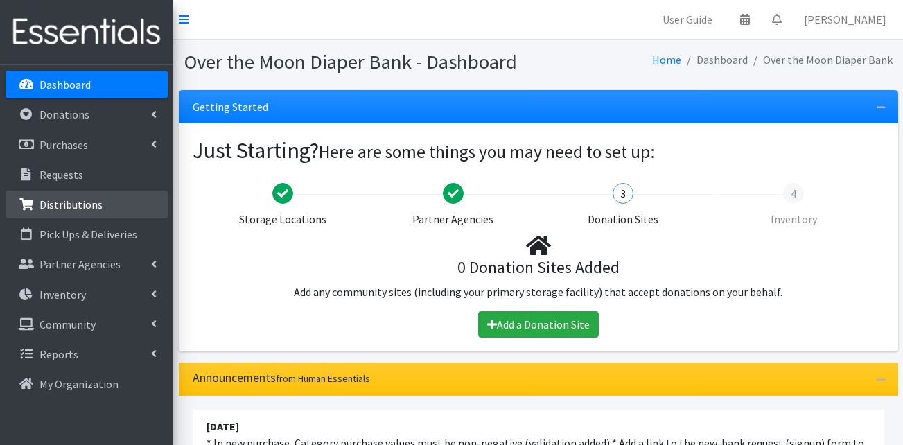
click at [81, 207] on p "Distributions" at bounding box center [71, 205] width 63 height 14
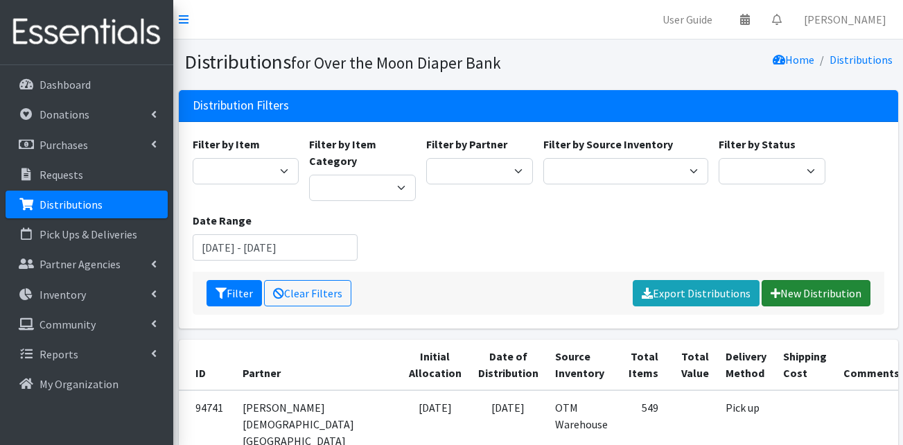
click at [828, 293] on link "New Distribution" at bounding box center [816, 293] width 109 height 26
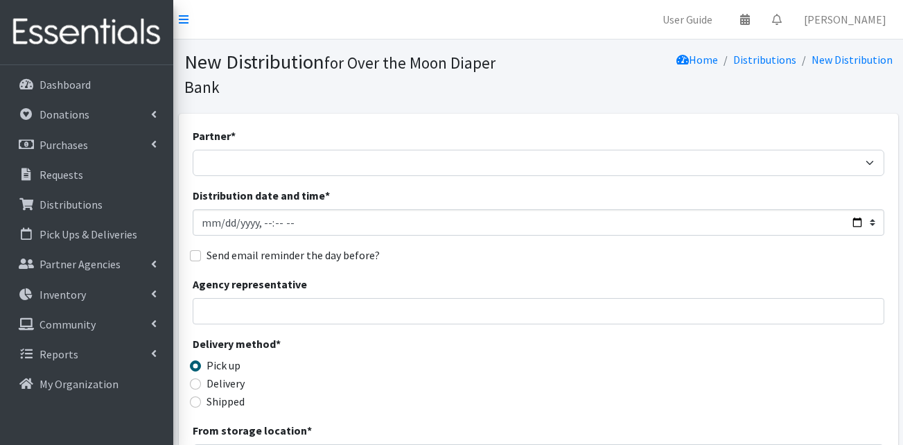
click at [255, 128] on div "Partner * AHJ Library System Amerigroup Back To School Event CCC Henderson Ligh…" at bounding box center [539, 152] width 692 height 49
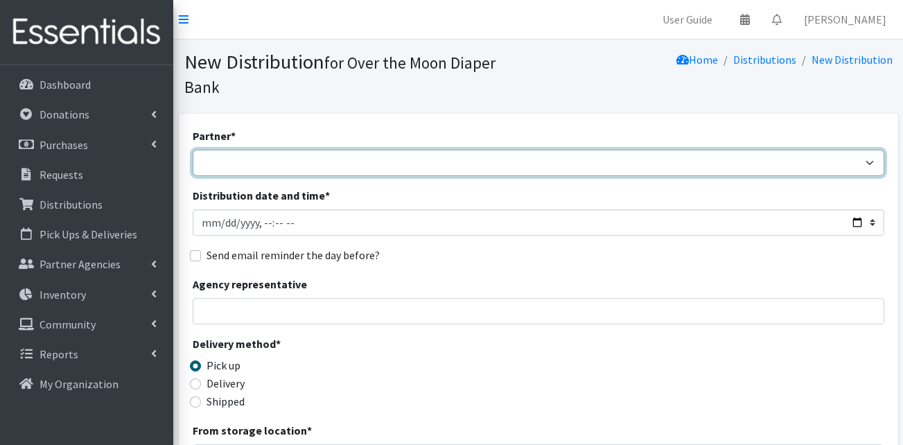
click at [250, 150] on select "AHJ Library System Amerigroup Back To School Event CCC Henderson Lighthouse CEM…" at bounding box center [539, 163] width 692 height 26
select select "7939"
click at [193, 150] on select "AHJ Library System Amerigroup Back To School Event CCC Henderson Lighthouse CEM…" at bounding box center [539, 163] width 692 height 26
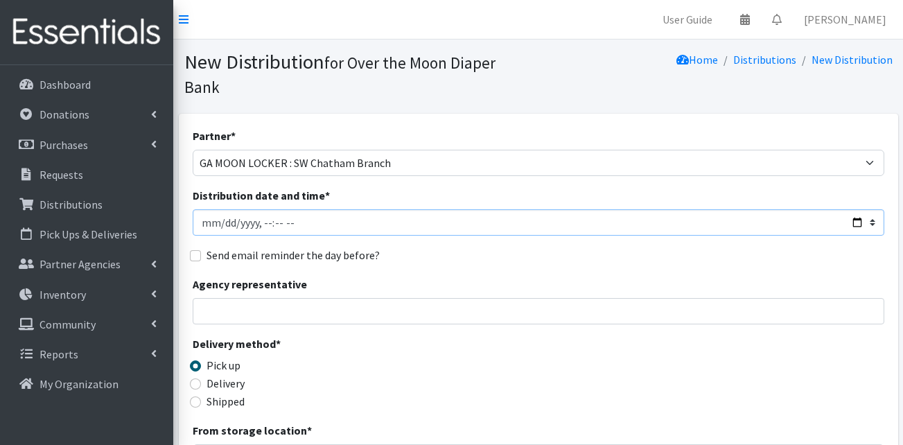
drag, startPoint x: 200, startPoint y: 200, endPoint x: 210, endPoint y: 203, distance: 10.3
click at [210, 209] on input "Distribution date and time *" at bounding box center [539, 222] width 692 height 26
click at [261, 209] on input "Distribution date and time *" at bounding box center [539, 222] width 692 height 26
type input "2025-07-18T11:00"
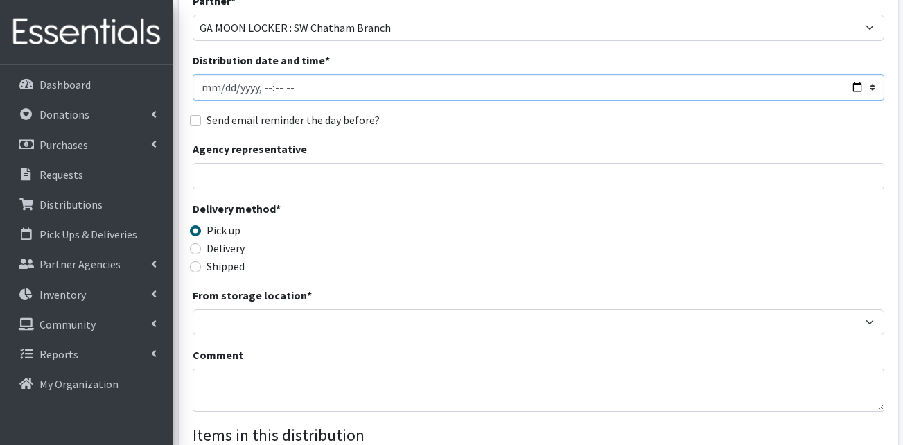
scroll to position [139, 0]
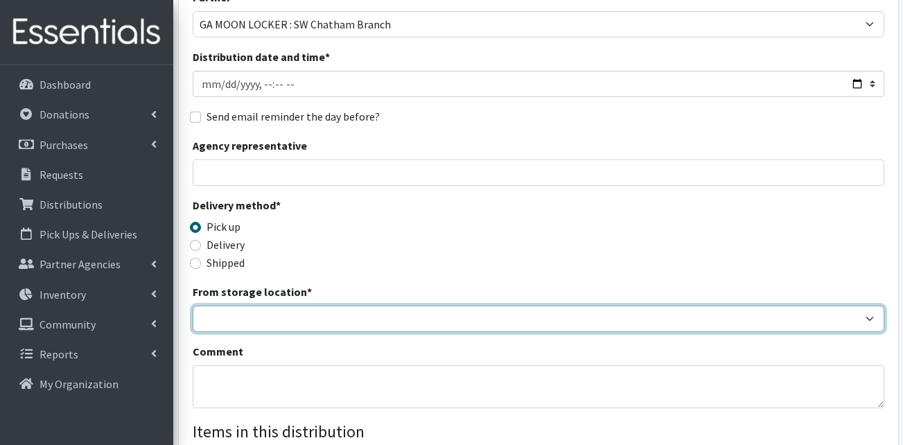
click at [258, 306] on select "OTM Warehouse" at bounding box center [539, 319] width 692 height 26
select select "385"
click at [193, 306] on select "OTM Warehouse" at bounding box center [539, 319] width 692 height 26
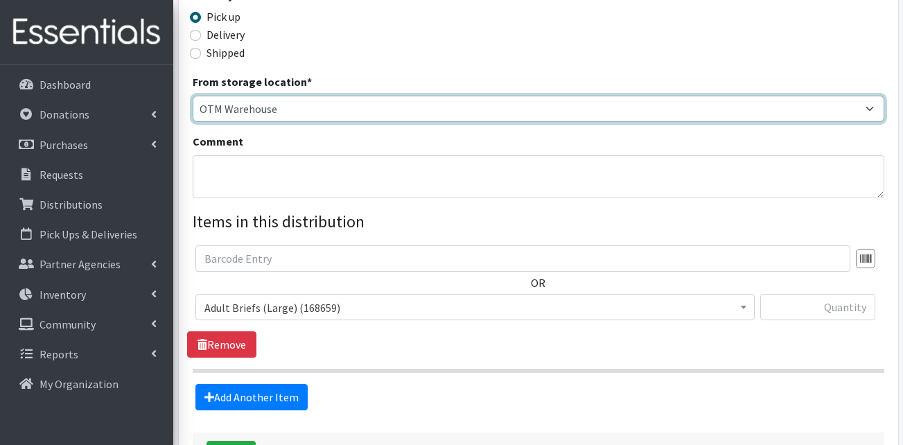
scroll to position [416, 0]
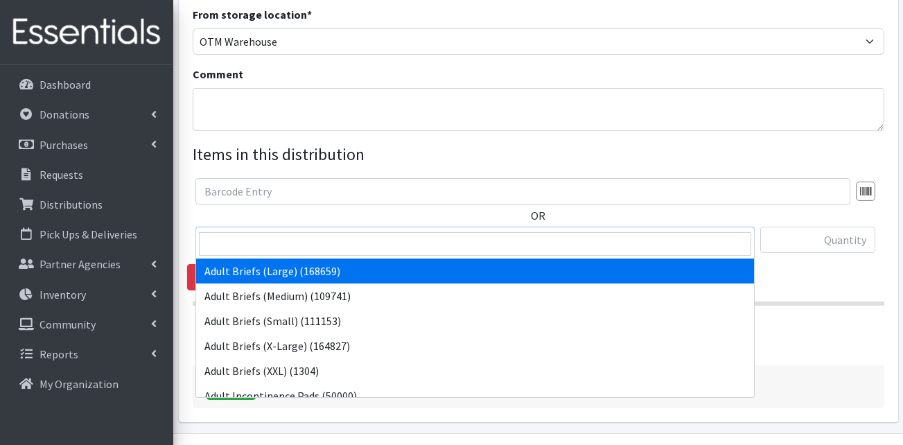
click at [278, 231] on span "Adult Briefs (Large) (168659)" at bounding box center [475, 240] width 541 height 19
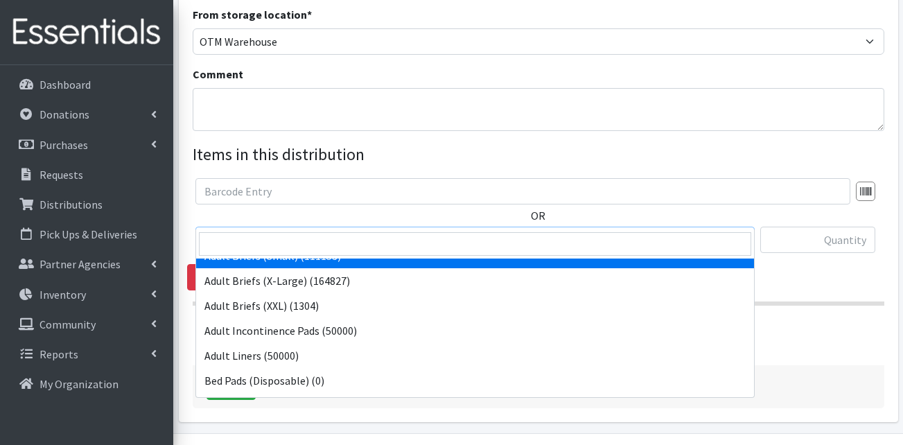
scroll to position [139, 0]
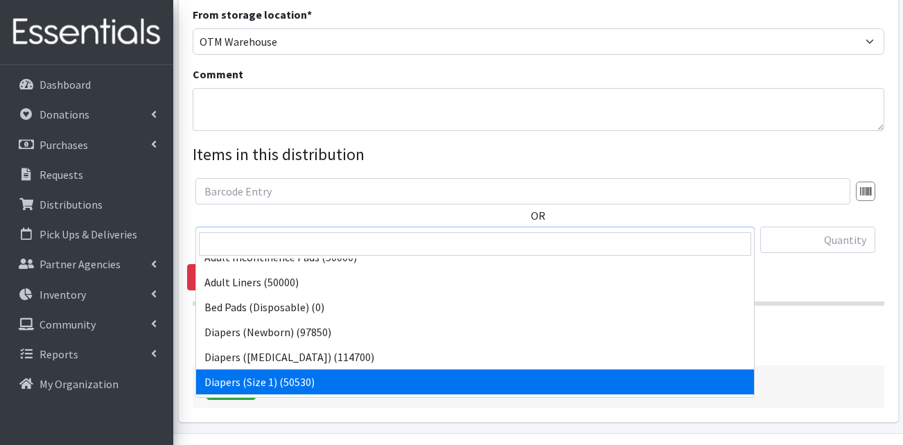
select select "13420"
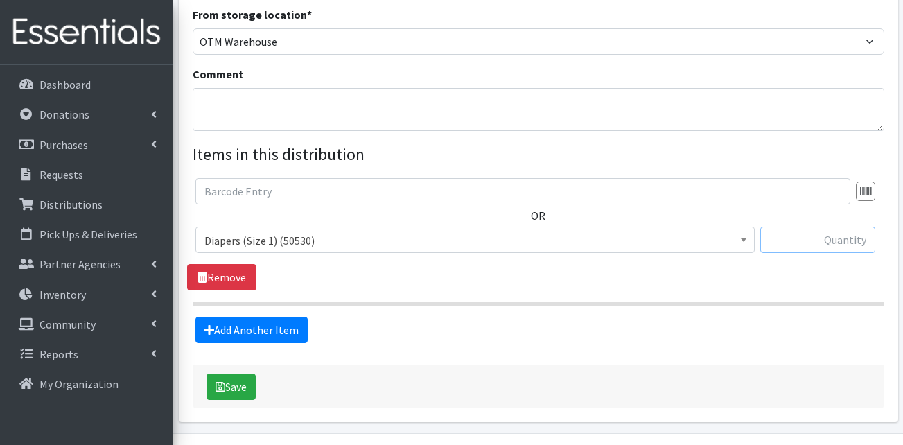
click at [826, 227] on input "text" at bounding box center [817, 240] width 115 height 26
type input "50"
drag, startPoint x: 559, startPoint y: 308, endPoint x: 381, endPoint y: 308, distance: 178.9
click at [557, 317] on div "Add Another Item" at bounding box center [538, 330] width 702 height 26
click at [268, 317] on link "Add Another Item" at bounding box center [251, 330] width 112 height 26
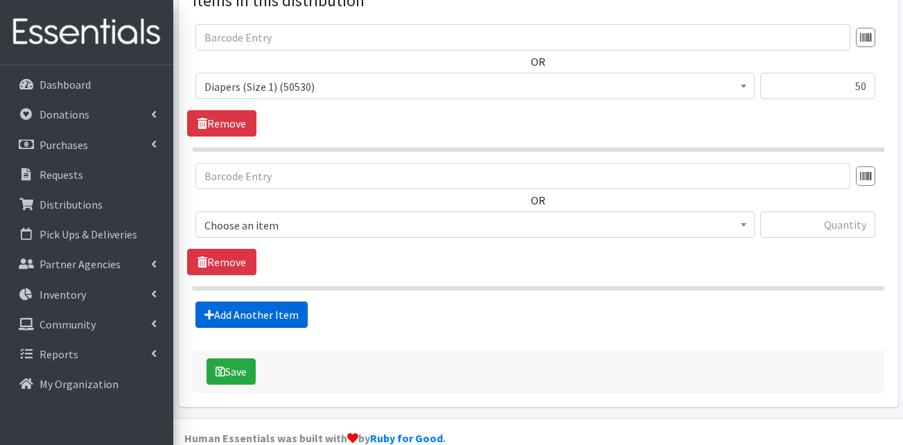
scroll to position [571, 0]
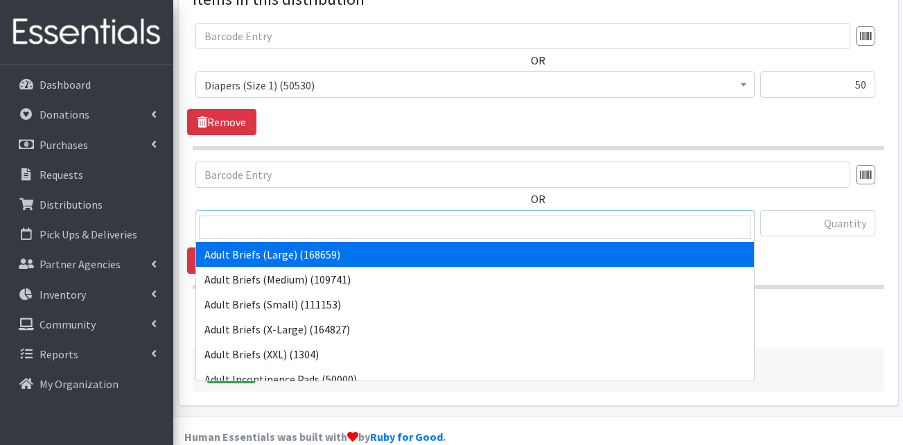
click at [307, 214] on span "Adult Briefs (Large) (168659)" at bounding box center [475, 223] width 541 height 19
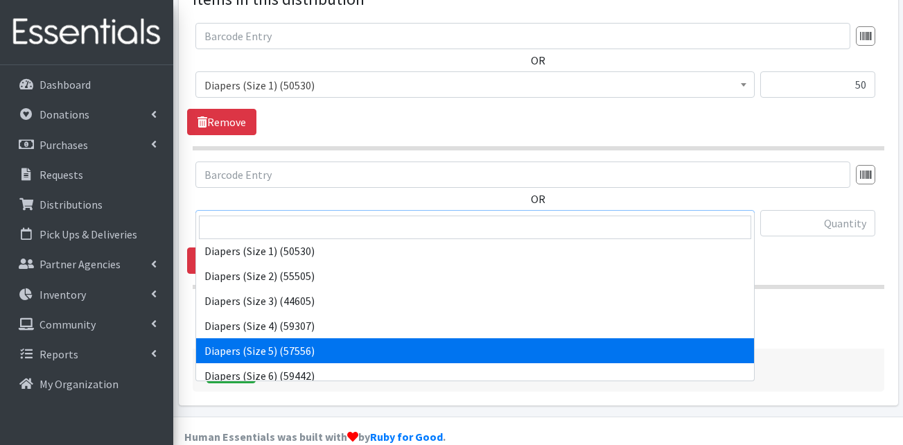
scroll to position [277, 0]
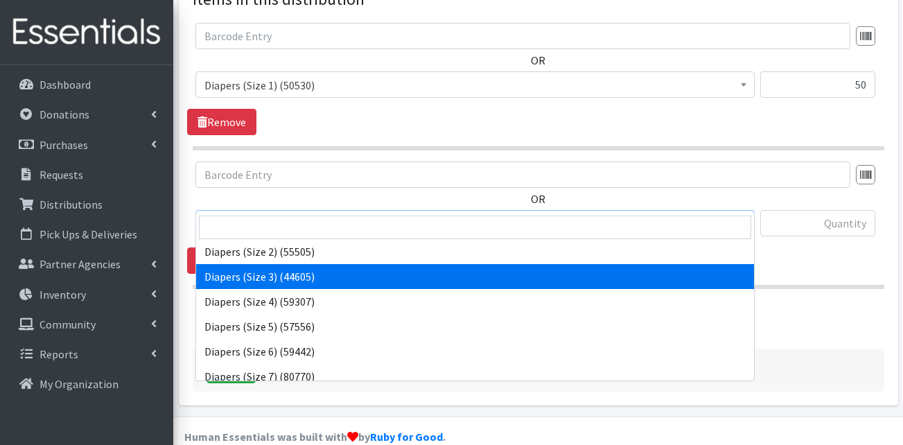
select select "13422"
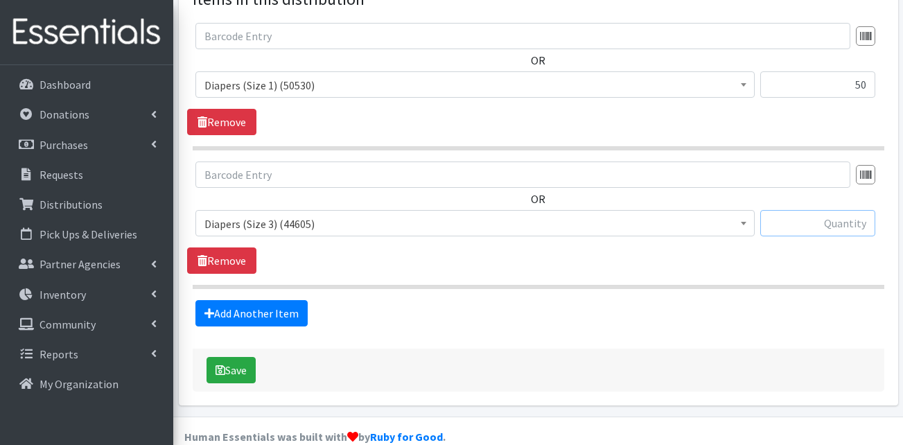
click at [839, 210] on input "text" at bounding box center [817, 223] width 115 height 26
type input "50"
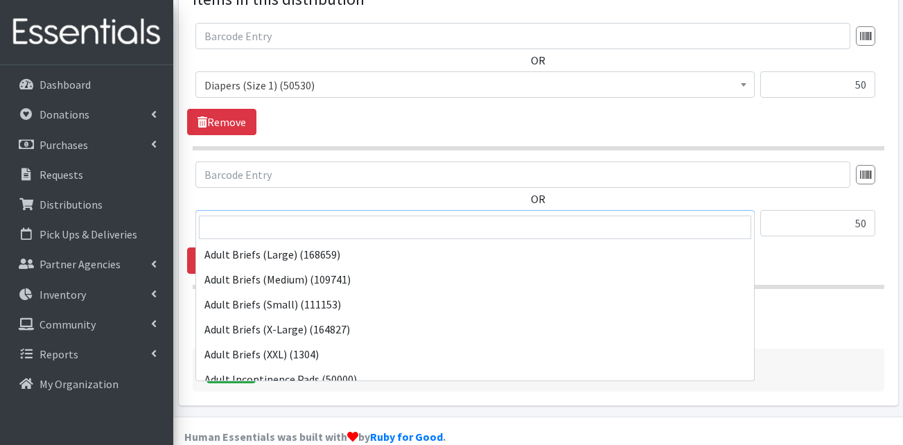
click at [380, 214] on span "Diapers (Size 3) (44605)" at bounding box center [475, 223] width 541 height 19
select select "13389"
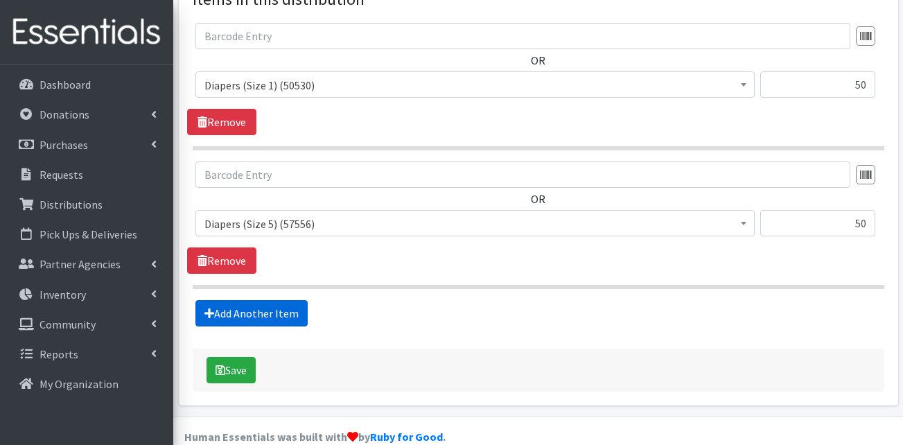
click at [241, 300] on link "Add Another Item" at bounding box center [251, 313] width 112 height 26
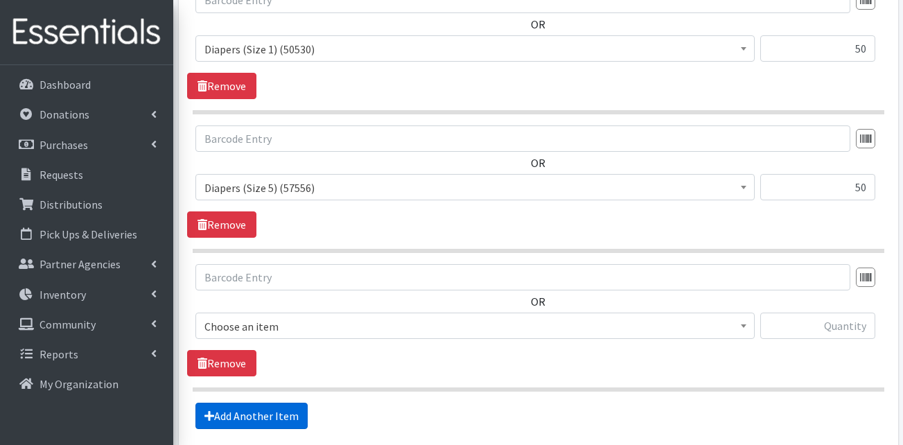
scroll to position [710, 0]
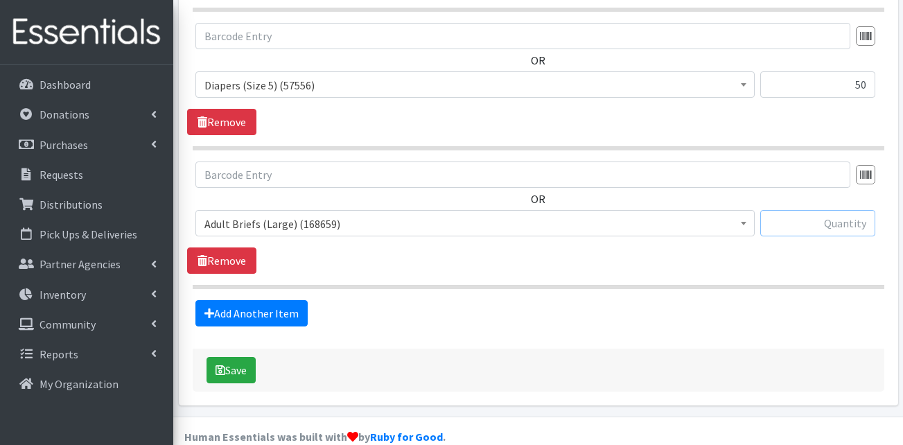
click at [835, 210] on input "text" at bounding box center [817, 223] width 115 height 26
type input "300"
click at [374, 214] on span "Adult Briefs (Large) (168659)" at bounding box center [475, 223] width 541 height 19
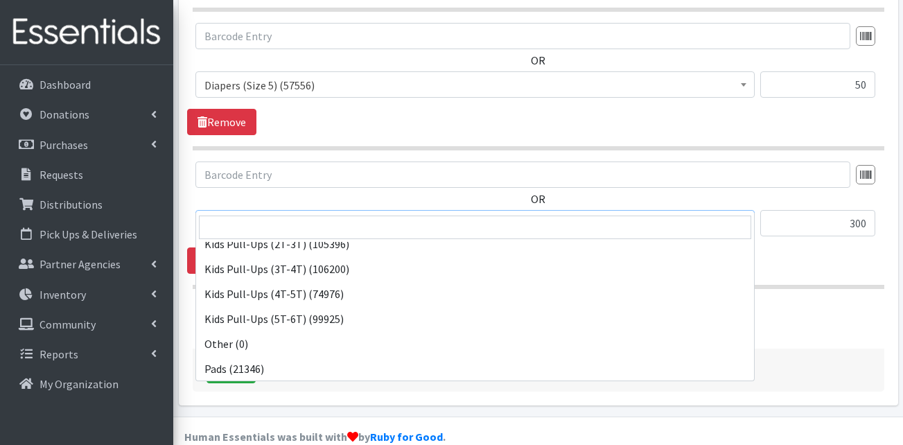
scroll to position [485, 0]
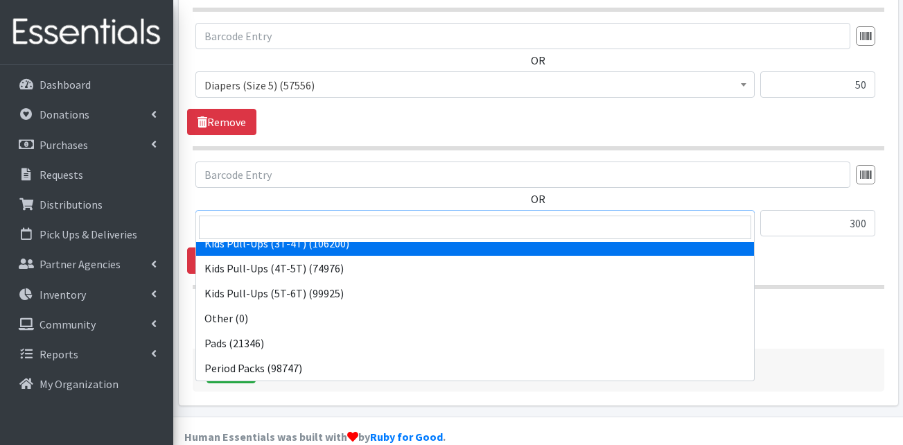
select select "13409"
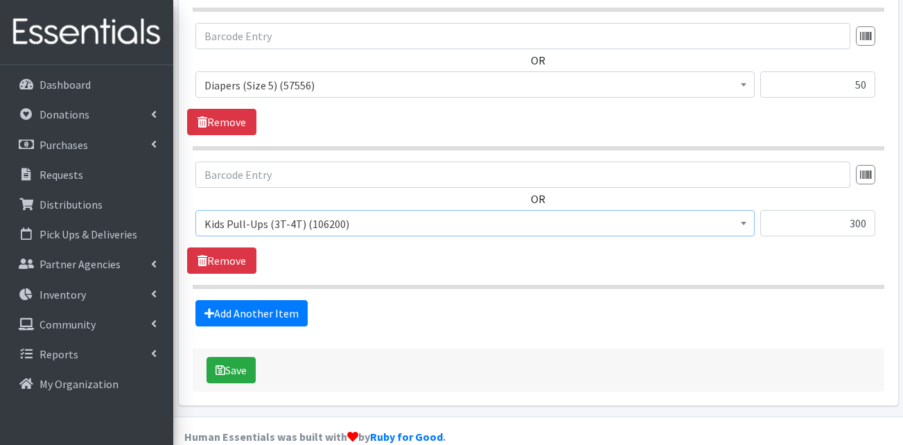
click at [394, 300] on div "Add Another Item" at bounding box center [538, 313] width 702 height 26
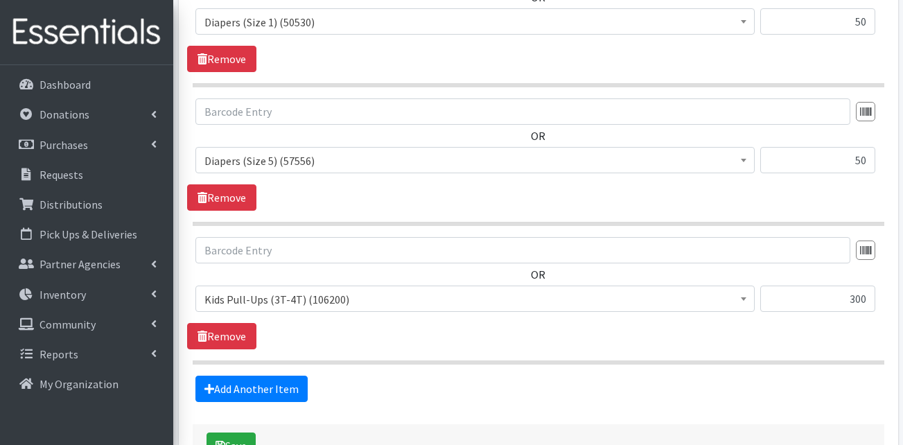
scroll to position [710, 0]
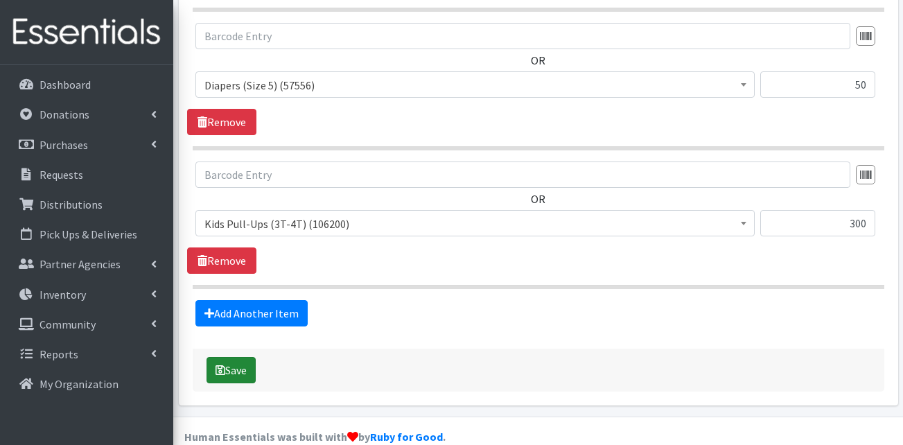
click at [238, 357] on button "Save" at bounding box center [231, 370] width 49 height 26
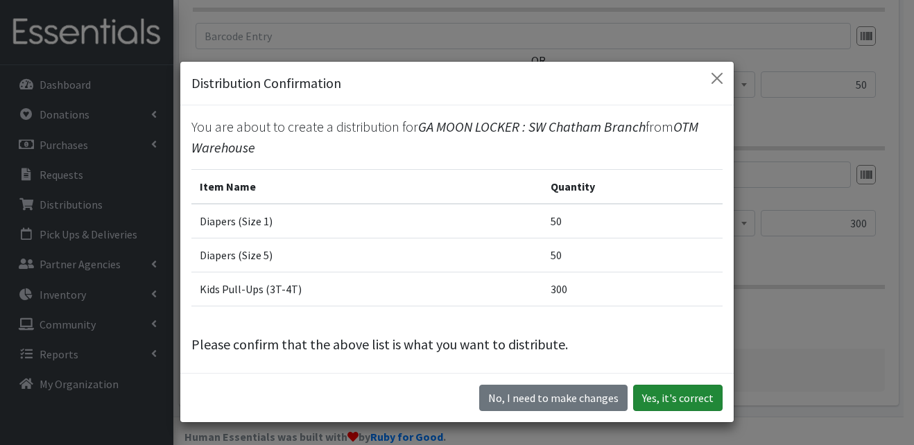
click at [672, 401] on button "Yes, it's correct" at bounding box center [677, 398] width 89 height 26
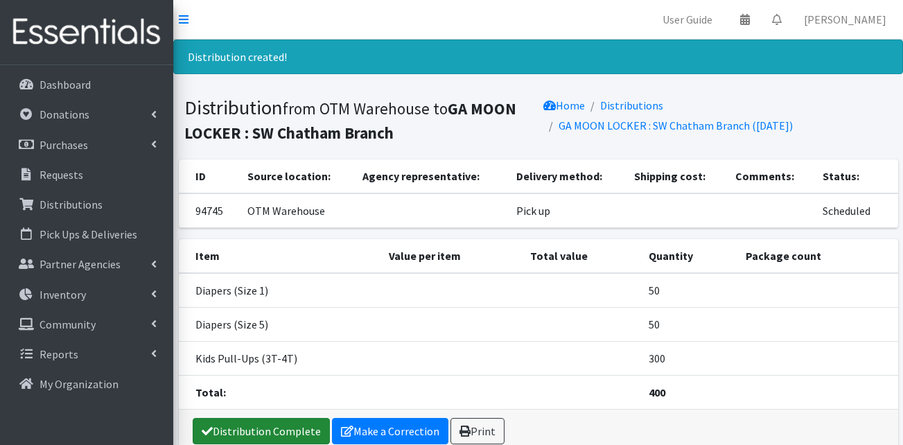
click at [275, 429] on link "Distribution Complete" at bounding box center [261, 431] width 137 height 26
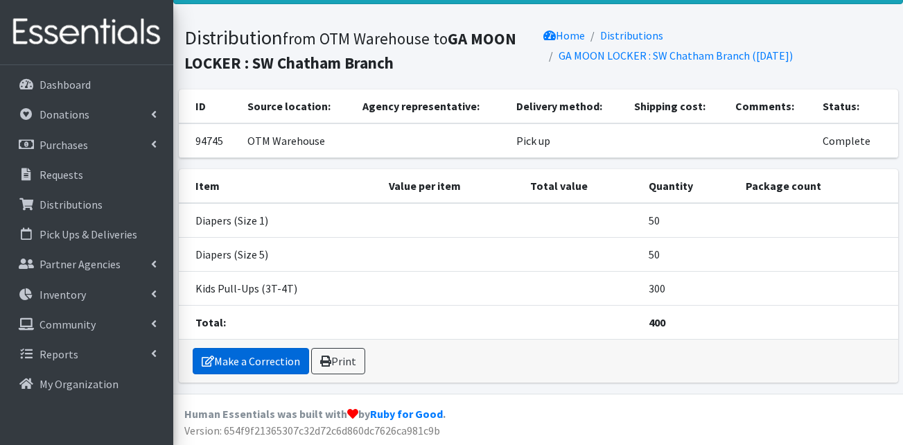
scroll to position [71, 0]
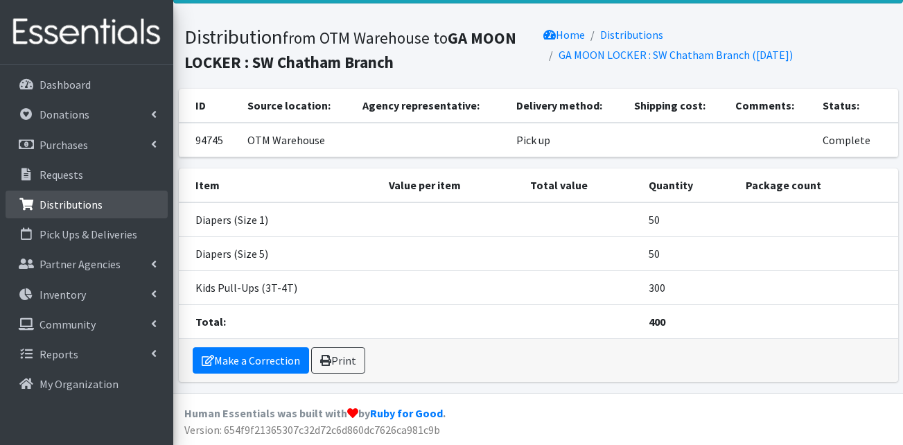
click at [51, 210] on p "Distributions" at bounding box center [71, 205] width 63 height 14
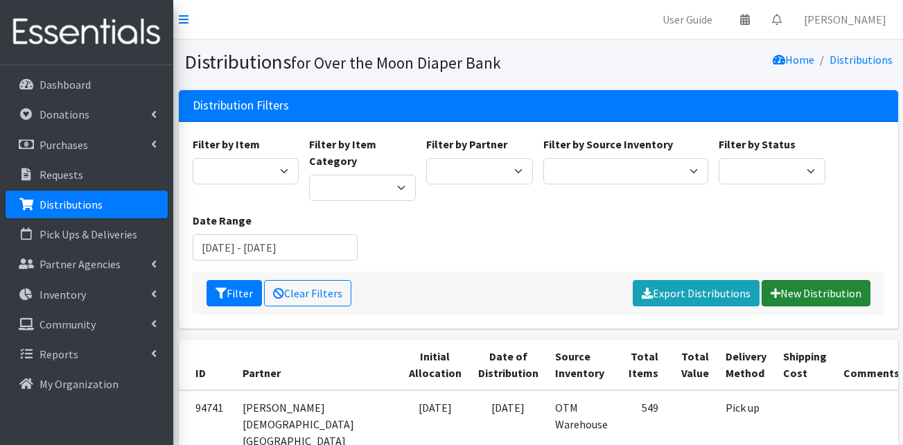
click at [789, 299] on link "New Distribution" at bounding box center [816, 293] width 109 height 26
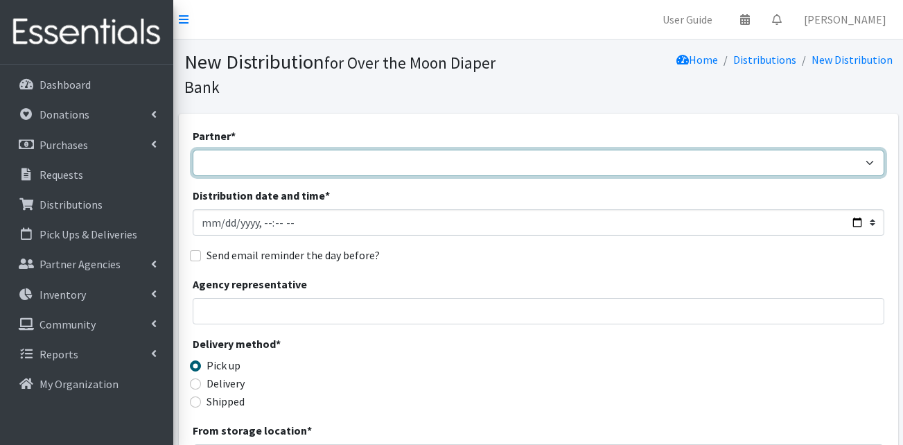
click at [300, 150] on select "AHJ Library System Amerigroup Back To School Event CCC [PERSON_NAME] Lighthouse…" at bounding box center [539, 163] width 692 height 26
select select "7941"
click at [193, 150] on select "AHJ Library System Amerigroup Back To School Event CCC [PERSON_NAME] Lighthouse…" at bounding box center [539, 163] width 692 height 26
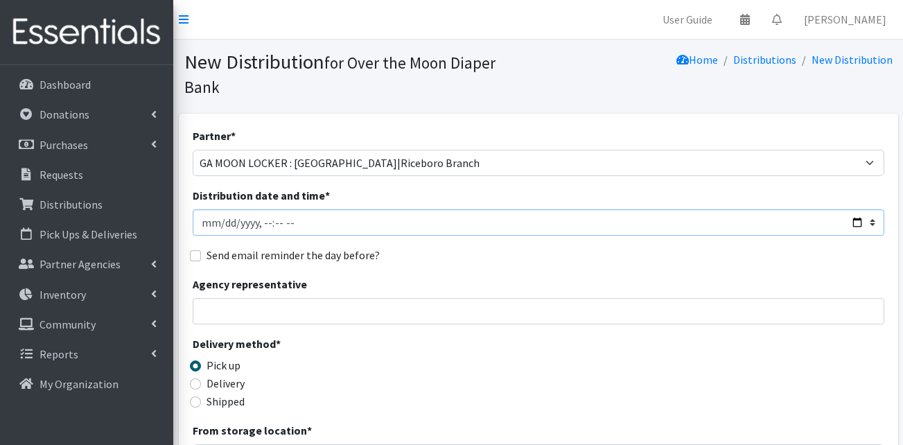
click at [202, 209] on input "Distribution date and time *" at bounding box center [539, 222] width 692 height 26
type input "2025-07-17T11:00"
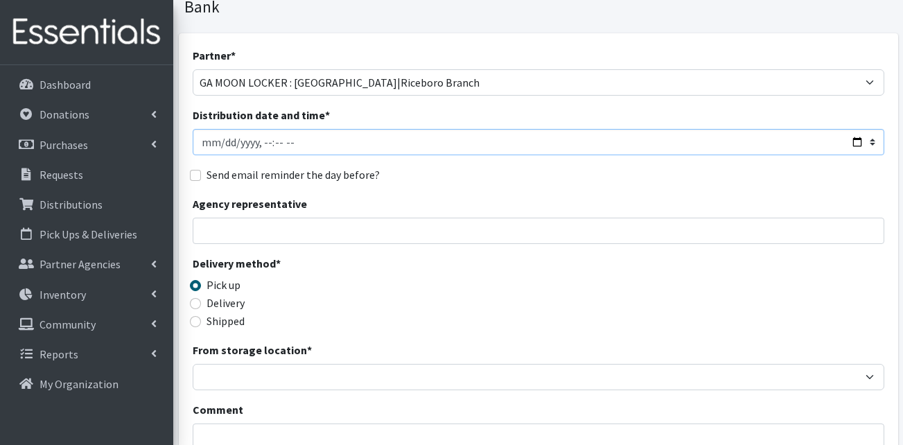
scroll to position [208, 0]
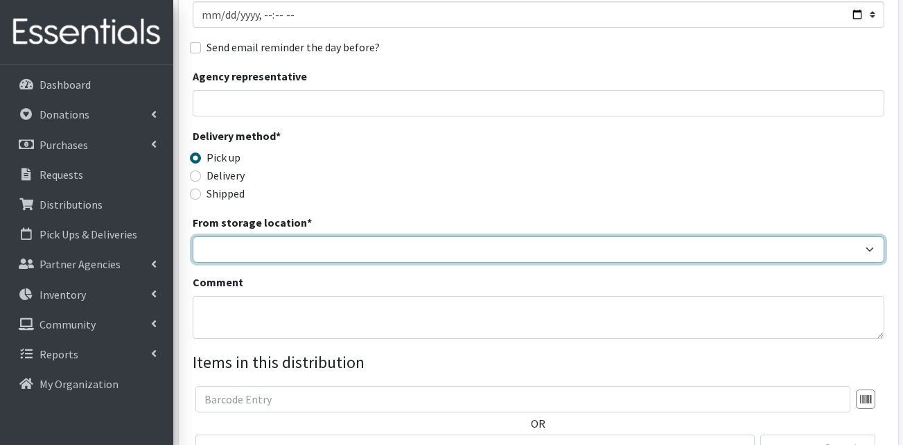
click at [269, 236] on select "OTM Warehouse" at bounding box center [539, 249] width 692 height 26
click at [252, 237] on select "OTM Warehouse" at bounding box center [539, 249] width 692 height 26
select select "385"
click at [193, 236] on select "OTM Warehouse" at bounding box center [539, 249] width 692 height 26
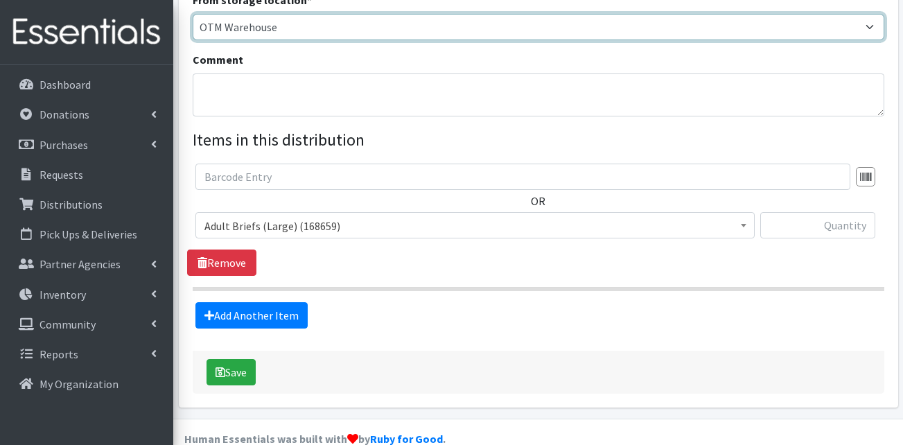
scroll to position [433, 0]
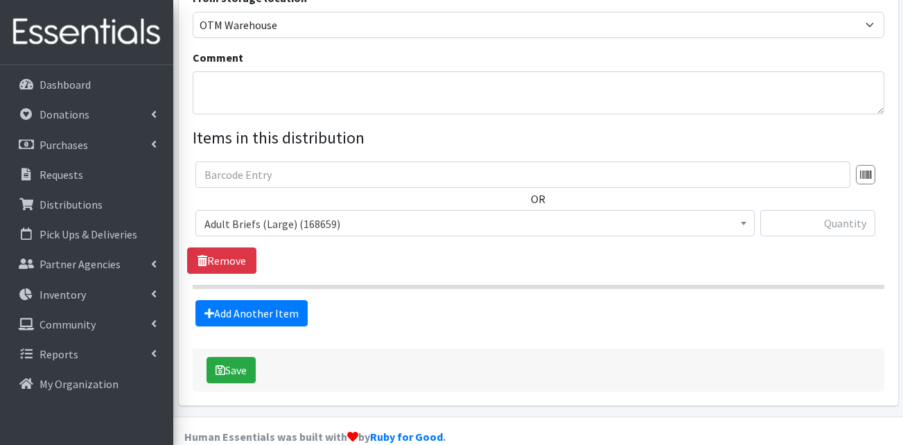
click at [241, 214] on span "Adult Briefs (Large) (168659)" at bounding box center [475, 223] width 541 height 19
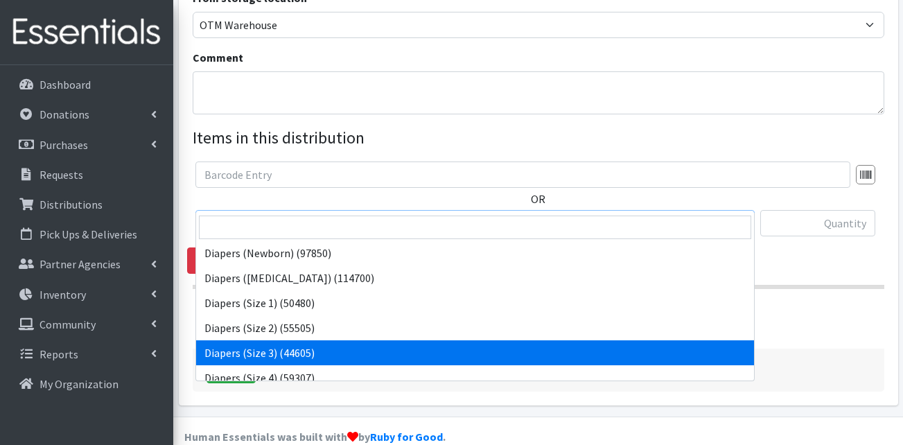
scroll to position [208, 0]
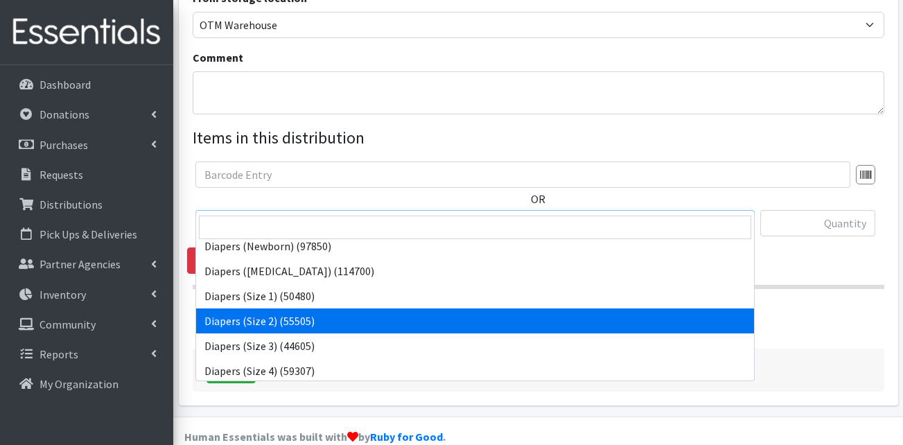
select select "13420"
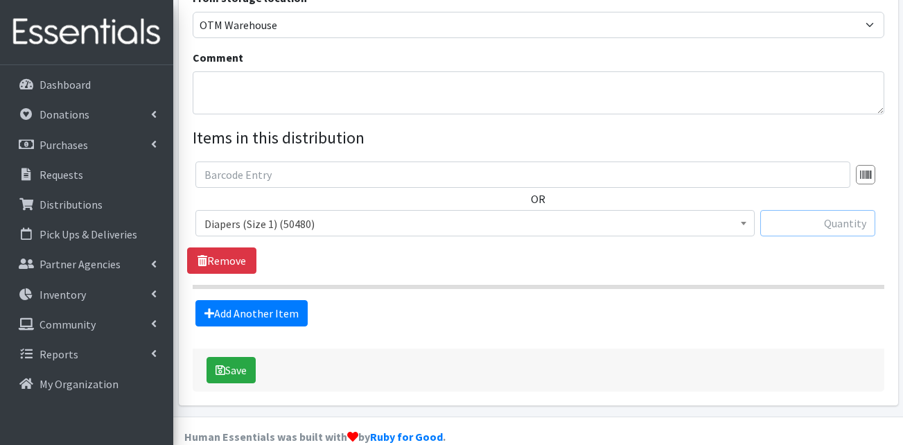
drag, startPoint x: 839, startPoint y: 209, endPoint x: 834, endPoint y: 202, distance: 7.9
click at [834, 210] on input "text" at bounding box center [817, 223] width 115 height 26
type input "200"
click at [236, 300] on link "Add Another Item" at bounding box center [251, 313] width 112 height 26
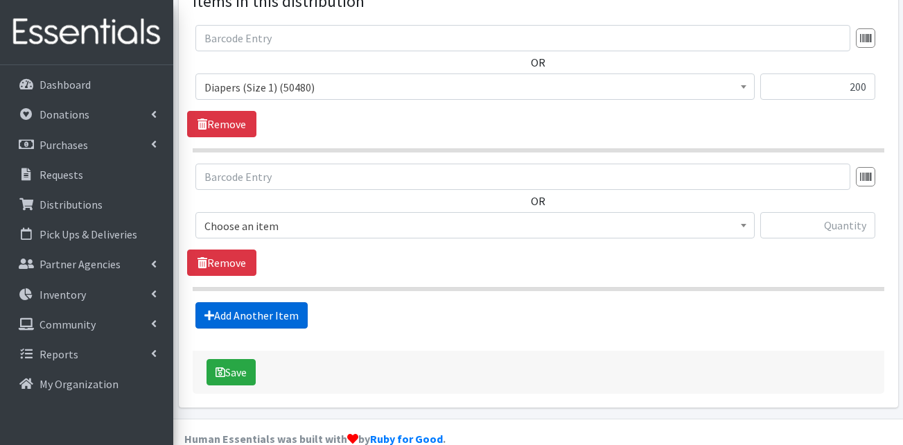
scroll to position [571, 0]
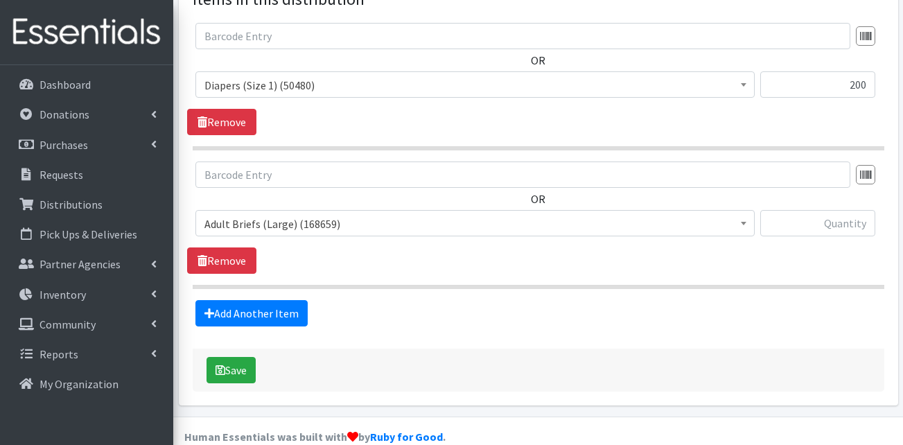
click at [259, 214] on span "Adult Briefs (Large) (168659)" at bounding box center [475, 223] width 541 height 19
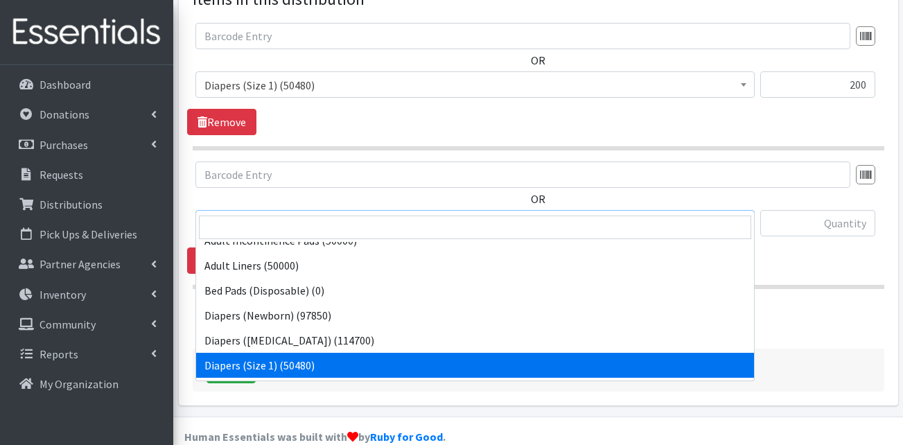
scroll to position [208, 0]
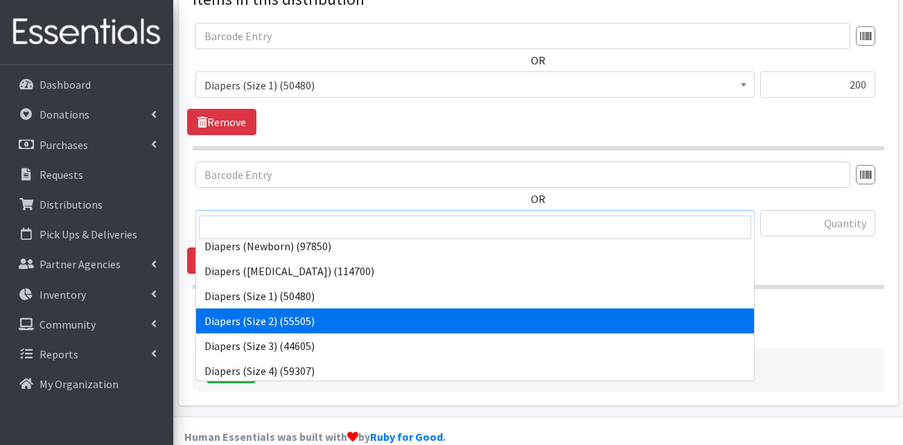
drag, startPoint x: 275, startPoint y: 317, endPoint x: 256, endPoint y: 280, distance: 41.9
select select "13421"
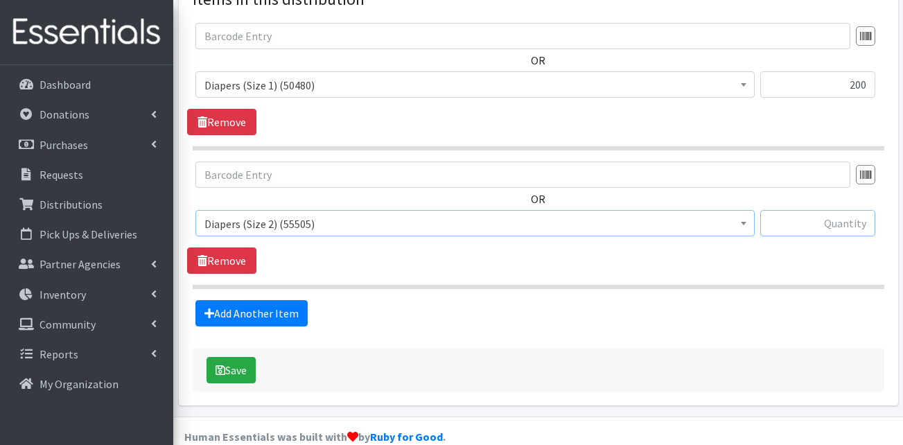
click at [842, 210] on input "text" at bounding box center [817, 223] width 115 height 26
type input "150"
click at [238, 302] on link "Add Another Item" at bounding box center [251, 313] width 112 height 26
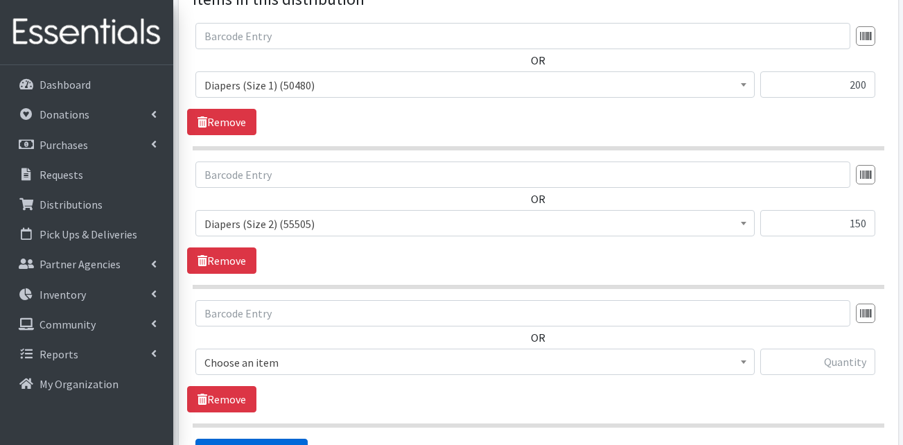
scroll to position [710, 0]
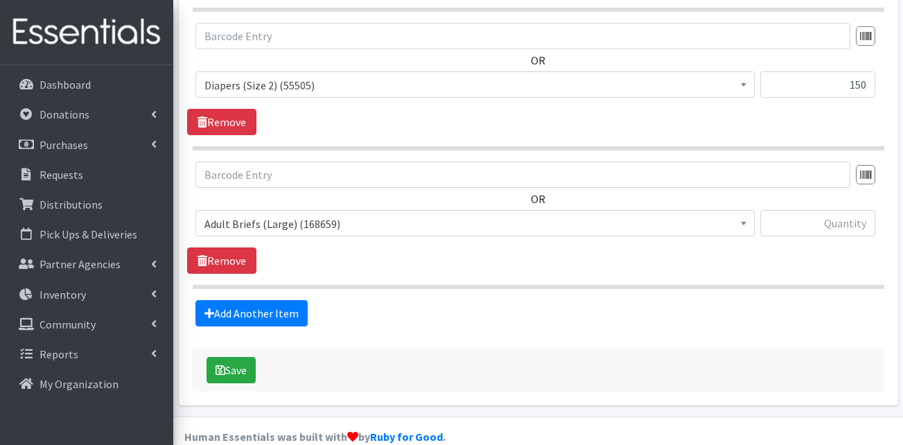
click at [314, 214] on span "Adult Briefs (Large) (168659)" at bounding box center [475, 223] width 541 height 19
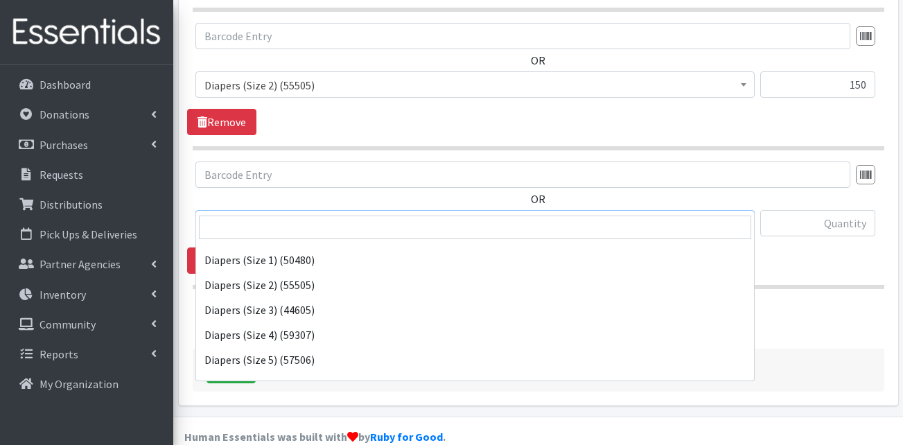
scroll to position [277, 0]
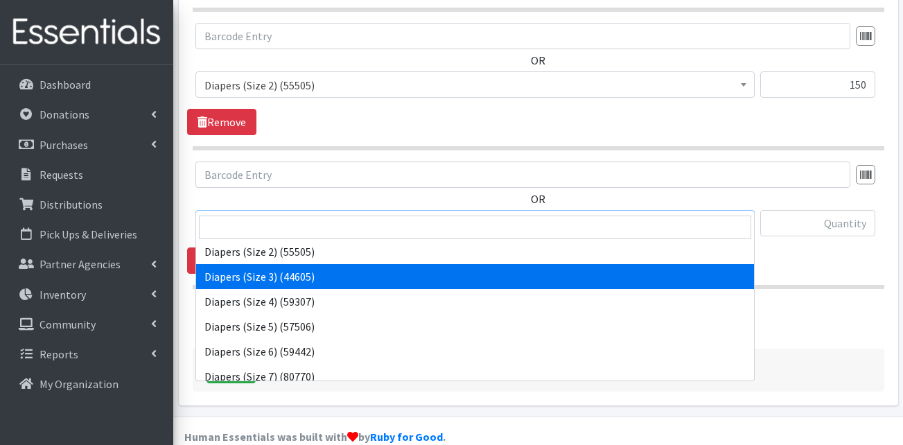
select select "13422"
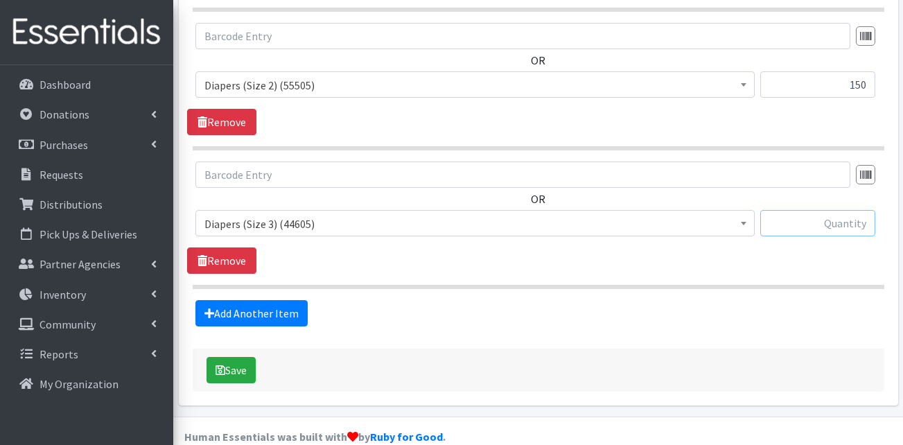
drag, startPoint x: 829, startPoint y: 211, endPoint x: 826, endPoint y: 200, distance: 11.6
click at [826, 210] on input "text" at bounding box center [817, 223] width 115 height 26
type input "50"
click at [636, 268] on fieldset "Items in this distribution OR Adult Briefs (Large) (168659) Adult Briefs (Mediu…" at bounding box center [539, 87] width 692 height 478
click at [225, 247] on link "Remove" at bounding box center [221, 260] width 69 height 26
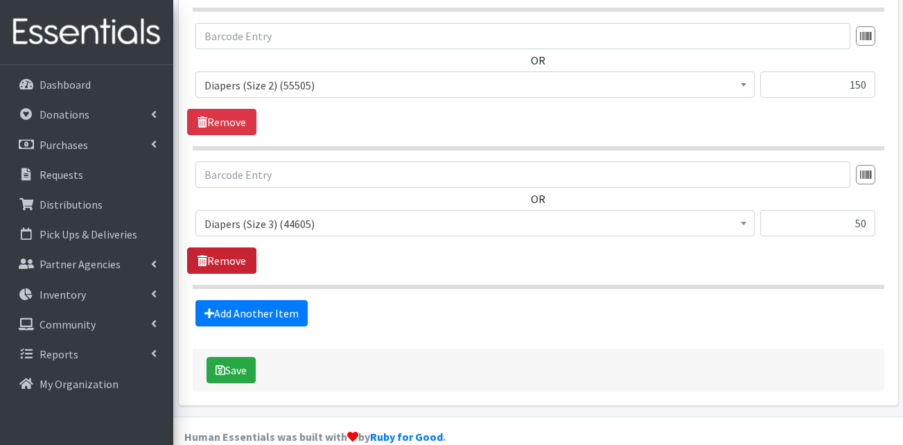
scroll to position [571, 0]
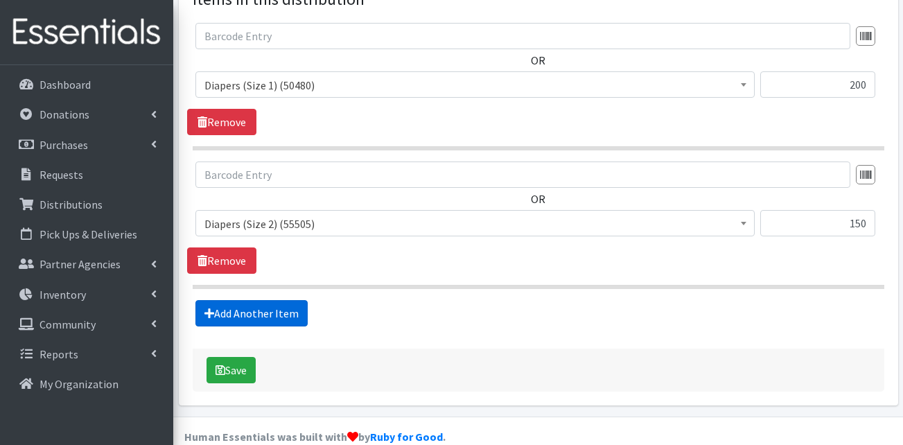
click at [246, 300] on link "Add Another Item" at bounding box center [251, 313] width 112 height 26
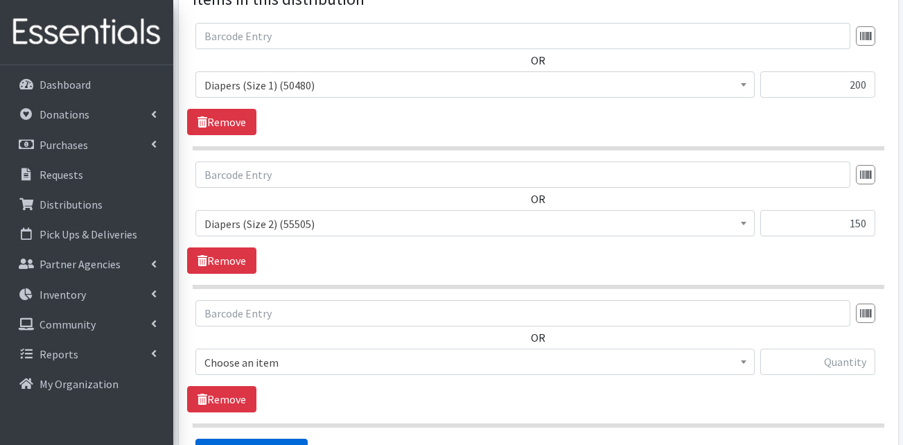
scroll to position [710, 0]
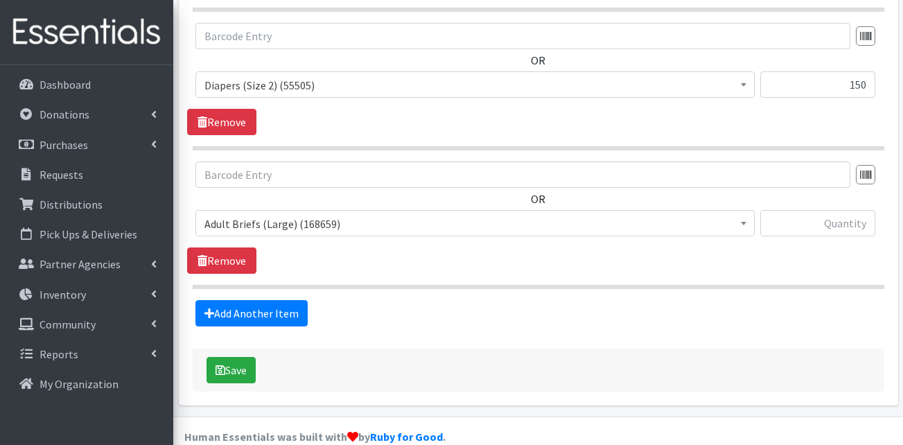
click at [282, 210] on span "Adult Briefs (Large) (168659)" at bounding box center [474, 223] width 559 height 26
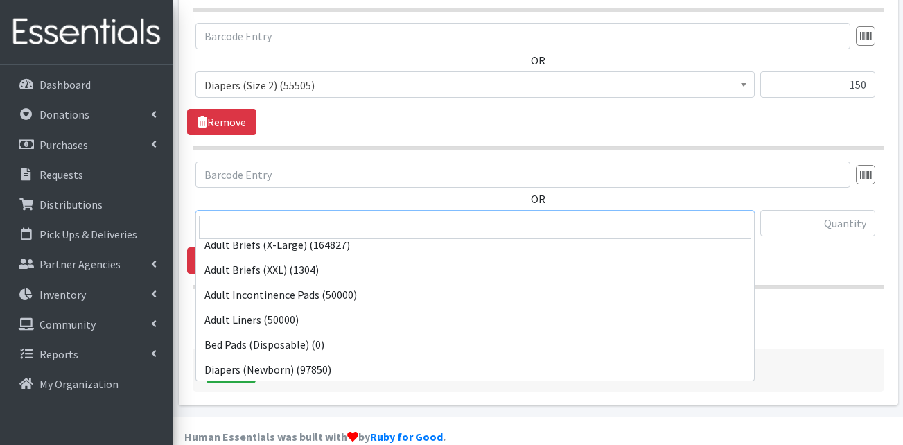
scroll to position [277, 0]
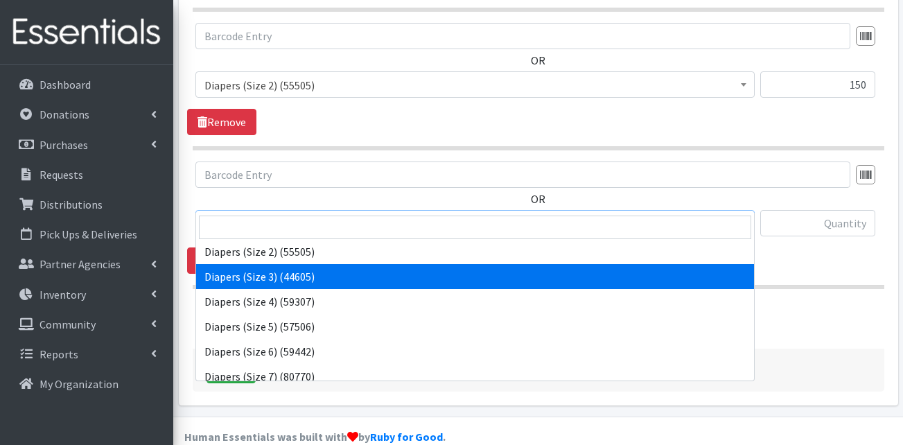
select select "13422"
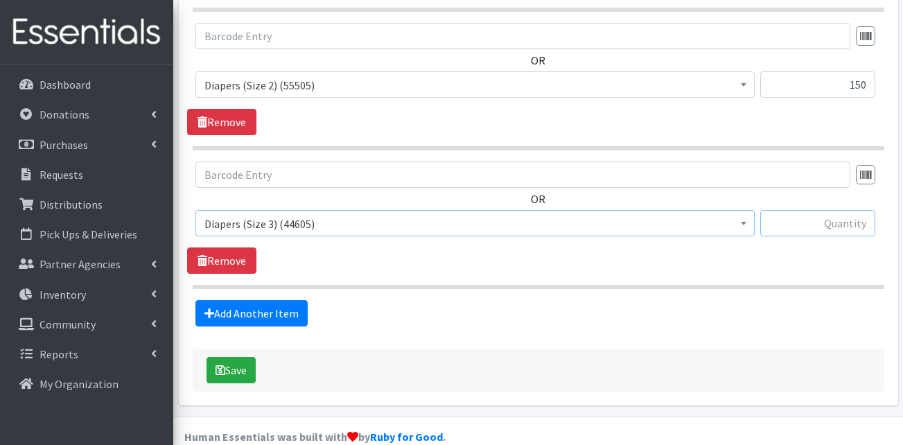
click at [837, 210] on input "text" at bounding box center [817, 223] width 115 height 26
type input "6"
type input "50"
click at [252, 300] on link "Add Another Item" at bounding box center [251, 313] width 112 height 26
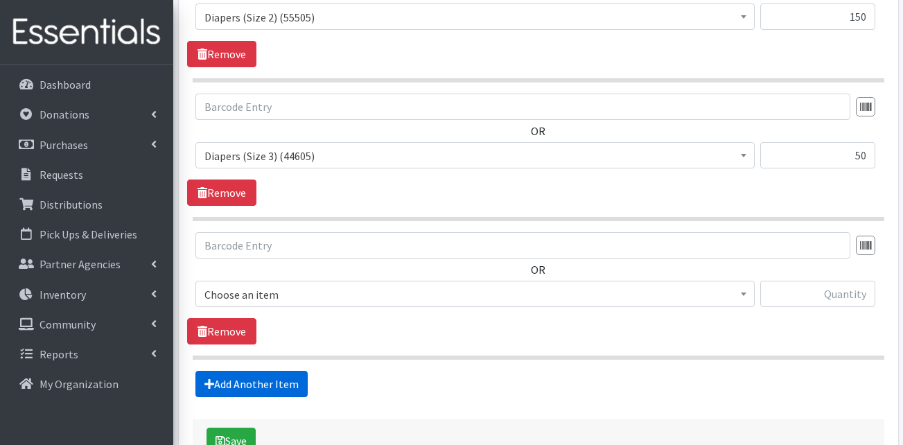
scroll to position [849, 0]
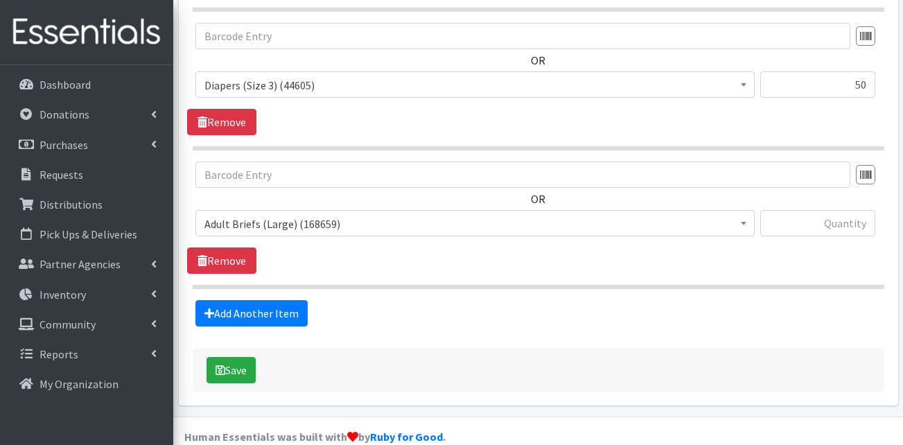
click at [350, 214] on span "Adult Briefs (Large) (168659)" at bounding box center [475, 223] width 541 height 19
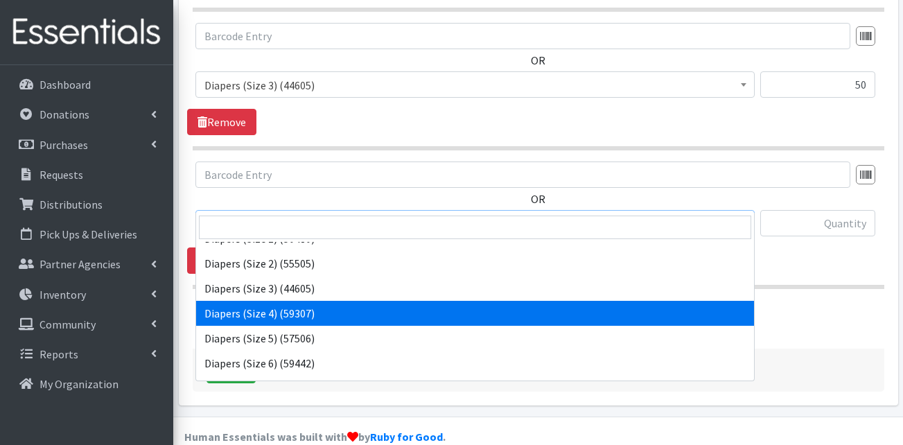
scroll to position [277, 0]
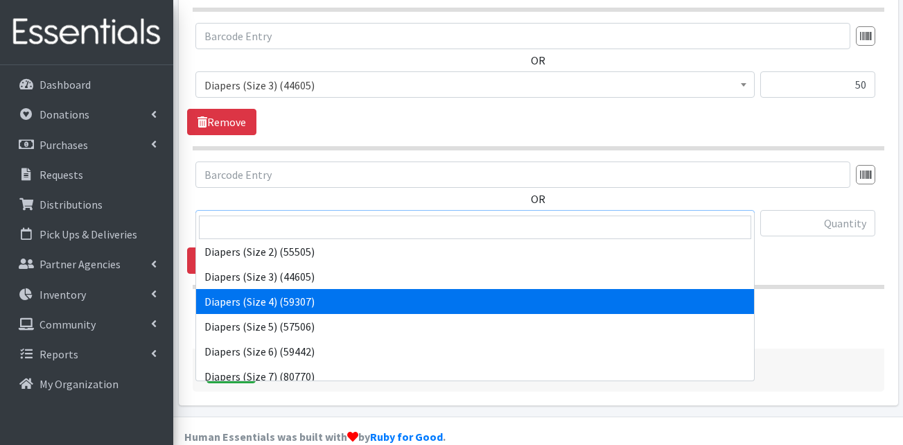
select select "13416"
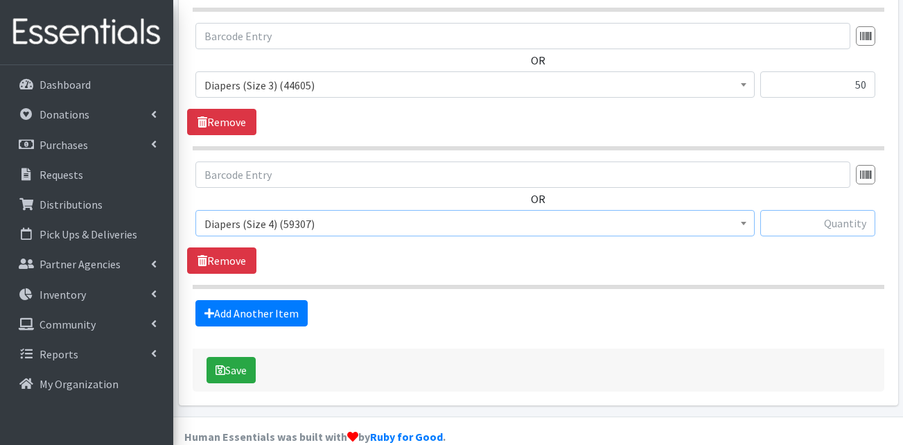
click at [830, 210] on input "text" at bounding box center [817, 223] width 115 height 26
type input "25"
click at [245, 300] on link "Add Another Item" at bounding box center [251, 313] width 112 height 26
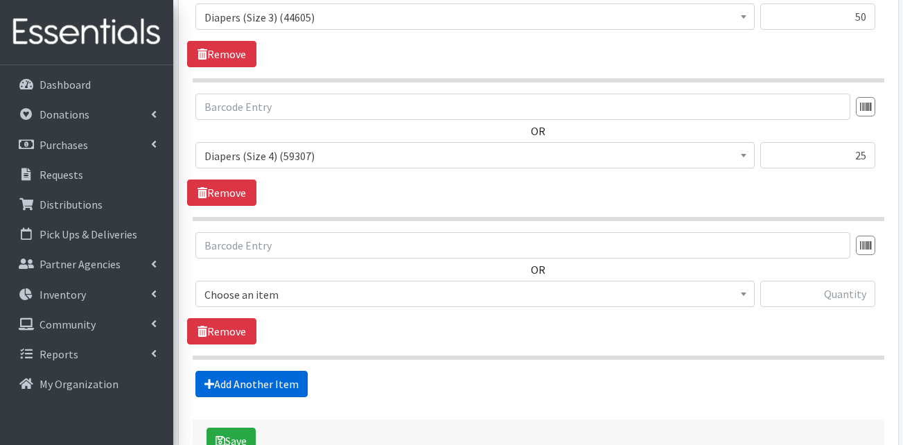
scroll to position [987, 0]
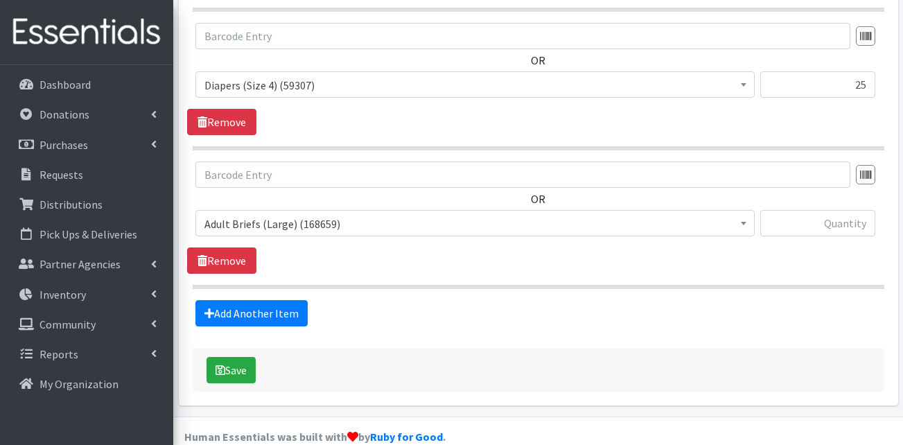
click at [301, 218] on span "Adult Briefs (Large) (168659) Adult Briefs (Medium) (109741) Adult Briefs (Smal…" at bounding box center [474, 228] width 559 height 37
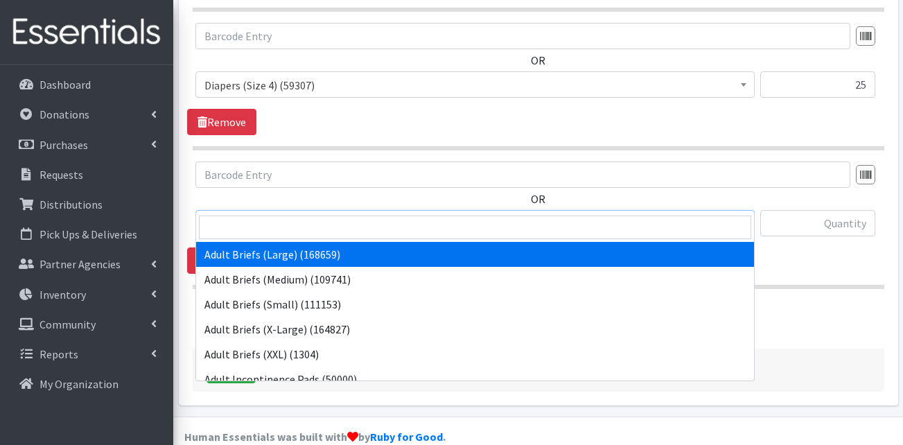
click at [301, 214] on span "Adult Briefs (Large) (168659)" at bounding box center [475, 223] width 541 height 19
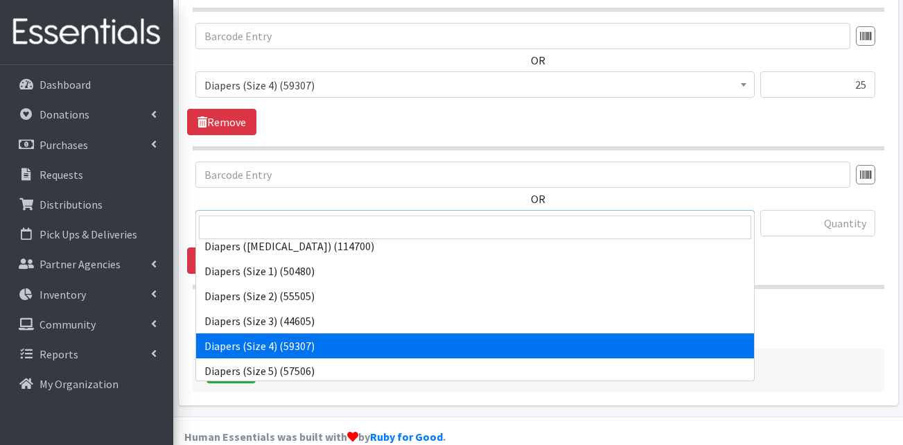
scroll to position [277, 0]
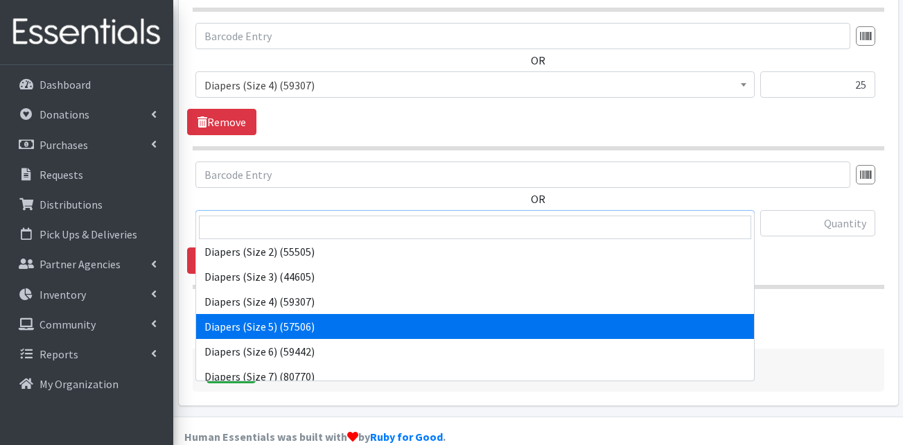
select select "13389"
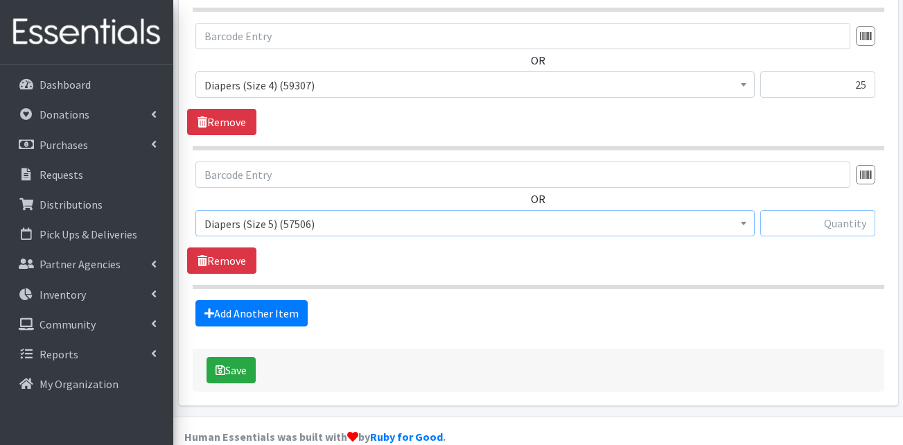
click at [851, 210] on input "text" at bounding box center [817, 223] width 115 height 26
type input "150"
click at [260, 300] on link "Add Another Item" at bounding box center [251, 313] width 112 height 26
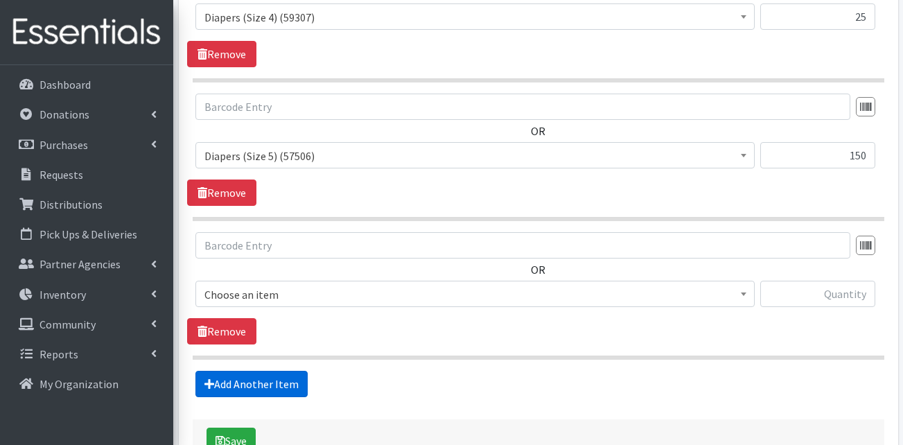
scroll to position [1126, 0]
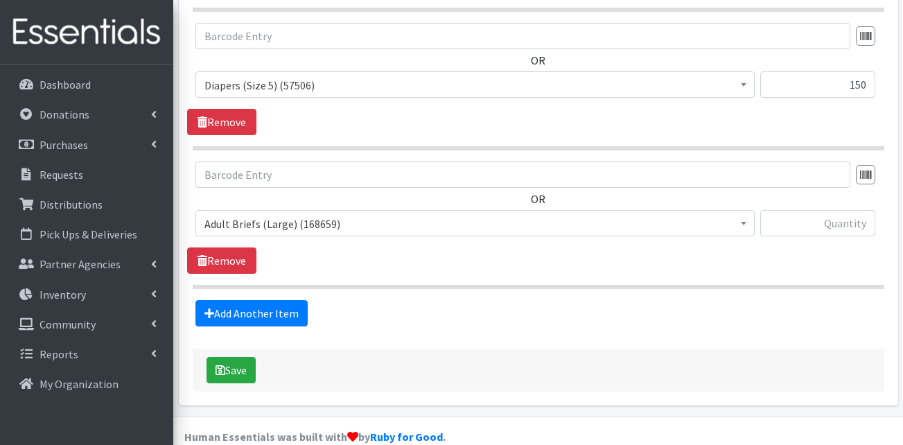
click at [275, 214] on span "Adult Briefs (Large) (168659)" at bounding box center [475, 223] width 541 height 19
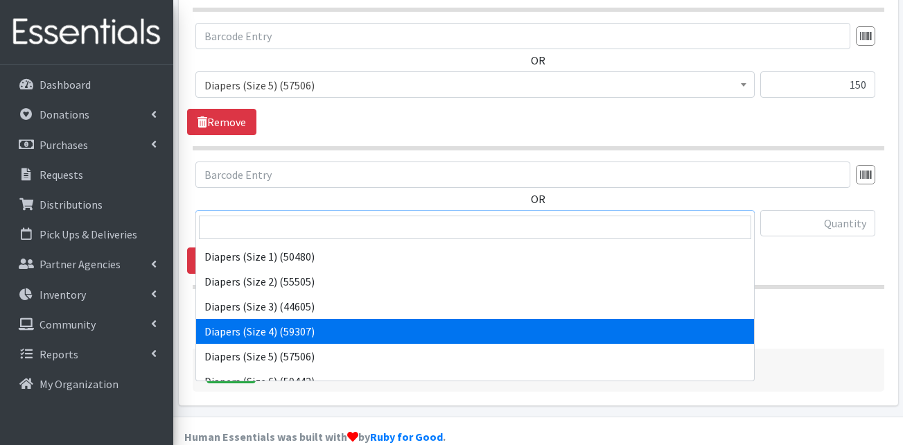
scroll to position [277, 0]
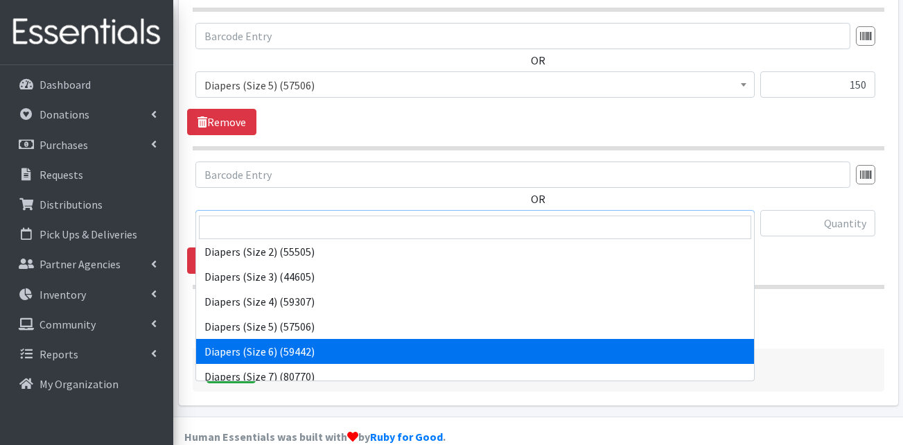
select select "13390"
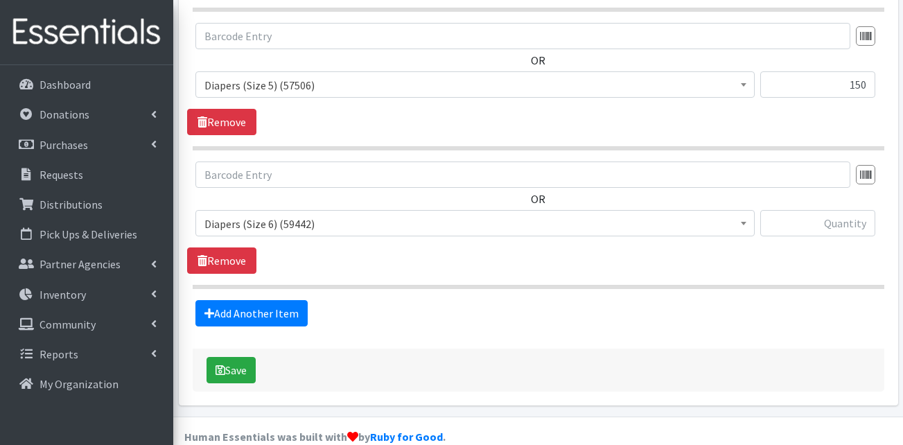
drag, startPoint x: 829, startPoint y: 183, endPoint x: 825, endPoint y: 200, distance: 17.1
click at [828, 193] on div "OR Adult Briefs (Large) (168659) Adult Briefs (Medium) (109741) Adult Briefs (S…" at bounding box center [538, 205] width 702 height 86
click at [807, 210] on input "text" at bounding box center [817, 223] width 115 height 26
type input "125"
click at [231, 300] on link "Add Another Item" at bounding box center [251, 313] width 112 height 26
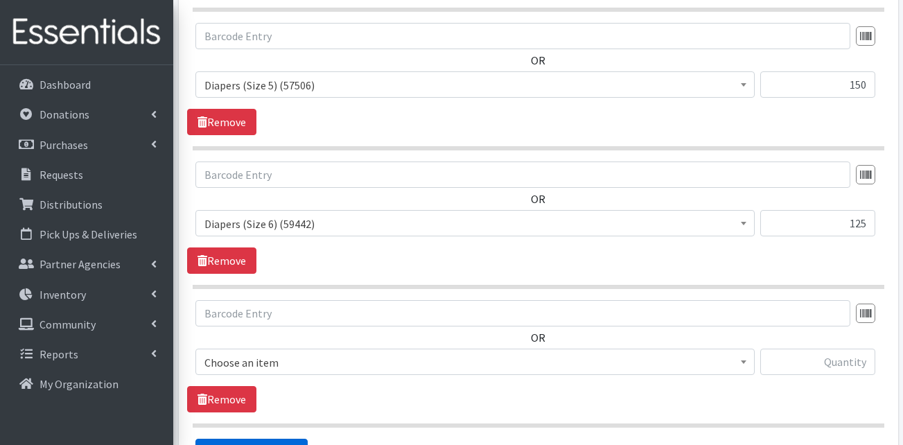
scroll to position [1264, 0]
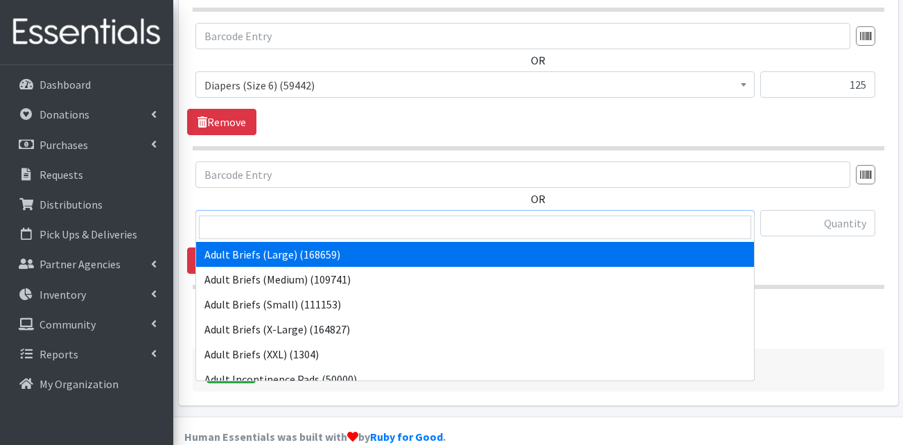
click at [319, 214] on span "Adult Briefs (Large) (168659)" at bounding box center [475, 223] width 541 height 19
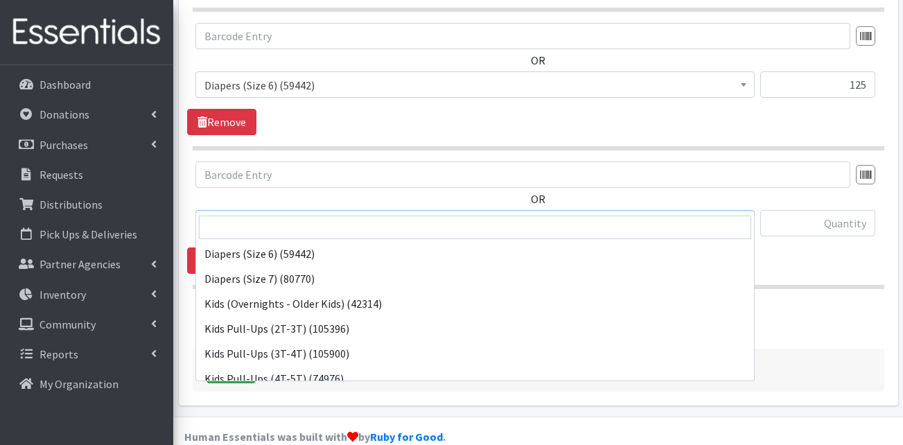
scroll to position [416, 0]
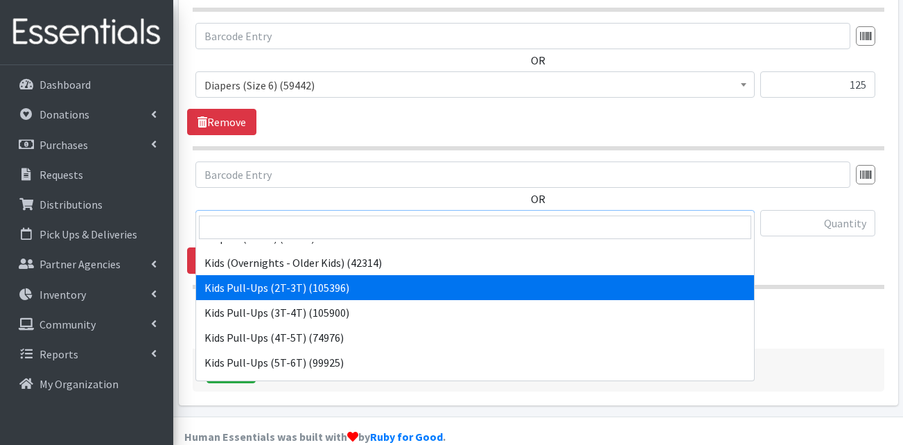
select select "13408"
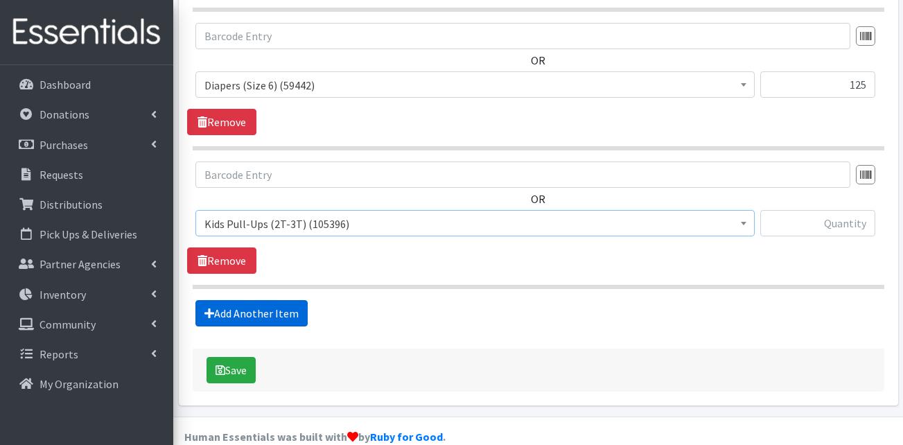
click at [251, 300] on link "Add Another Item" at bounding box center [251, 313] width 112 height 26
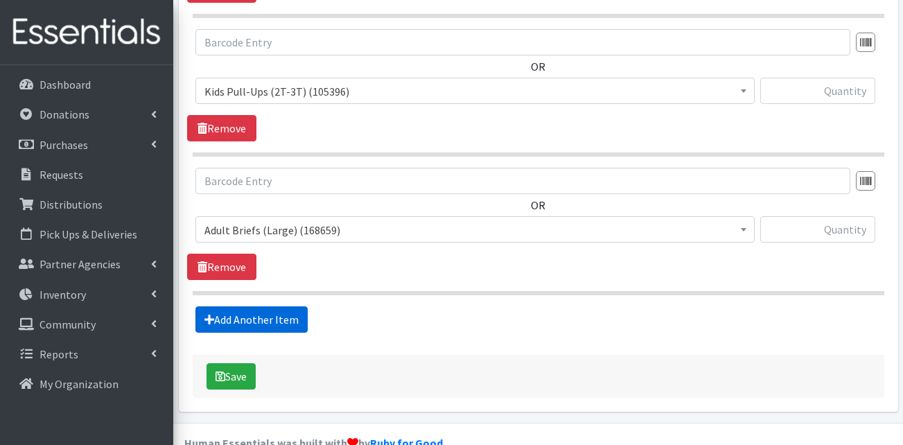
scroll to position [1403, 0]
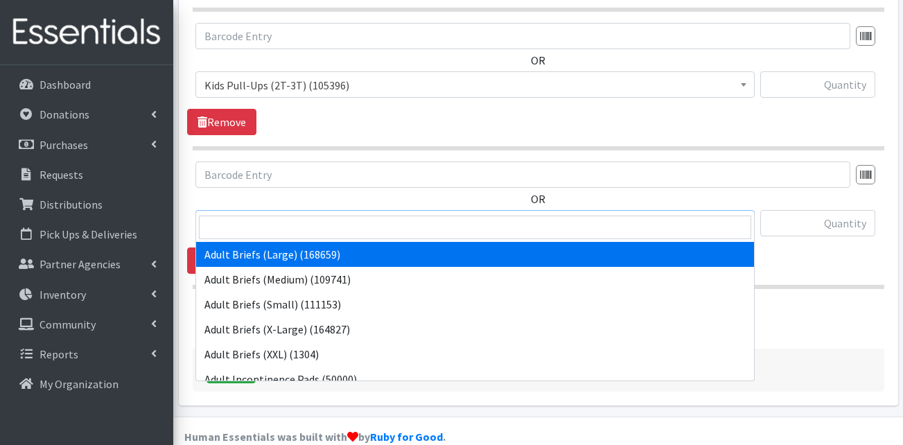
click at [299, 214] on span "Adult Briefs (Large) (168659)" at bounding box center [475, 223] width 541 height 19
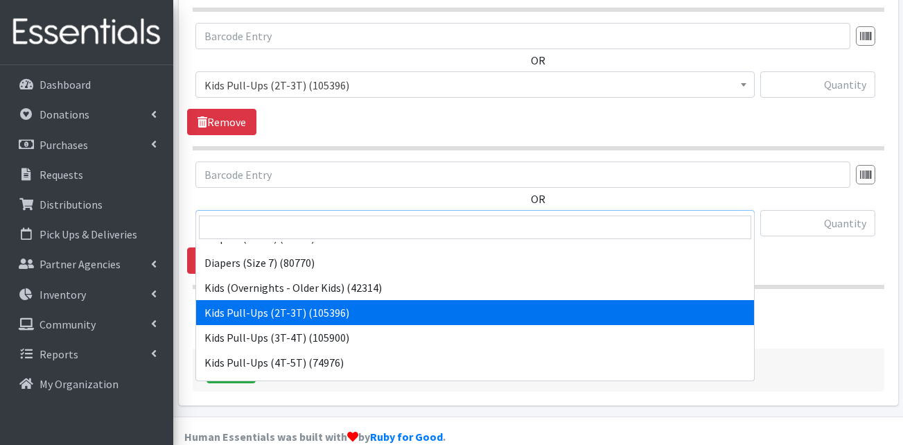
scroll to position [416, 0]
select select "13409"
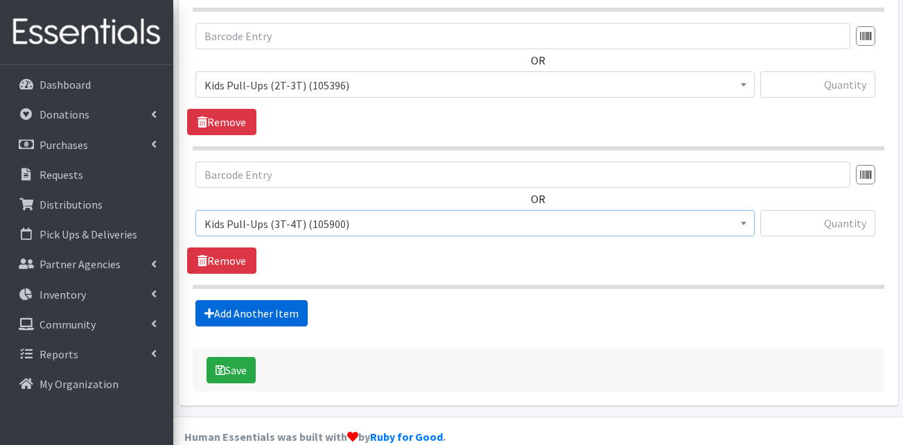
click at [248, 300] on link "Add Another Item" at bounding box center [251, 313] width 112 height 26
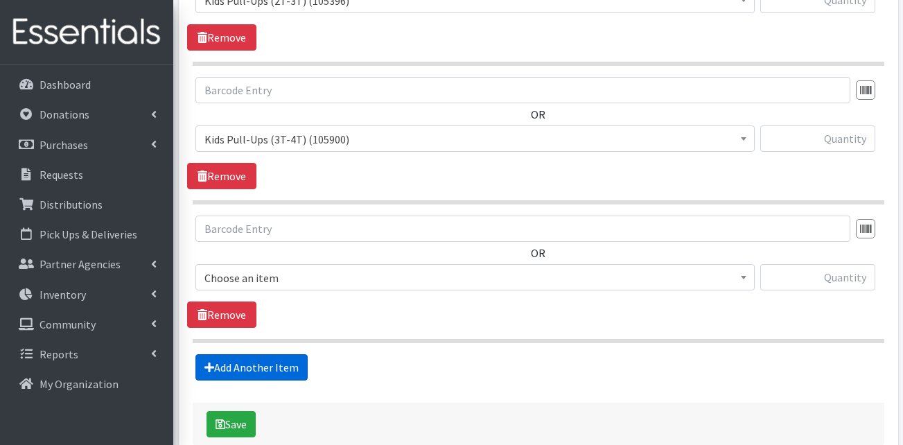
scroll to position [1542, 0]
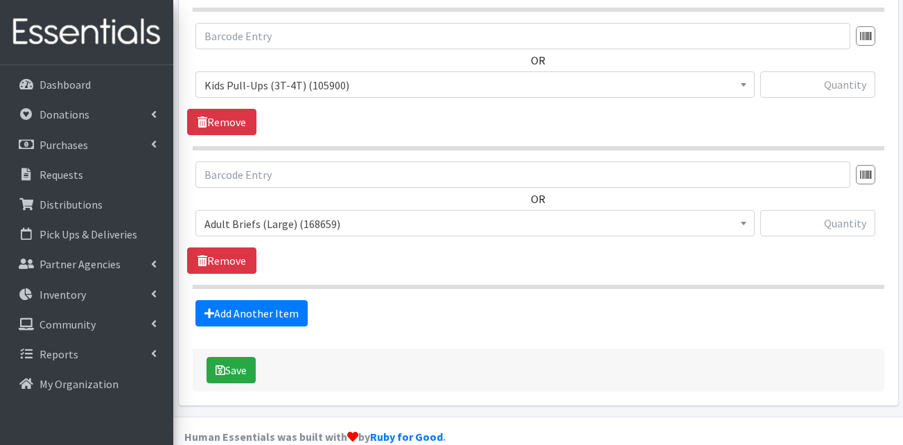
click at [305, 214] on span "Adult Briefs (Large) (168659) Adult Briefs (Medium) (109741) Adult Briefs (Smal…" at bounding box center [474, 228] width 559 height 37
click at [308, 214] on span "Adult Briefs (Large) (168659)" at bounding box center [475, 223] width 541 height 19
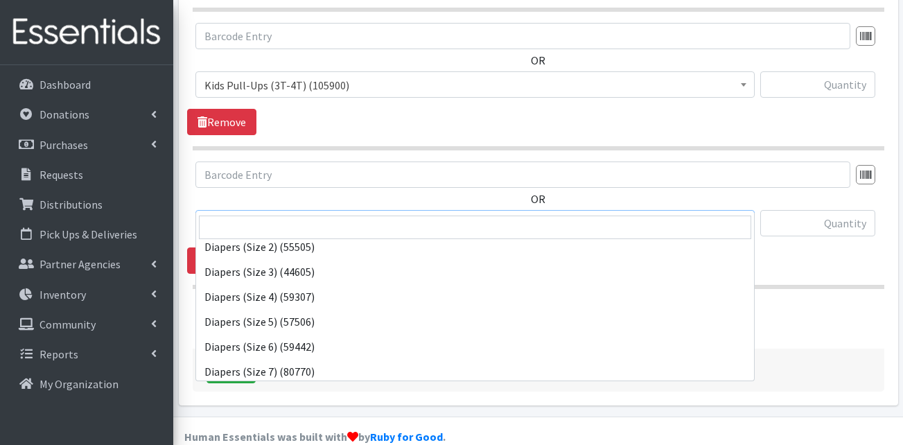
scroll to position [416, 0]
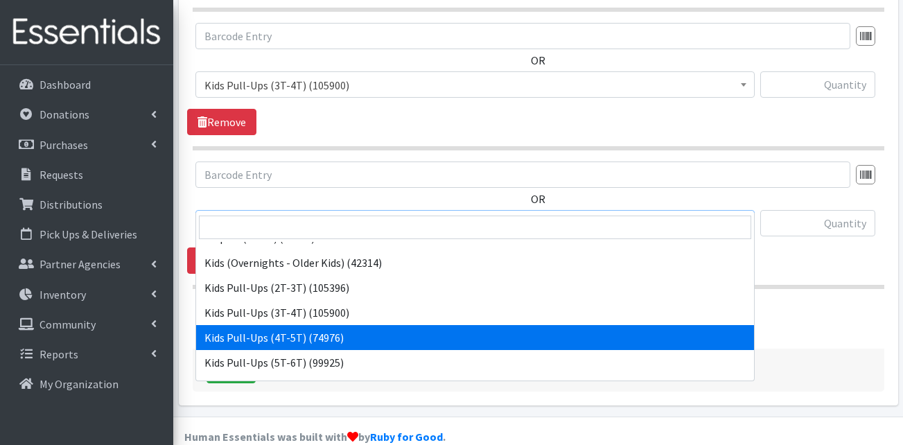
select select "13424"
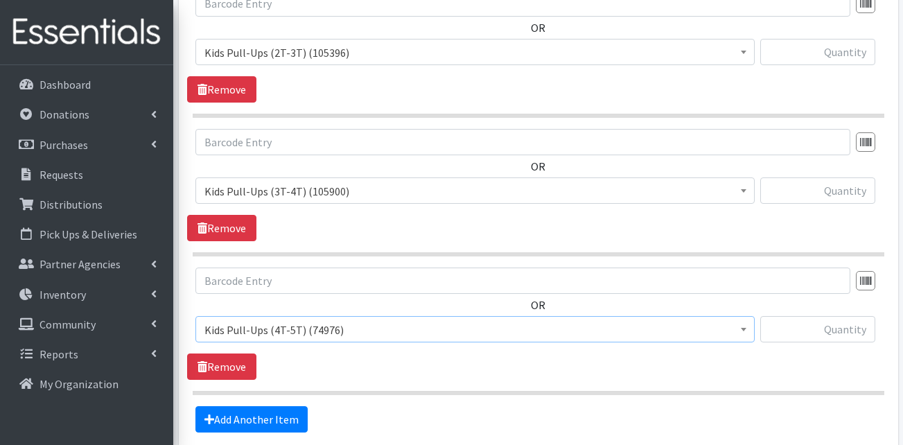
scroll to position [1264, 0]
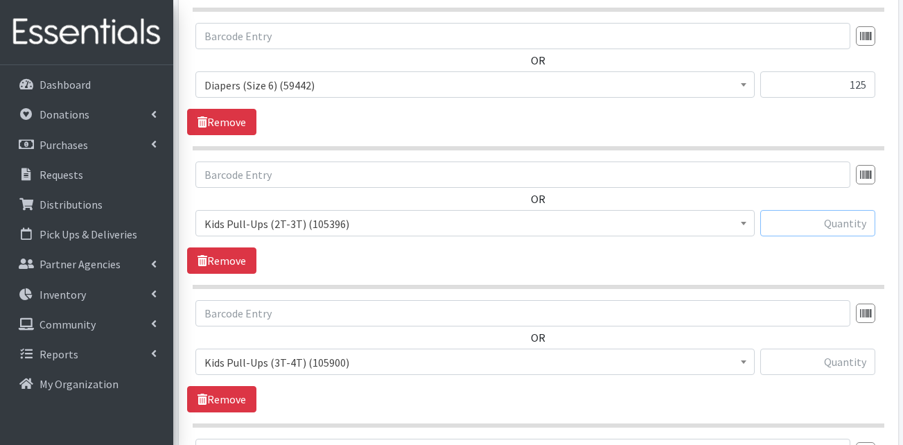
click at [841, 210] on input "text" at bounding box center [817, 223] width 115 height 26
type input "100"
click at [858, 349] on input "text" at bounding box center [817, 362] width 115 height 26
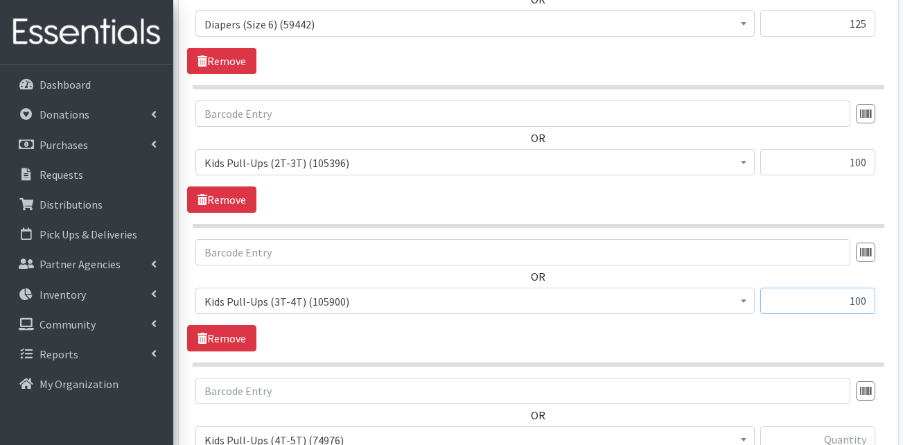
scroll to position [1472, 0]
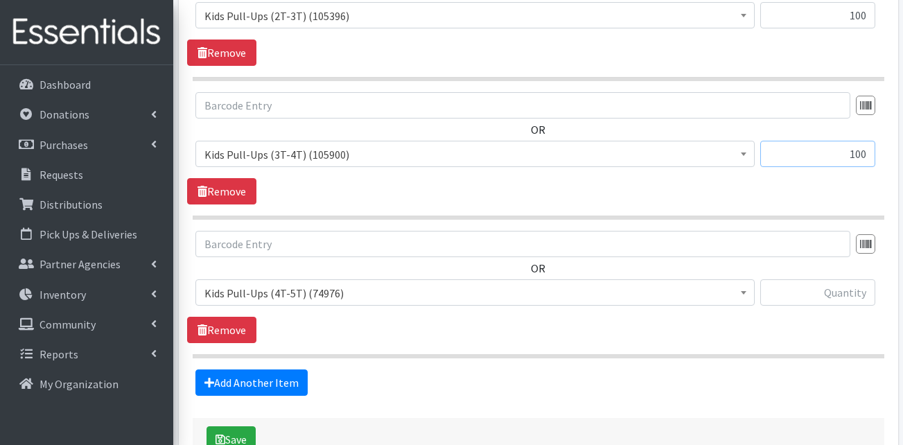
type input "100"
click at [813, 279] on input "text" at bounding box center [817, 292] width 115 height 26
type input "100"
click at [276, 369] on link "Add Another Item" at bounding box center [251, 382] width 112 height 26
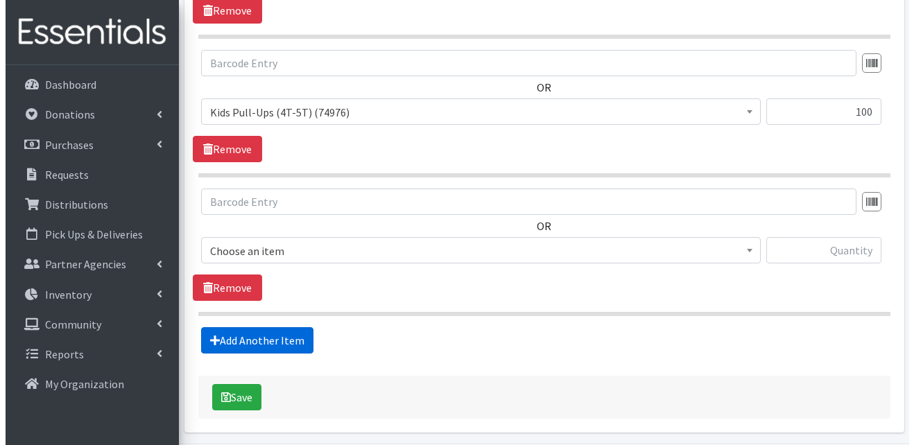
scroll to position [1680, 0]
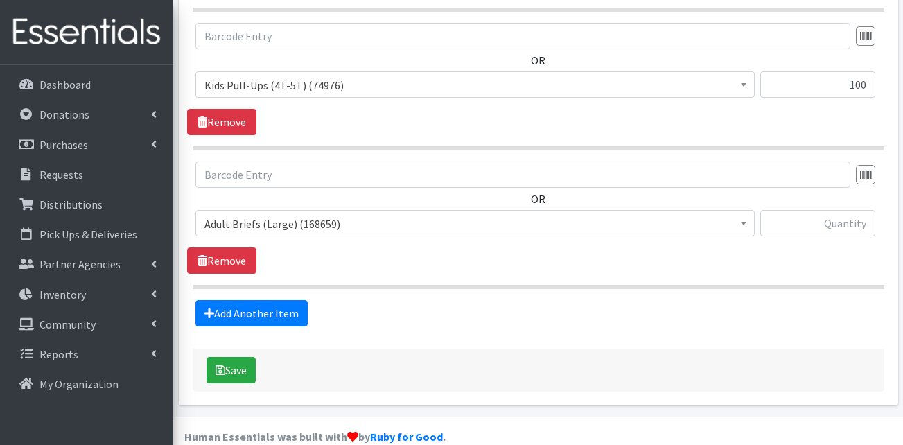
click at [259, 213] on span "Adult Briefs (Large) (168659) Adult Briefs (Medium) (109741) Adult Briefs (Smal…" at bounding box center [474, 228] width 559 height 37
click at [254, 214] on span "Adult Briefs (Large) (168659)" at bounding box center [475, 223] width 541 height 19
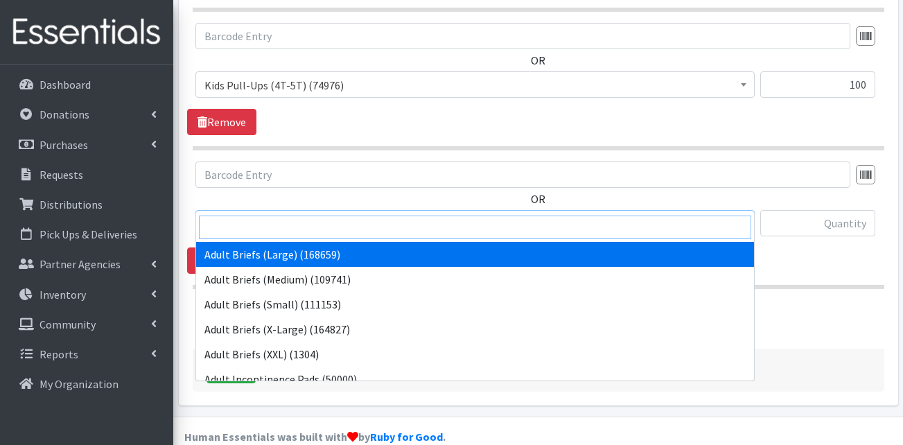
click at [247, 225] on input "search" at bounding box center [475, 228] width 552 height 24
type input "2"
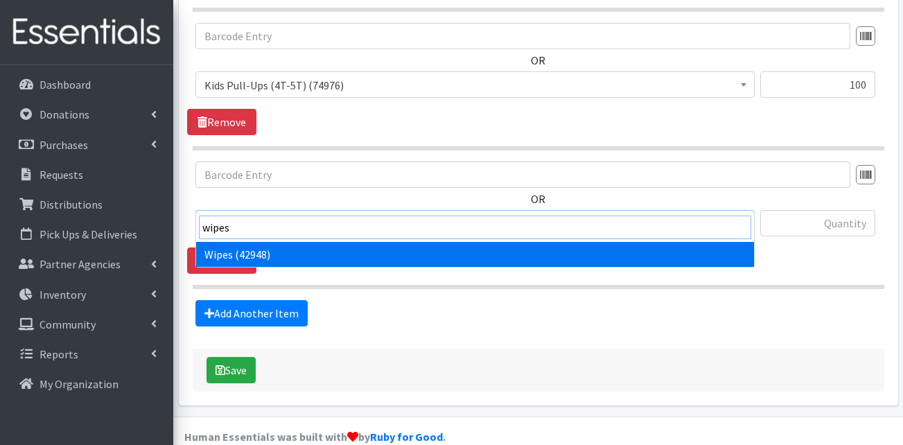
type input "wipes"
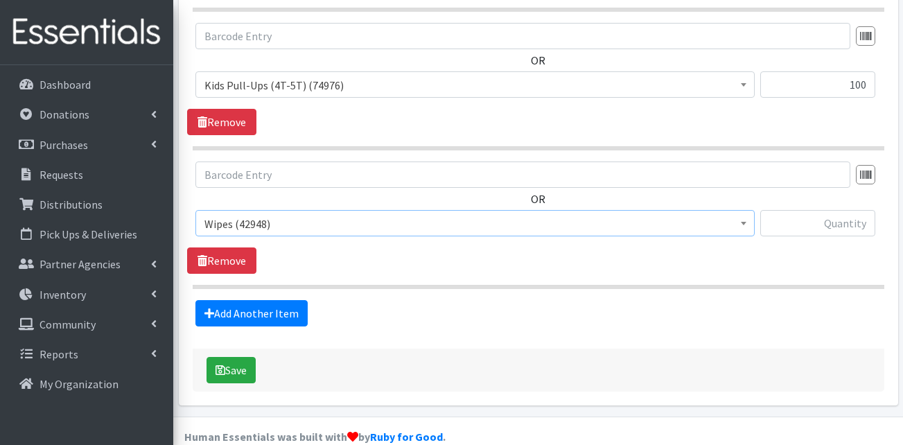
select select "13405"
click at [789, 210] on input "text" at bounding box center [817, 223] width 115 height 26
type input "24"
click at [232, 357] on button "Save" at bounding box center [231, 370] width 49 height 26
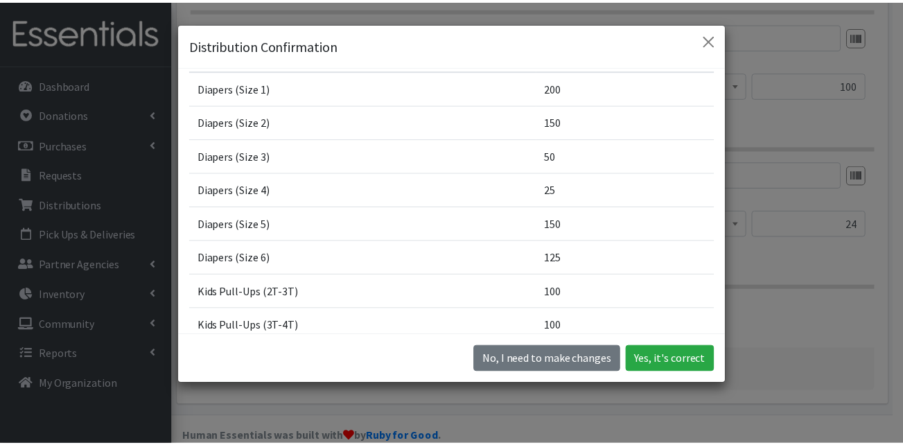
scroll to position [242, 0]
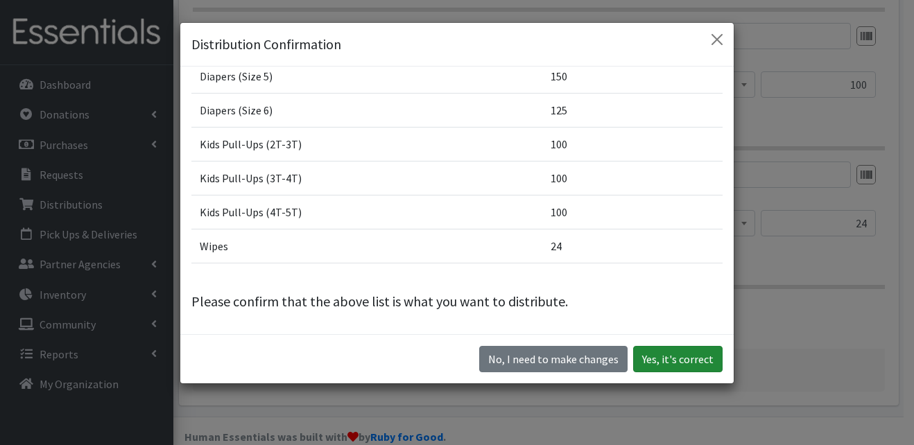
click at [652, 361] on button "Yes, it's correct" at bounding box center [677, 359] width 89 height 26
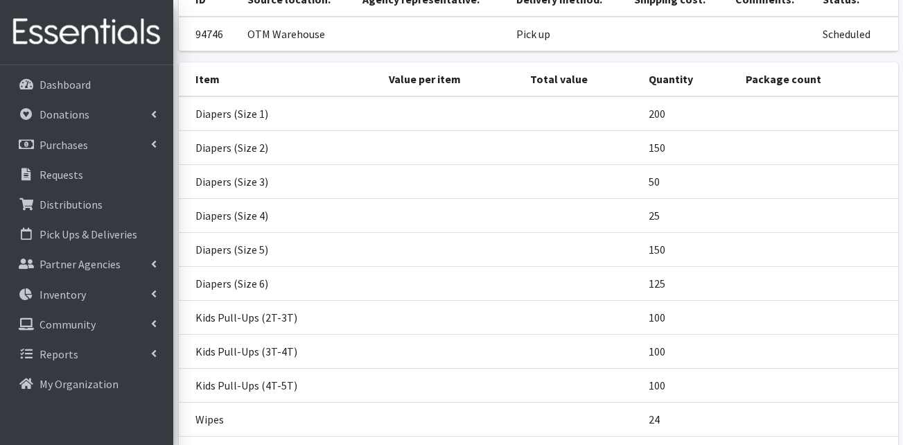
scroll to position [308, 0]
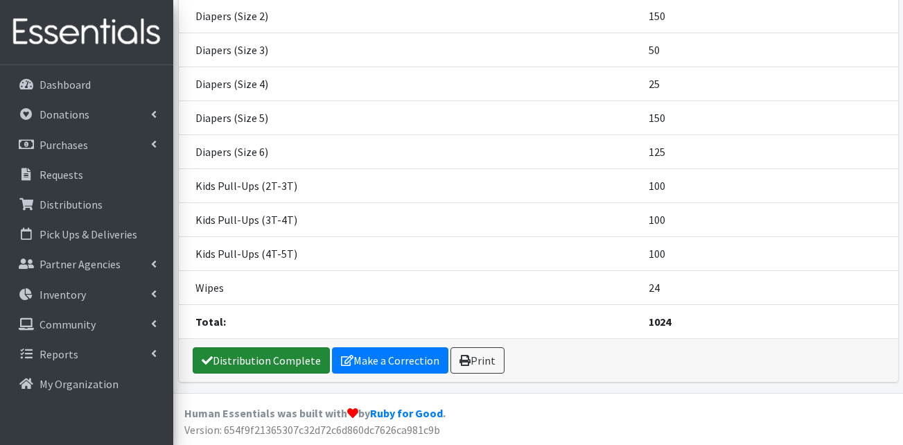
click at [246, 363] on link "Distribution Complete" at bounding box center [261, 360] width 137 height 26
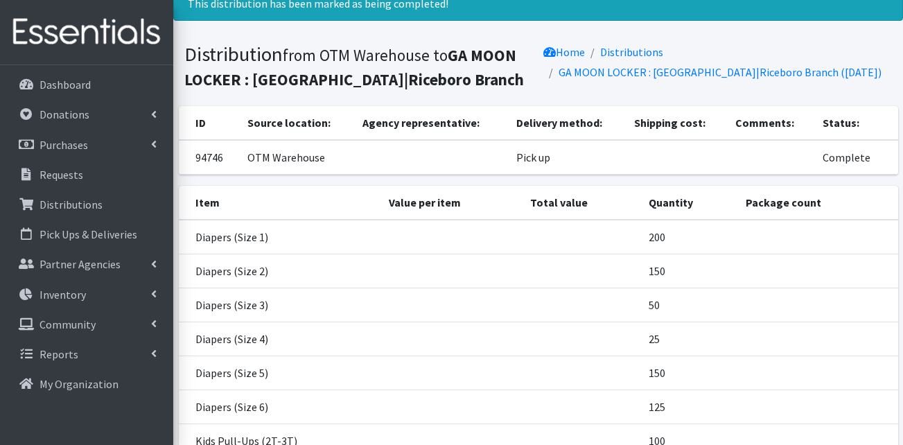
scroll to position [0, 0]
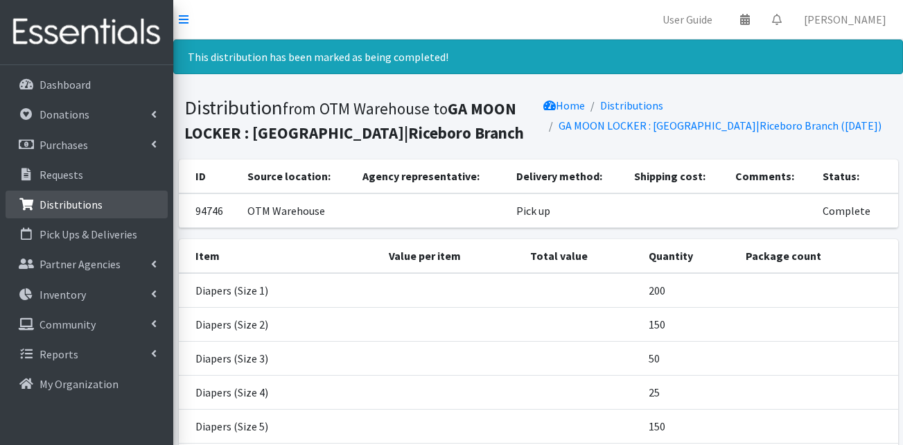
click at [67, 202] on p "Distributions" at bounding box center [71, 205] width 63 height 14
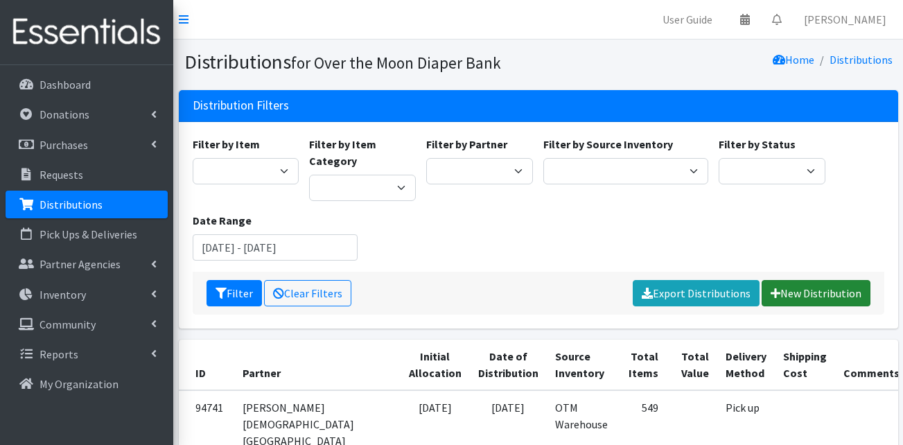
click at [804, 283] on link "New Distribution" at bounding box center [816, 293] width 109 height 26
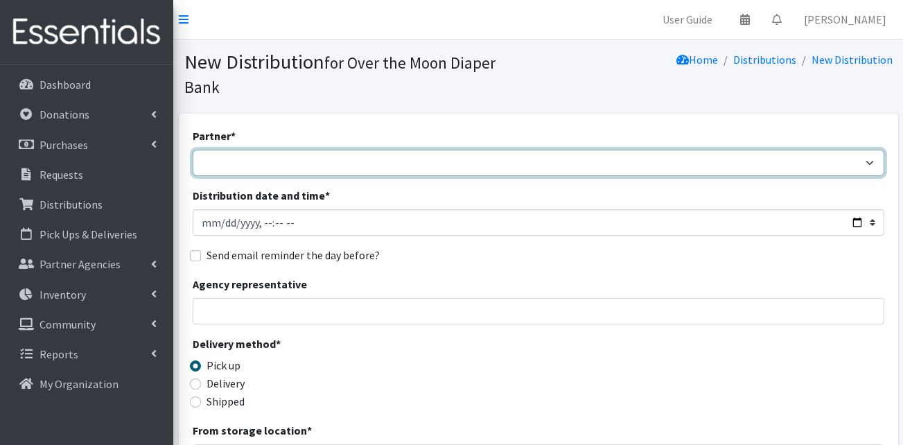
click at [247, 150] on select "AHJ Library System Amerigroup Back To School Event CCC [PERSON_NAME] Lighthouse…" at bounding box center [539, 163] width 692 height 26
select select "7942"
click at [193, 150] on select "AHJ Library System Amerigroup Back To School Event CCC [PERSON_NAME] Lighthouse…" at bounding box center [539, 163] width 692 height 26
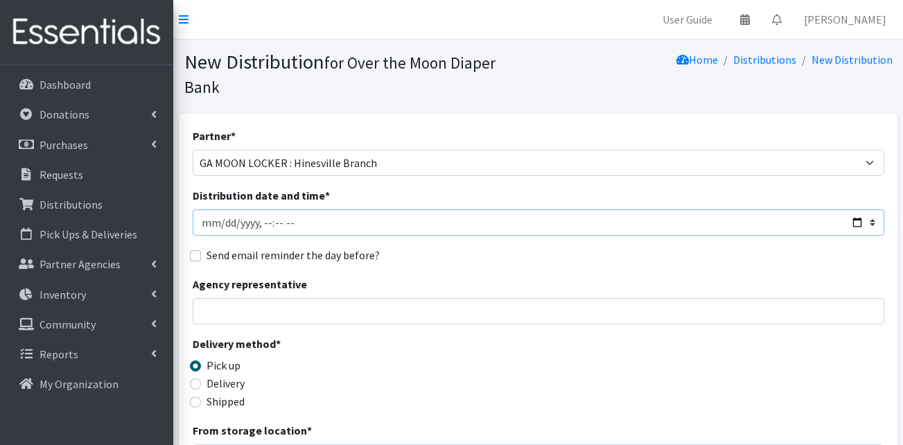
click at [209, 209] on input "Distribution date and time *" at bounding box center [539, 222] width 692 height 26
click at [275, 209] on input "Distribution date and time *" at bounding box center [539, 222] width 692 height 26
type input "[DATE]T11:00"
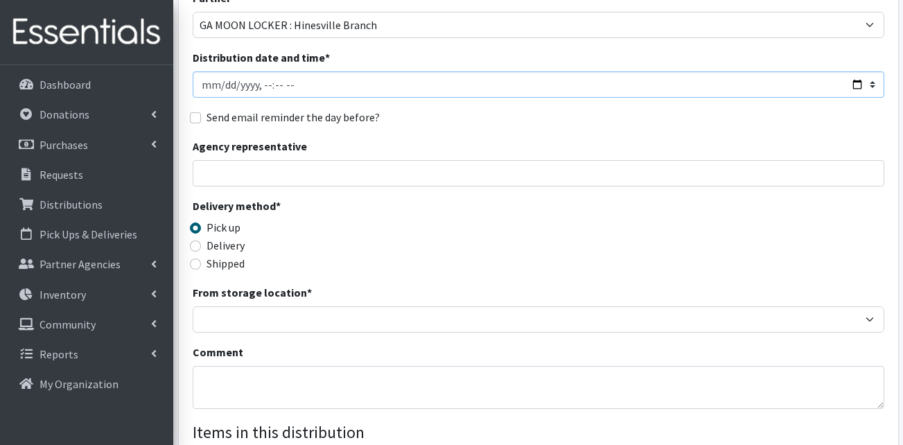
scroll to position [139, 0]
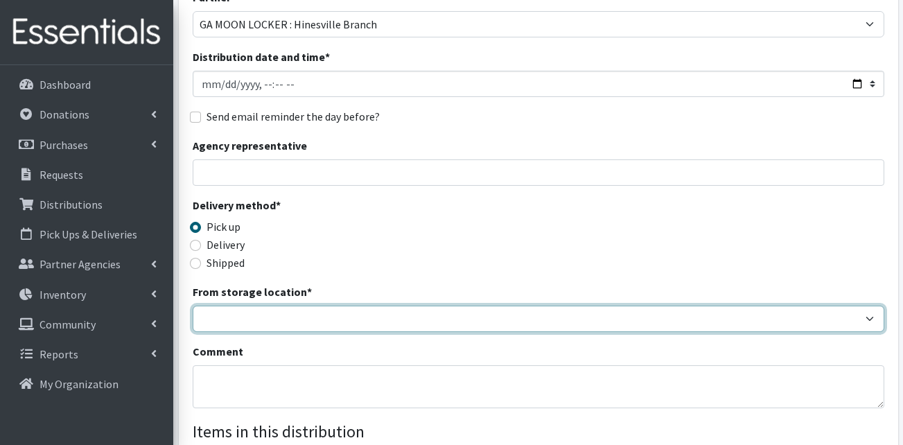
drag, startPoint x: 338, startPoint y: 283, endPoint x: 333, endPoint y: 295, distance: 13.2
click at [338, 306] on select "OTM Warehouse" at bounding box center [539, 319] width 692 height 26
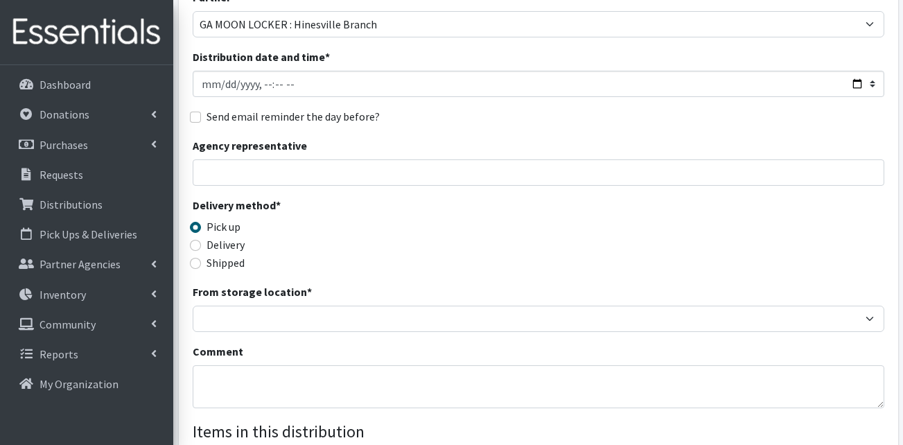
click at [311, 310] on div "Partner * AHJ Library System Amerigroup Back To School Event CCC [PERSON_NAME] …" at bounding box center [539, 305] width 692 height 632
click at [273, 310] on div "Partner * AHJ Library System Amerigroup Back To School Event CCC [PERSON_NAME] …" at bounding box center [539, 305] width 692 height 632
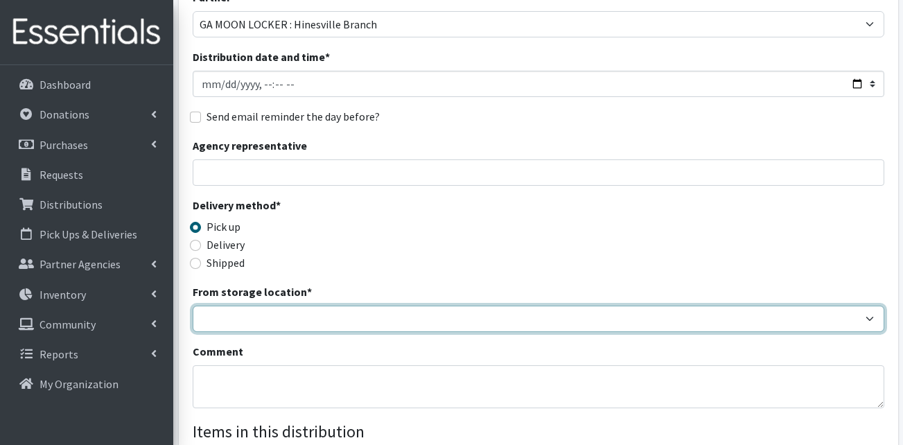
drag, startPoint x: 274, startPoint y: 299, endPoint x: 274, endPoint y: 311, distance: 11.1
click at [274, 306] on select "OTM Warehouse" at bounding box center [539, 319] width 692 height 26
select select "385"
click at [193, 306] on select "OTM Warehouse" at bounding box center [539, 319] width 692 height 26
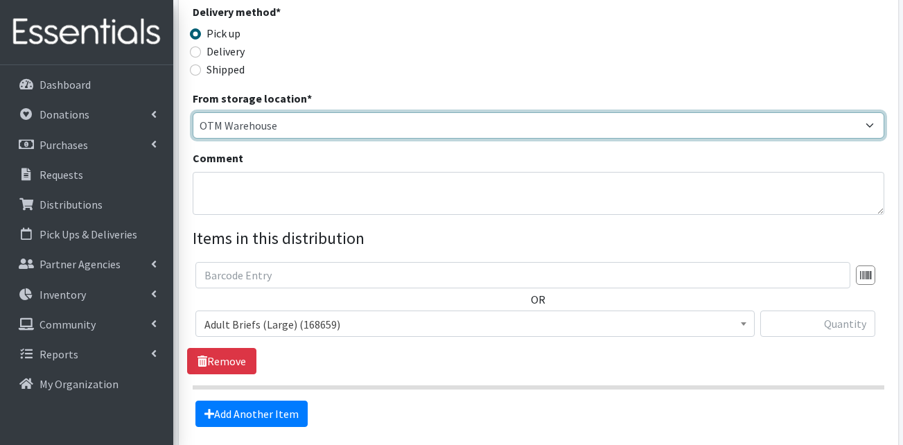
scroll to position [347, 0]
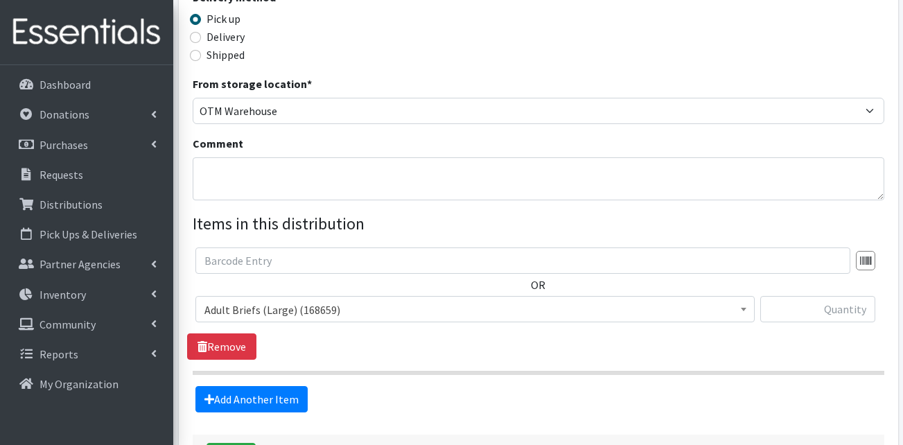
click at [234, 299] on span "Adult Briefs (Large) (168659) Adult Briefs (Medium) (109741) Adult Briefs (Smal…" at bounding box center [474, 314] width 559 height 37
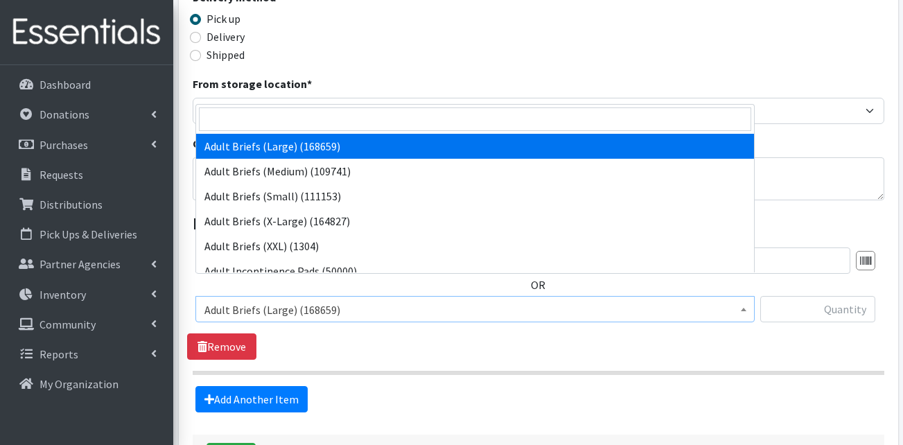
click at [241, 300] on span "Adult Briefs (Large) (168659)" at bounding box center [475, 309] width 541 height 19
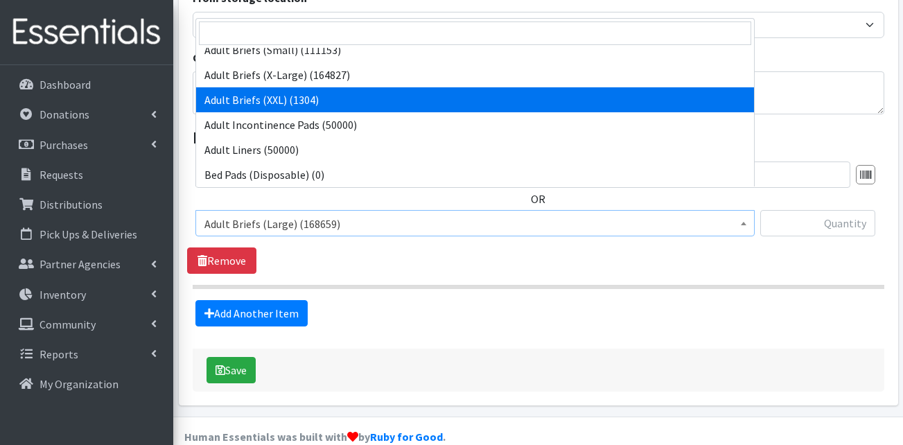
scroll to position [139, 0]
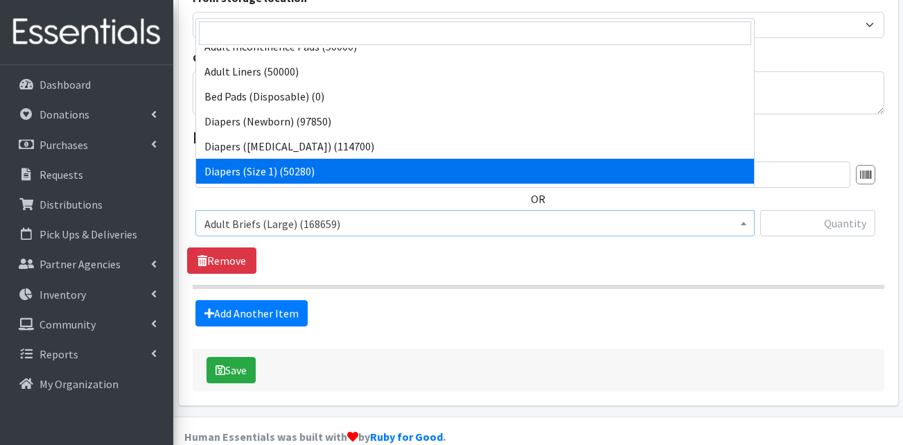
select select "13420"
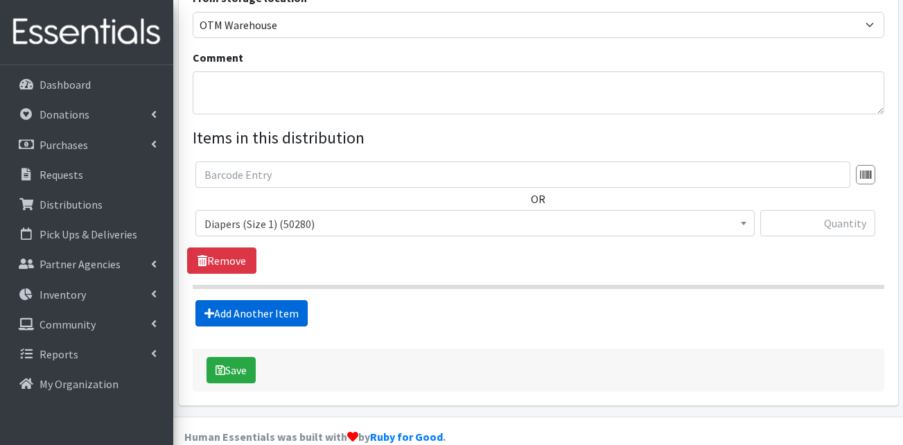
click at [243, 300] on link "Add Another Item" at bounding box center [251, 313] width 112 height 26
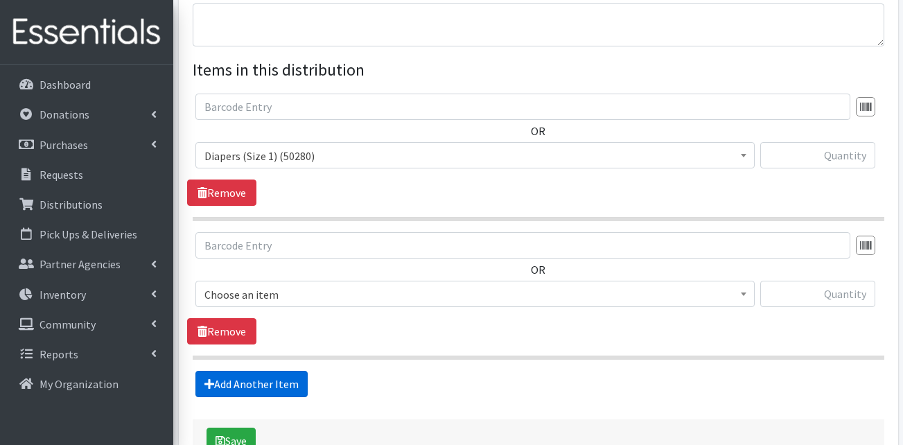
scroll to position [571, 0]
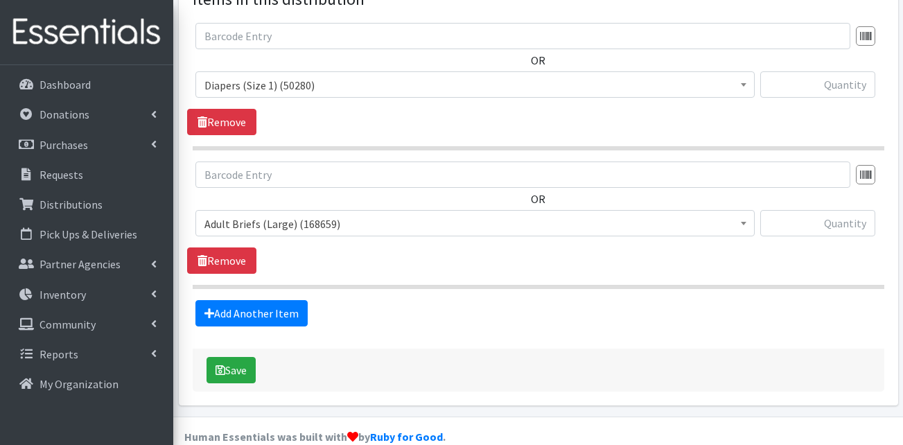
click at [289, 214] on span "Adult Briefs (Large) (168659)" at bounding box center [475, 223] width 541 height 19
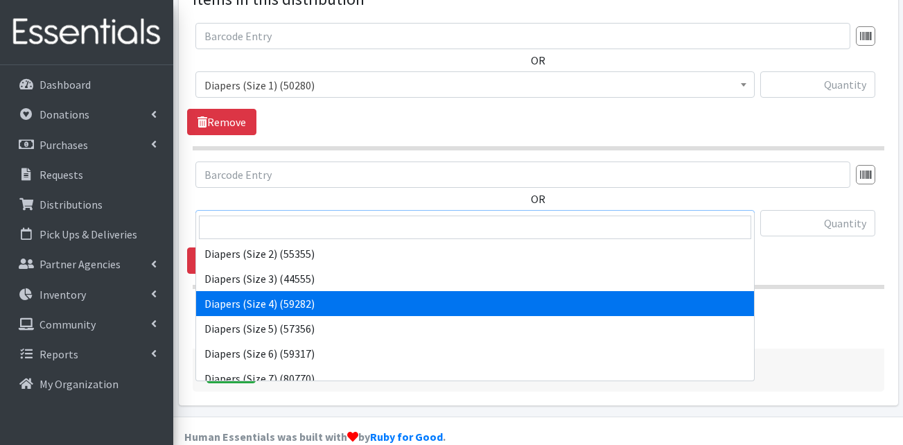
scroll to position [277, 0]
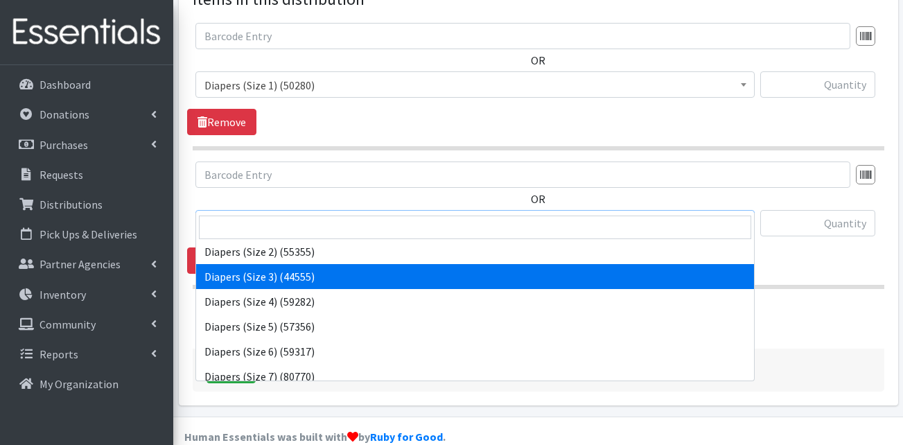
select select "13421"
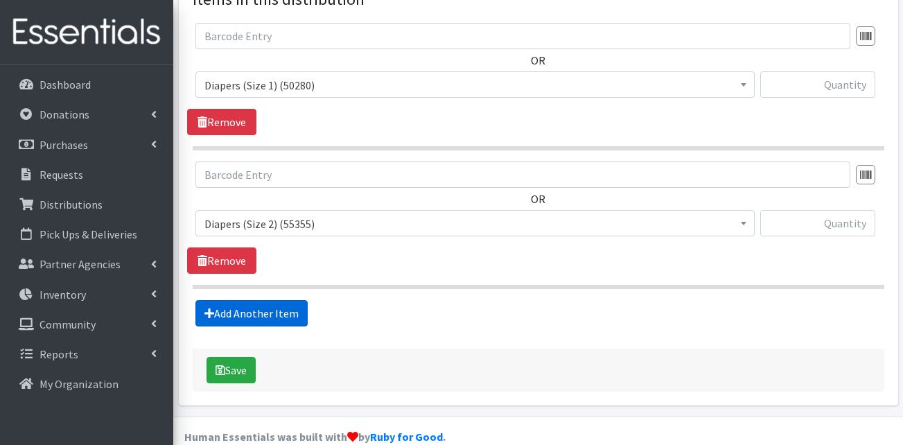
click at [252, 300] on link "Add Another Item" at bounding box center [251, 313] width 112 height 26
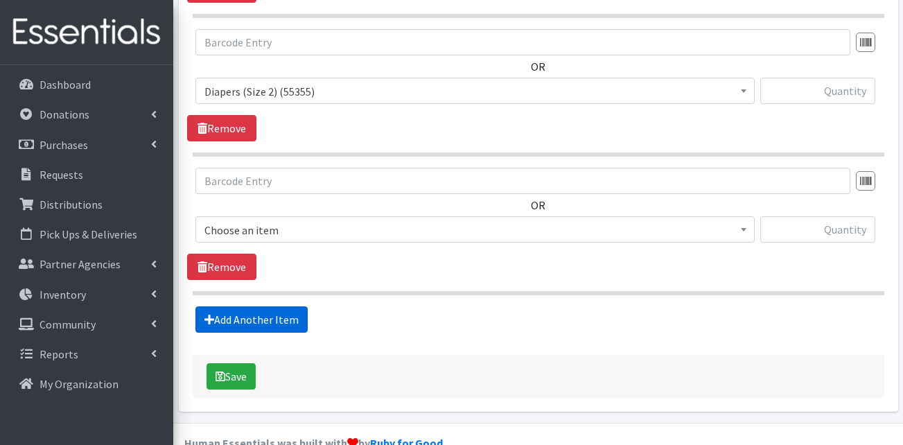
scroll to position [710, 0]
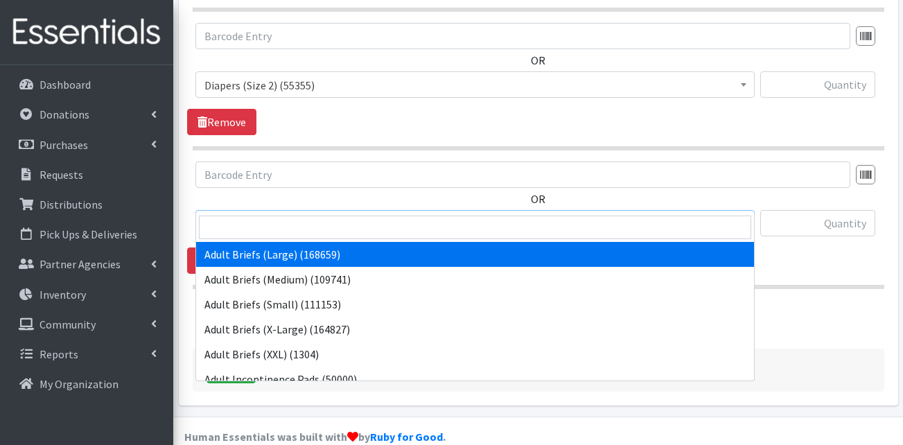
click at [293, 214] on span "Adult Briefs (Large) (168659)" at bounding box center [475, 223] width 541 height 19
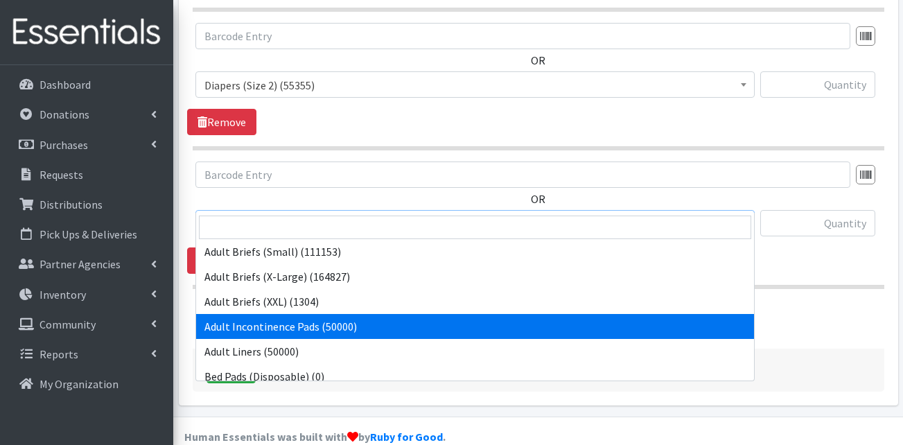
scroll to position [208, 0]
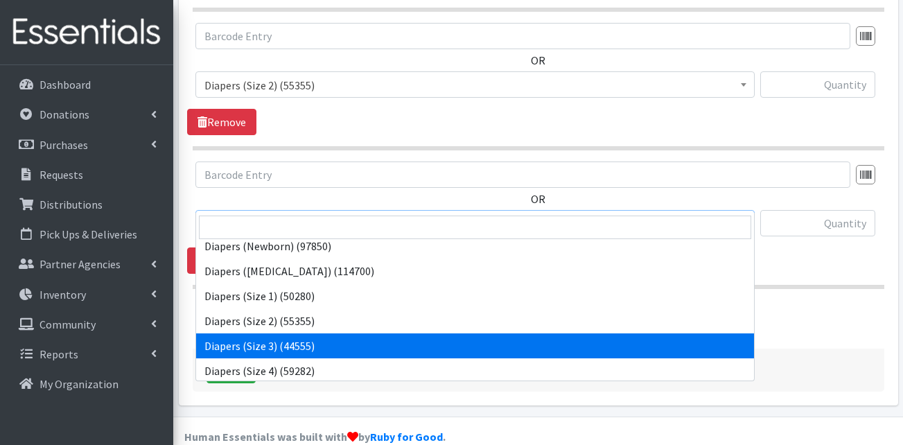
select select "13422"
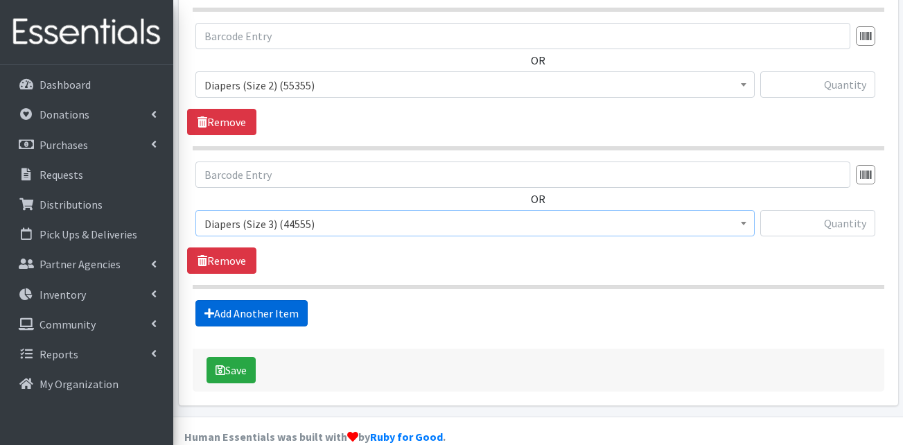
click at [261, 300] on link "Add Another Item" at bounding box center [251, 313] width 112 height 26
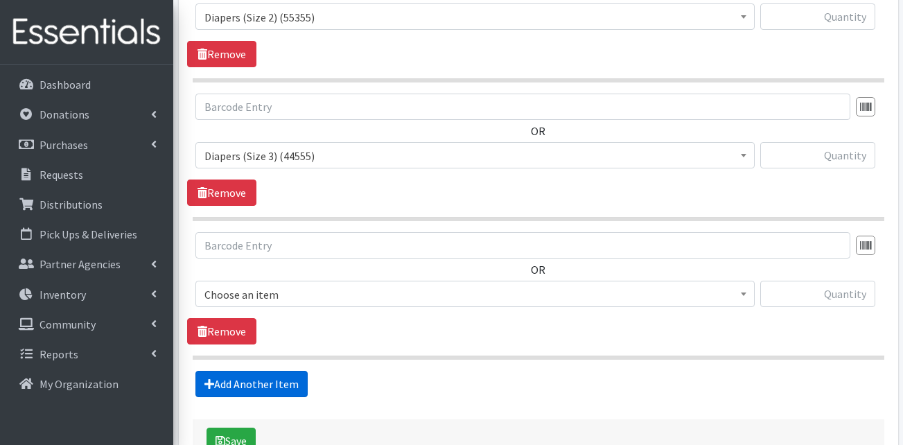
scroll to position [849, 0]
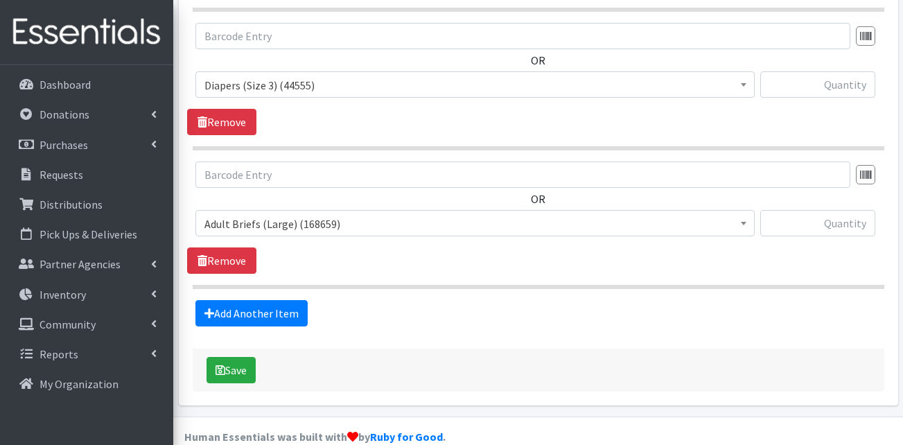
click at [308, 214] on span "Adult Briefs (Large) (168659)" at bounding box center [475, 223] width 541 height 19
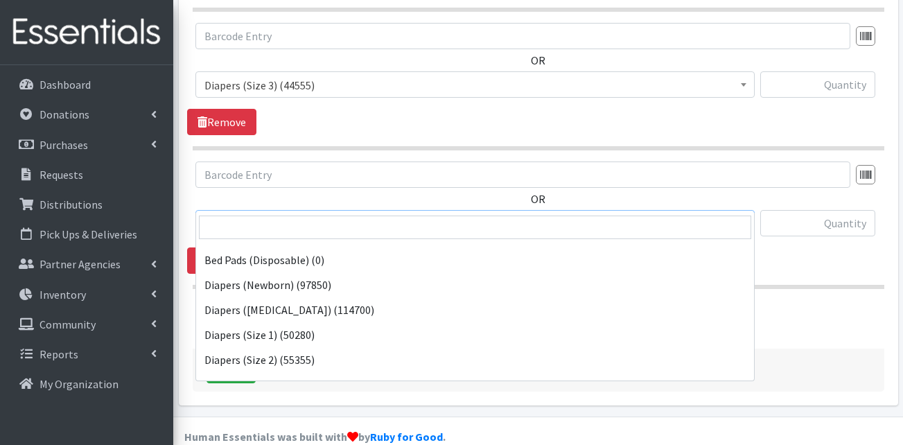
scroll to position [277, 0]
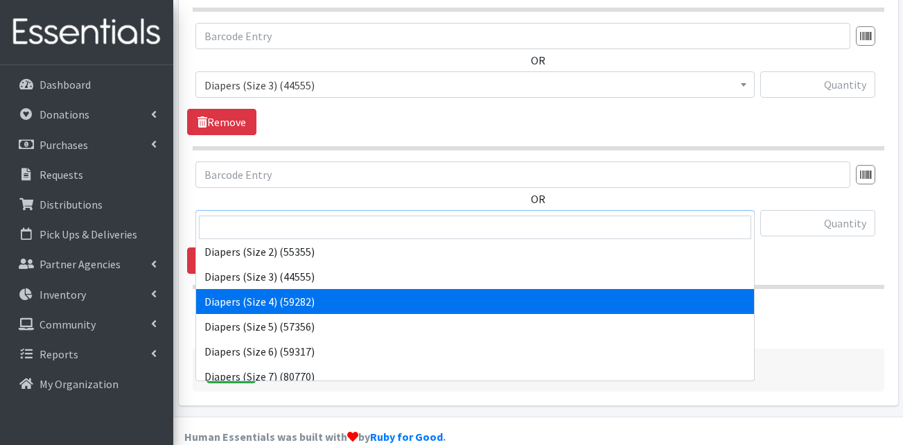
select select "13416"
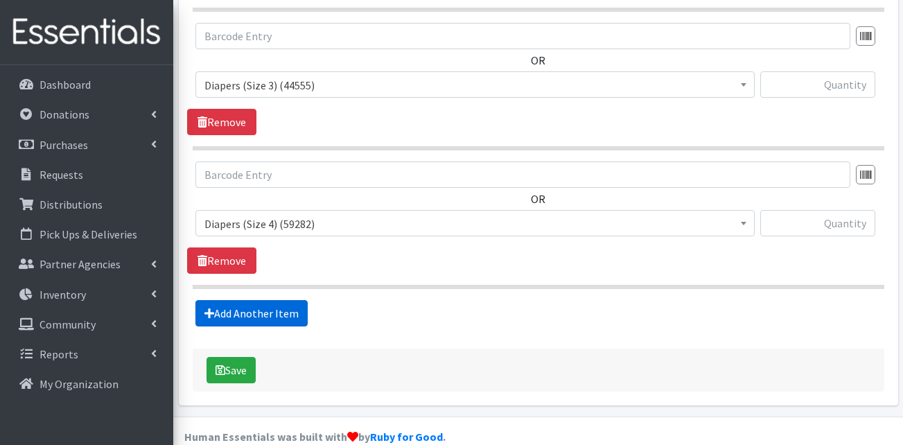
click at [277, 300] on link "Add Another Item" at bounding box center [251, 313] width 112 height 26
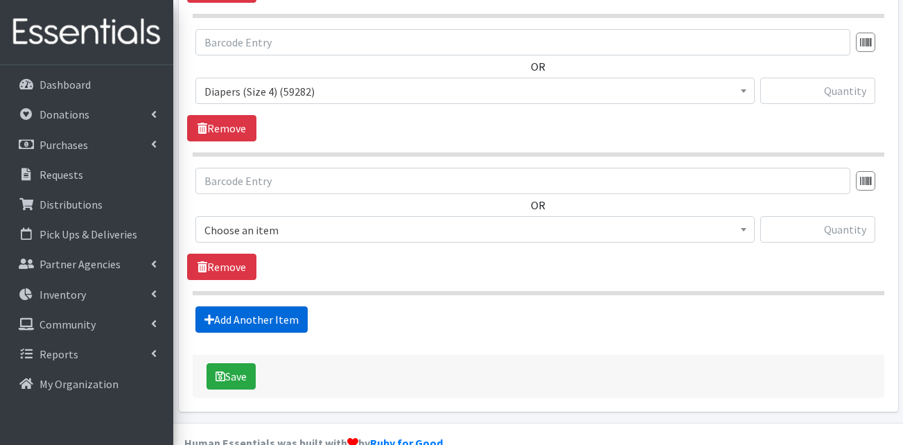
scroll to position [987, 0]
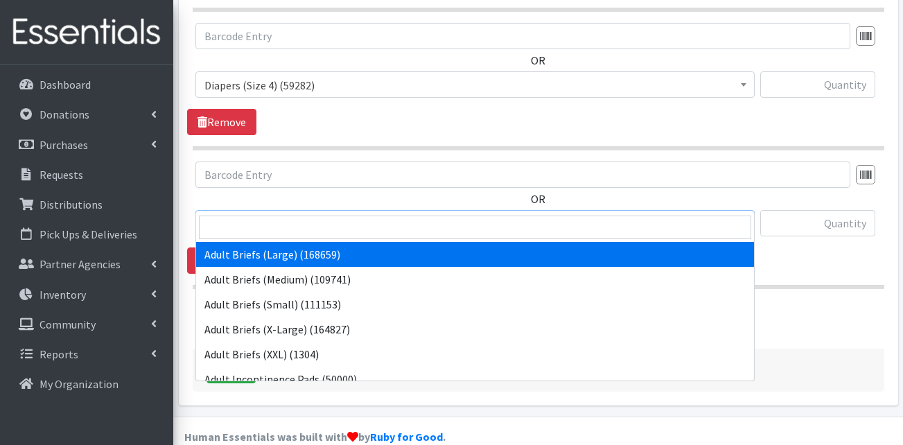
click at [322, 214] on span "Adult Briefs (Large) (168659)" at bounding box center [475, 223] width 541 height 19
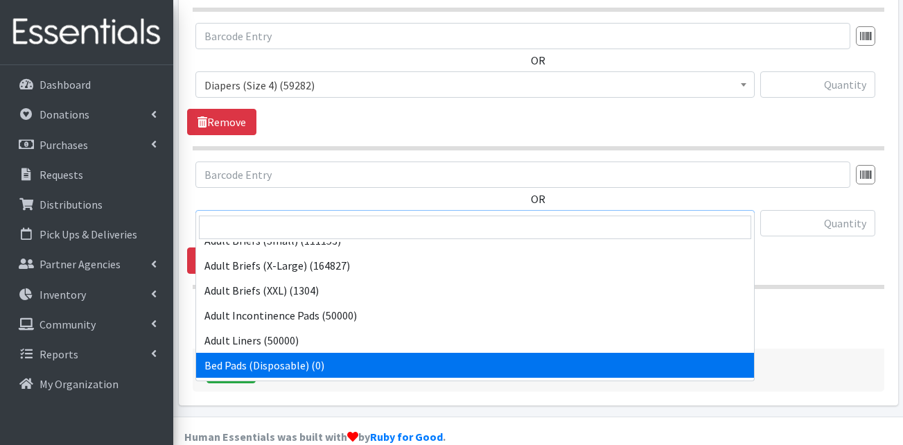
scroll to position [277, 0]
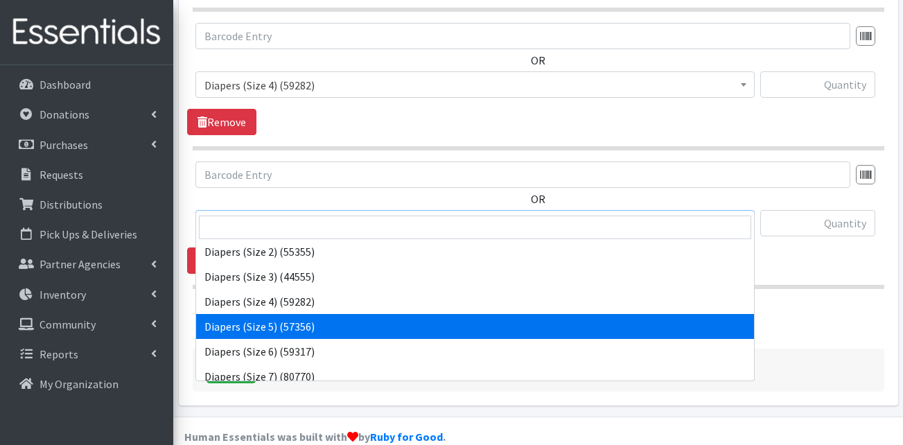
select select "13389"
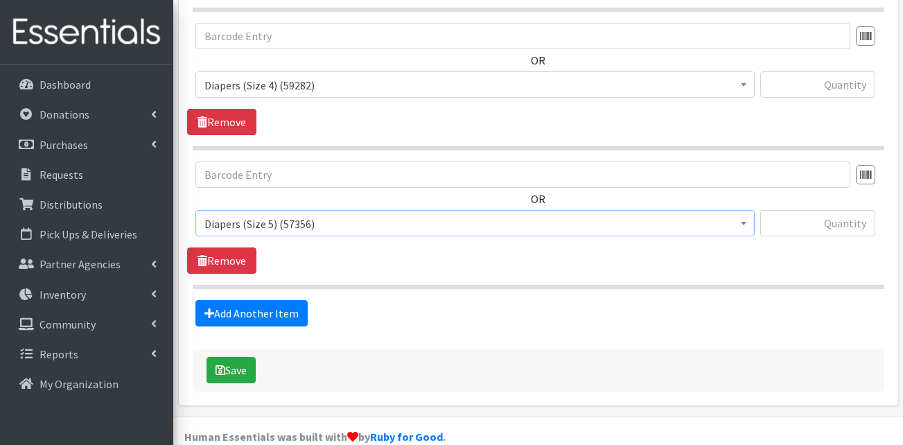
click at [396, 300] on div "Add Another Item" at bounding box center [538, 313] width 702 height 26
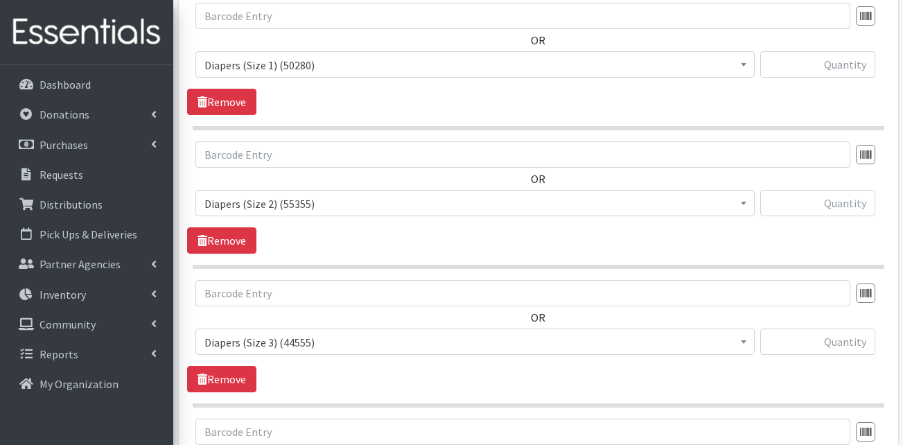
scroll to position [502, 0]
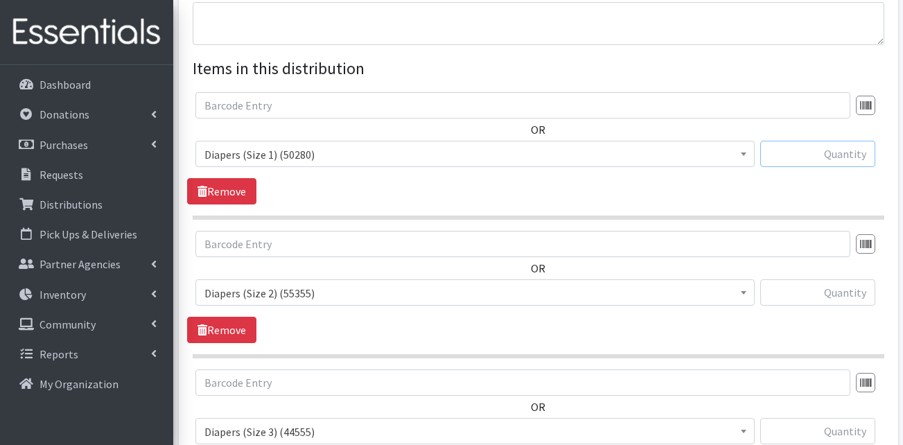
click at [797, 141] on input "text" at bounding box center [817, 154] width 115 height 26
type input "400"
click at [844, 279] on input "text" at bounding box center [817, 292] width 115 height 26
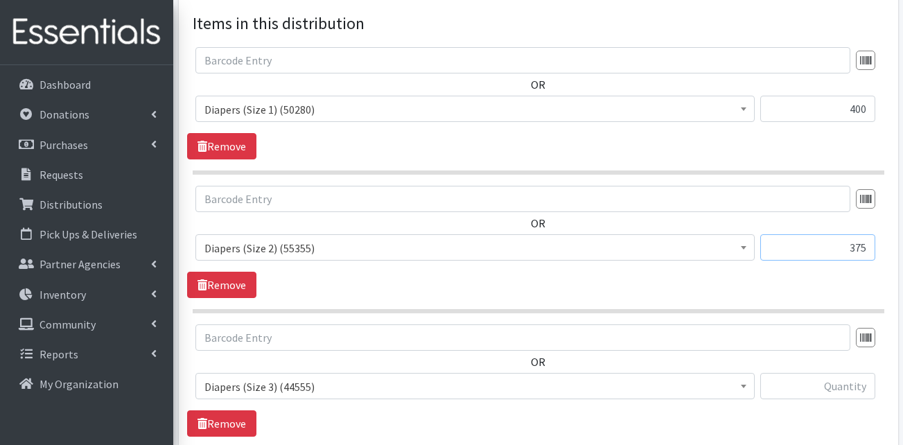
scroll to position [571, 0]
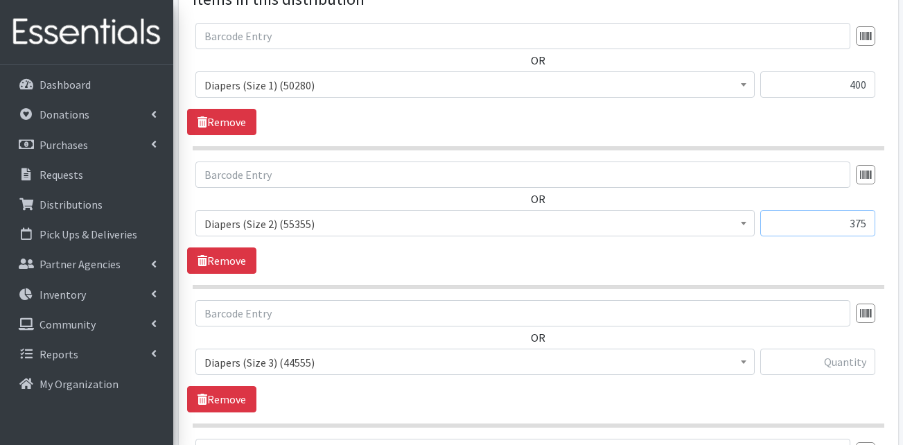
type input "375"
click at [858, 349] on input "text" at bounding box center [817, 362] width 115 height 26
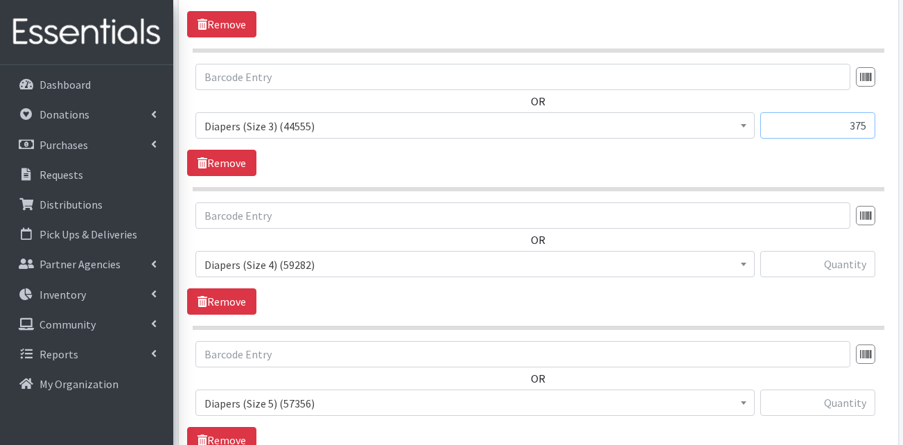
scroll to position [849, 0]
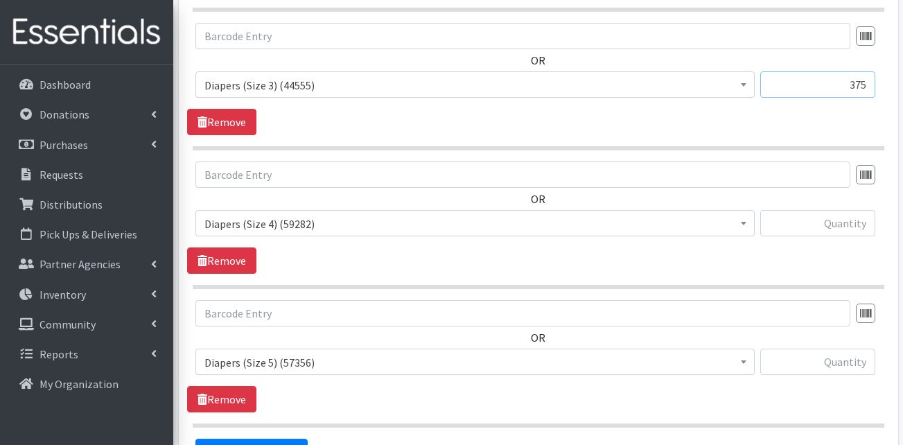
type input "375"
click at [812, 210] on input "text" at bounding box center [817, 223] width 115 height 26
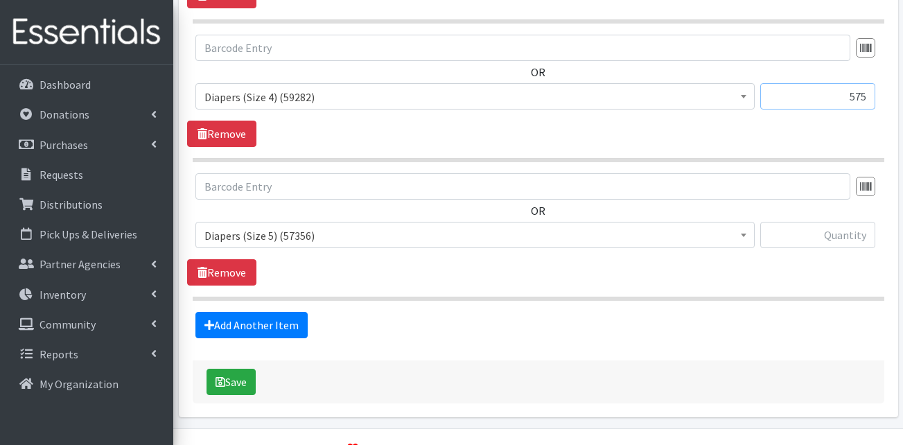
scroll to position [987, 0]
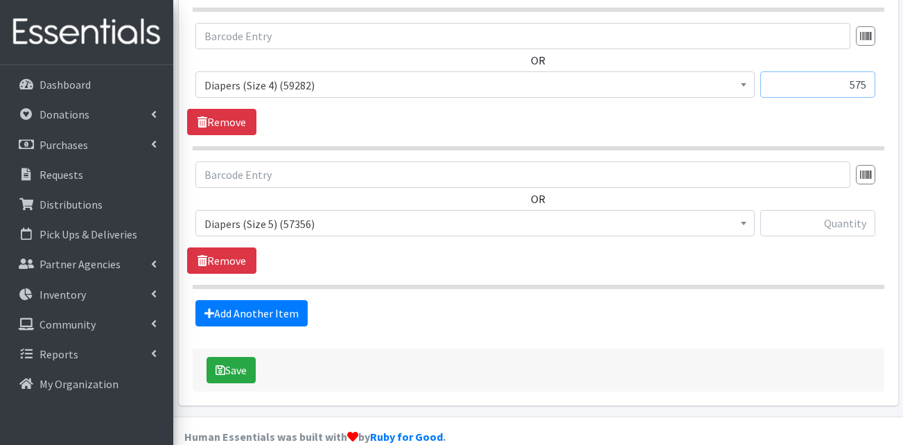
type input "575"
click at [848, 210] on input "text" at bounding box center [817, 223] width 115 height 26
type input "300"
click at [250, 300] on link "Add Another Item" at bounding box center [251, 313] width 112 height 26
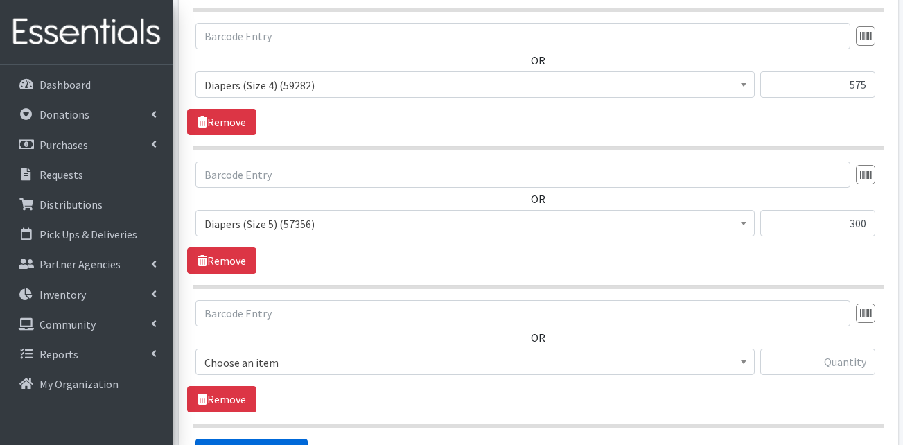
scroll to position [1126, 0]
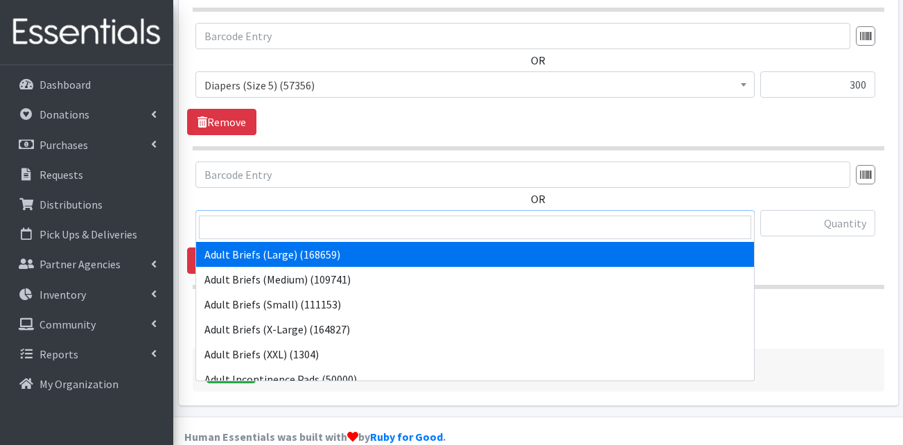
click at [321, 214] on span "Adult Briefs (Large) (168659)" at bounding box center [475, 223] width 541 height 19
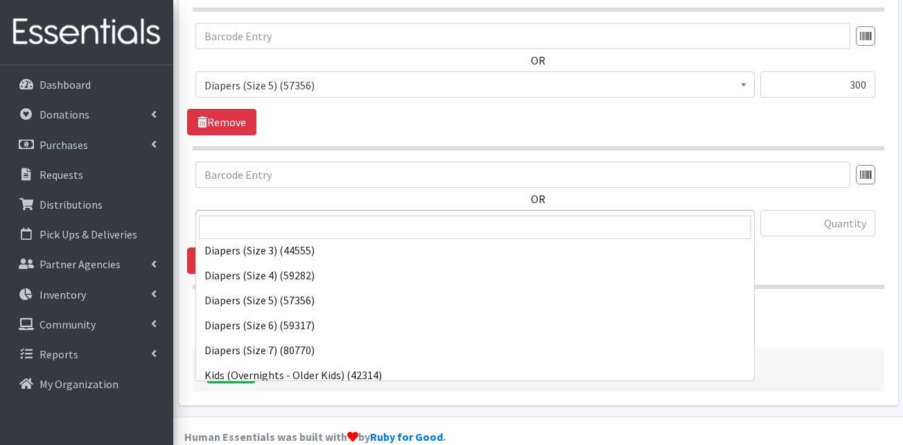
scroll to position [347, 0]
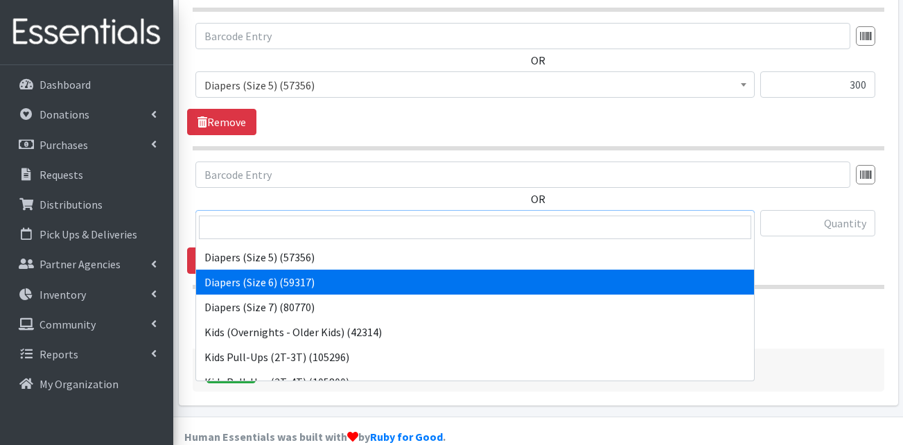
select select "13390"
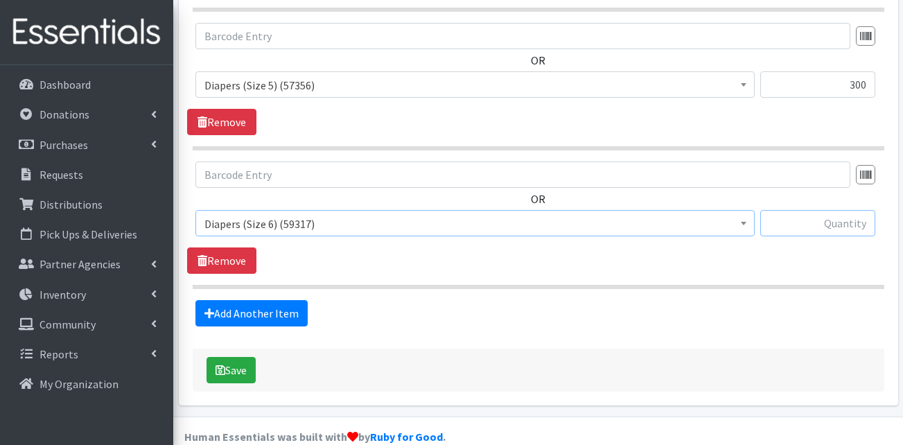
click at [793, 210] on input "text" at bounding box center [817, 223] width 115 height 26
type input "225"
click at [277, 300] on link "Add Another Item" at bounding box center [251, 313] width 112 height 26
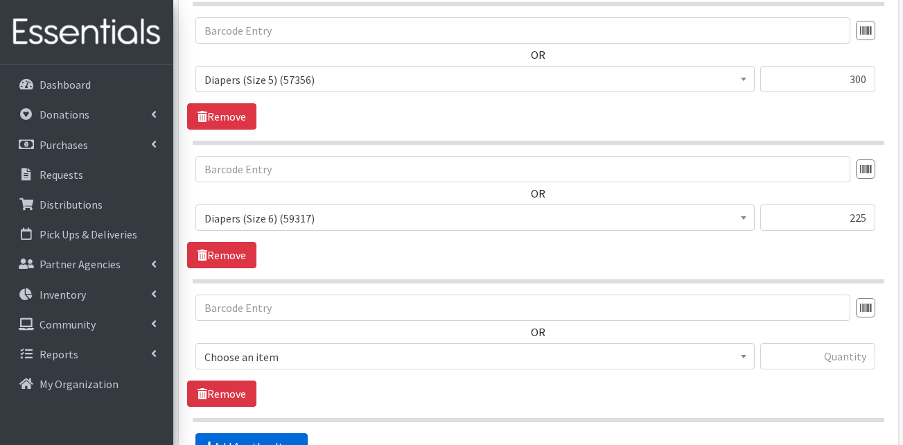
scroll to position [1264, 0]
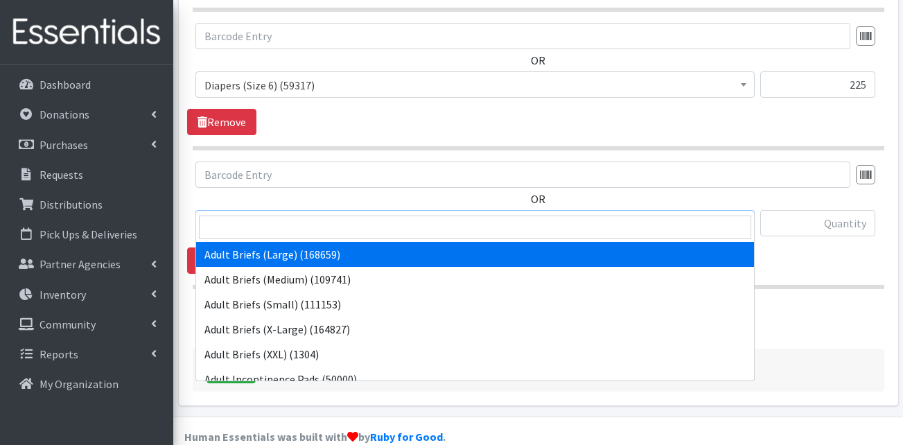
click at [304, 214] on span "Adult Briefs (Large) (168659)" at bounding box center [475, 223] width 541 height 19
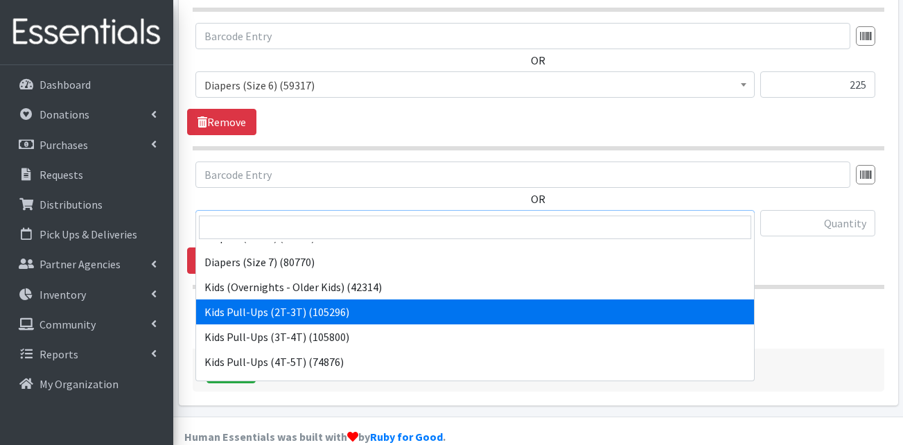
scroll to position [416, 0]
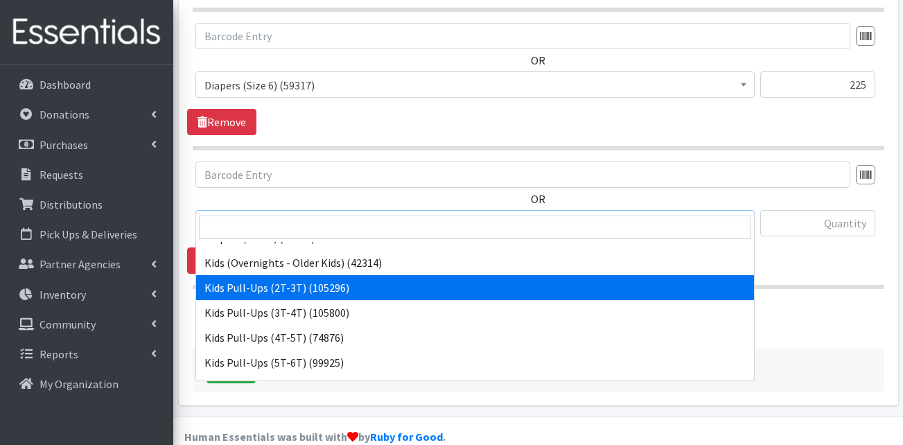
select select "13408"
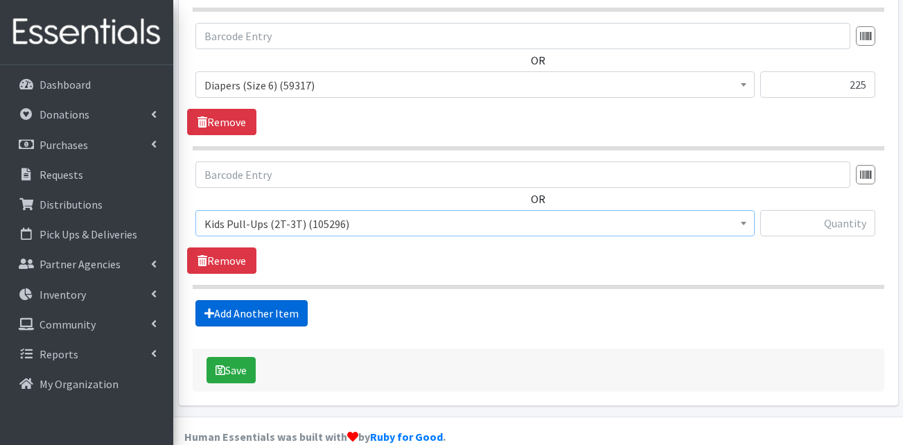
click at [268, 300] on link "Add Another Item" at bounding box center [251, 313] width 112 height 26
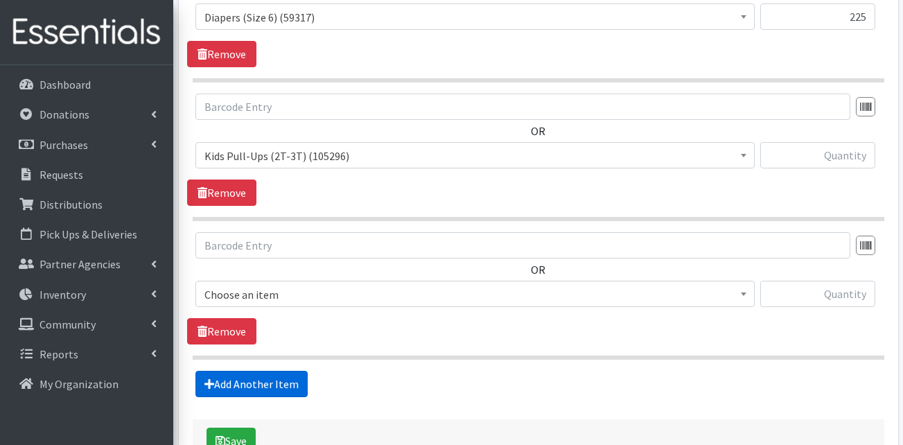
scroll to position [1403, 0]
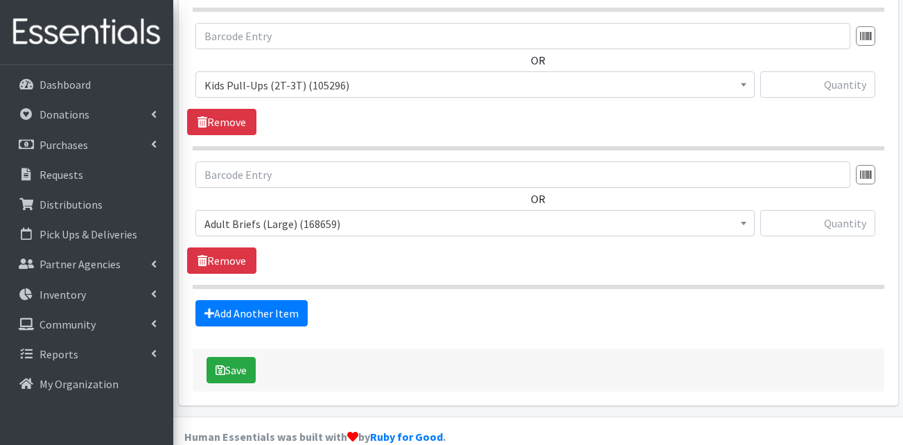
click at [327, 214] on span "Adult Briefs (Large) (168659)" at bounding box center [475, 223] width 541 height 19
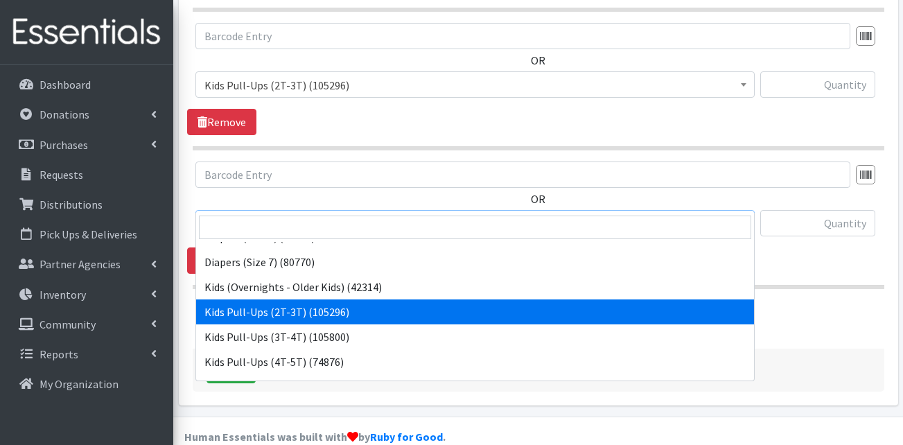
scroll to position [416, 0]
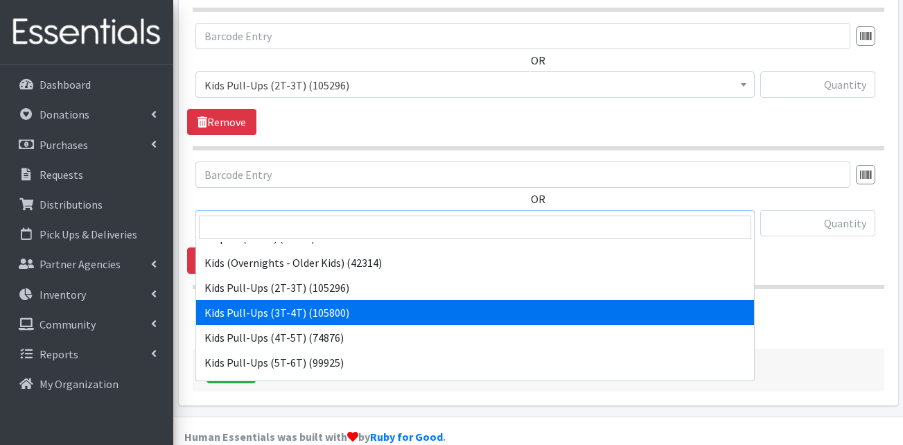
select select "13409"
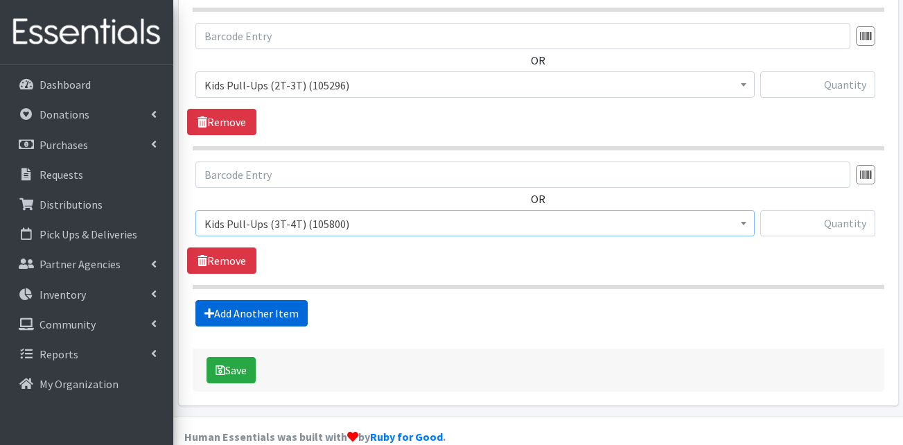
click at [280, 300] on link "Add Another Item" at bounding box center [251, 313] width 112 height 26
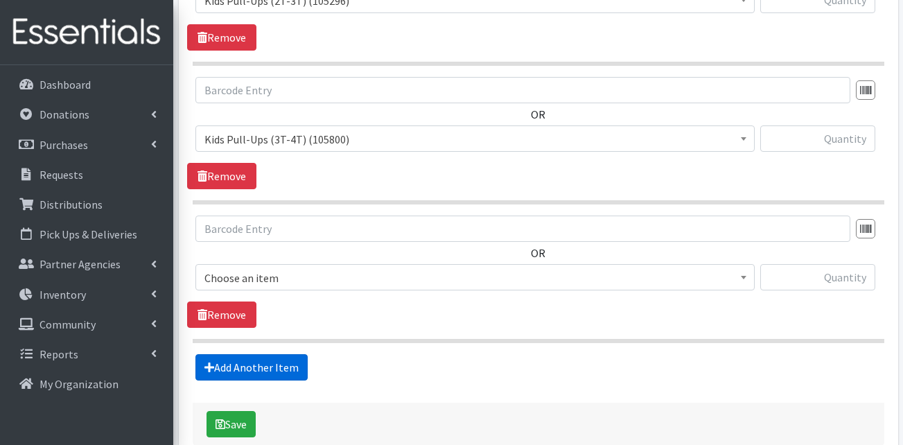
scroll to position [1542, 0]
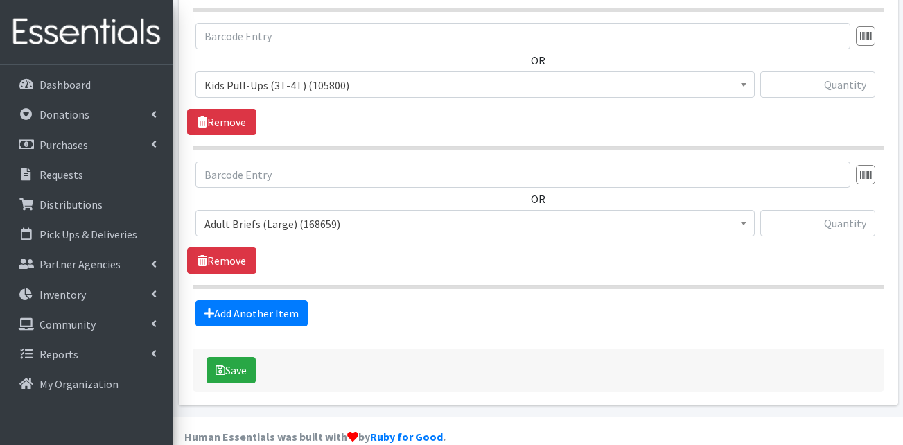
click at [322, 214] on span "Adult Briefs (Large) (168659)" at bounding box center [475, 223] width 541 height 19
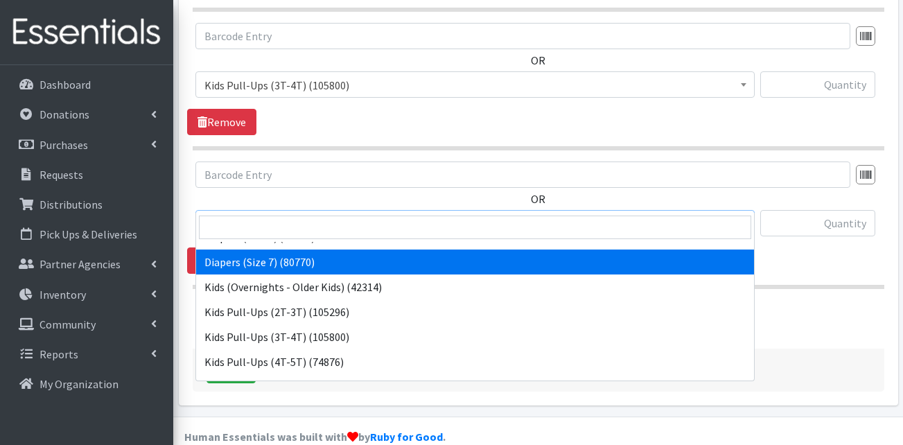
scroll to position [416, 0]
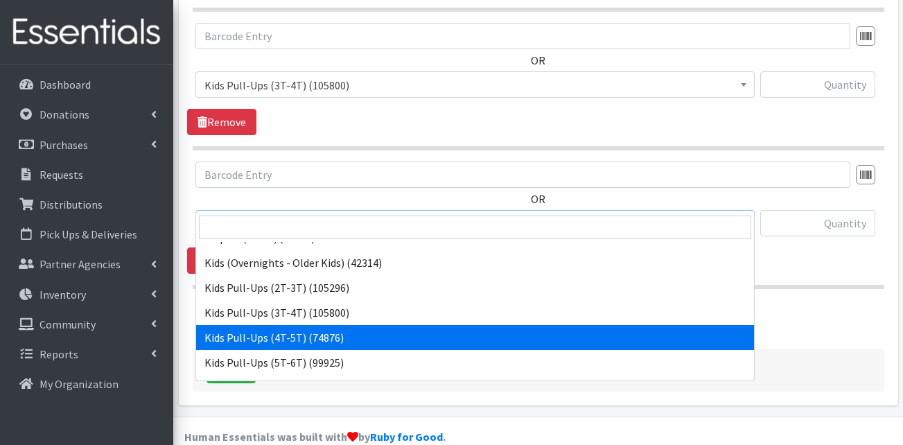
select select "13424"
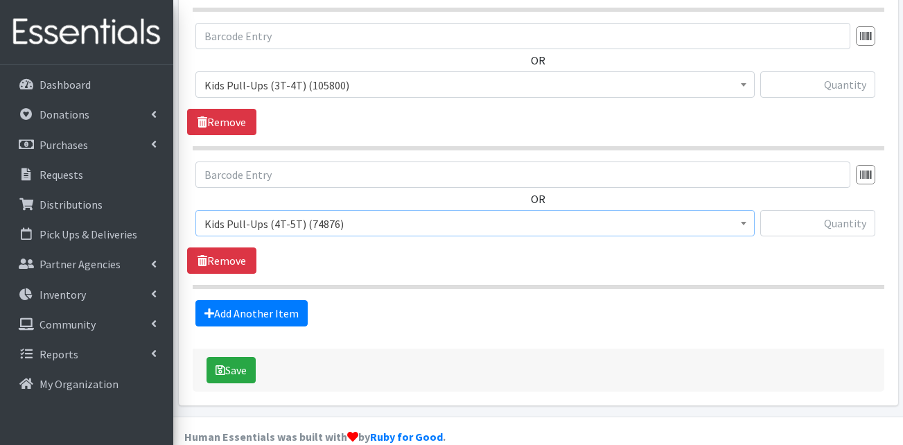
click at [400, 300] on div "Add Another Item" at bounding box center [538, 313] width 702 height 26
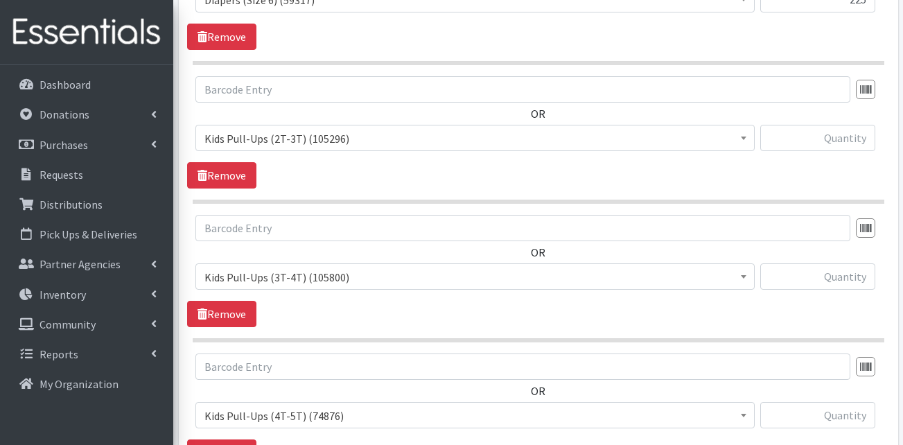
scroll to position [1334, 0]
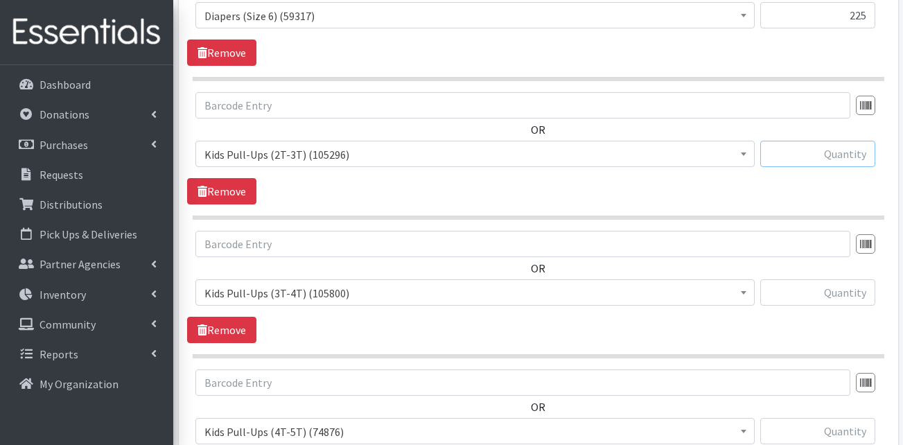
click at [822, 141] on input "text" at bounding box center [817, 154] width 115 height 26
type input "300"
click at [833, 279] on input "text" at bounding box center [817, 292] width 115 height 26
type input "2"
type input "300"
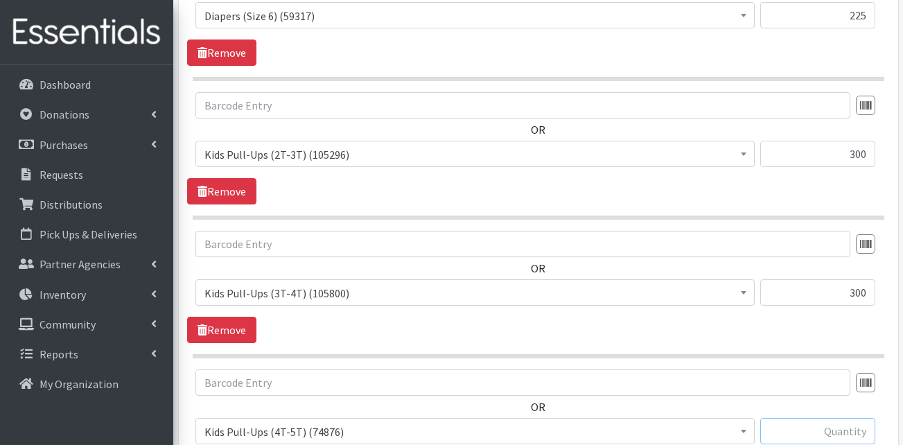
click at [838, 418] on input "text" at bounding box center [817, 431] width 115 height 26
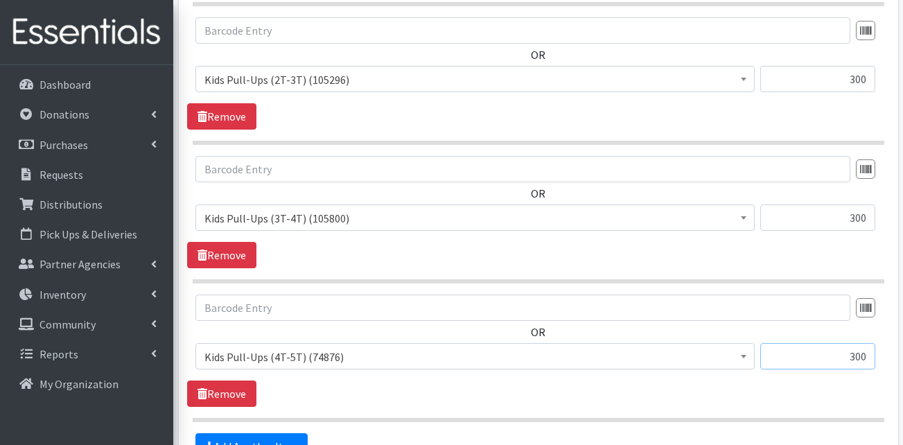
scroll to position [1542, 0]
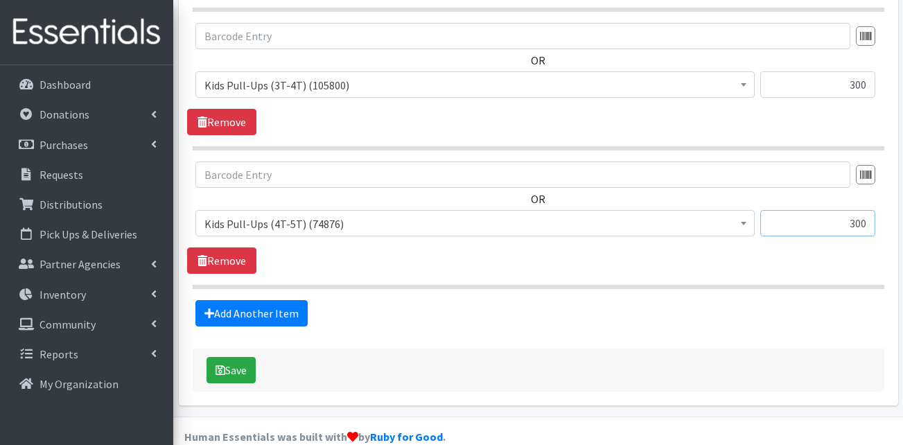
type input "300"
click at [270, 300] on link "Add Another Item" at bounding box center [251, 313] width 112 height 26
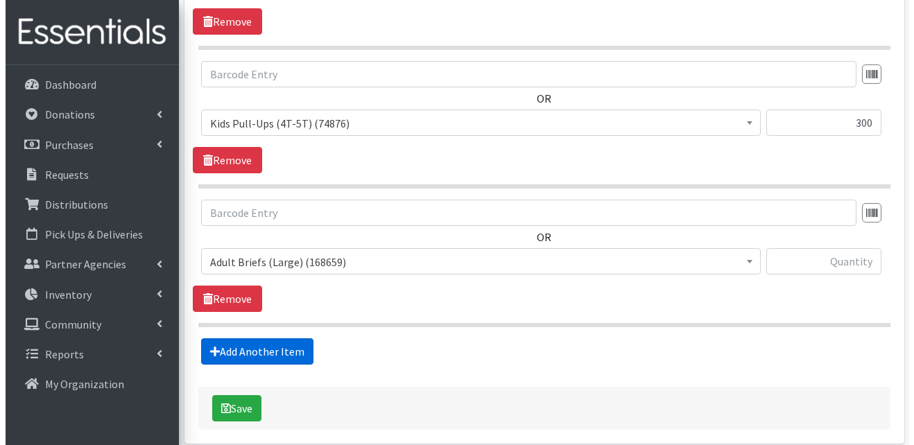
scroll to position [1680, 0]
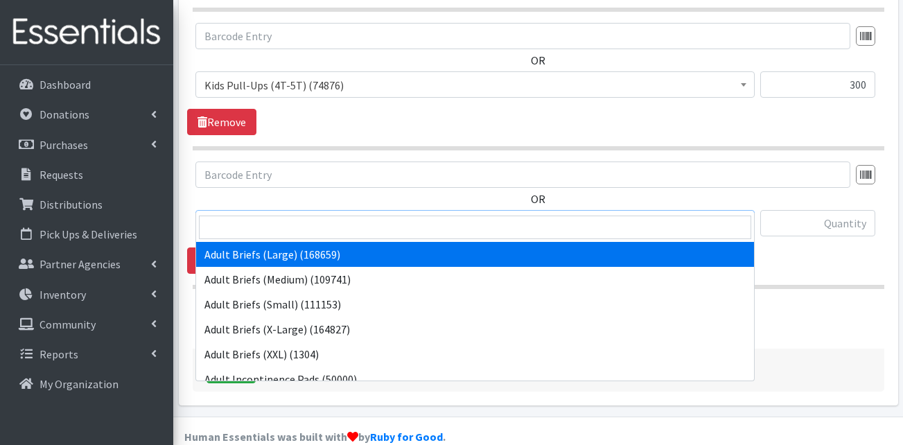
click at [285, 214] on span "Adult Briefs (Large) (168659)" at bounding box center [475, 223] width 541 height 19
click at [284, 221] on input "search" at bounding box center [475, 228] width 552 height 24
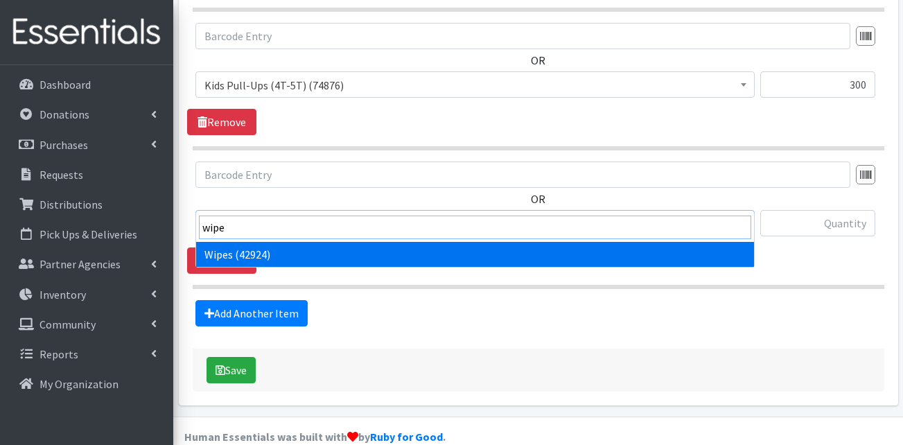
type input "wipe"
select select "13405"
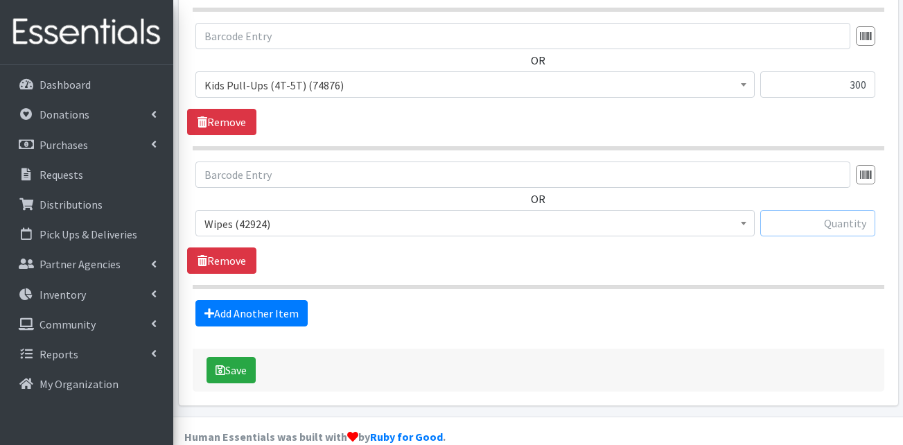
click at [833, 210] on input "text" at bounding box center [817, 223] width 115 height 26
type input "96"
click at [226, 357] on button "Save" at bounding box center [231, 370] width 49 height 26
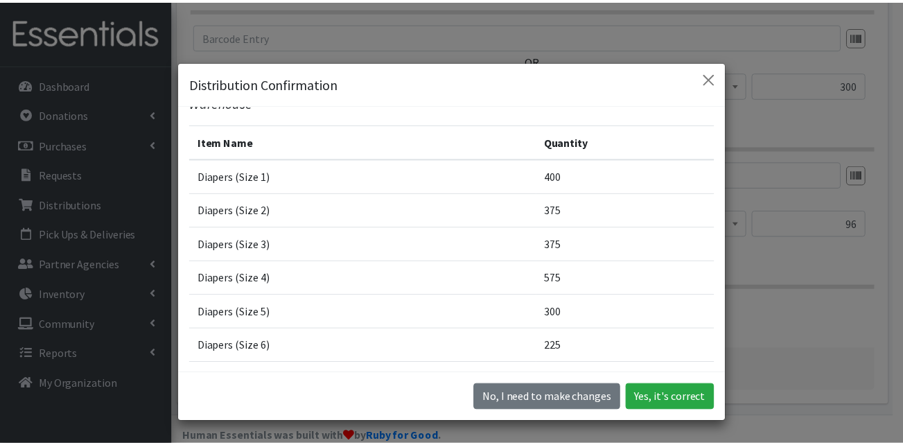
scroll to position [69, 0]
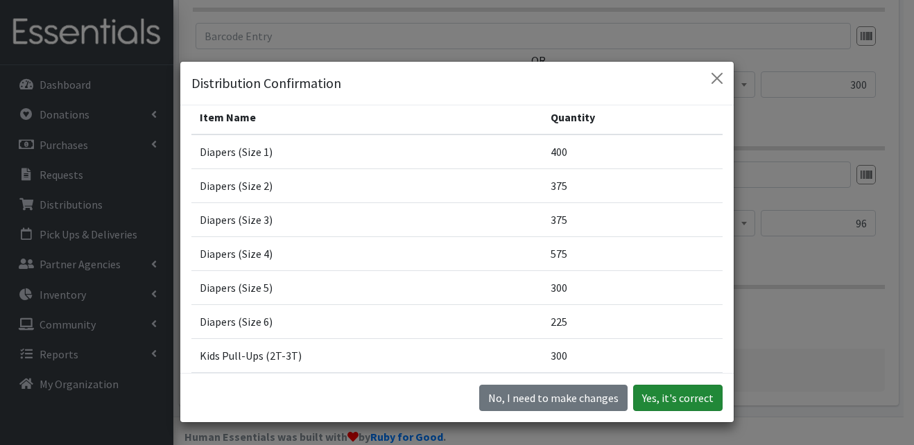
click at [671, 395] on button "Yes, it's correct" at bounding box center [677, 398] width 89 height 26
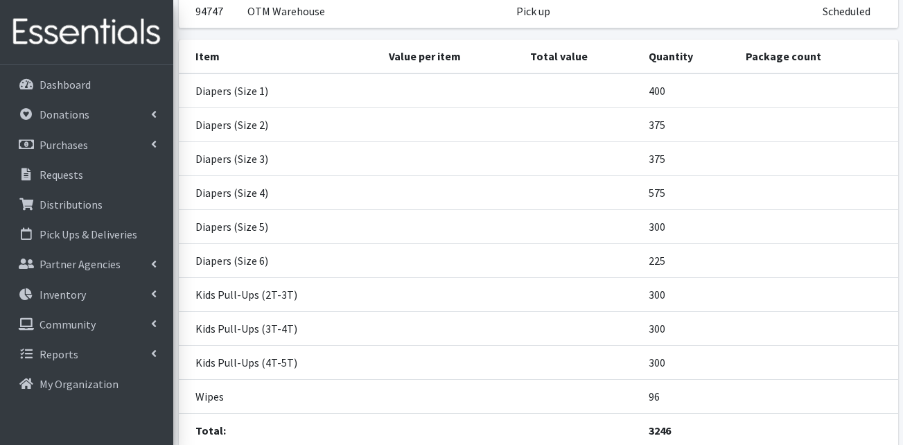
scroll to position [277, 0]
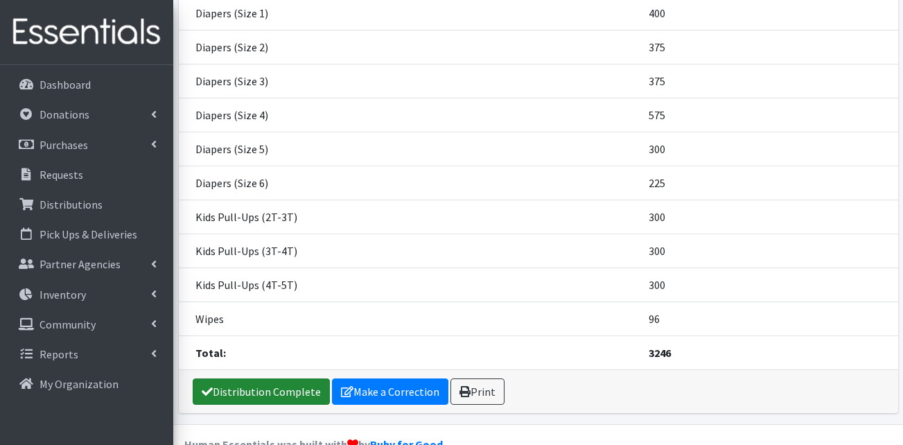
click at [279, 392] on link "Distribution Complete" at bounding box center [261, 391] width 137 height 26
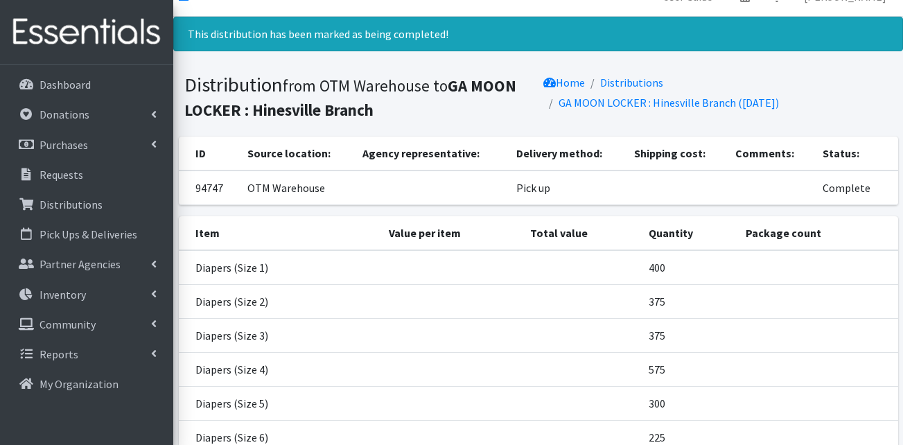
scroll to position [0, 0]
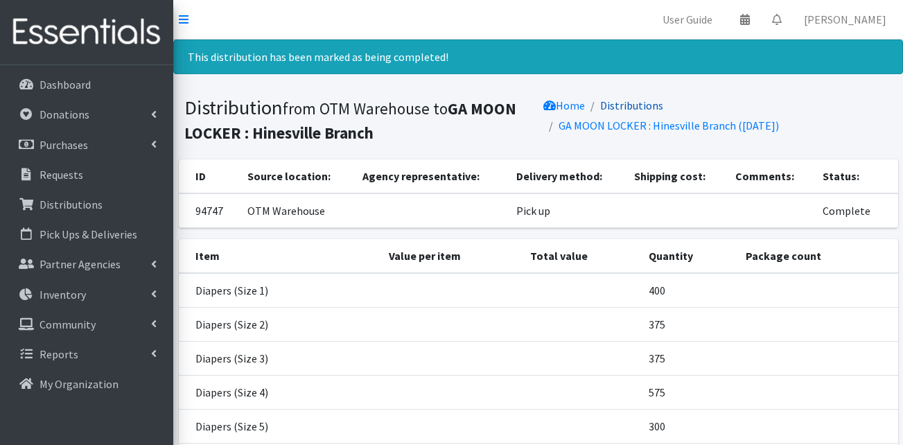
click at [641, 103] on link "Distributions" at bounding box center [631, 105] width 63 height 14
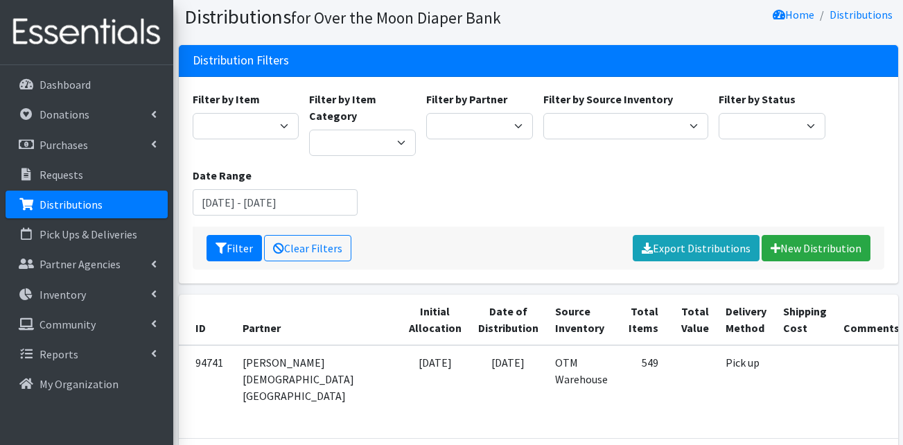
scroll to position [69, 0]
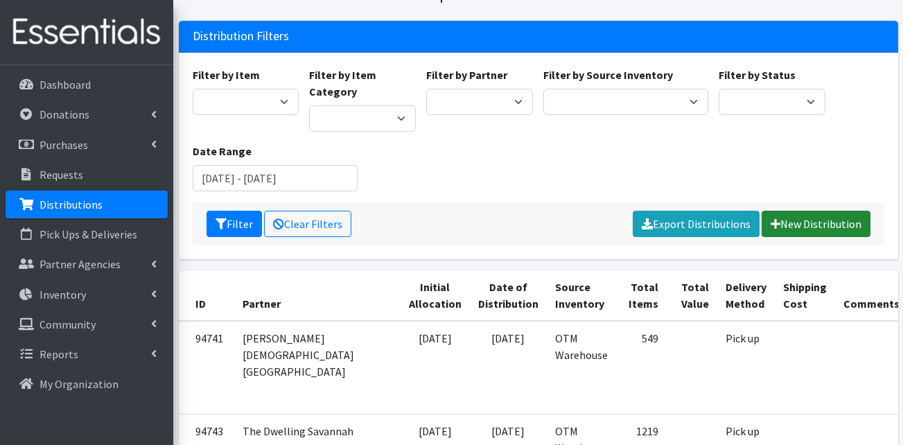
click at [798, 218] on link "New Distribution" at bounding box center [816, 224] width 109 height 26
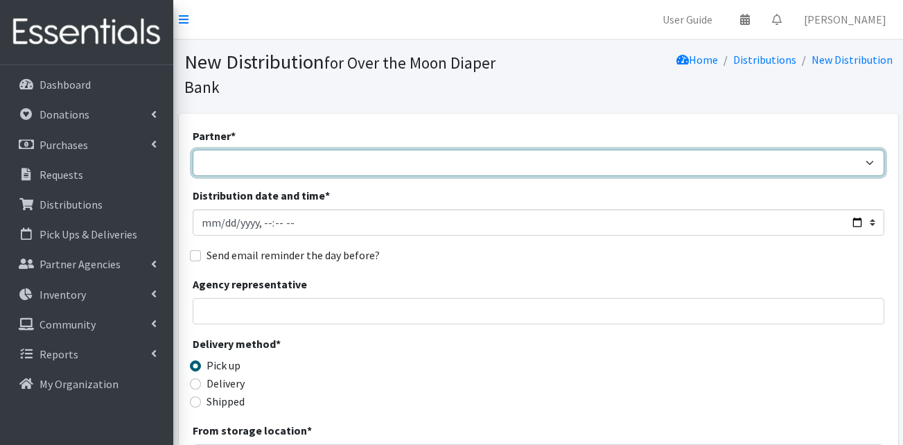
click at [261, 150] on select "AHJ Library System Amerigroup Back To School Event CCC [PERSON_NAME] Lighthouse…" at bounding box center [539, 163] width 692 height 26
select select "7943"
click at [193, 150] on select "AHJ Library System Amerigroup Back To School Event CCC [PERSON_NAME] Lighthouse…" at bounding box center [539, 163] width 692 height 26
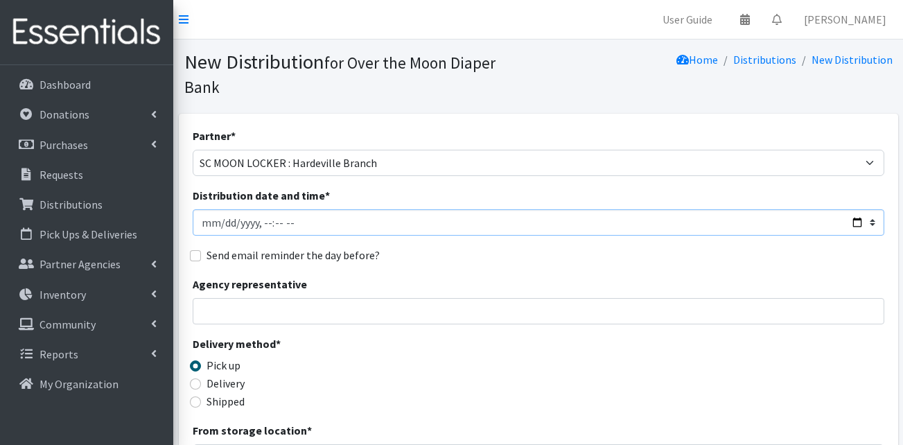
click at [212, 209] on input "Distribution date and time *" at bounding box center [539, 222] width 692 height 26
type input "2025-07-15T11:00"
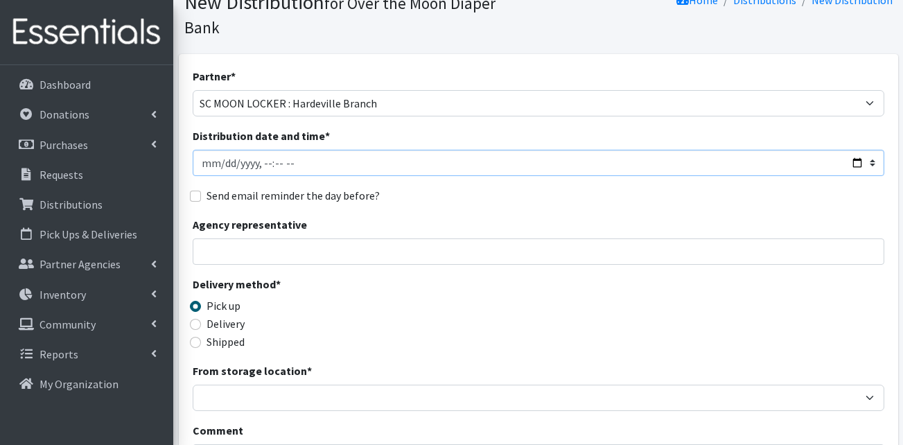
scroll to position [277, 0]
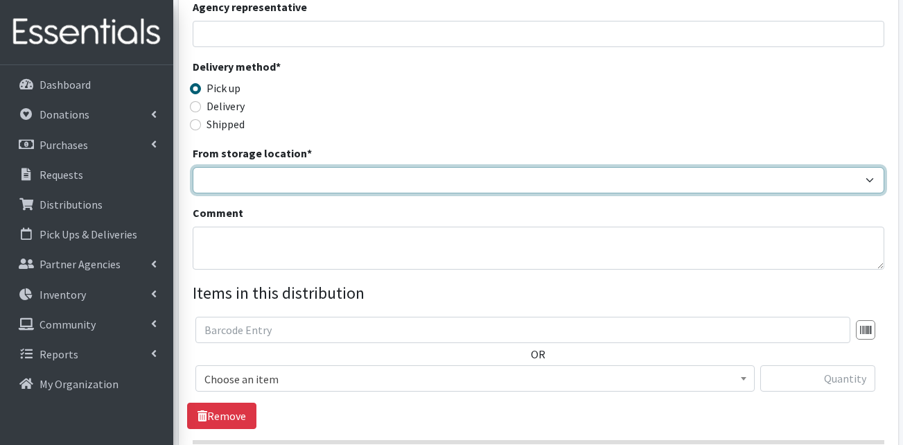
click at [246, 168] on select "OTM Warehouse" at bounding box center [539, 180] width 692 height 26
select select "385"
click at [193, 167] on select "OTM Warehouse" at bounding box center [539, 180] width 692 height 26
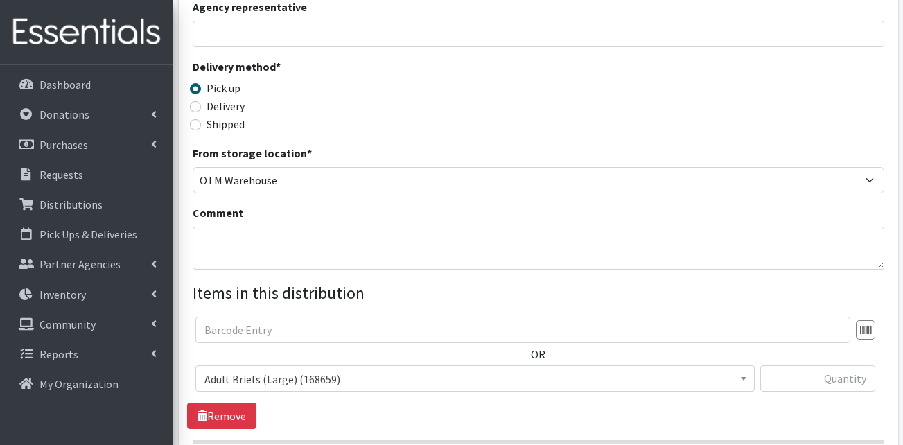
click at [272, 205] on div "Comment" at bounding box center [539, 237] width 692 height 65
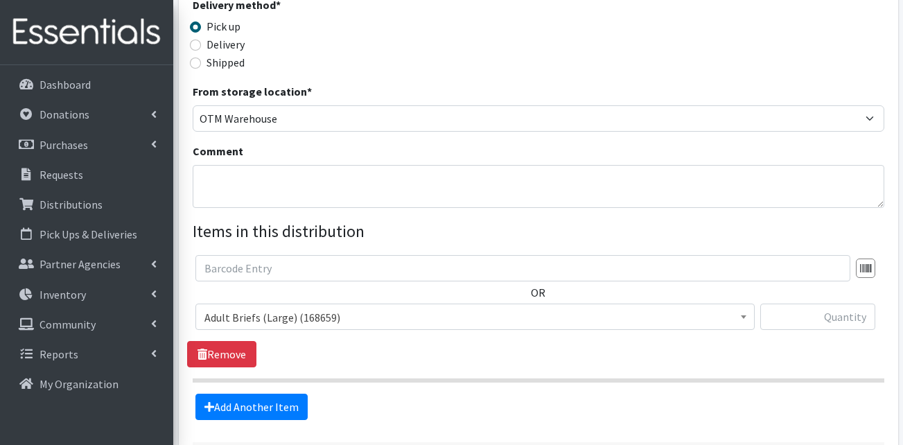
scroll to position [433, 0]
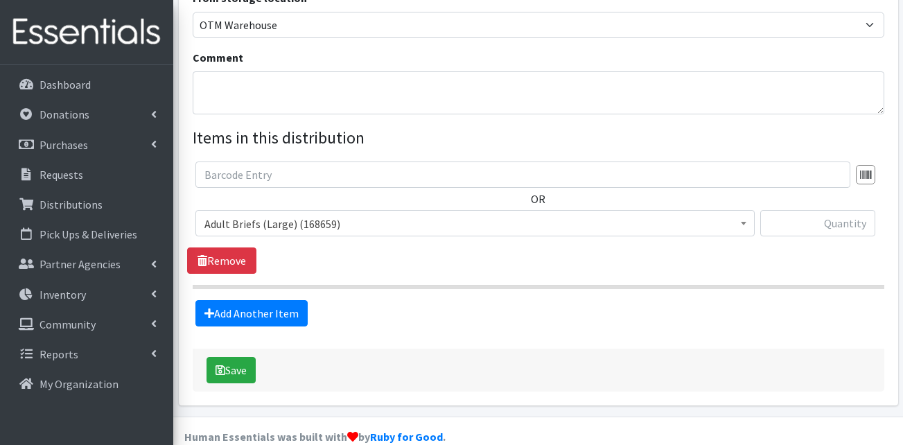
click at [252, 214] on span "Adult Briefs (Large) (168659)" at bounding box center [475, 223] width 541 height 19
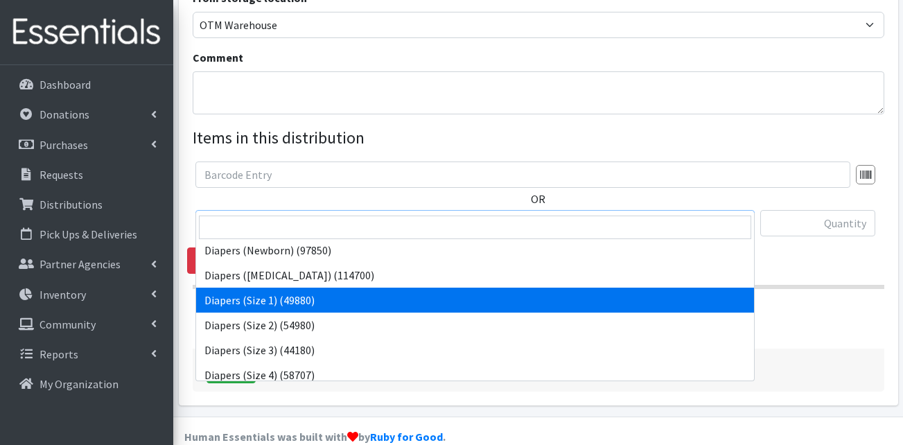
scroll to position [208, 0]
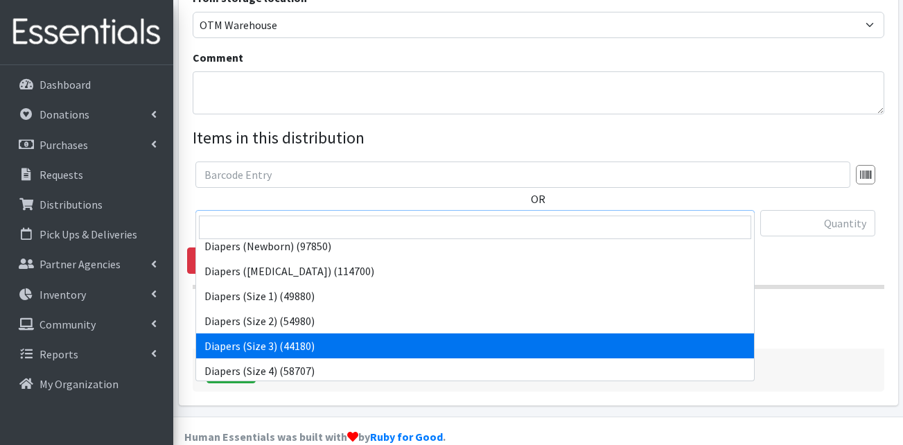
select select "13422"
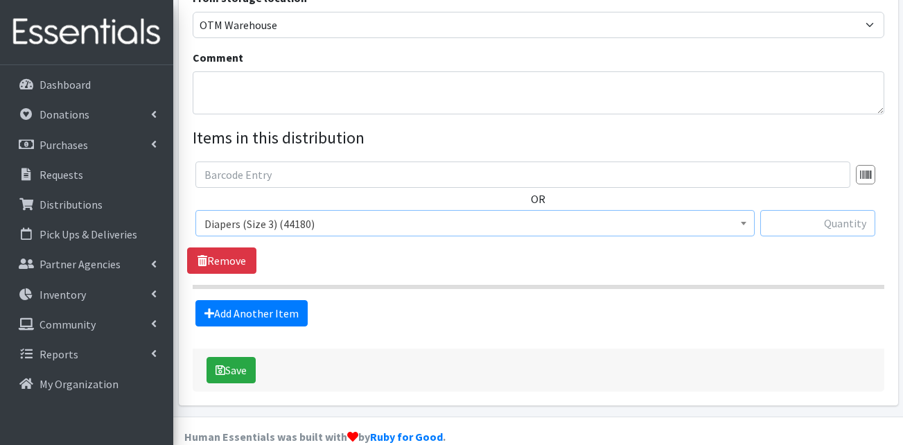
click at [812, 210] on input "text" at bounding box center [817, 223] width 115 height 26
type input "50"
click at [654, 162] on input "text" at bounding box center [522, 175] width 655 height 26
click at [278, 300] on link "Add Another Item" at bounding box center [251, 313] width 112 height 26
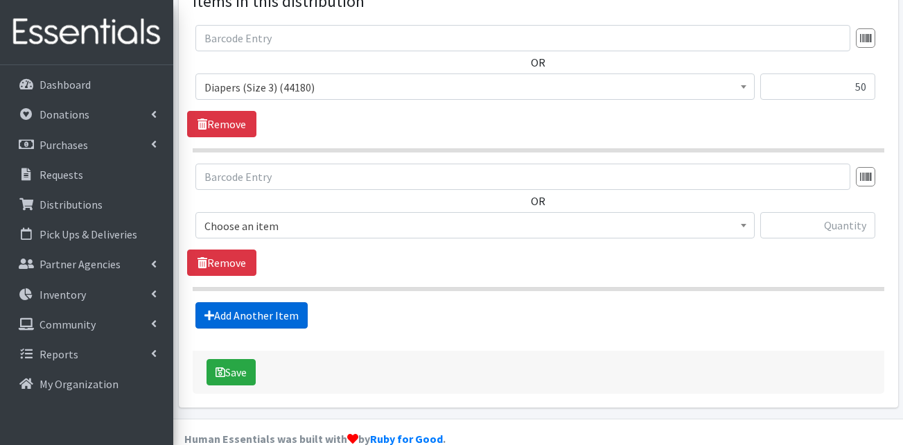
scroll to position [571, 0]
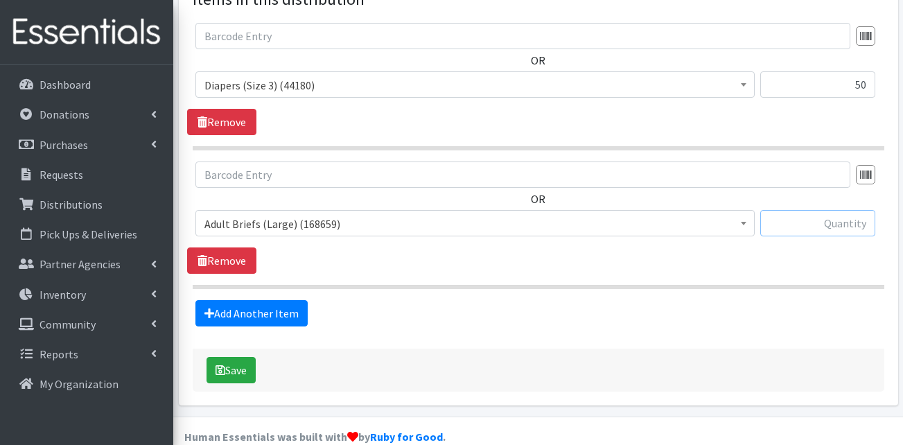
click at [830, 210] on input "text" at bounding box center [817, 223] width 115 height 26
type input "50"
click at [268, 214] on span "Adult Briefs (Large) (168659)" at bounding box center [475, 223] width 541 height 19
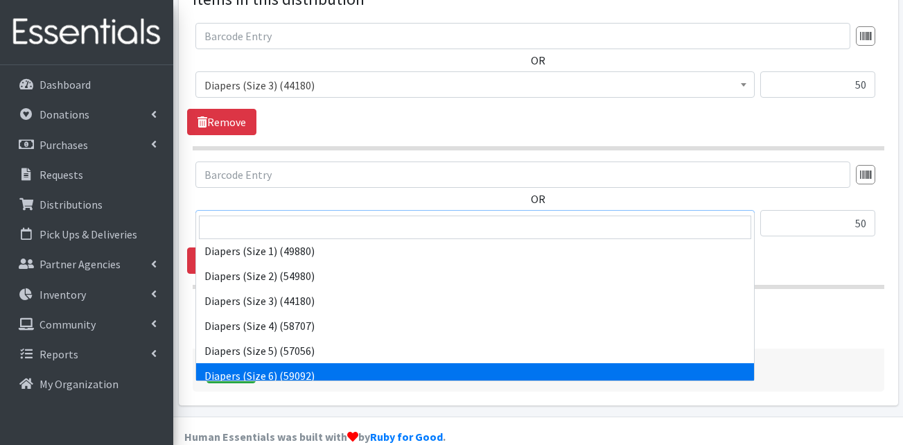
scroll to position [277, 0]
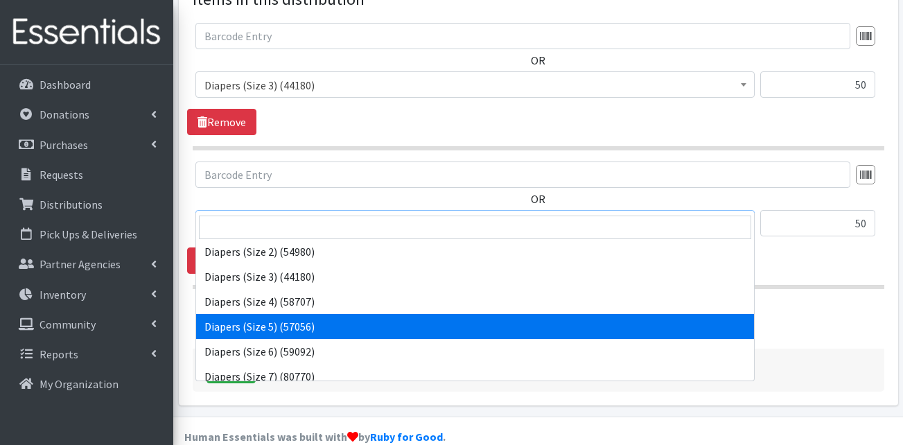
select select "13389"
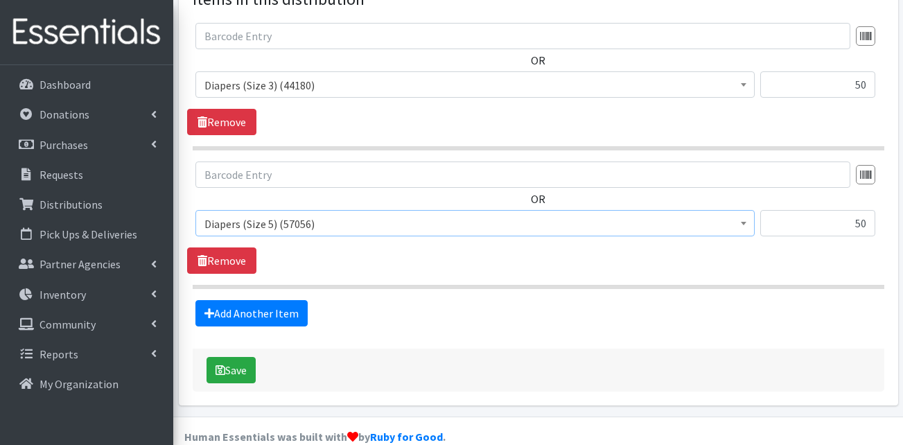
click at [403, 300] on div "Add Another Item" at bounding box center [538, 313] width 702 height 26
click at [236, 300] on link "Add Another Item" at bounding box center [251, 313] width 112 height 26
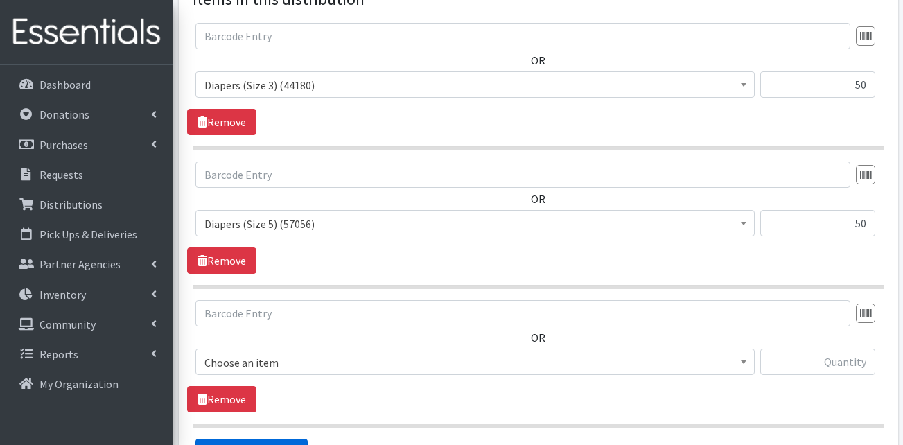
scroll to position [710, 0]
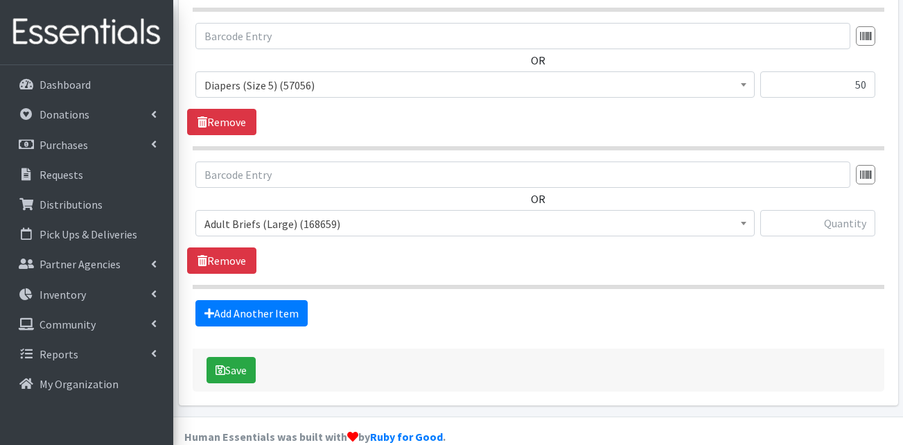
click at [252, 214] on span "Adult Briefs (Large) (168659)" at bounding box center [475, 223] width 541 height 19
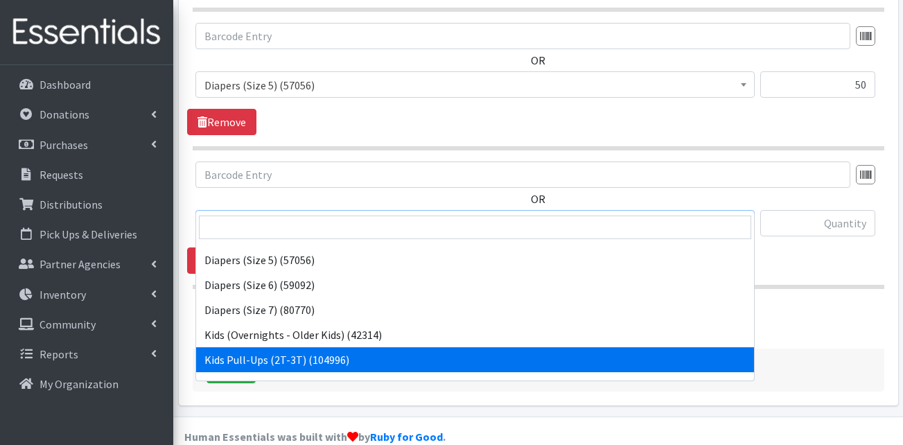
scroll to position [347, 0]
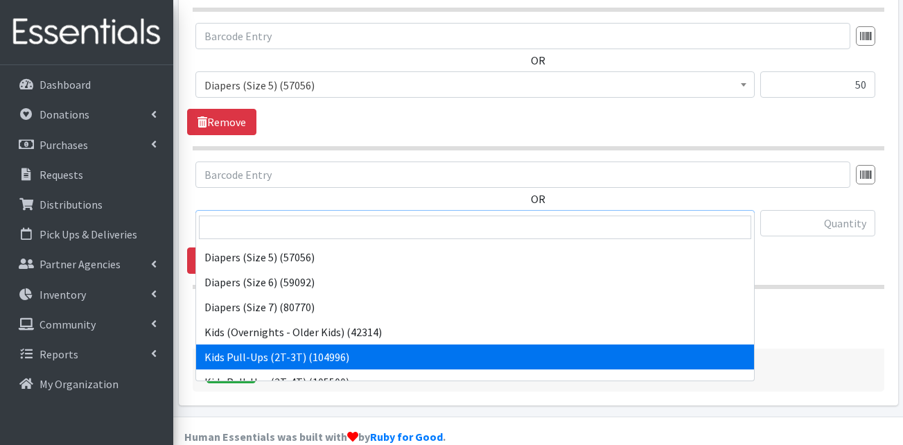
select select "13408"
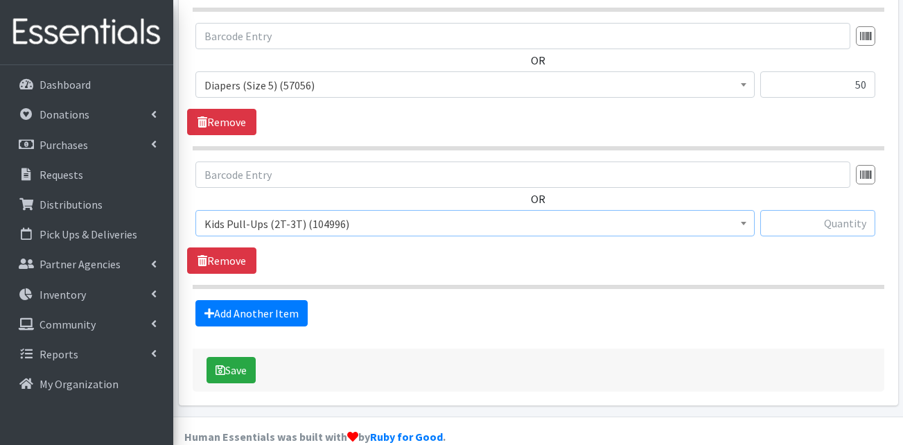
click at [801, 210] on input "text" at bounding box center [817, 223] width 115 height 26
type input "50"
click at [283, 300] on link "Add Another Item" at bounding box center [251, 313] width 112 height 26
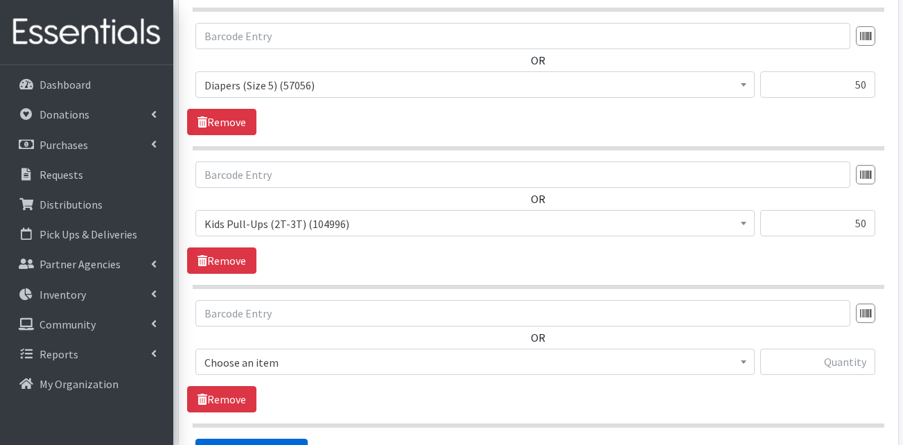
scroll to position [849, 0]
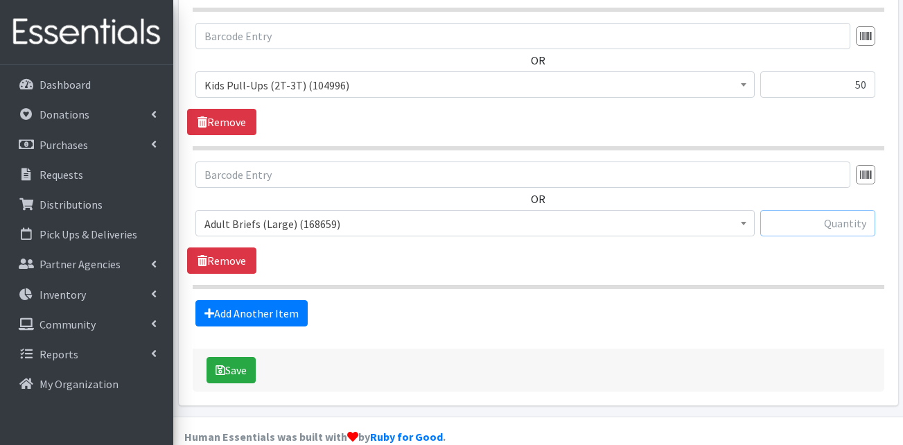
click at [842, 210] on input "text" at bounding box center [817, 223] width 115 height 26
type input "50"
click at [278, 300] on link "Add Another Item" at bounding box center [251, 313] width 112 height 26
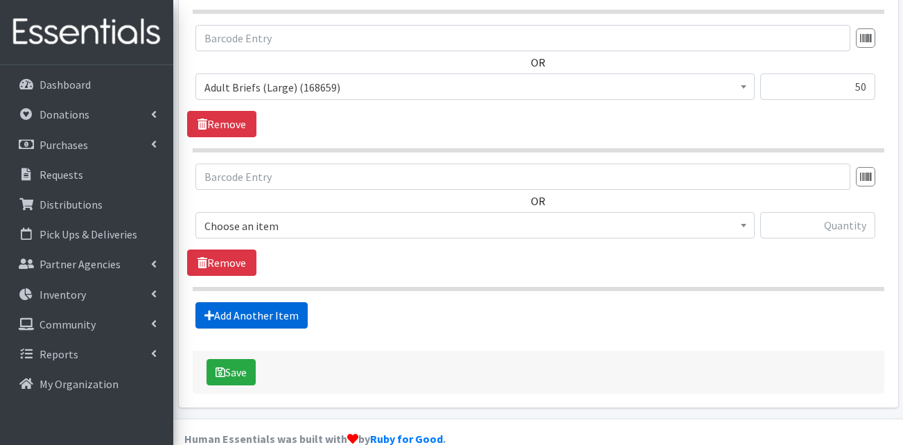
scroll to position [987, 0]
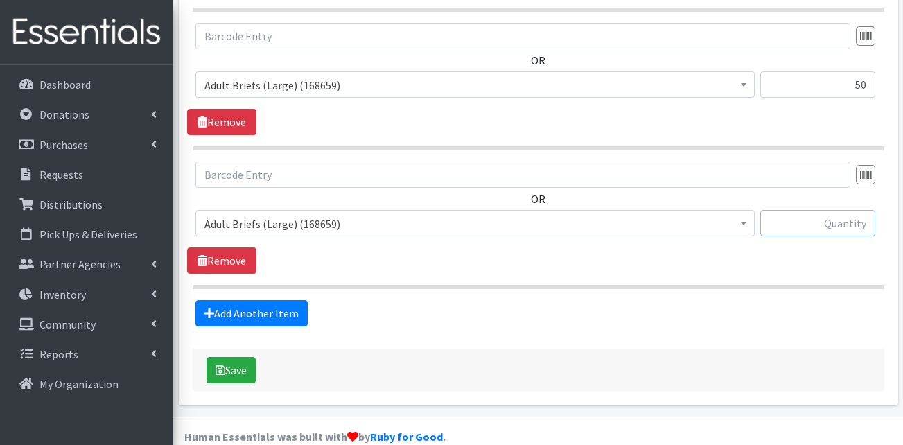
click at [804, 210] on input "text" at bounding box center [817, 223] width 115 height 26
type input "50"
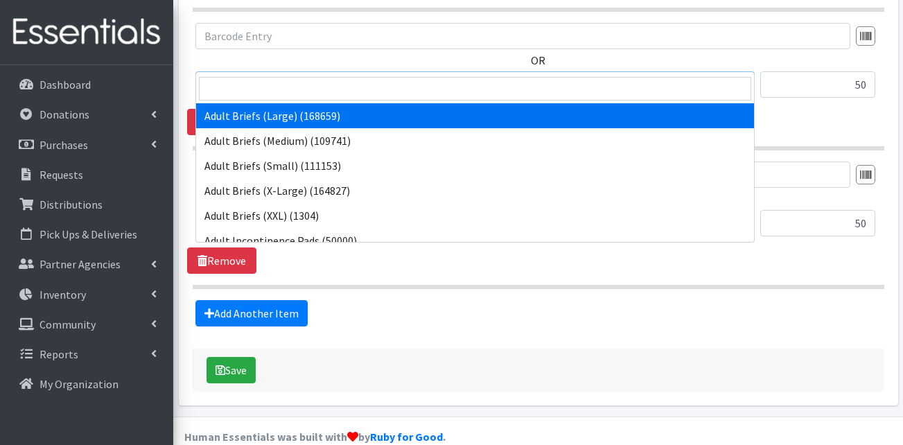
click at [336, 76] on span "Adult Briefs (Large) (168659)" at bounding box center [475, 85] width 541 height 19
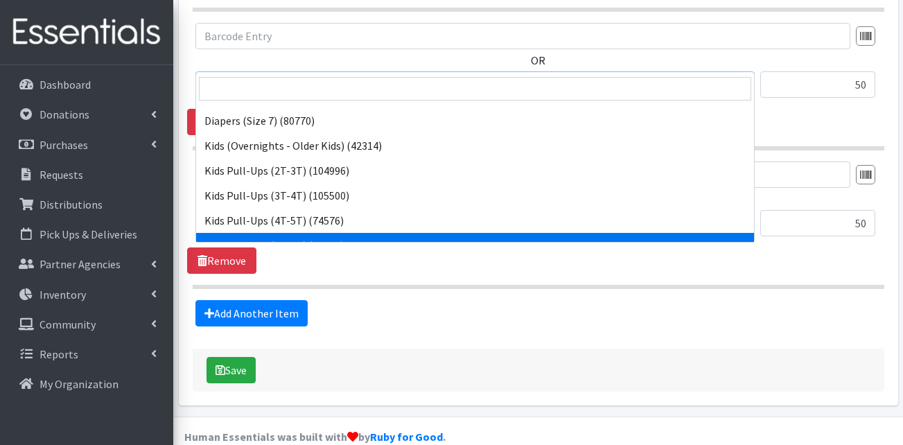
scroll to position [416, 0]
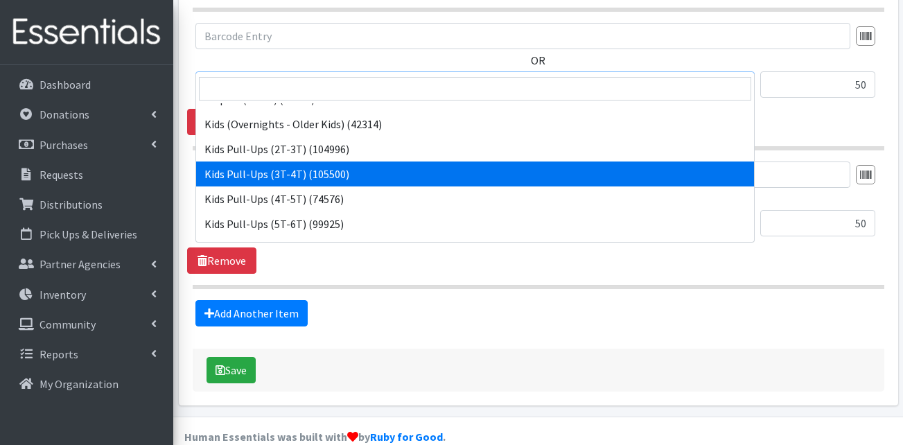
select select "13409"
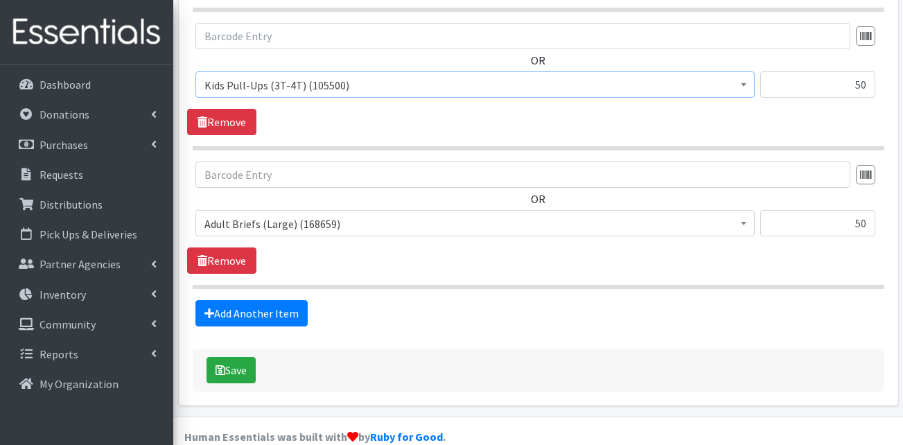
click at [288, 214] on span "Adult Briefs (Large) (168659)" at bounding box center [475, 223] width 541 height 19
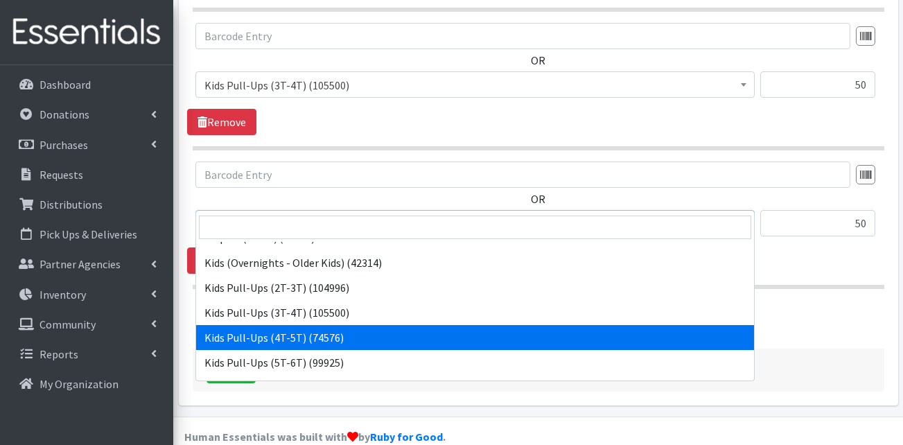
select select "13424"
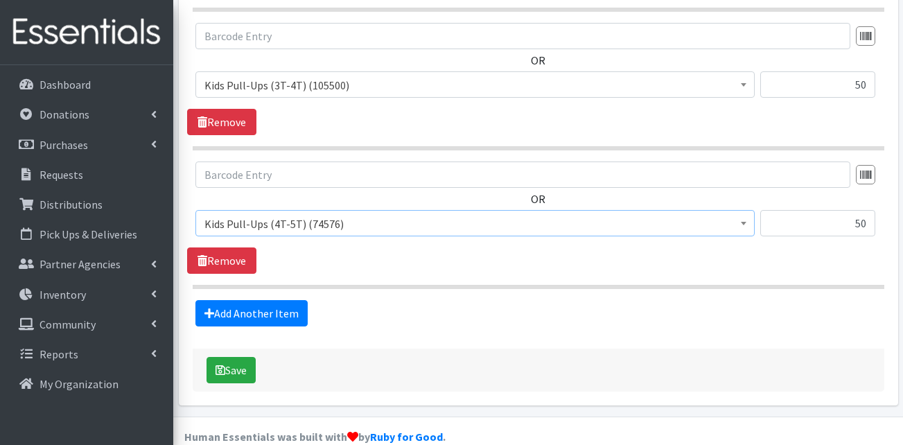
click at [376, 349] on div "Save" at bounding box center [539, 370] width 692 height 43
click at [250, 300] on link "Add Another Item" at bounding box center [251, 313] width 112 height 26
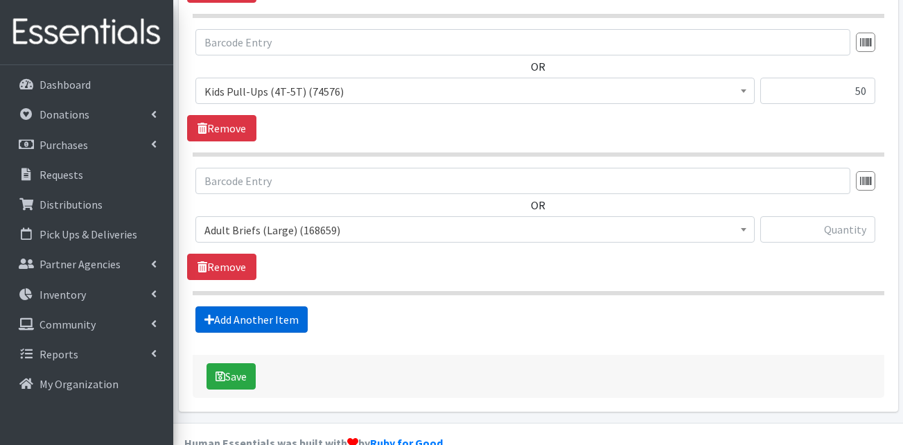
scroll to position [1126, 0]
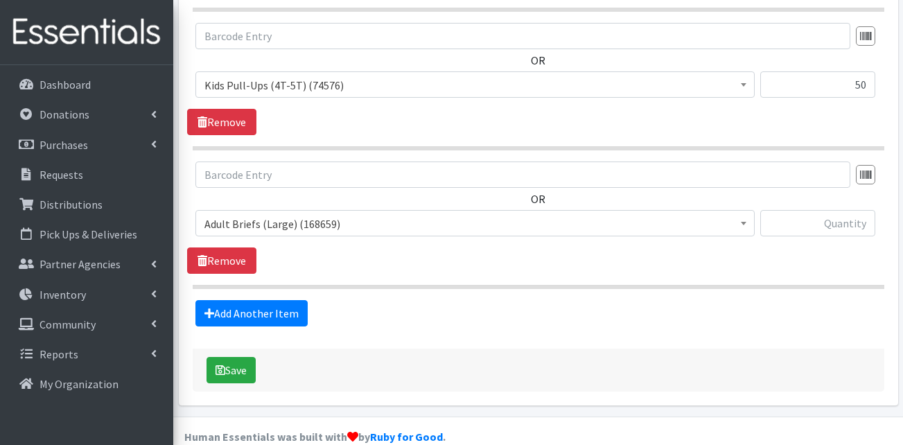
click at [274, 214] on span "Adult Briefs (Large) (168659)" at bounding box center [475, 223] width 541 height 19
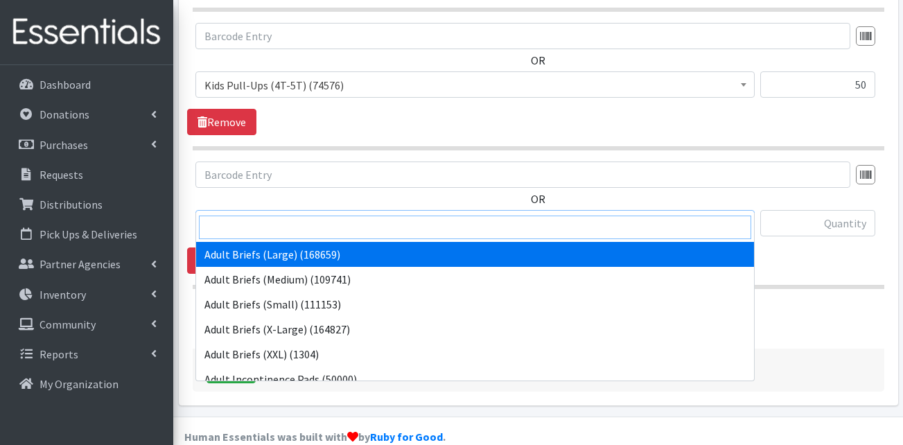
click at [265, 229] on input "search" at bounding box center [475, 228] width 552 height 24
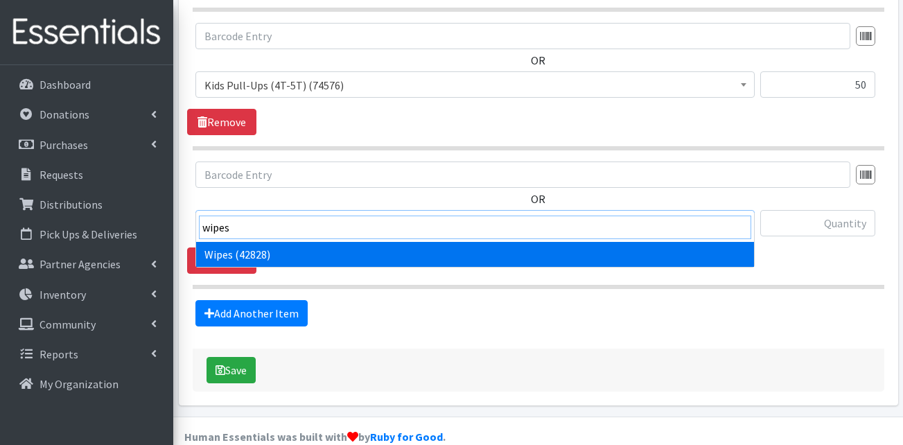
type input "wipes"
select select "13405"
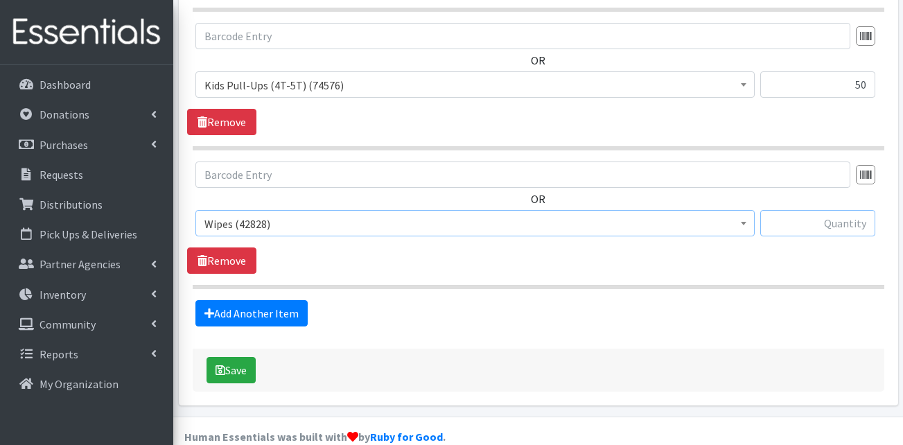
click at [808, 210] on input "text" at bounding box center [817, 223] width 115 height 26
type input "8"
click at [240, 357] on button "Save" at bounding box center [231, 370] width 49 height 26
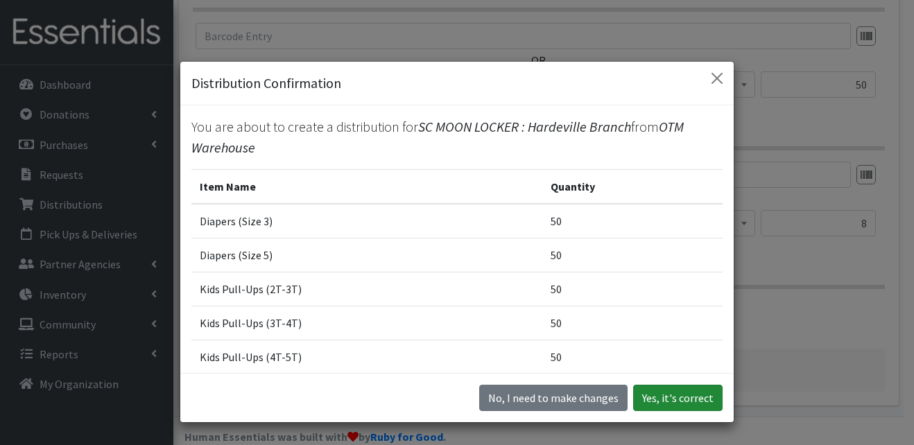
click at [697, 409] on button "Yes, it's correct" at bounding box center [677, 398] width 89 height 26
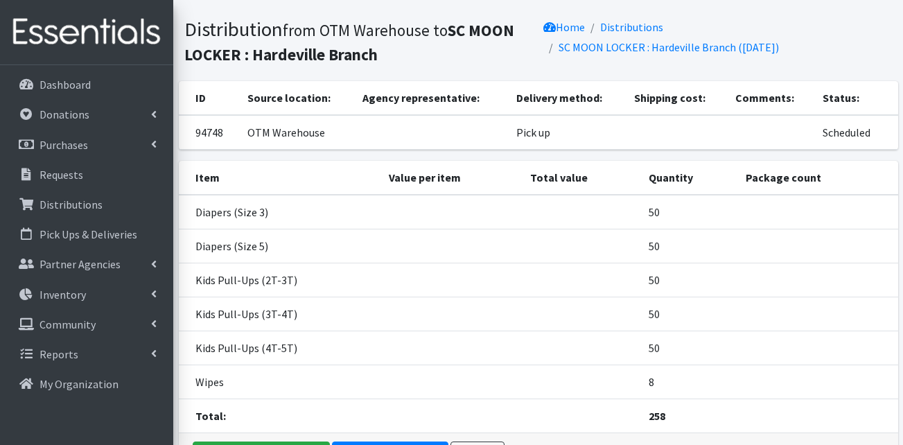
scroll to position [173, 0]
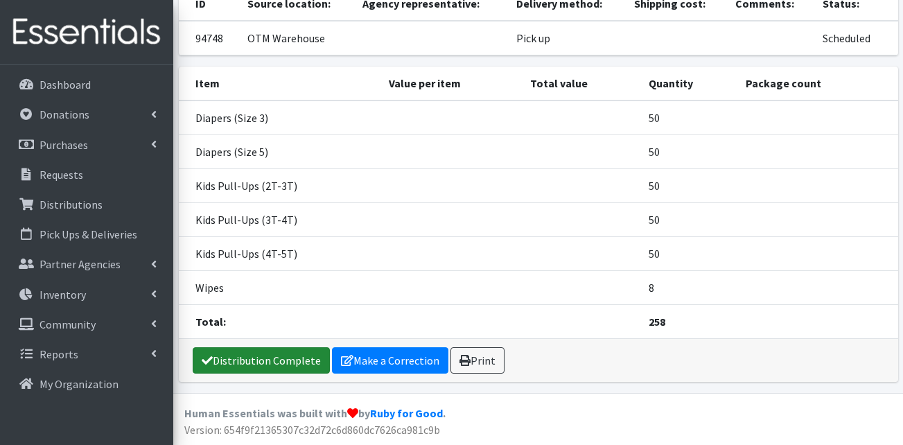
click at [258, 361] on link "Distribution Complete" at bounding box center [261, 360] width 137 height 26
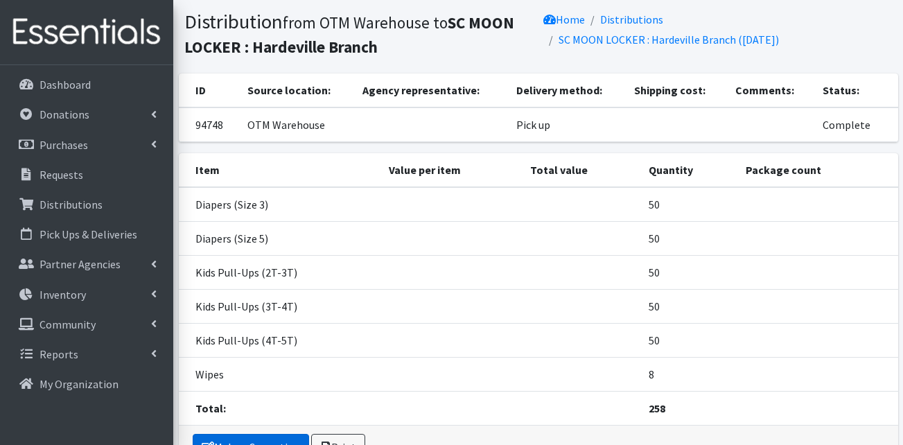
scroll to position [0, 0]
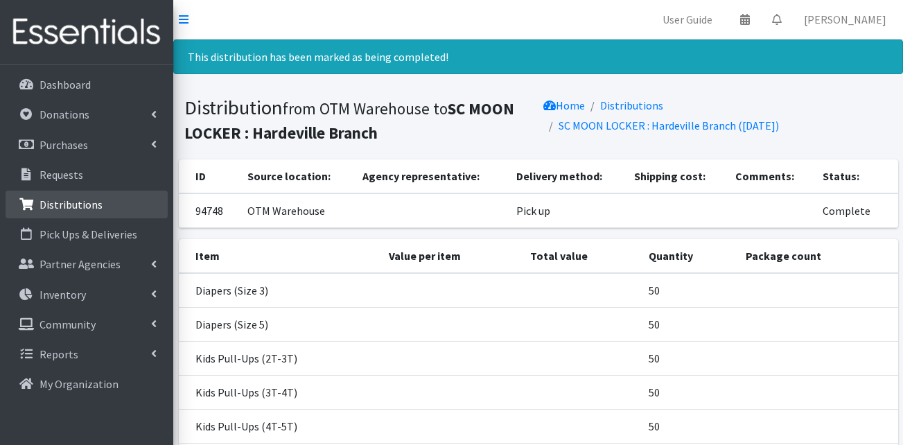
click at [73, 207] on p "Distributions" at bounding box center [71, 205] width 63 height 14
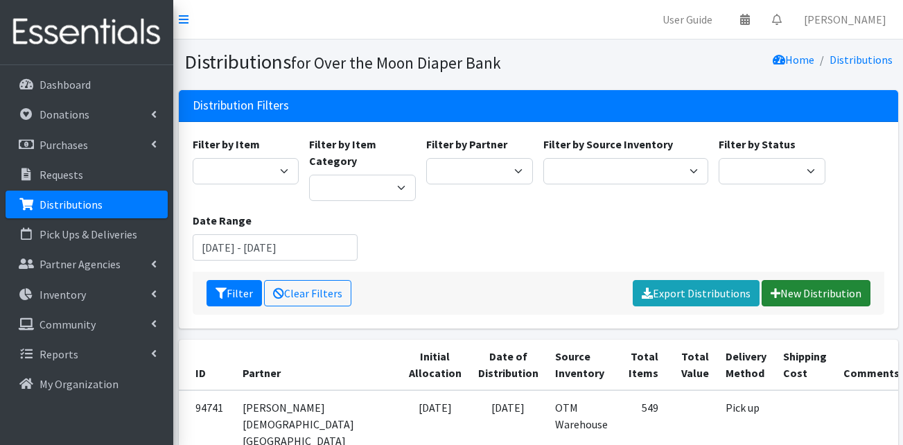
click at [806, 287] on link "New Distribution" at bounding box center [816, 293] width 109 height 26
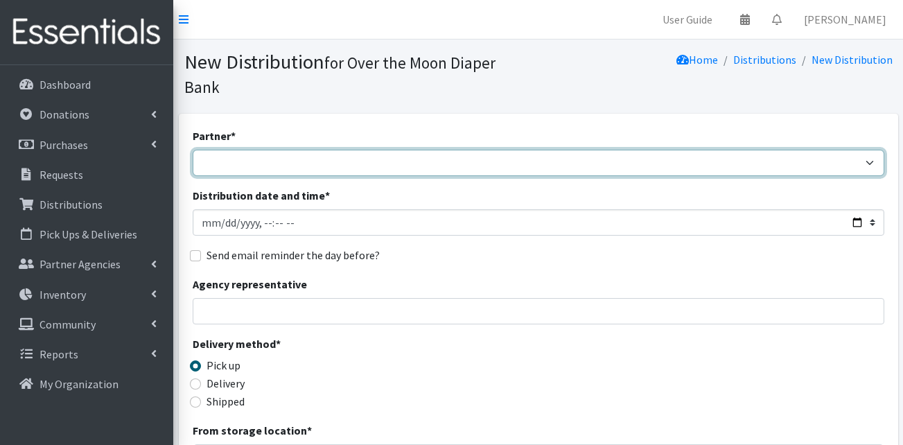
click at [250, 151] on select "AHJ Library System Amerigroup Back To School Event CCC [PERSON_NAME] Lighthouse…" at bounding box center [539, 163] width 692 height 26
click at [193, 150] on select "AHJ Library System Amerigroup Back To School Event CCC [PERSON_NAME] Lighthouse…" at bounding box center [539, 163] width 692 height 26
click at [299, 150] on select "AHJ Library System Amerigroup Back To School Event CCC [PERSON_NAME] Lighthouse…" at bounding box center [539, 163] width 692 height 26
select select "7944"
click at [193, 150] on select "AHJ Library System Amerigroup Back To School Event CCC [PERSON_NAME] Lighthouse…" at bounding box center [539, 163] width 692 height 26
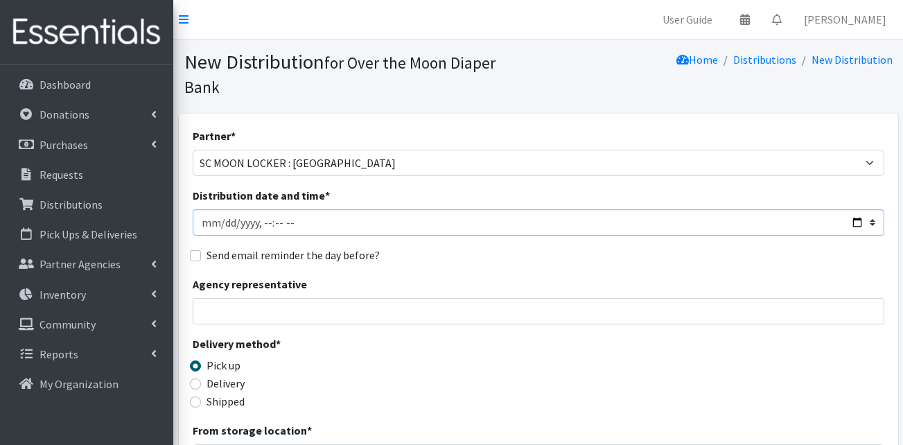
click at [206, 209] on input "Distribution date and time *" at bounding box center [539, 222] width 692 height 26
type input "[DATE]T11:00"
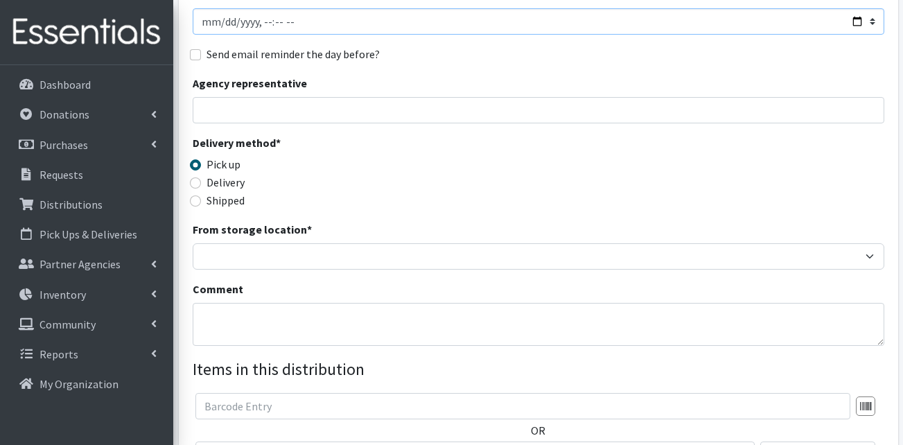
scroll to position [208, 0]
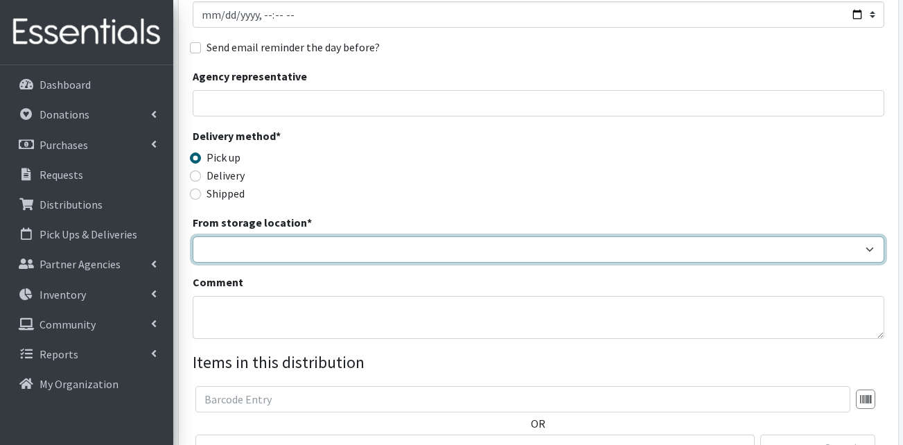
drag, startPoint x: 243, startPoint y: 220, endPoint x: 244, endPoint y: 236, distance: 16.0
click at [243, 236] on select "OTM Warehouse" at bounding box center [539, 249] width 692 height 26
select select "385"
click at [193, 236] on select "OTM Warehouse" at bounding box center [539, 249] width 692 height 26
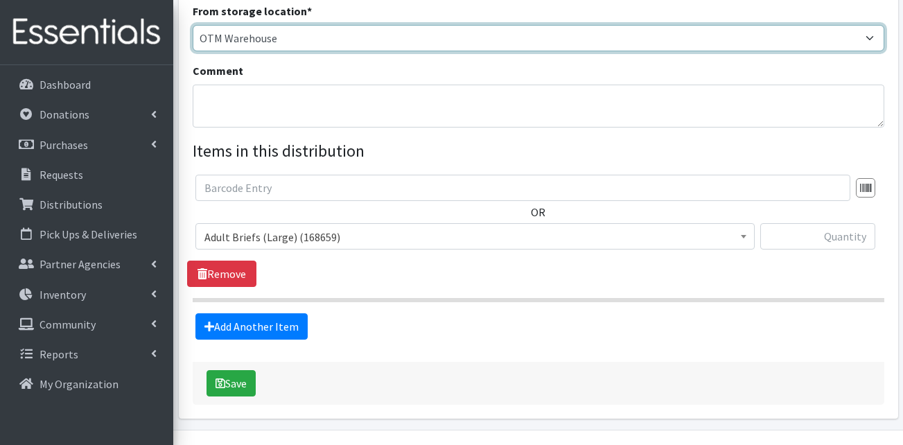
scroll to position [433, 0]
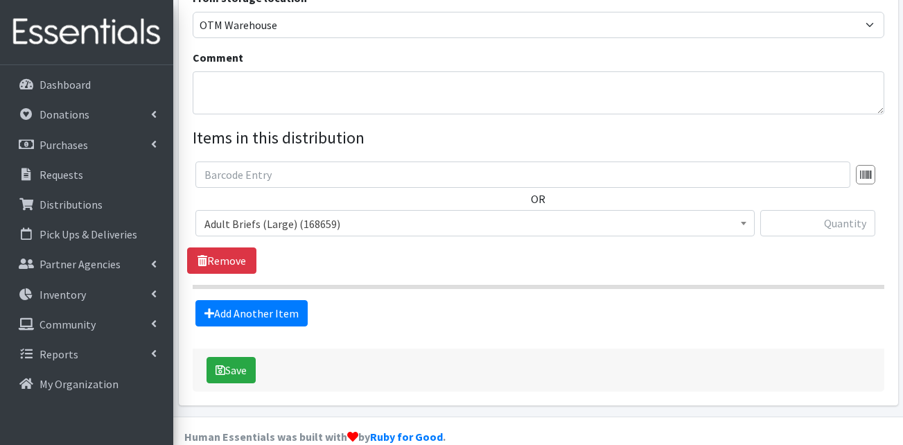
click at [279, 214] on span "Adult Briefs (Large) (168659)" at bounding box center [475, 223] width 541 height 19
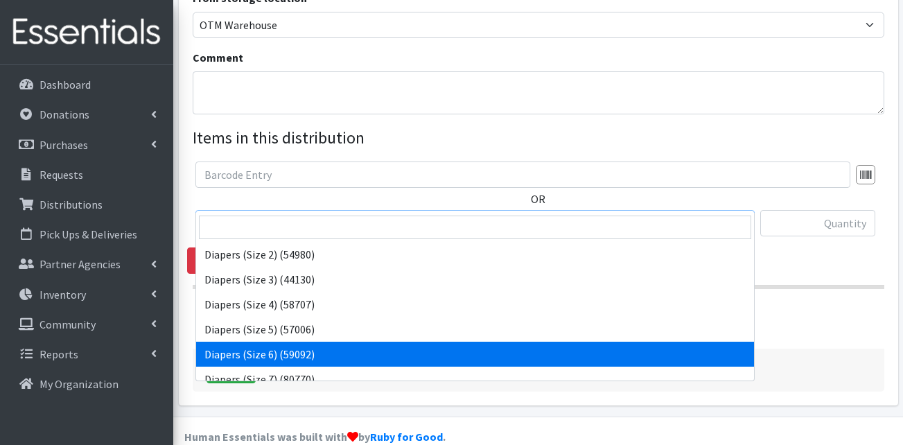
scroll to position [277, 0]
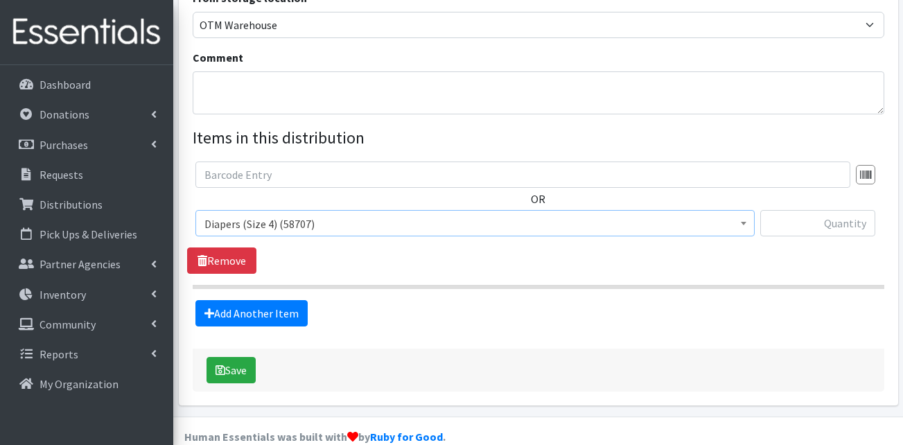
select select "13416"
click at [821, 210] on input "text" at bounding box center [817, 223] width 115 height 26
type input "150"
click at [281, 300] on link "Add Another Item" at bounding box center [251, 313] width 112 height 26
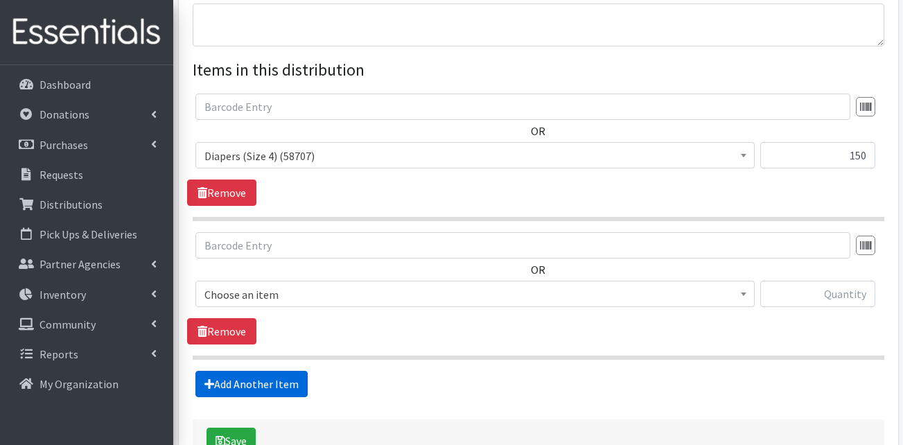
scroll to position [571, 0]
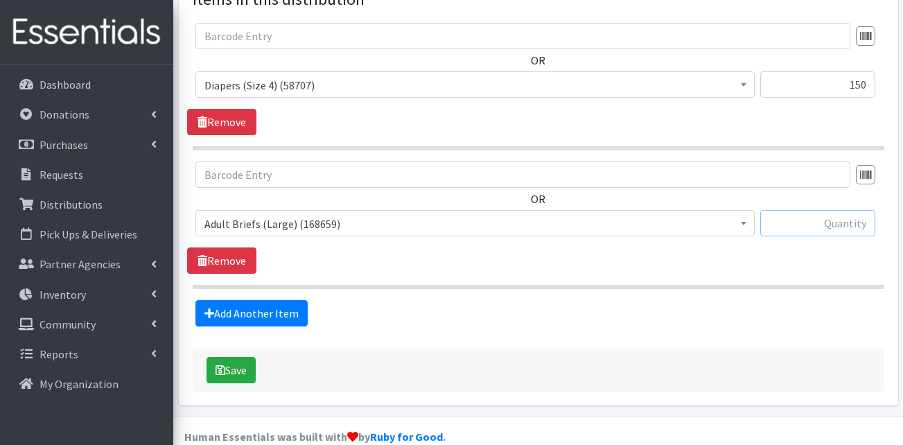
click at [814, 210] on input "text" at bounding box center [817, 223] width 115 height 26
type input "150"
click at [290, 214] on span "Adult Briefs (Large) (168659) Adult Briefs (Medium) (109741) Adult Briefs (Smal…" at bounding box center [474, 228] width 559 height 37
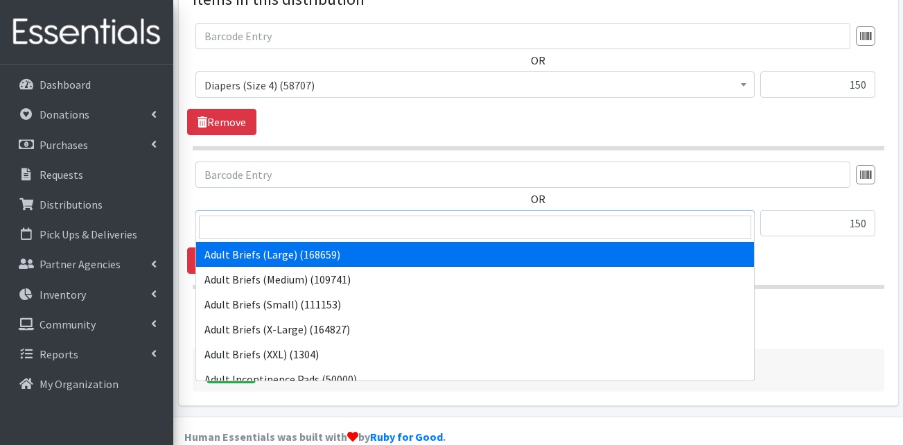
click at [289, 214] on span "Adult Briefs (Large) (168659)" at bounding box center [475, 223] width 541 height 19
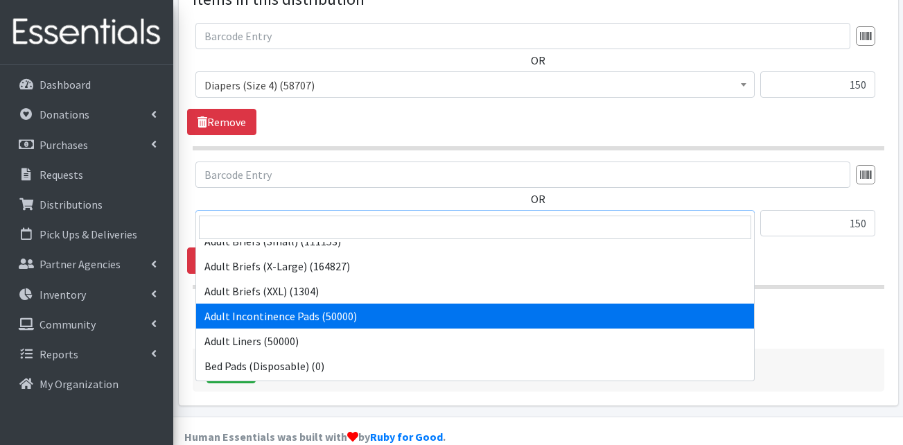
scroll to position [277, 0]
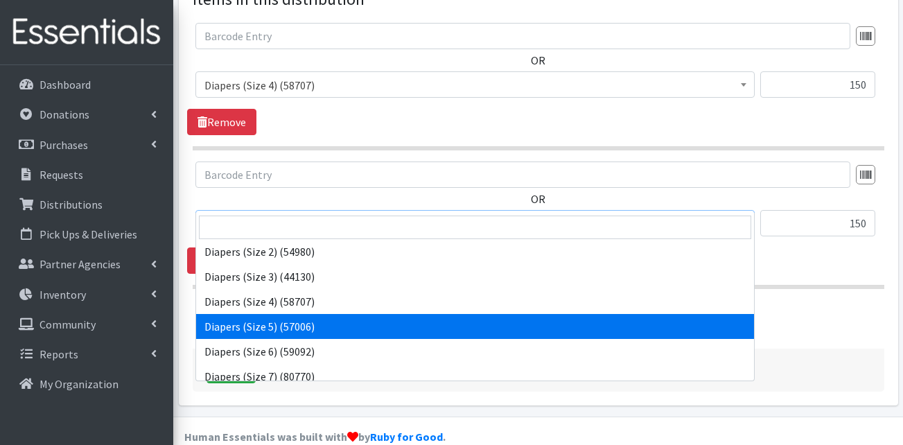
select select "13389"
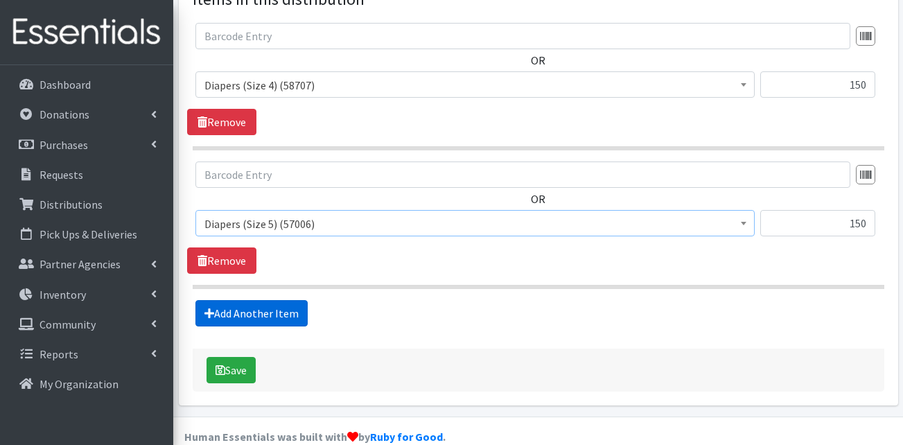
click at [245, 300] on link "Add Another Item" at bounding box center [251, 313] width 112 height 26
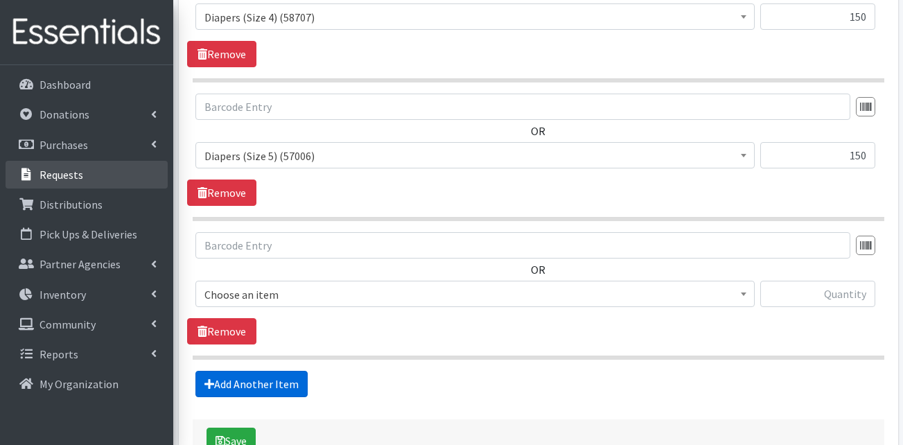
scroll to position [710, 0]
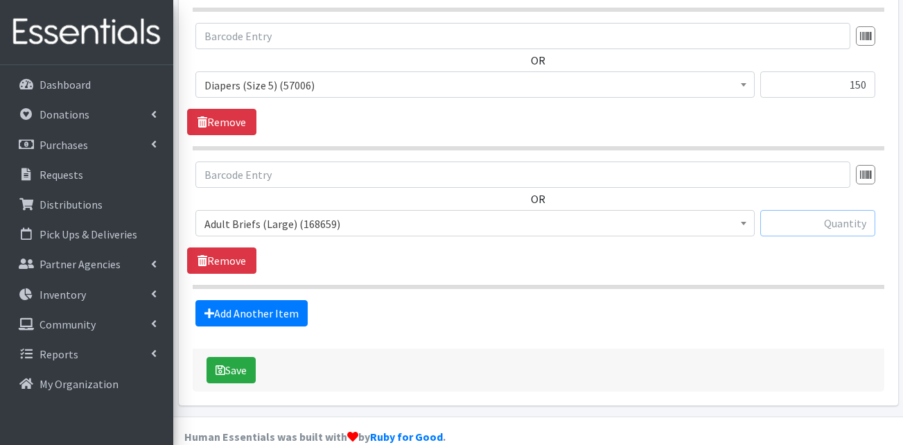
click at [845, 211] on input "text" at bounding box center [817, 223] width 115 height 26
type input "100"
click at [419, 214] on span "Adult Briefs (Large) (168659)" at bounding box center [475, 223] width 541 height 19
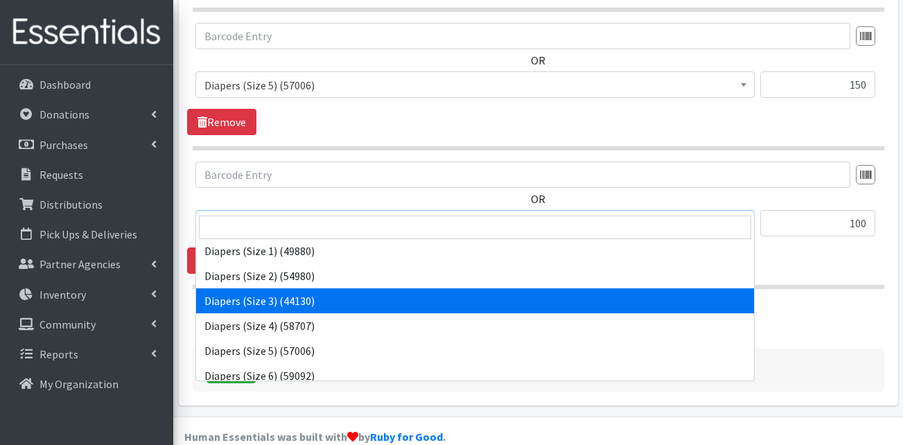
scroll to position [277, 0]
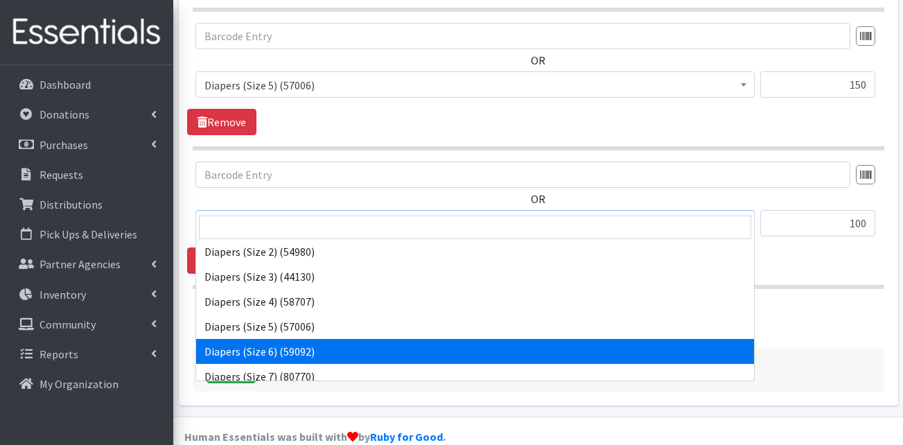
select select "13390"
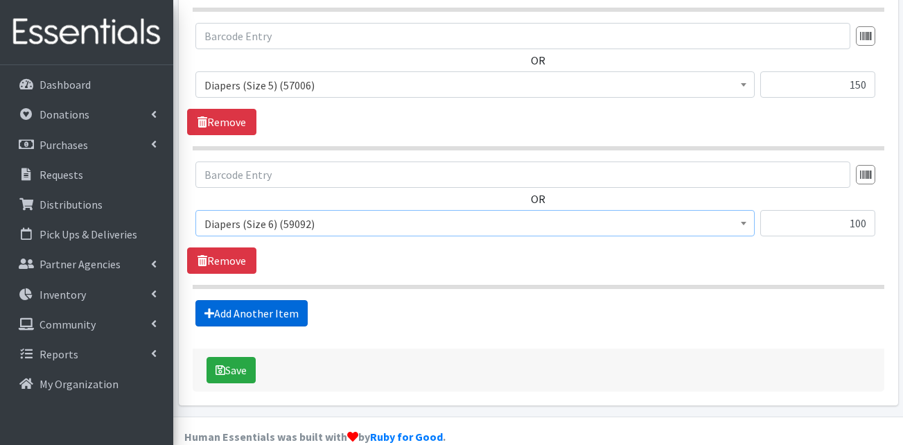
click at [266, 300] on link "Add Another Item" at bounding box center [251, 313] width 112 height 26
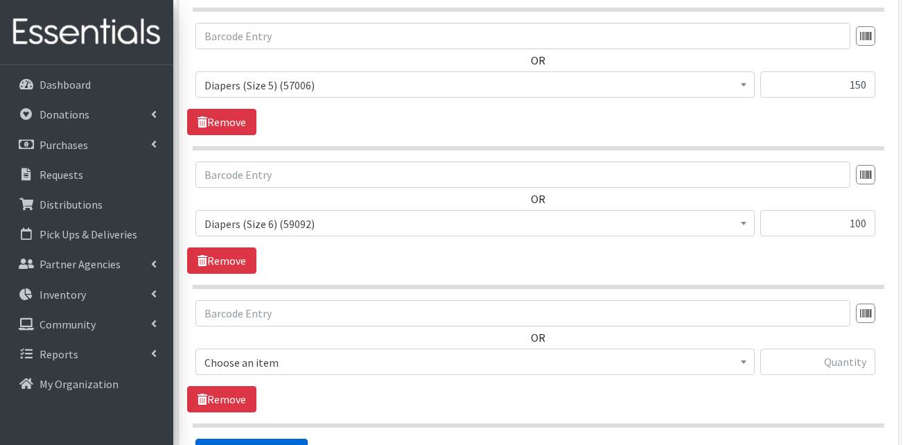
scroll to position [849, 0]
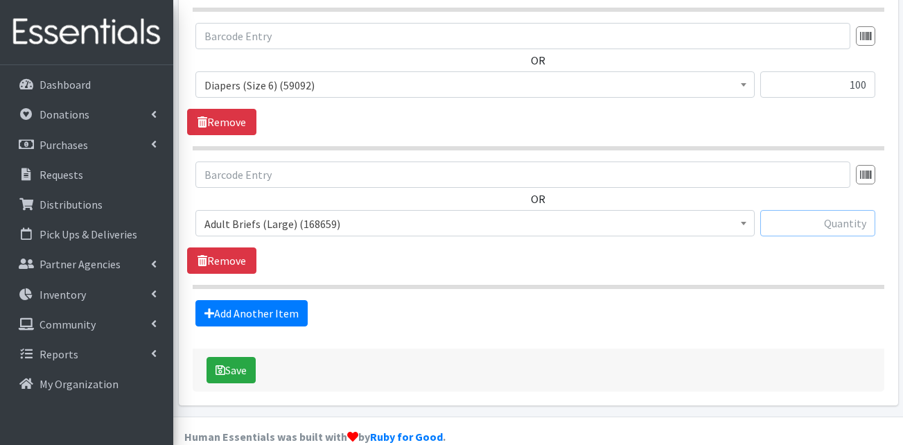
click at [836, 210] on input "text" at bounding box center [817, 223] width 115 height 26
type input "75"
click at [261, 300] on link "Add Another Item" at bounding box center [251, 313] width 112 height 26
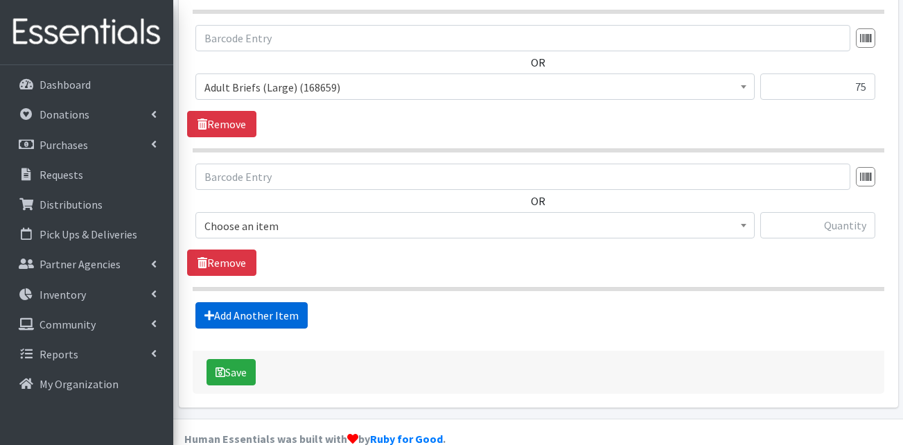
scroll to position [987, 0]
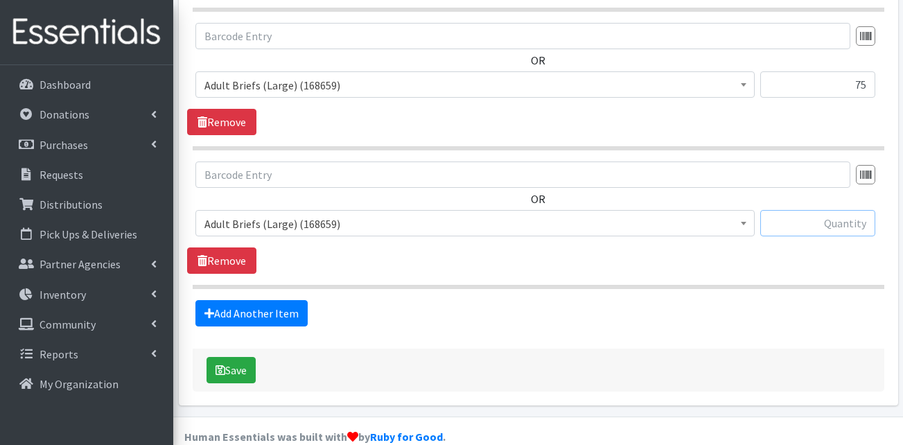
click at [841, 210] on input "text" at bounding box center [817, 223] width 115 height 26
type input "75"
drag, startPoint x: 384, startPoint y: 49, endPoint x: 378, endPoint y: 73, distance: 24.2
click at [384, 71] on span "Adult Briefs (Large) (168659)" at bounding box center [474, 84] width 559 height 26
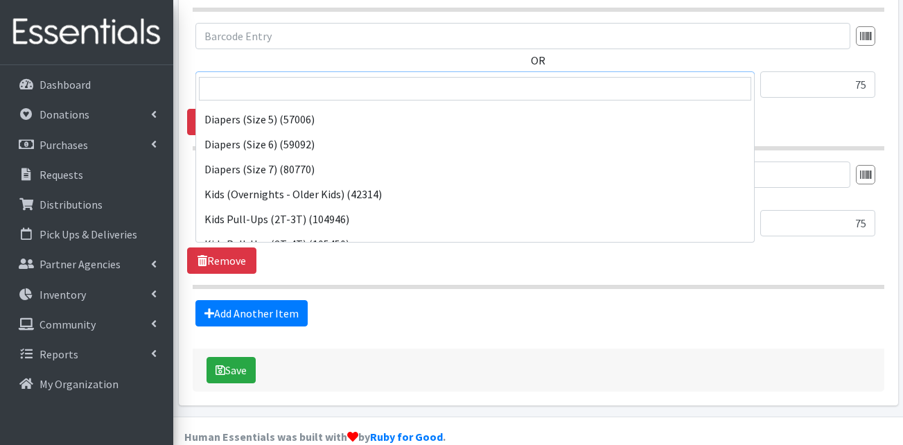
scroll to position [347, 0]
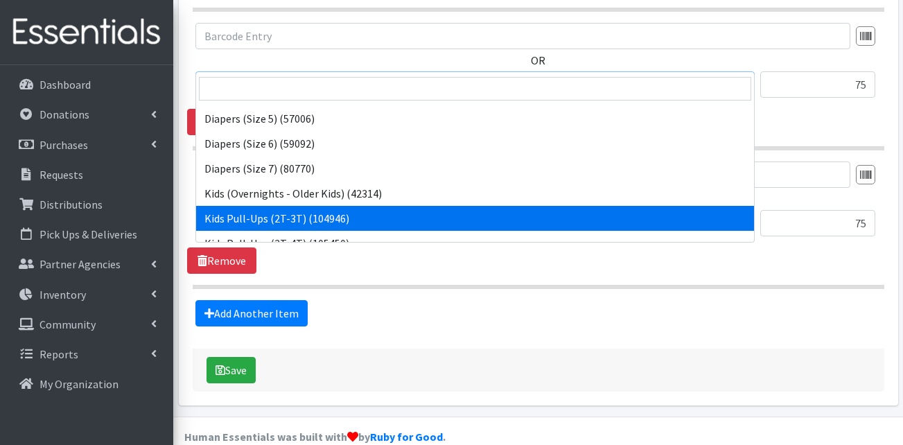
select select "13408"
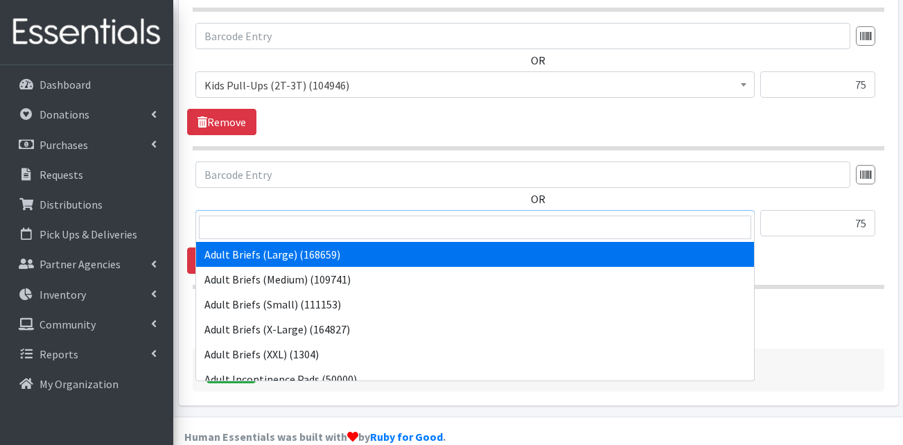
click at [290, 214] on span "Adult Briefs (Large) (168659)" at bounding box center [475, 223] width 541 height 19
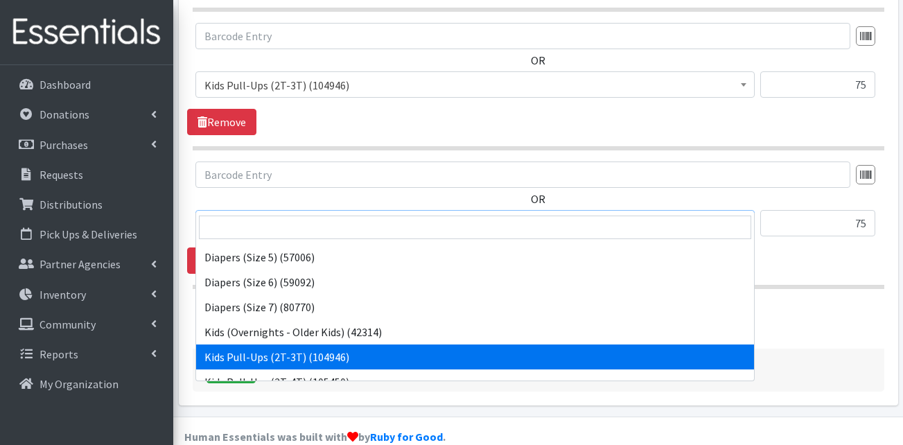
scroll to position [416, 0]
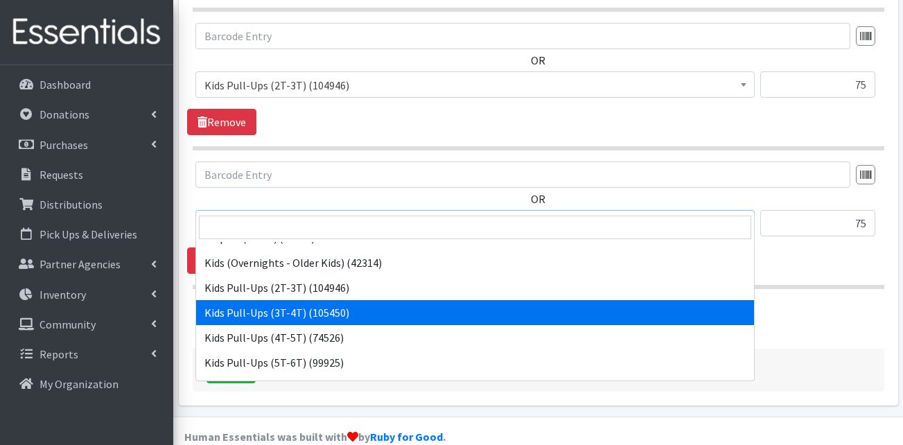
select select "13409"
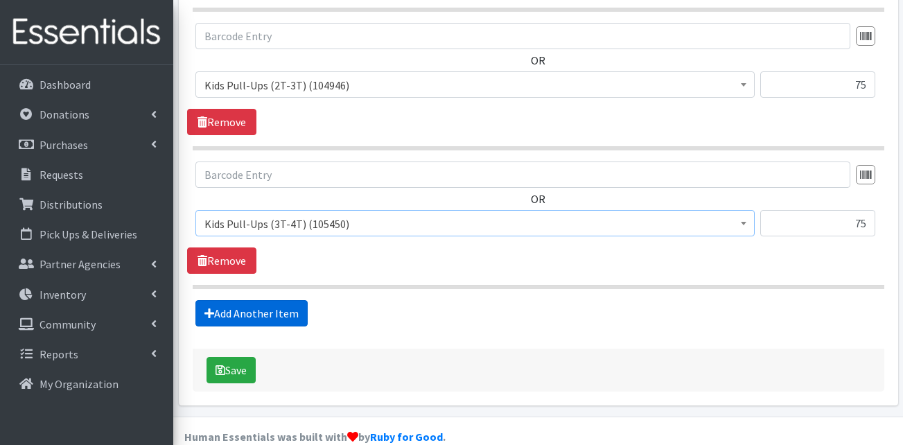
click at [245, 300] on link "Add Another Item" at bounding box center [251, 313] width 112 height 26
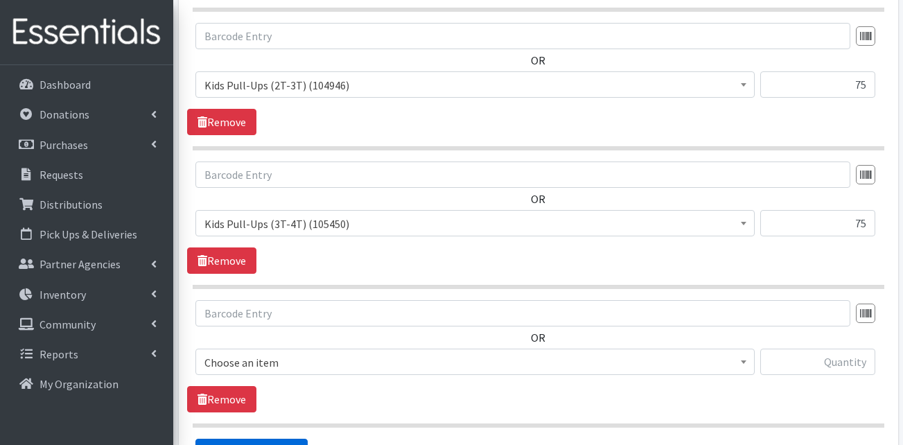
scroll to position [1126, 0]
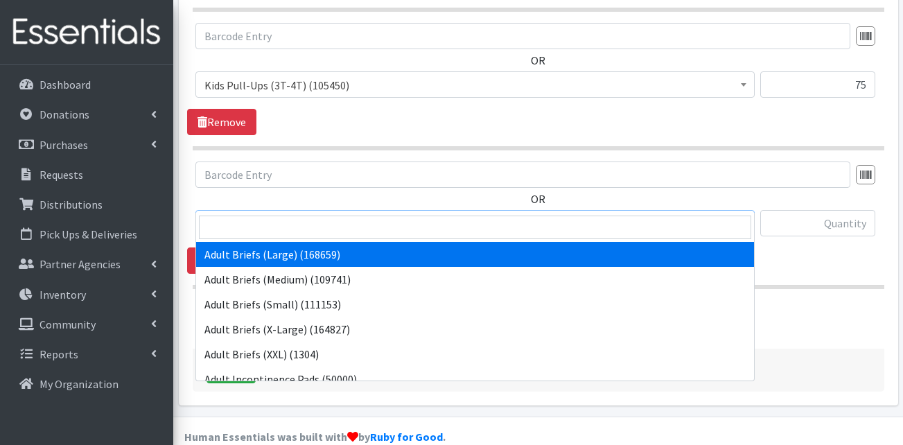
click at [288, 214] on span "Adult Briefs (Large) (168659)" at bounding box center [475, 223] width 541 height 19
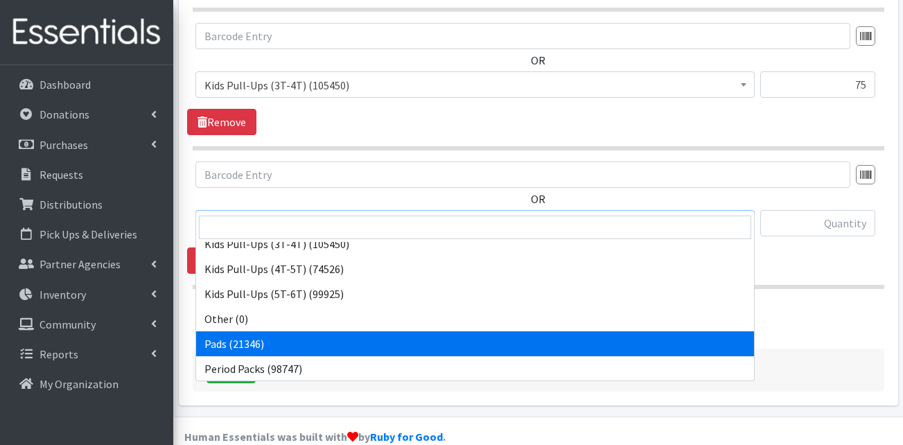
scroll to position [485, 0]
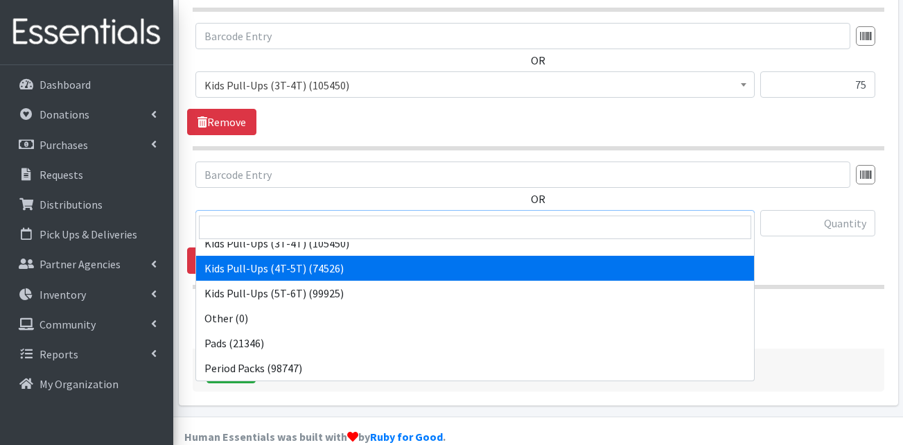
select select "13424"
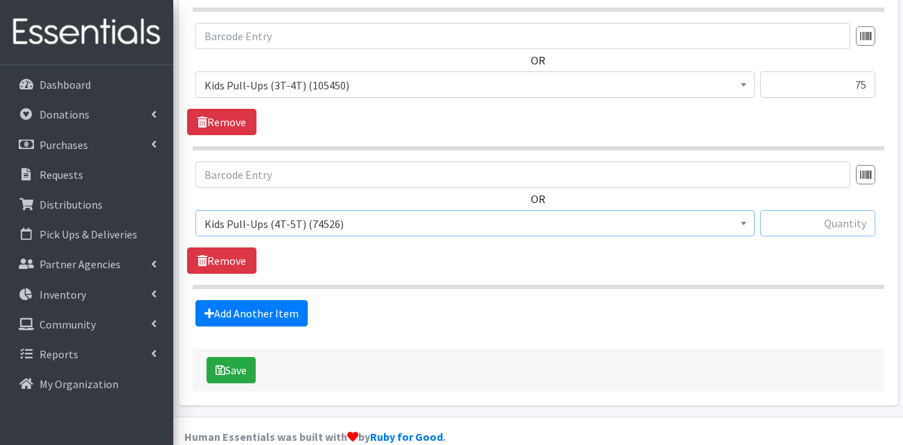
click at [810, 210] on input "text" at bounding box center [817, 223] width 115 height 26
type input "100"
click at [258, 300] on link "Add Another Item" at bounding box center [251, 313] width 112 height 26
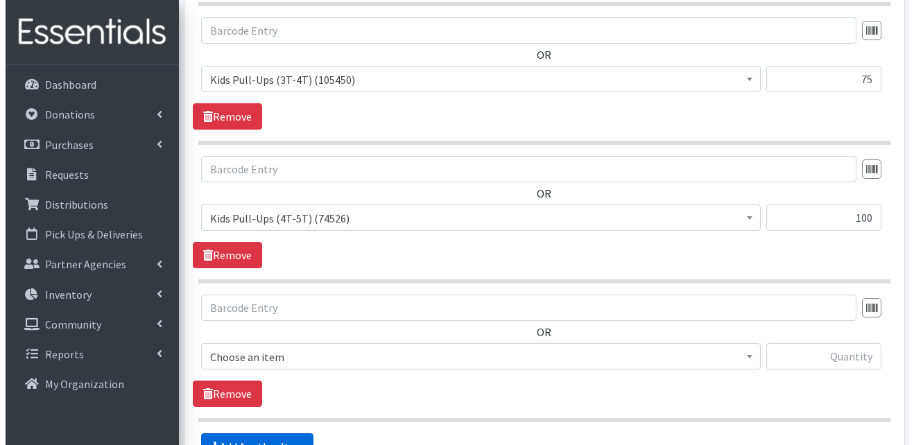
scroll to position [1264, 0]
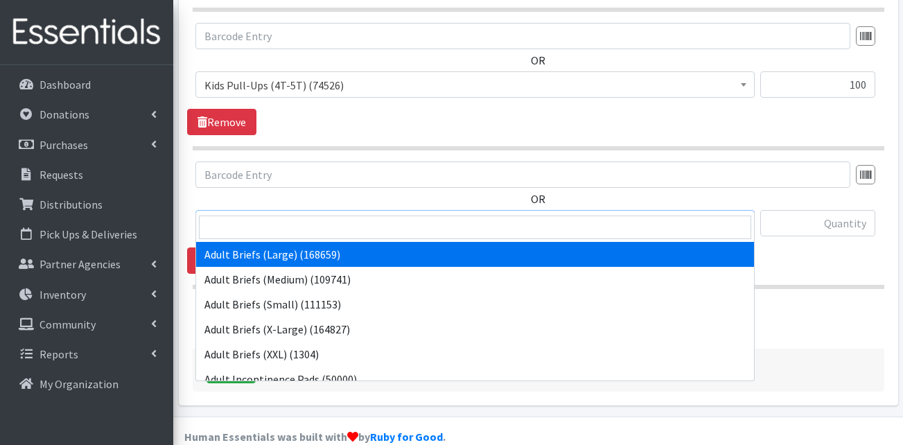
click at [280, 214] on span "Adult Briefs (Large) (168659)" at bounding box center [475, 223] width 541 height 19
click at [253, 227] on input "search" at bounding box center [475, 228] width 552 height 24
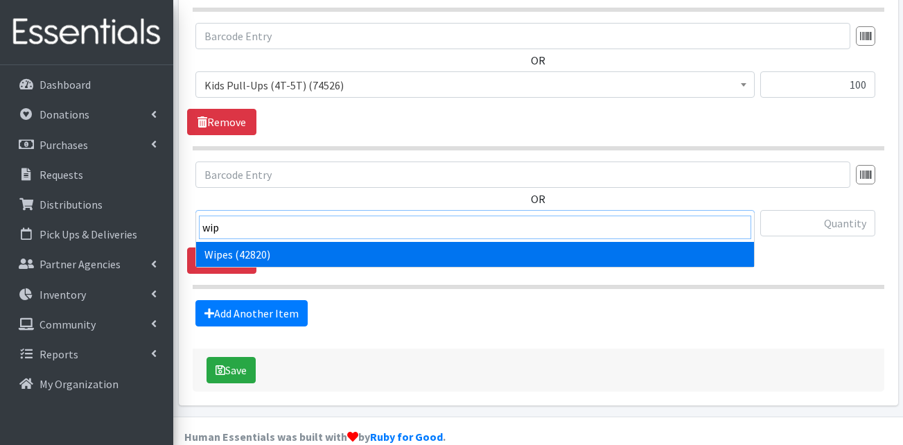
type input "wip"
select select "13405"
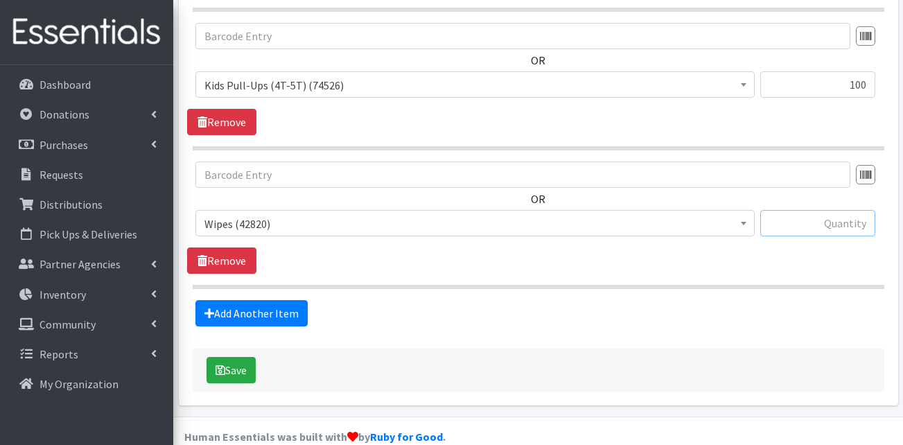
click at [835, 210] on input "text" at bounding box center [817, 223] width 115 height 26
type input "24"
click at [242, 357] on button "Save" at bounding box center [231, 370] width 49 height 26
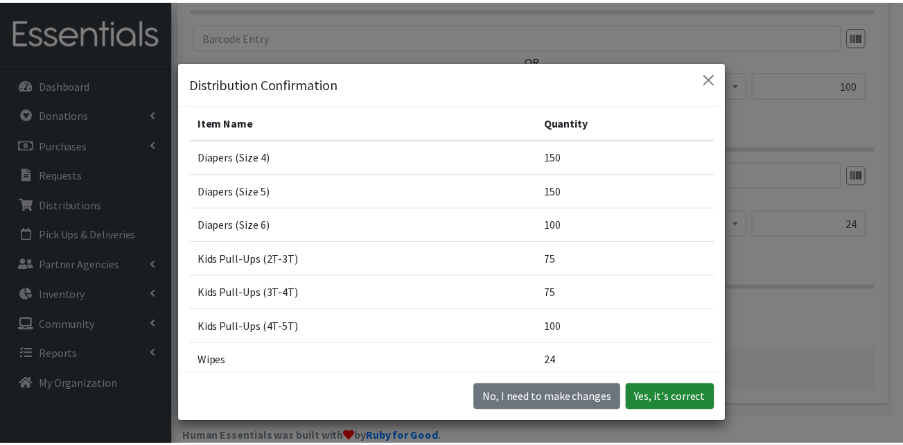
scroll to position [140, 0]
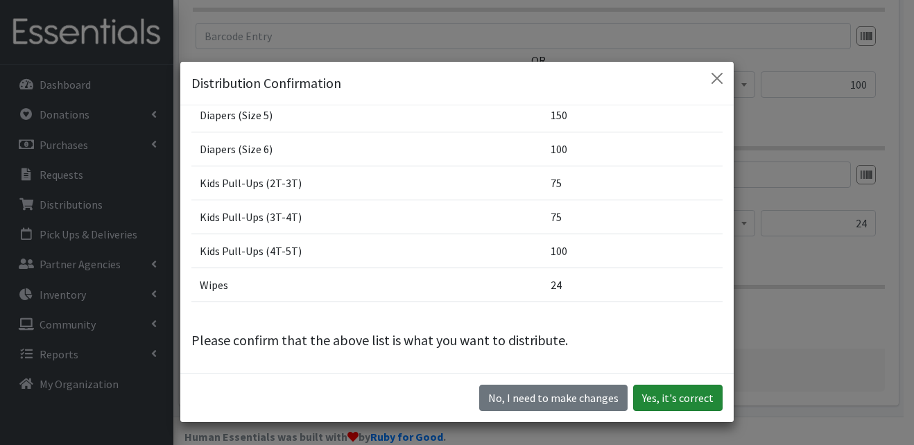
click at [675, 399] on button "Yes, it's correct" at bounding box center [677, 398] width 89 height 26
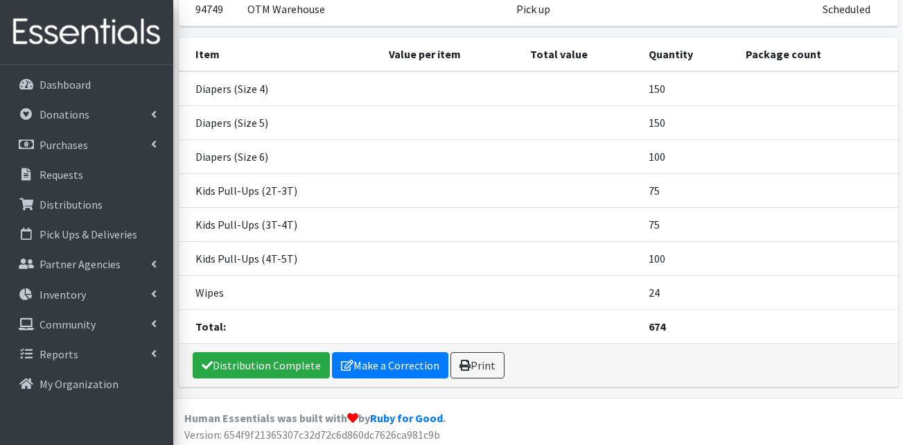
scroll to position [207, 0]
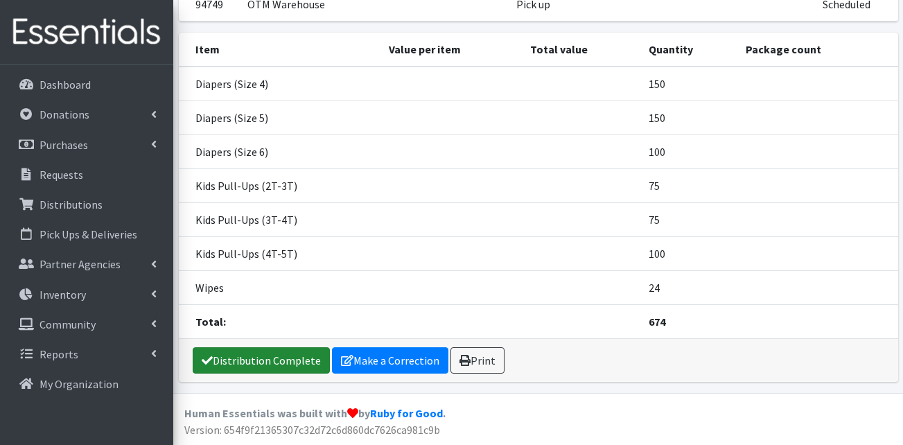
click at [258, 367] on link "Distribution Complete" at bounding box center [261, 360] width 137 height 26
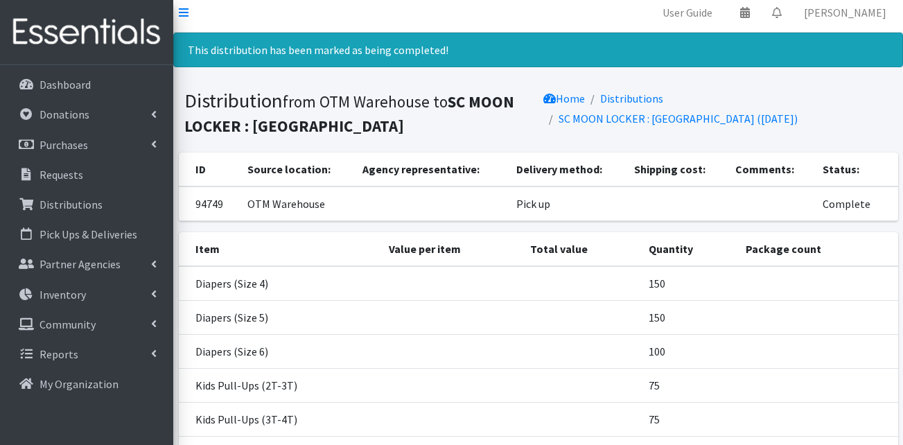
scroll to position [0, 0]
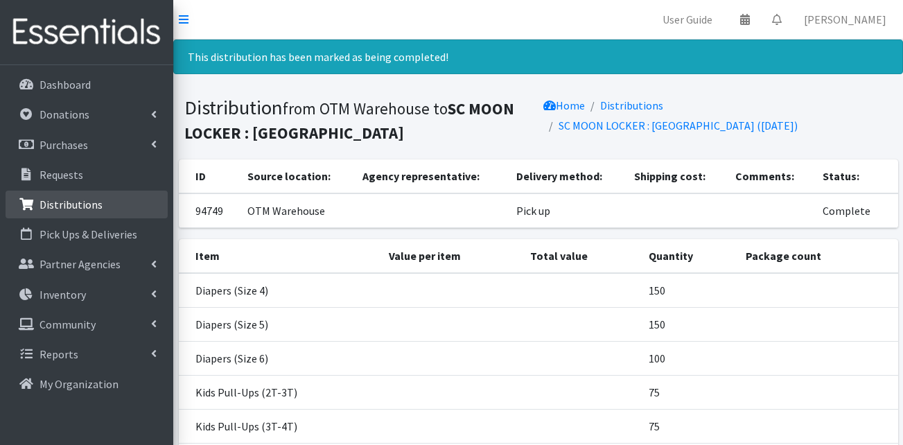
click at [74, 215] on link "Distributions" at bounding box center [87, 205] width 162 height 28
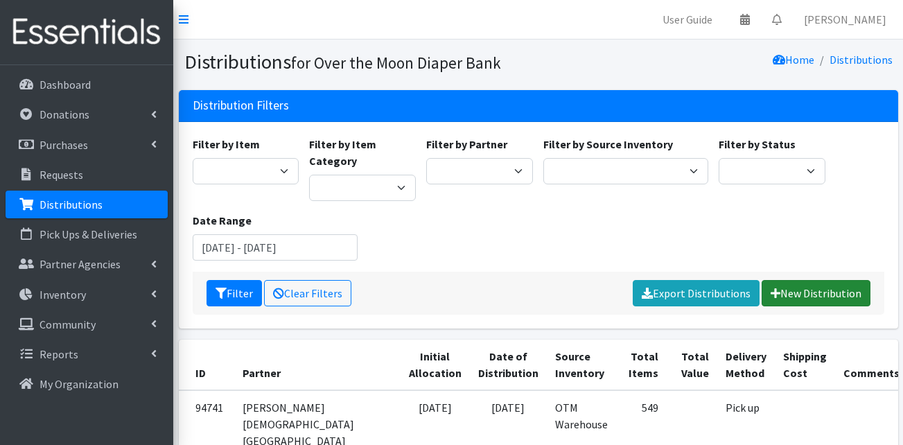
click at [837, 287] on link "New Distribution" at bounding box center [816, 293] width 109 height 26
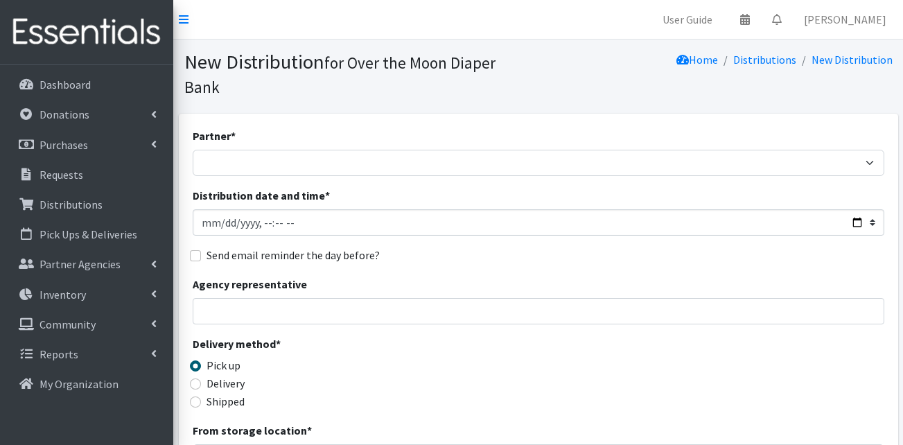
scroll to position [139, 0]
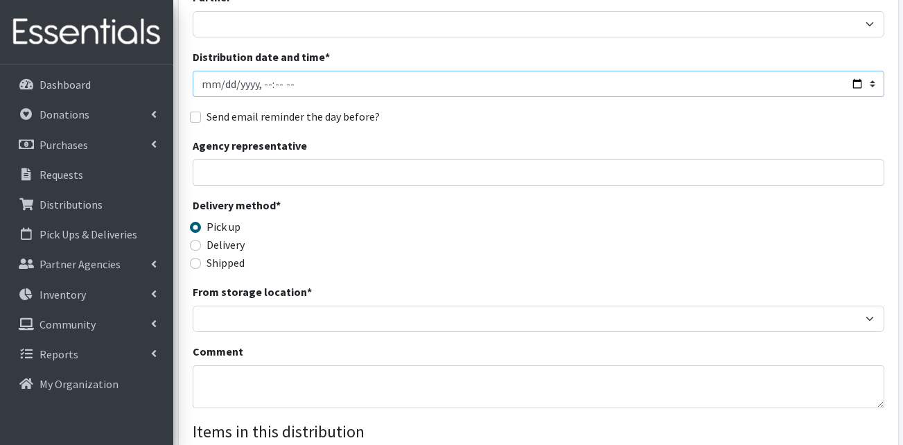
click at [209, 71] on input "Distribution date and time *" at bounding box center [539, 84] width 692 height 26
click at [278, 71] on input "Distribution date and time *" at bounding box center [539, 84] width 692 height 26
click at [295, 71] on input "Distribution date and time *" at bounding box center [539, 84] width 692 height 26
type input "[DATE]T11:00"
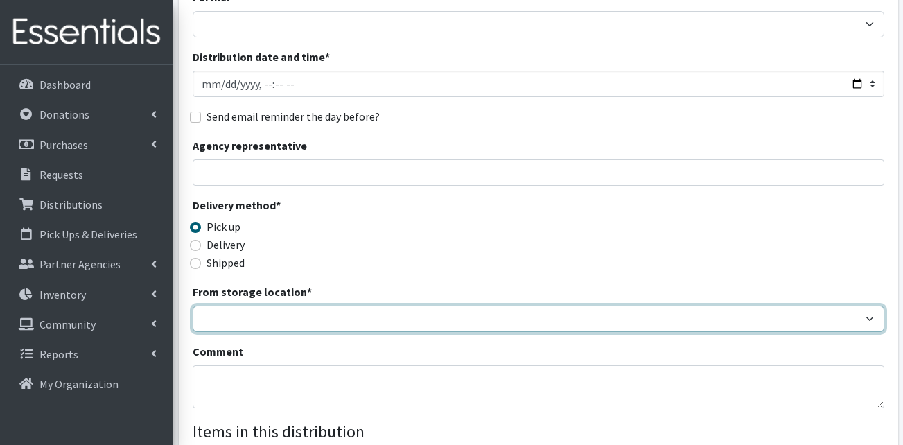
drag, startPoint x: 252, startPoint y: 297, endPoint x: 254, endPoint y: 306, distance: 8.4
click at [252, 306] on select "OTM Warehouse" at bounding box center [539, 319] width 692 height 26
select select "385"
click at [193, 306] on select "OTM Warehouse" at bounding box center [539, 319] width 692 height 26
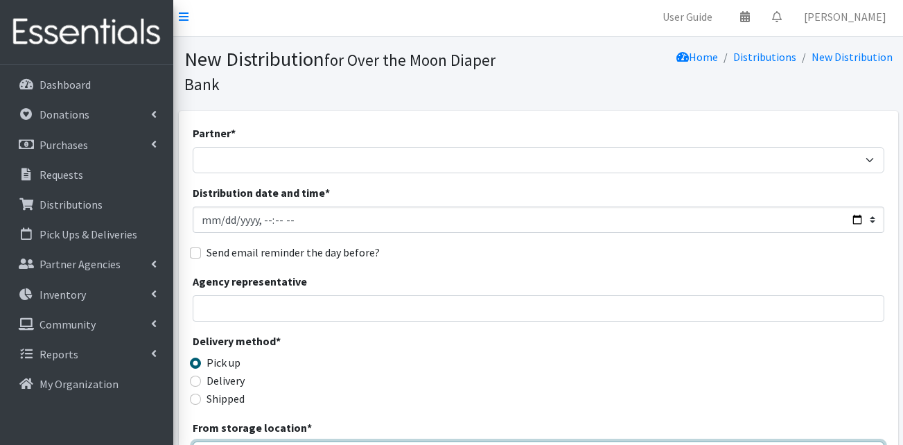
scroll to position [0, 0]
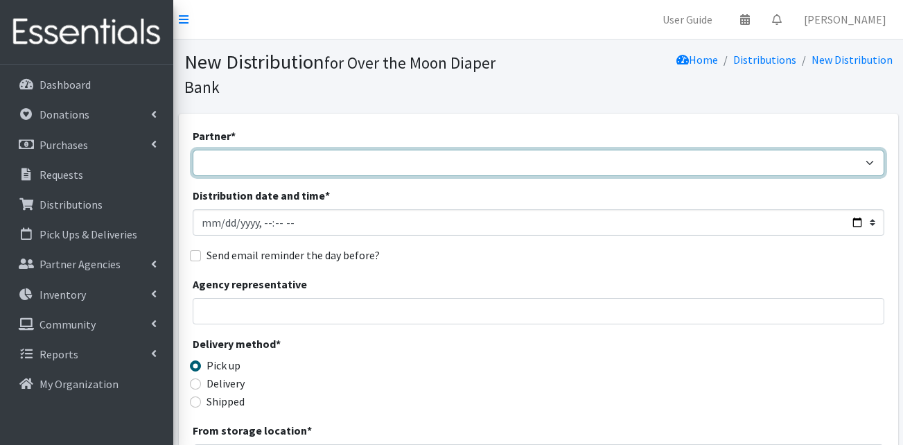
click at [252, 150] on select "AHJ Library System Amerigroup Back To School Event CCC [PERSON_NAME] Lighthouse…" at bounding box center [539, 163] width 692 height 26
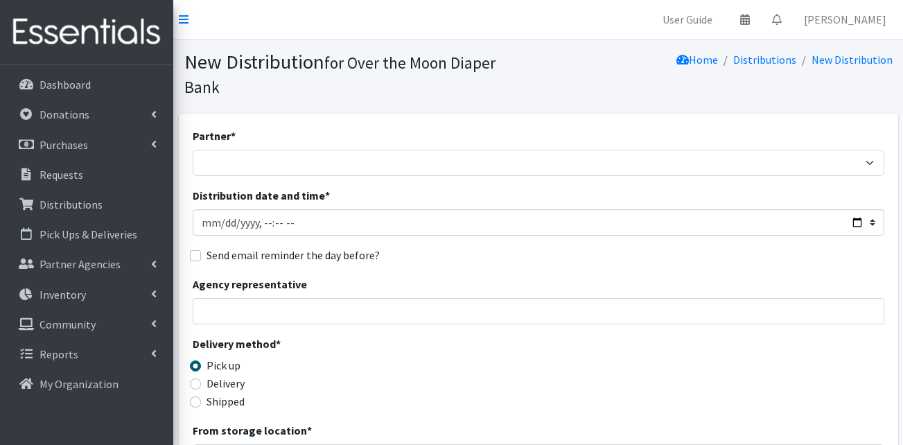
click at [205, 187] on label "Distribution date and time *" at bounding box center [261, 195] width 137 height 17
click at [205, 209] on input "Distribution date and time *" at bounding box center [539, 222] width 692 height 26
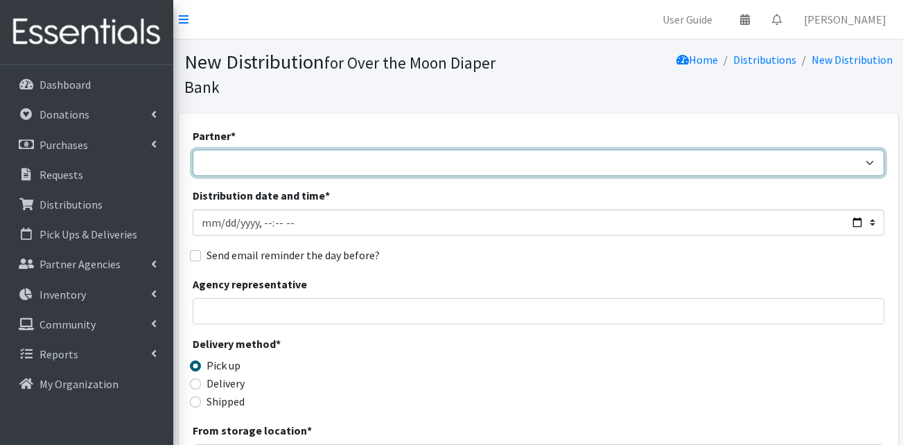
drag, startPoint x: 212, startPoint y: 146, endPoint x: 220, endPoint y: 153, distance: 10.8
click at [212, 150] on select "AHJ Library System Amerigroup Back To School Event CCC [PERSON_NAME] Lighthouse…" at bounding box center [539, 163] width 692 height 26
select select "7633"
click at [193, 150] on select "AHJ Library System Amerigroup Back To School Event CCC [PERSON_NAME] Lighthouse…" at bounding box center [539, 163] width 692 height 26
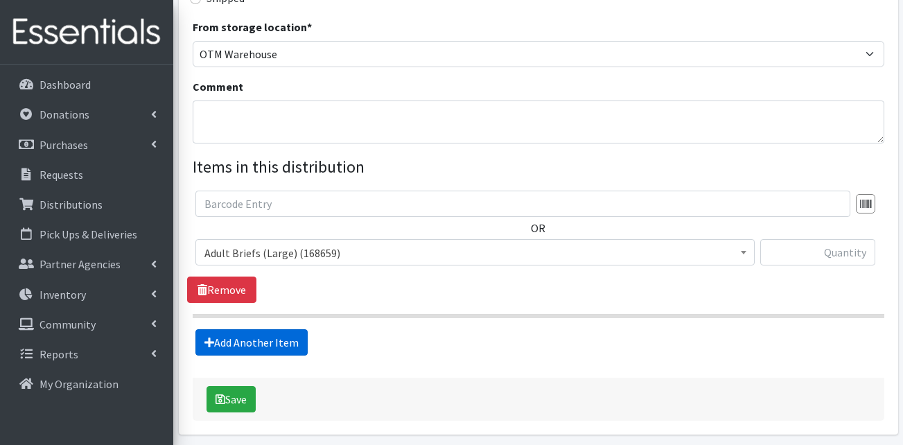
scroll to position [433, 0]
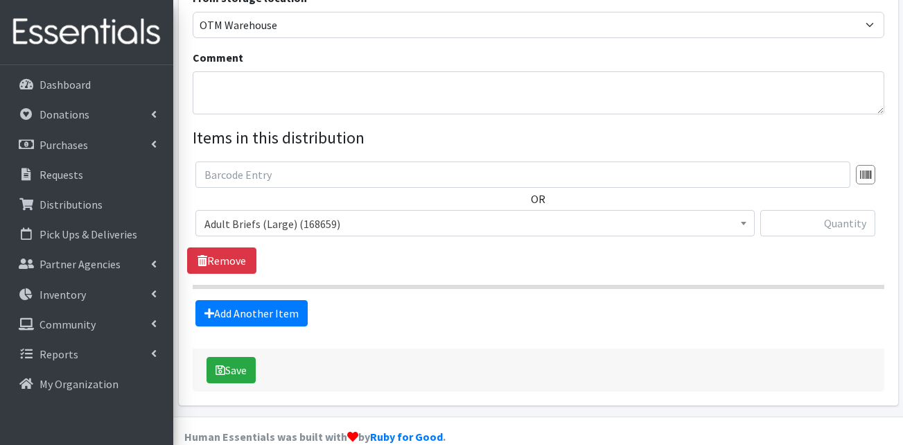
click at [236, 214] on span "Adult Briefs (Large) (168659)" at bounding box center [475, 223] width 541 height 19
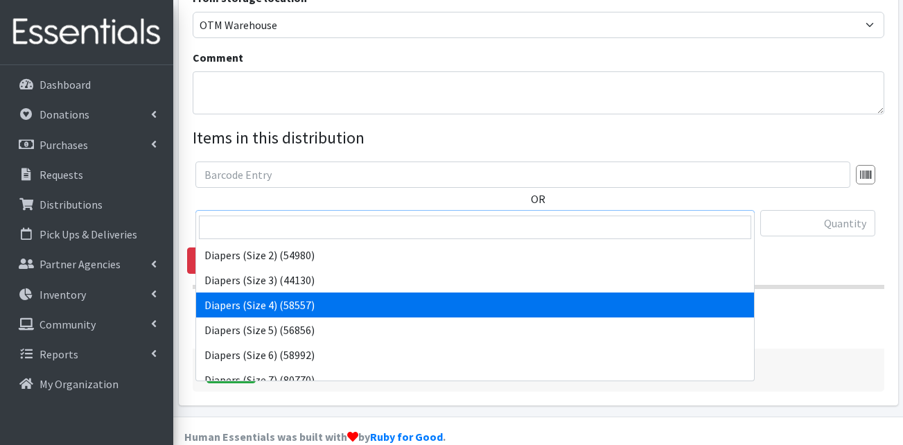
scroll to position [277, 0]
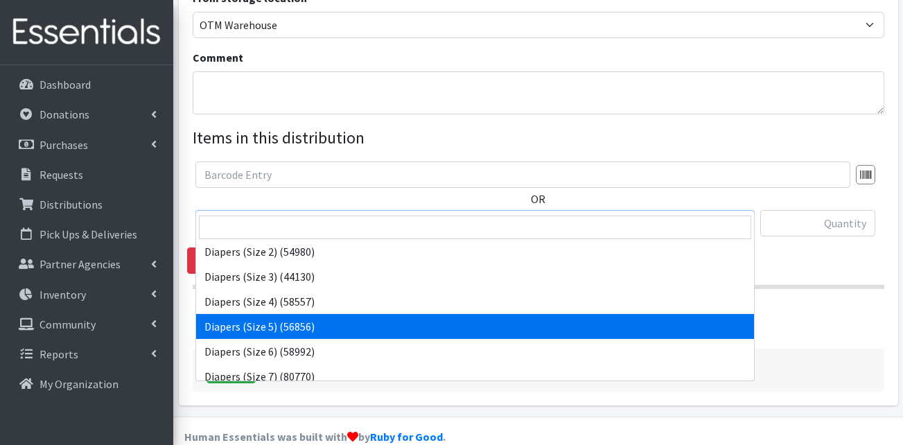
select select "13389"
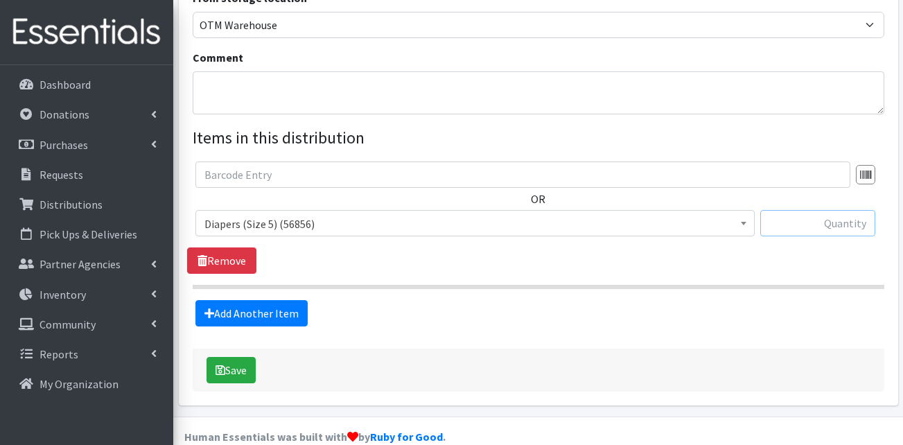
click at [825, 210] on input "text" at bounding box center [817, 223] width 115 height 26
type input "100"
click at [278, 300] on link "Add Another Item" at bounding box center [251, 313] width 112 height 26
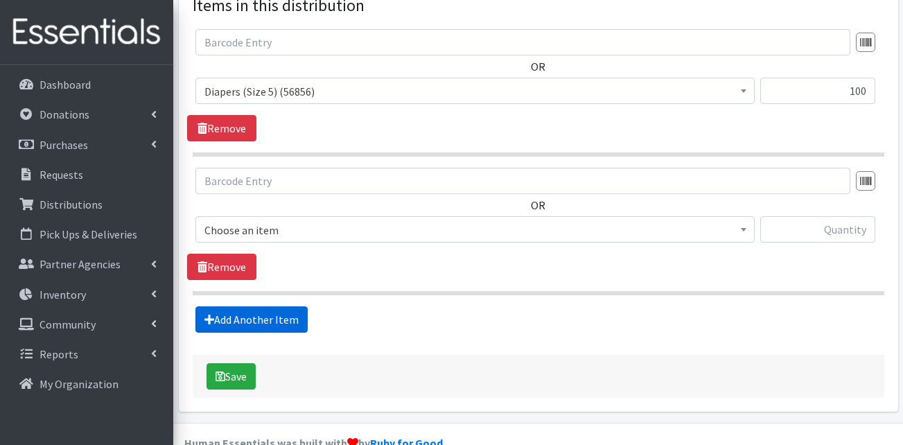
scroll to position [571, 0]
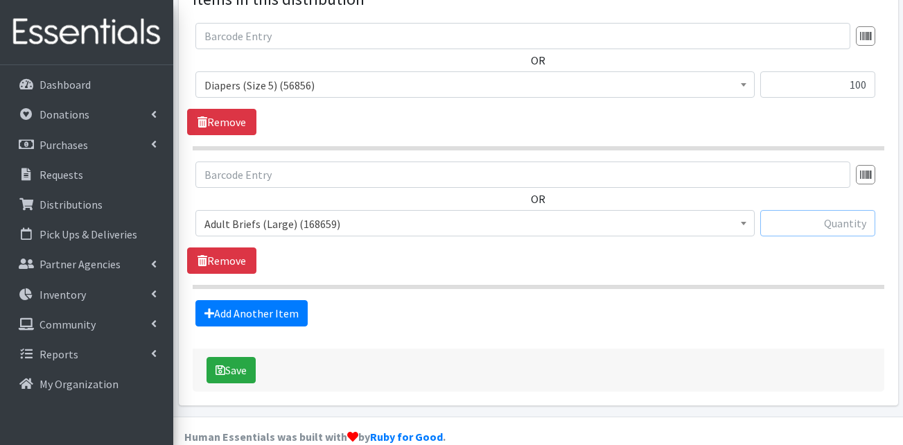
click at [837, 210] on input "text" at bounding box center [817, 223] width 115 height 26
type input "25"
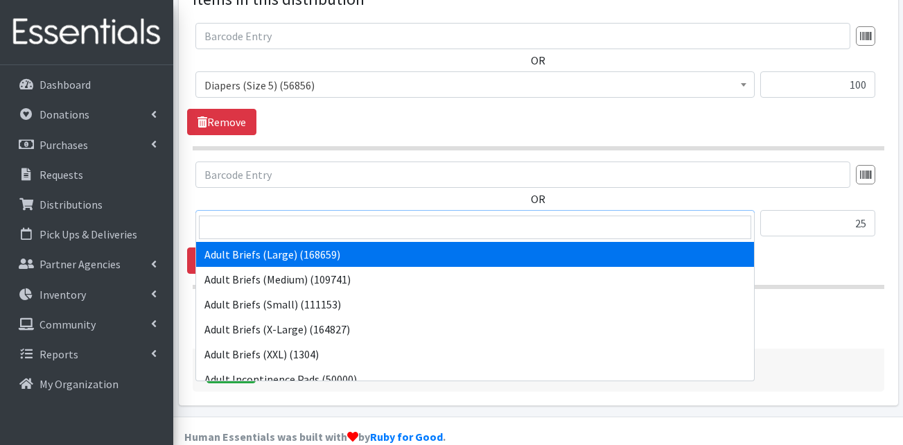
click at [234, 214] on span "Adult Briefs (Large) (168659)" at bounding box center [475, 223] width 541 height 19
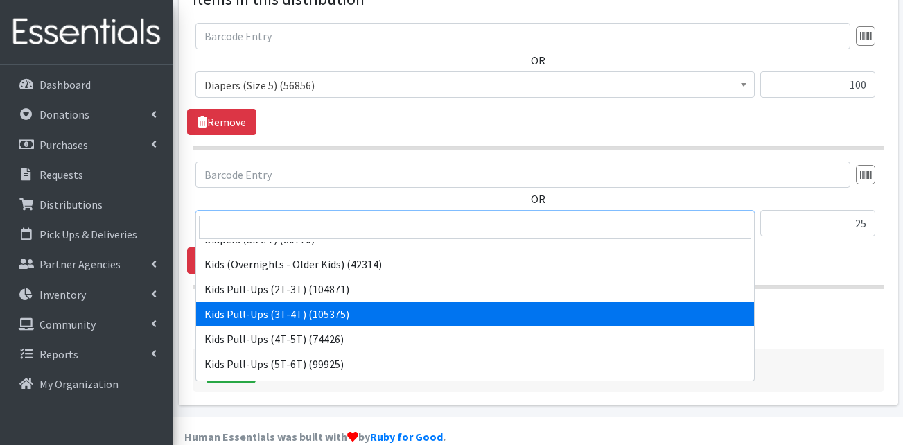
scroll to position [416, 0]
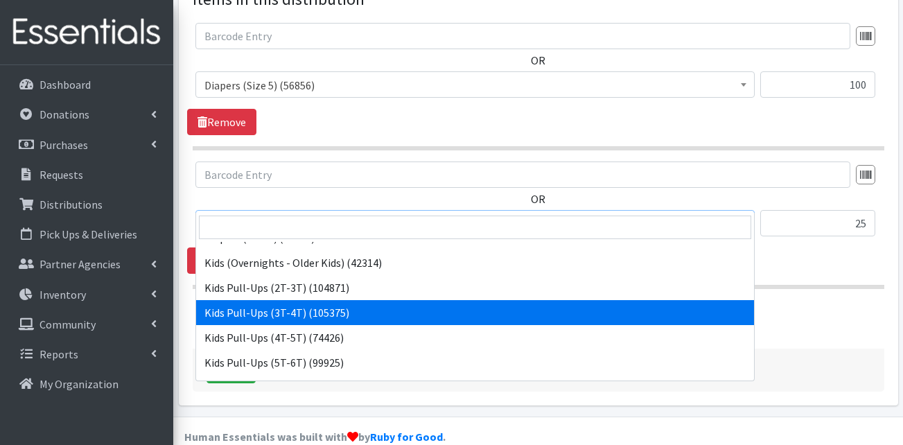
select select "13409"
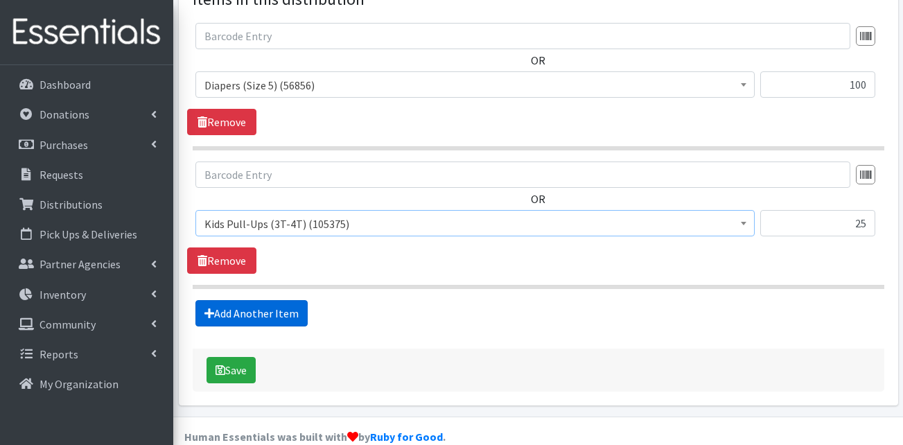
click at [261, 300] on link "Add Another Item" at bounding box center [251, 313] width 112 height 26
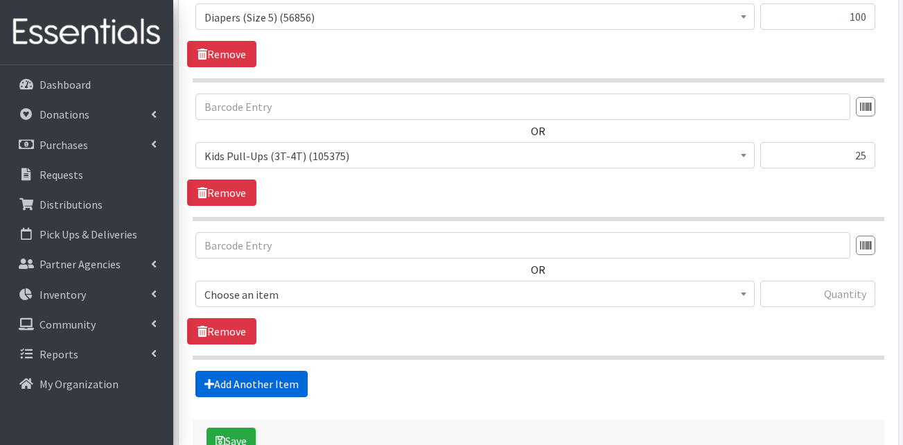
scroll to position [710, 0]
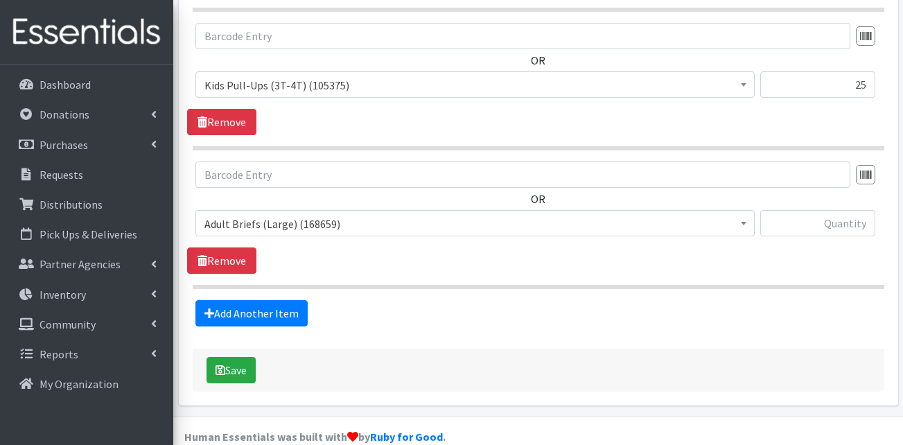
click at [236, 214] on span "Adult Briefs (Large) (168659)" at bounding box center [475, 223] width 541 height 19
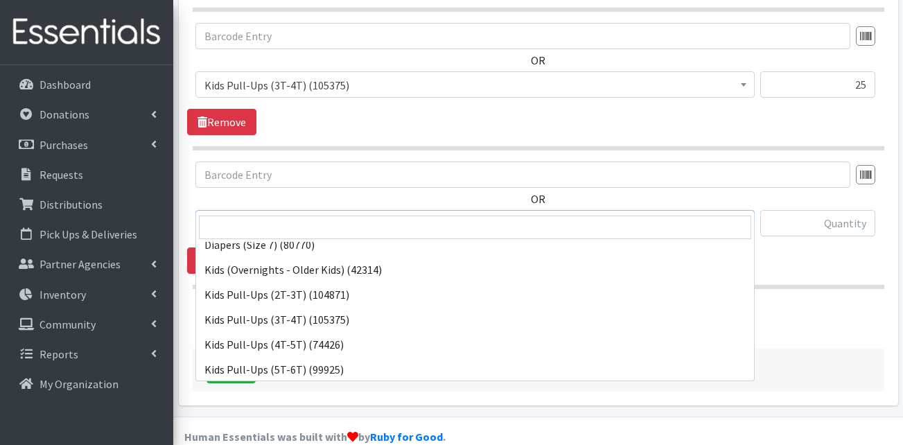
scroll to position [485, 0]
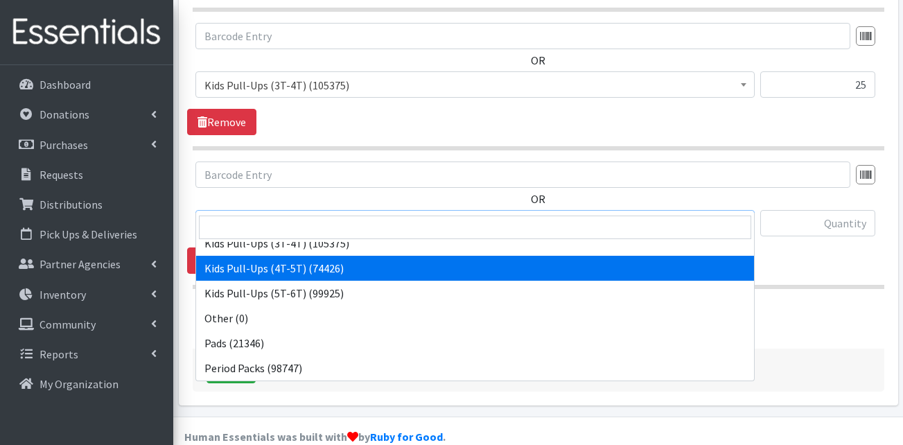
select select "13424"
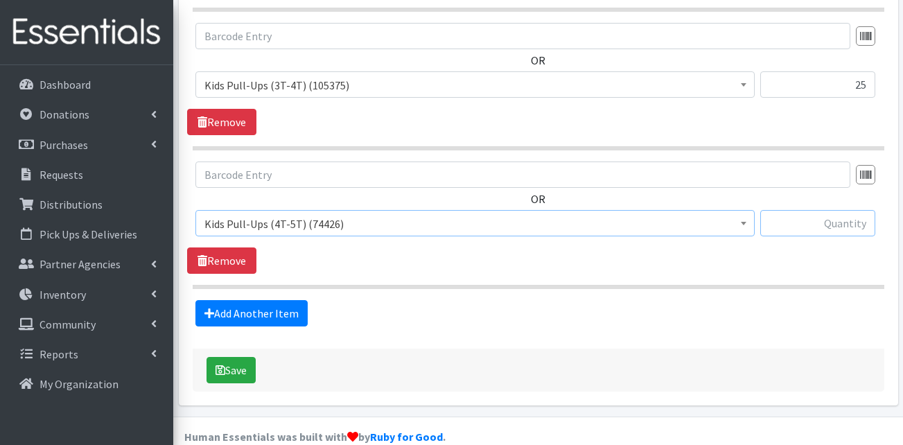
click at [858, 210] on input "text" at bounding box center [817, 223] width 115 height 26
type input "50"
click at [264, 300] on link "Add Another Item" at bounding box center [251, 313] width 112 height 26
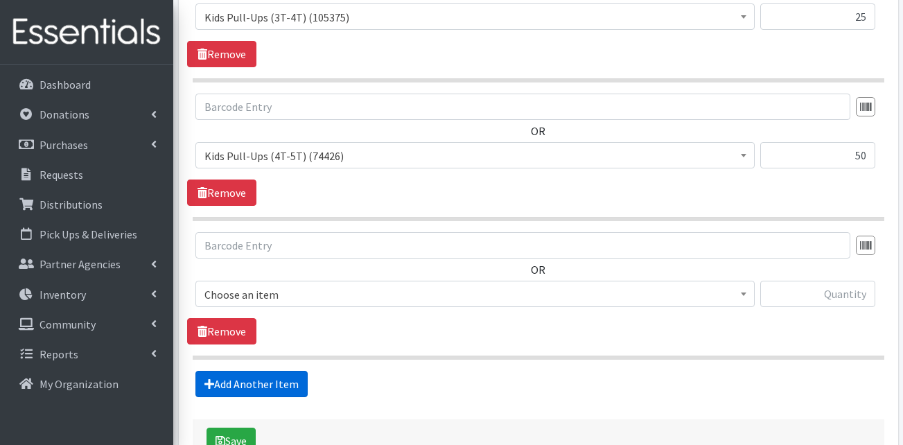
scroll to position [849, 0]
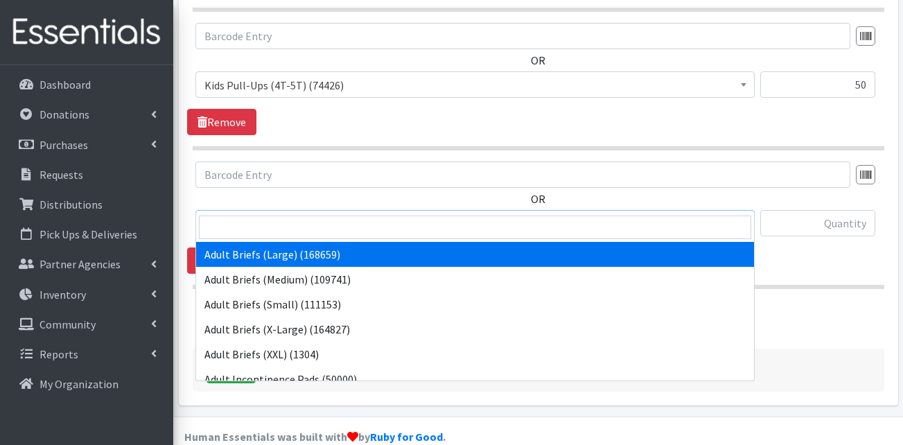
click at [227, 214] on span "Adult Briefs (Large) (168659)" at bounding box center [475, 223] width 541 height 19
click at [229, 229] on input "search" at bounding box center [475, 228] width 552 height 24
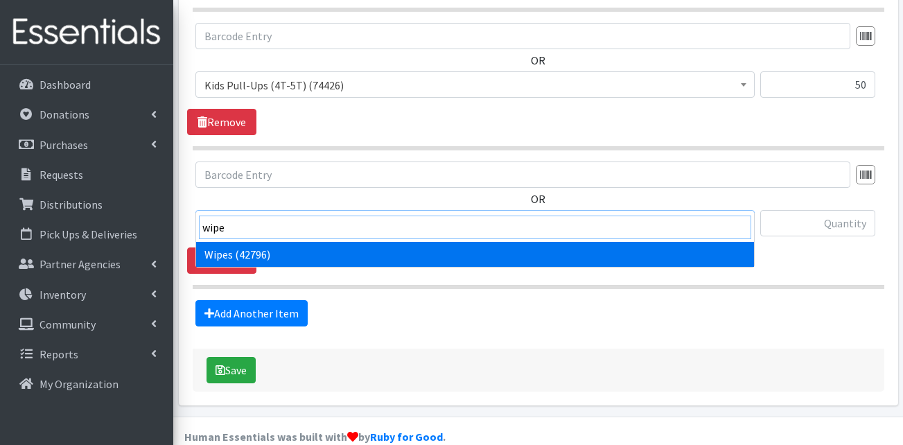
type input "wipe"
select select "13405"
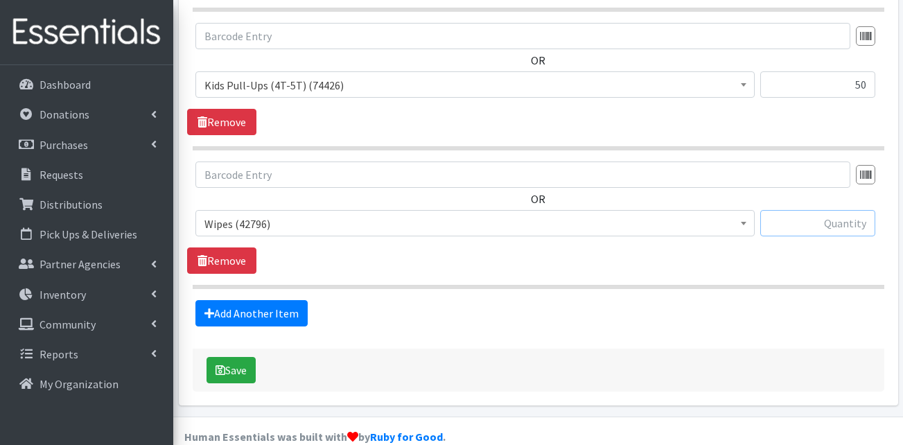
click at [821, 210] on input "text" at bounding box center [817, 223] width 115 height 26
type input "6"
click at [248, 357] on button "Save" at bounding box center [231, 370] width 49 height 26
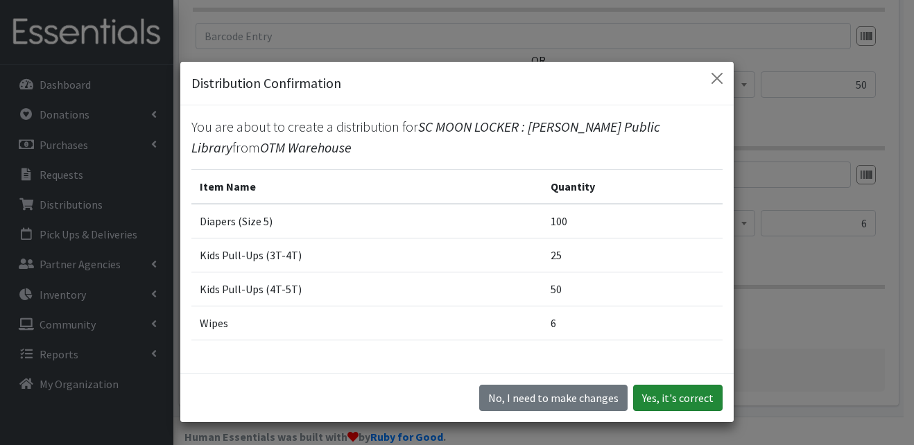
click at [675, 390] on button "Yes, it's correct" at bounding box center [677, 398] width 89 height 26
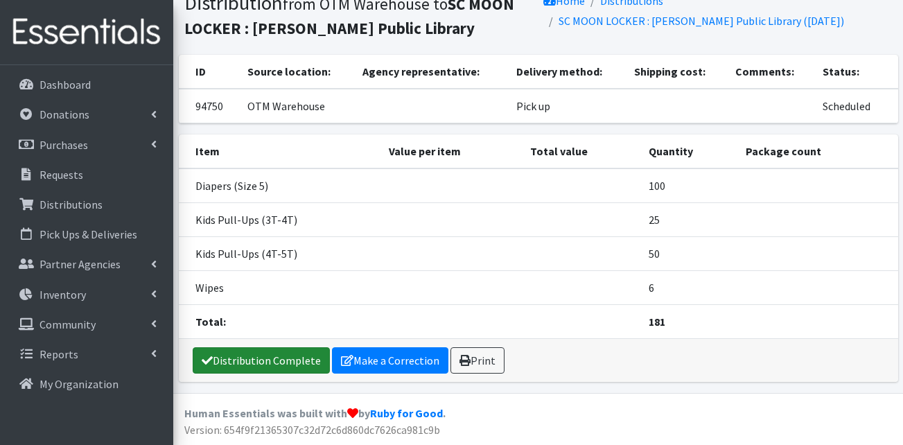
click at [263, 364] on link "Distribution Complete" at bounding box center [261, 360] width 137 height 26
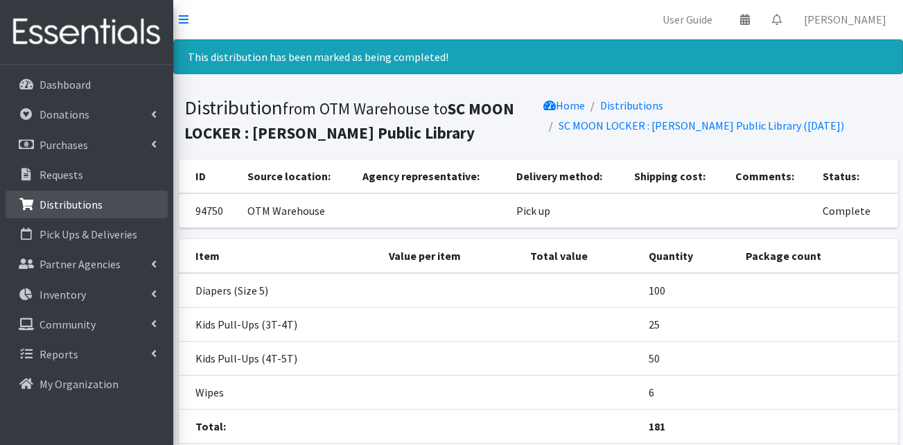
click at [63, 203] on p "Distributions" at bounding box center [71, 205] width 63 height 14
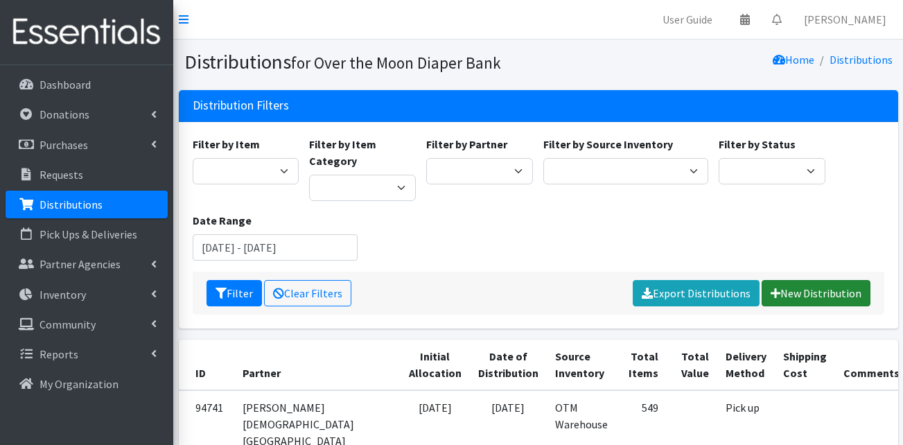
click at [830, 298] on link "New Distribution" at bounding box center [816, 293] width 109 height 26
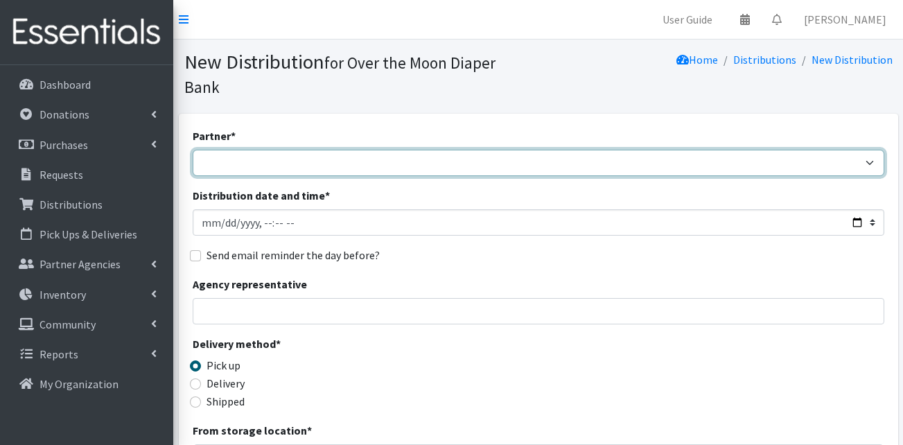
click at [275, 150] on select "AHJ Library System Amerigroup Back To School Event CCC [PERSON_NAME] Lighthouse…" at bounding box center [539, 163] width 692 height 26
select select "7454"
click at [193, 150] on select "AHJ Library System Amerigroup Back To School Event CCC [PERSON_NAME] Lighthouse…" at bounding box center [539, 163] width 692 height 26
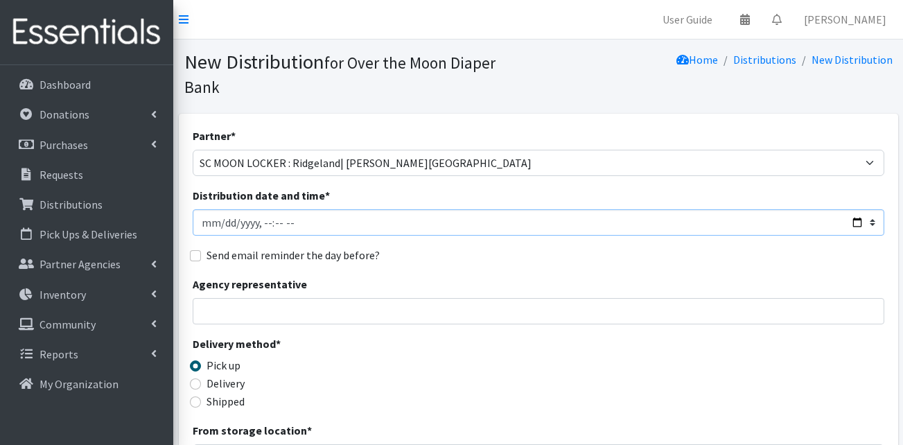
click at [207, 209] on input "Distribution date and time *" at bounding box center [539, 222] width 692 height 26
click at [274, 209] on input "Distribution date and time *" at bounding box center [539, 222] width 692 height 26
click at [299, 209] on input "Distribution date and time *" at bounding box center [539, 222] width 692 height 26
click at [296, 209] on input "Distribution date and time *" at bounding box center [539, 222] width 692 height 26
type input "[DATE]T11:00"
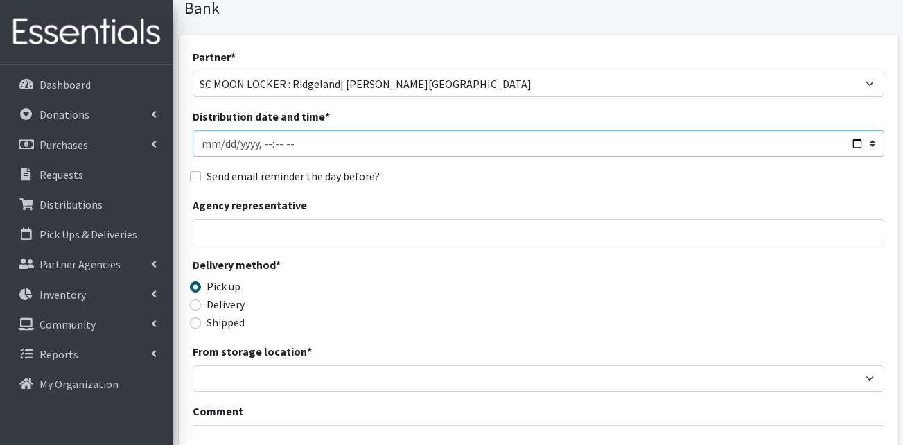
scroll to position [208, 0]
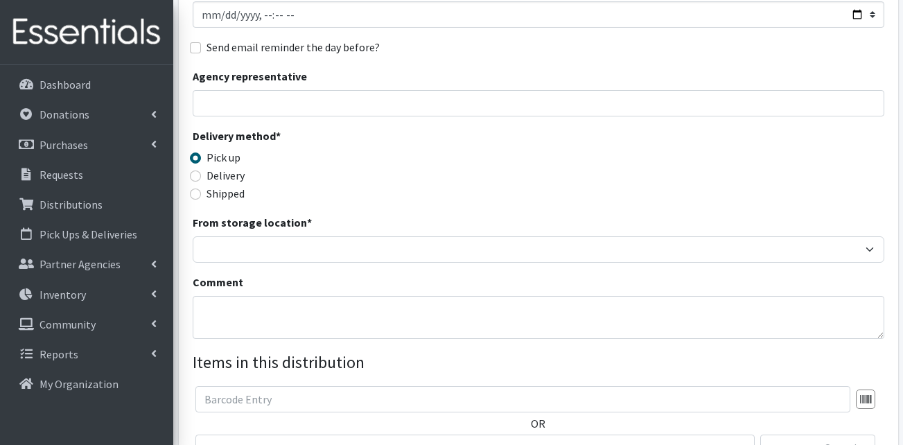
drag, startPoint x: 232, startPoint y: 252, endPoint x: 230, endPoint y: 243, distance: 9.8
click at [231, 247] on div "Partner * AHJ Library System Amerigroup Back To School Event CCC Henderson Ligh…" at bounding box center [539, 236] width 692 height 632
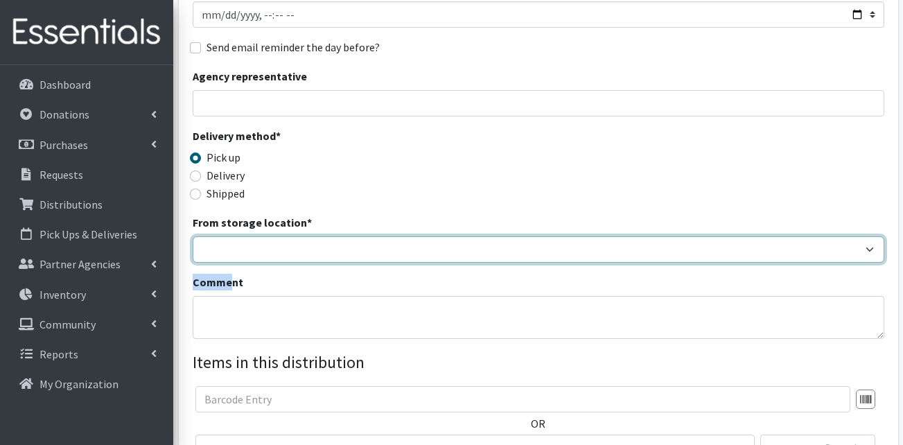
drag, startPoint x: 230, startPoint y: 243, endPoint x: 229, endPoint y: 235, distance: 7.7
click at [229, 236] on select "OTM Warehouse" at bounding box center [539, 249] width 692 height 26
select select "385"
click at [193, 236] on select "OTM Warehouse" at bounding box center [539, 249] width 692 height 26
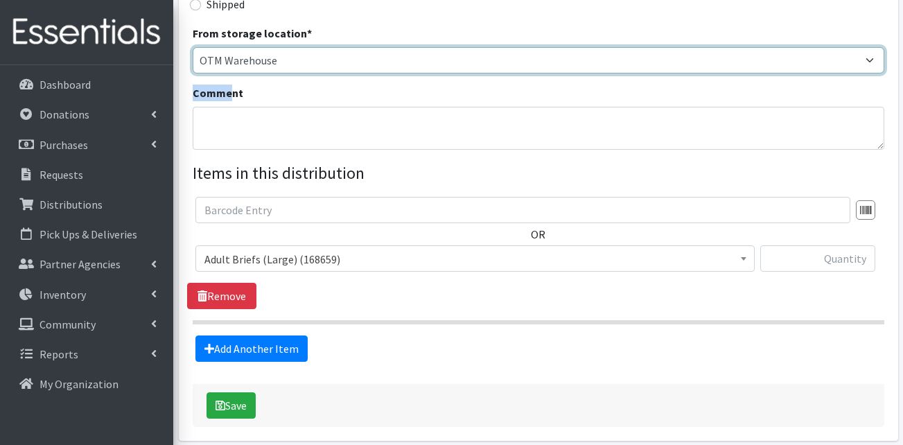
scroll to position [416, 0]
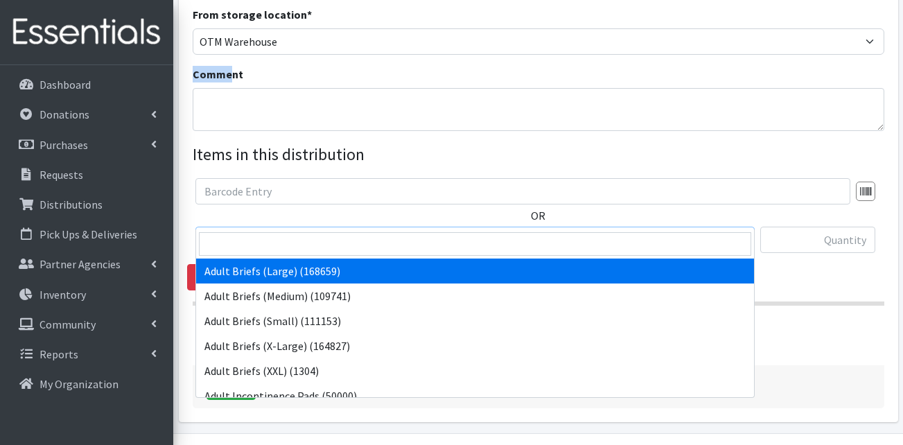
click at [267, 231] on span "Adult Briefs (Large) (168659)" at bounding box center [475, 240] width 541 height 19
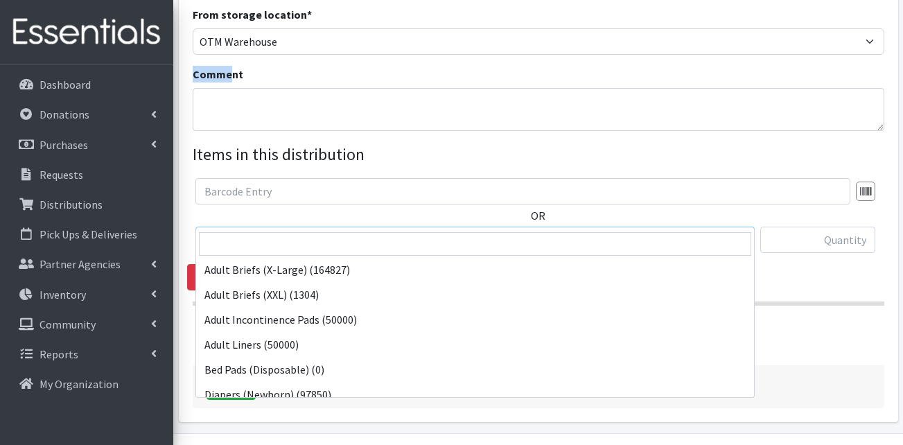
scroll to position [208, 0]
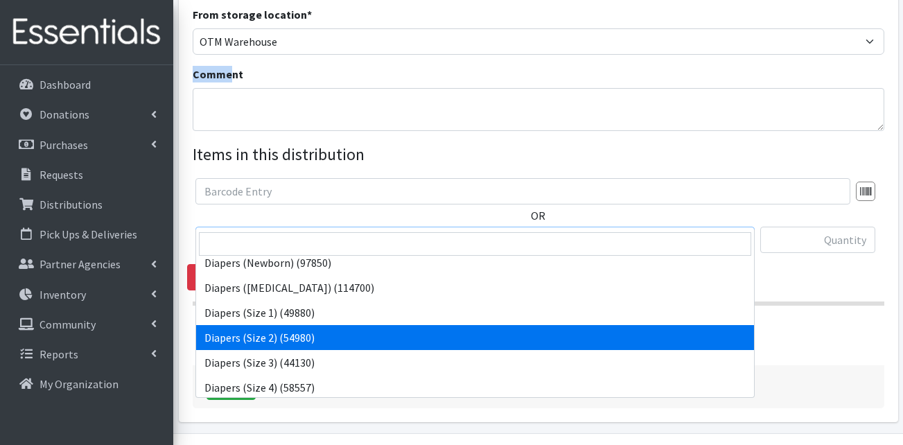
select select "13421"
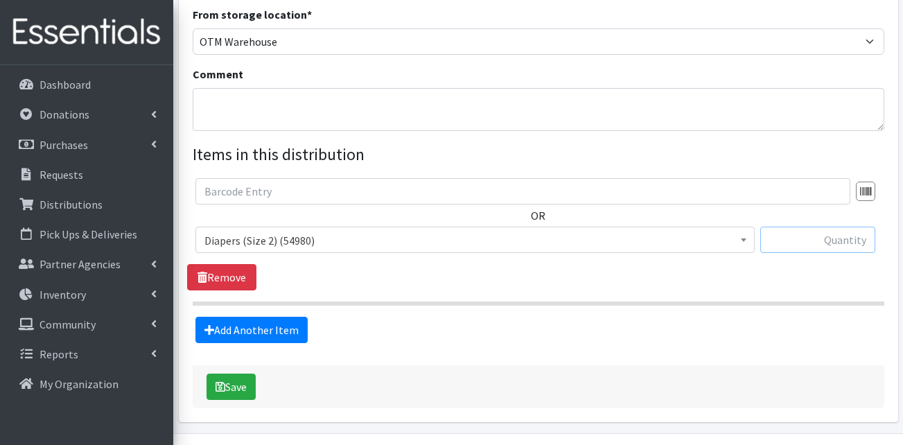
click at [803, 227] on input "text" at bounding box center [817, 240] width 115 height 26
type input "150"
click at [280, 317] on link "Add Another Item" at bounding box center [251, 330] width 112 height 26
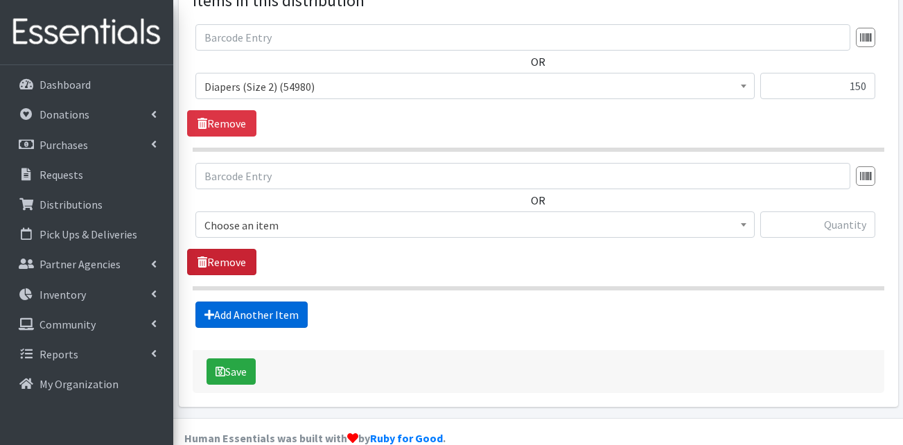
scroll to position [571, 0]
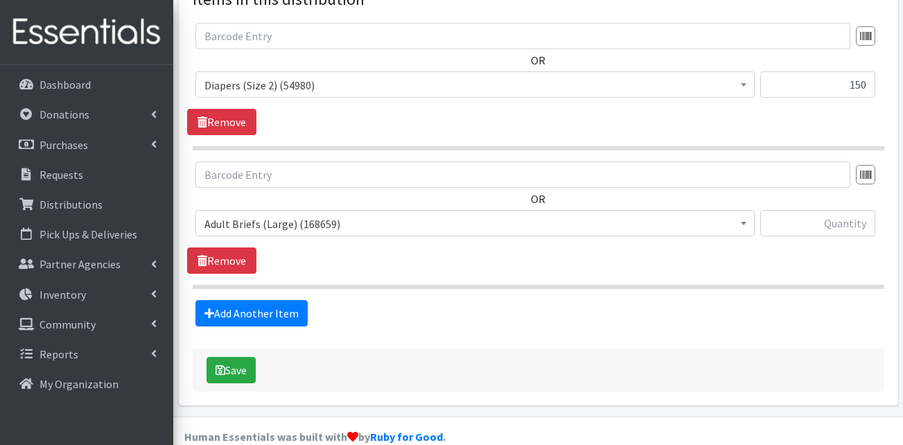
click at [290, 214] on span "Adult Briefs (Large) (168659)" at bounding box center [475, 223] width 541 height 19
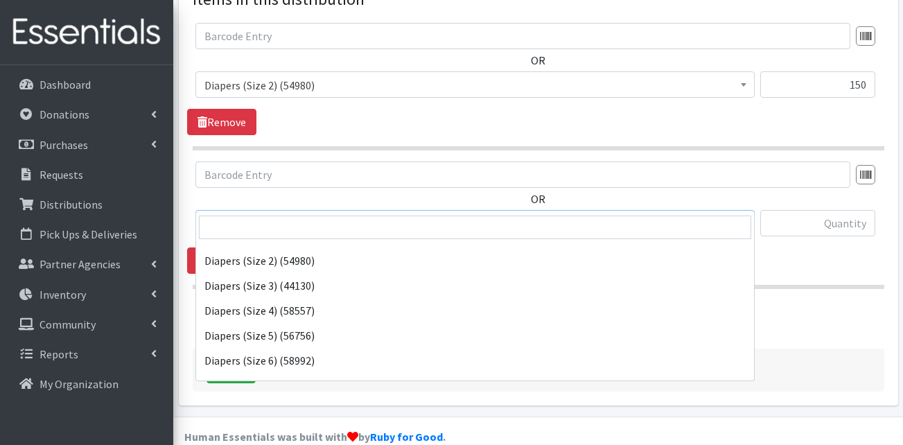
scroll to position [277, 0]
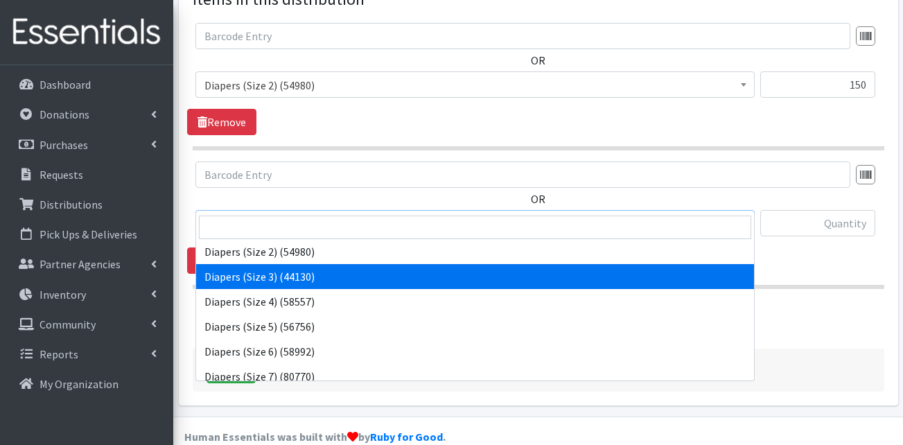
select select "13422"
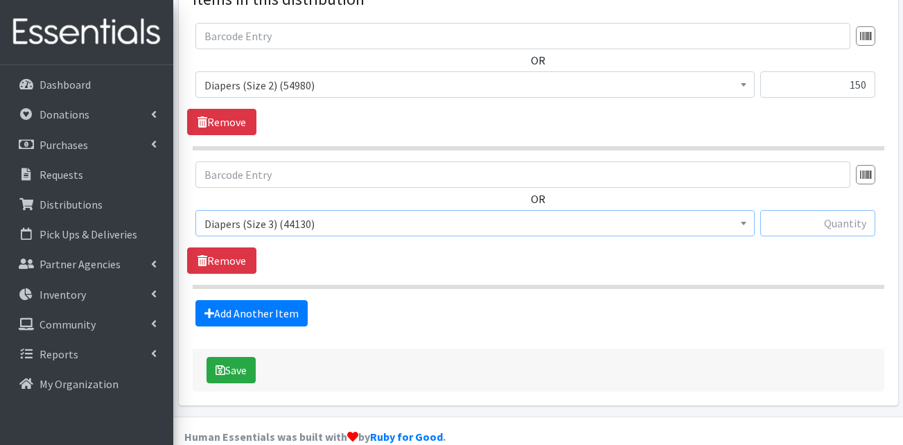
click at [862, 210] on input "text" at bounding box center [817, 223] width 115 height 26
type input "50"
click at [771, 266] on fieldset "Items in this distribution OR Adult Briefs (Large) (168659) Adult Briefs (Mediu…" at bounding box center [539, 157] width 692 height 340
click at [268, 300] on link "Add Another Item" at bounding box center [251, 313] width 112 height 26
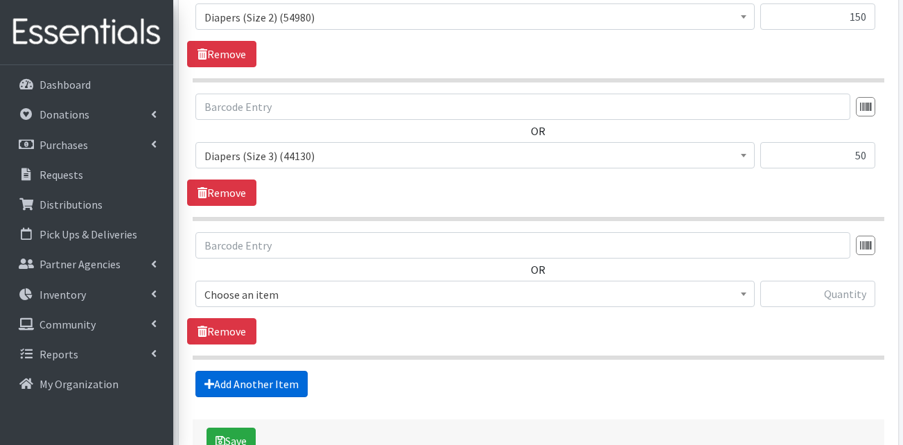
scroll to position [710, 0]
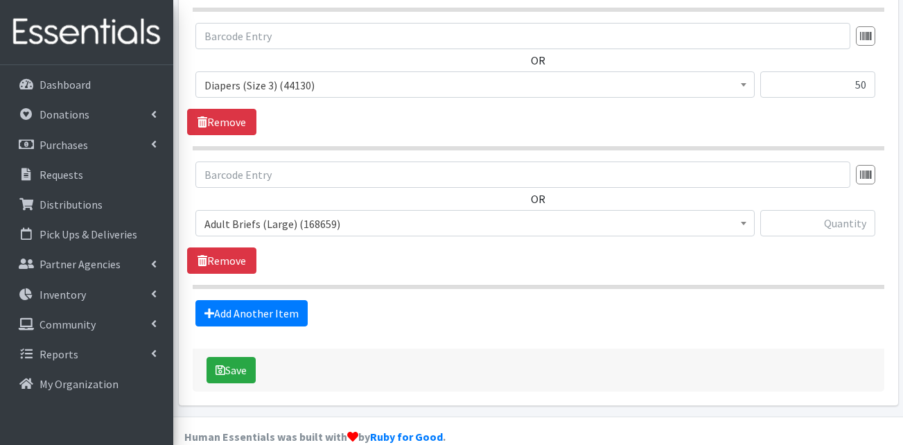
click at [295, 210] on span "Adult Briefs (Large) (168659)" at bounding box center [474, 223] width 559 height 26
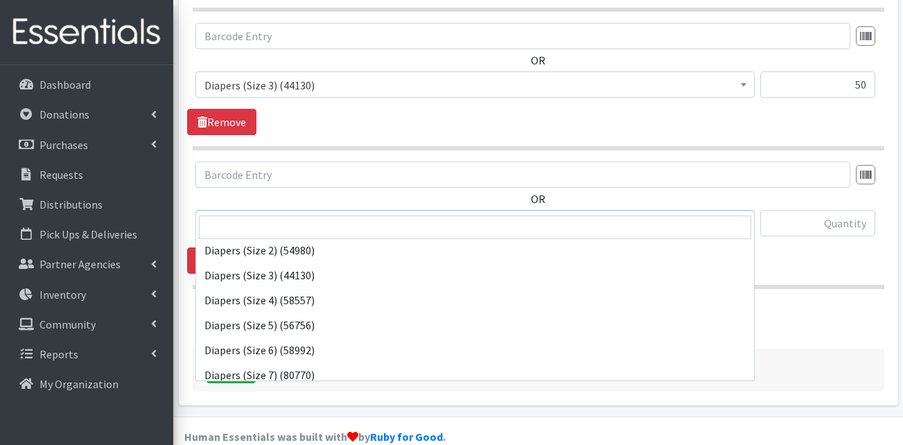
scroll to position [277, 0]
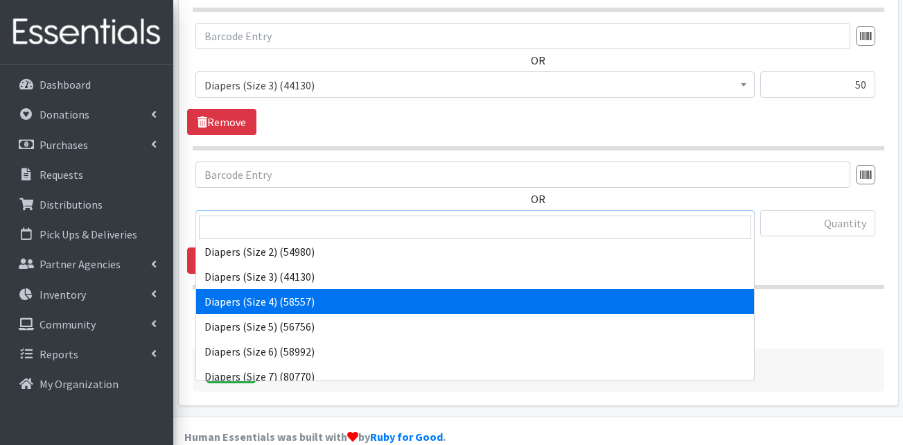
select select "13416"
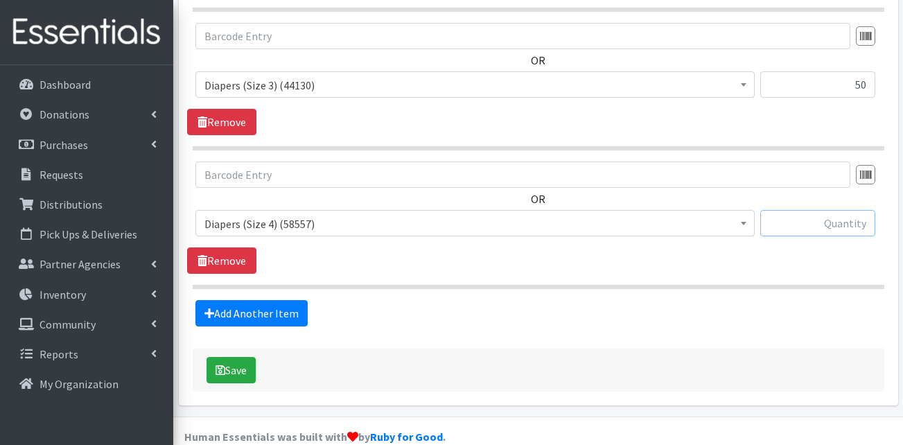
click at [846, 210] on input "text" at bounding box center [817, 223] width 115 height 26
type input "50"
click at [243, 300] on link "Add Another Item" at bounding box center [251, 313] width 112 height 26
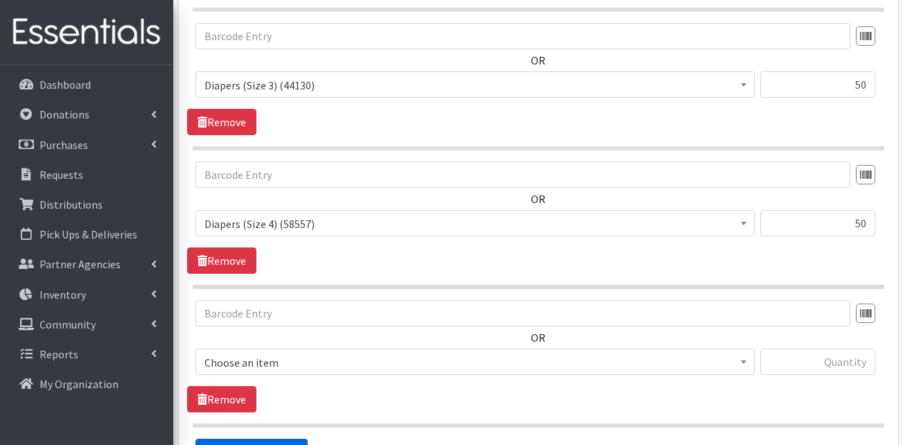
scroll to position [849, 0]
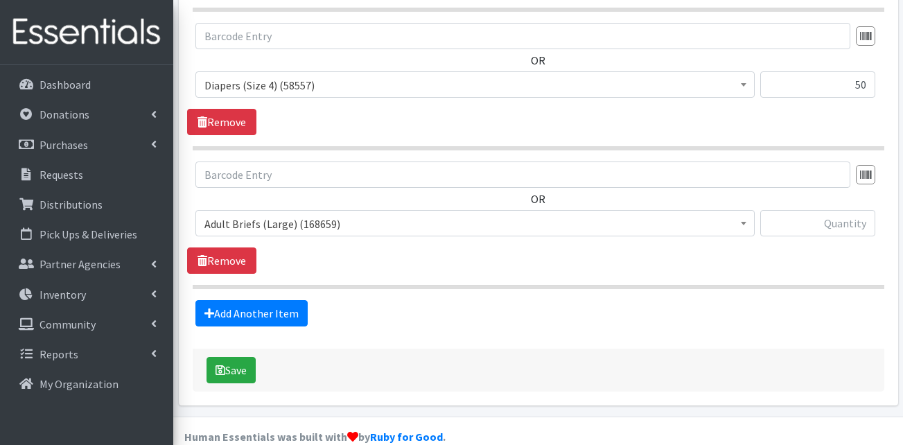
click at [281, 214] on span "Adult Briefs (Large) (168659)" at bounding box center [475, 223] width 541 height 19
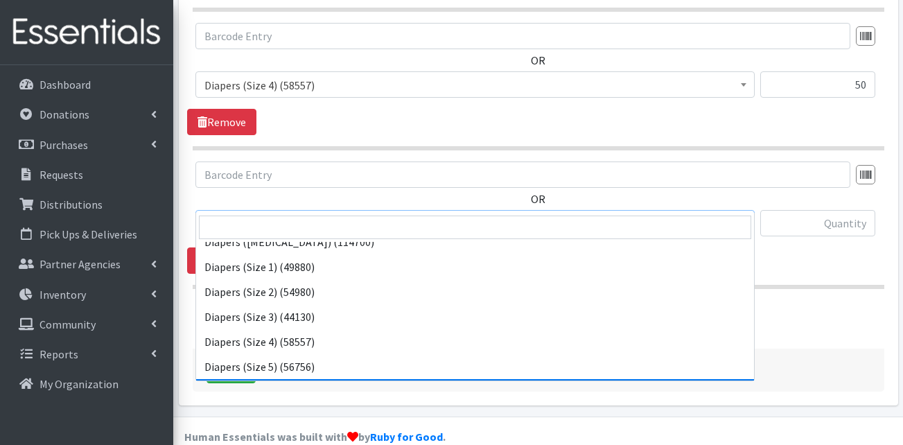
scroll to position [277, 0]
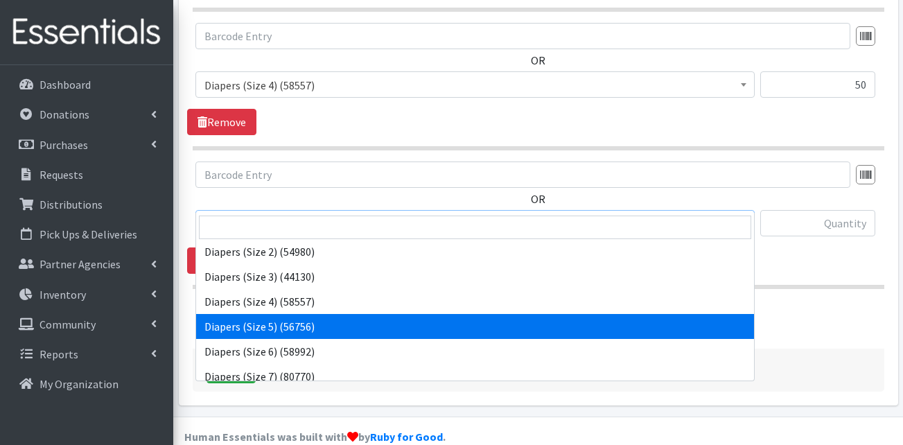
select select "13389"
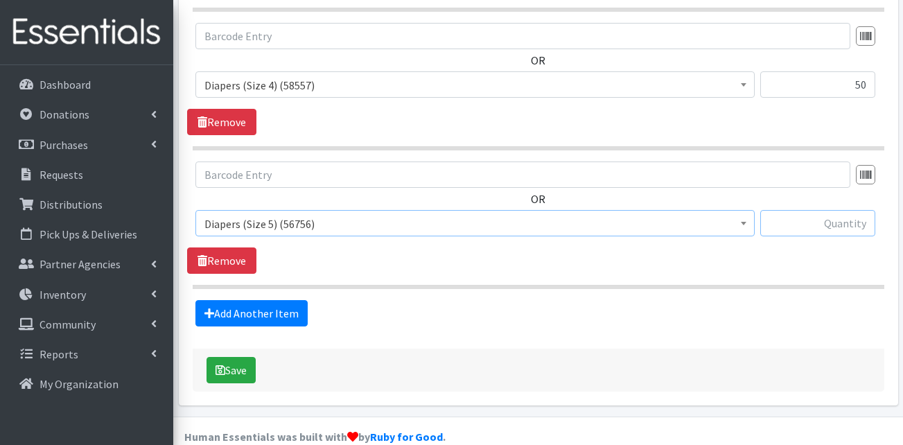
click at [829, 210] on input "text" at bounding box center [817, 223] width 115 height 26
type input "300"
click at [651, 275] on fieldset "Items in this distribution OR Adult Briefs (Large) (168659) Adult Briefs (Mediu…" at bounding box center [539, 18] width 692 height 617
click at [279, 302] on link "Add Another Item" at bounding box center [251, 313] width 112 height 26
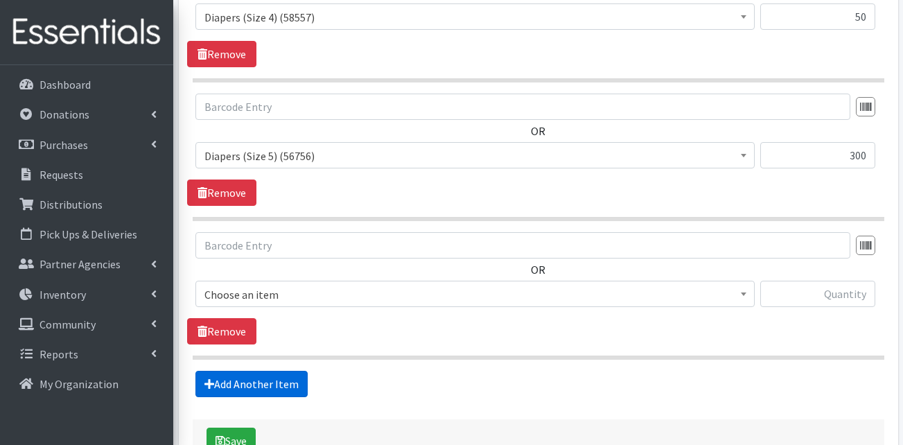
scroll to position [987, 0]
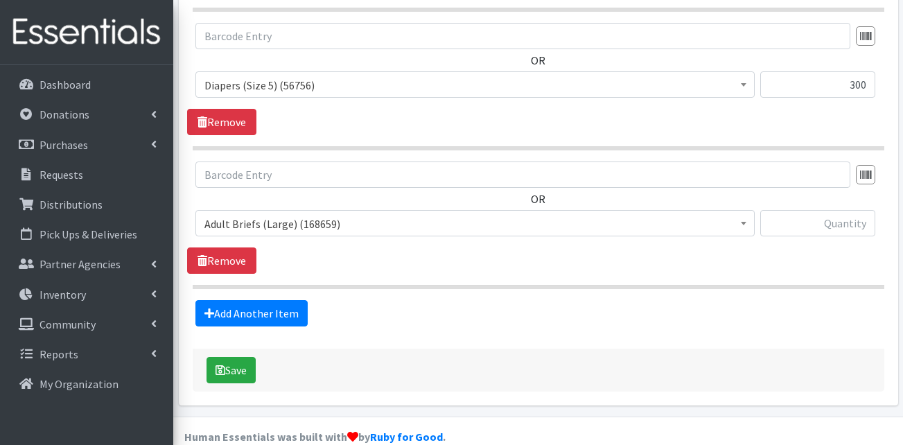
click at [277, 214] on span "Adult Briefs (Large) (168659)" at bounding box center [475, 223] width 541 height 19
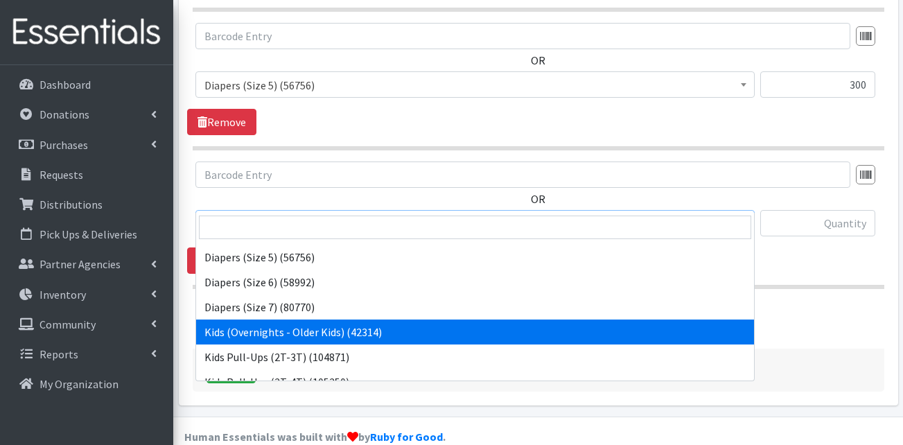
scroll to position [416, 0]
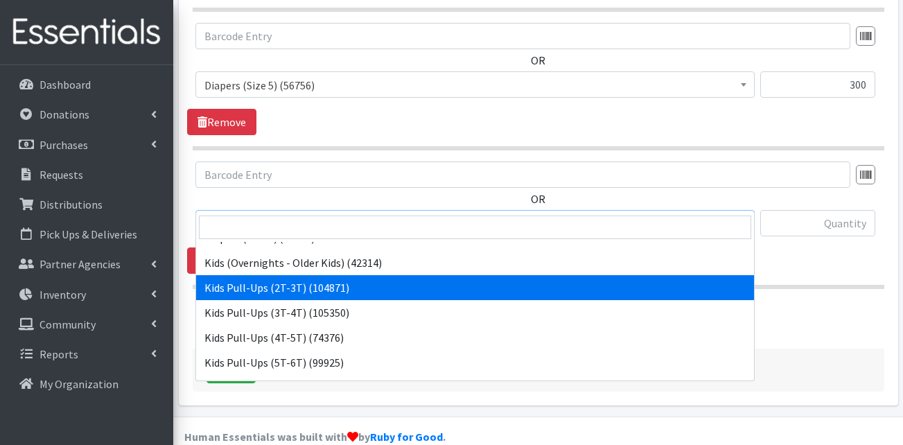
select select "13408"
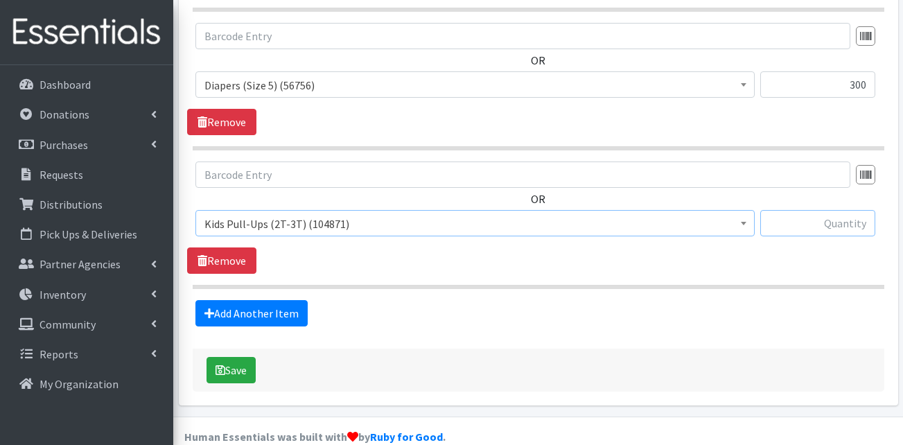
click at [797, 210] on input "text" at bounding box center [817, 223] width 115 height 26
type input "25"
click at [268, 300] on link "Add Another Item" at bounding box center [251, 313] width 112 height 26
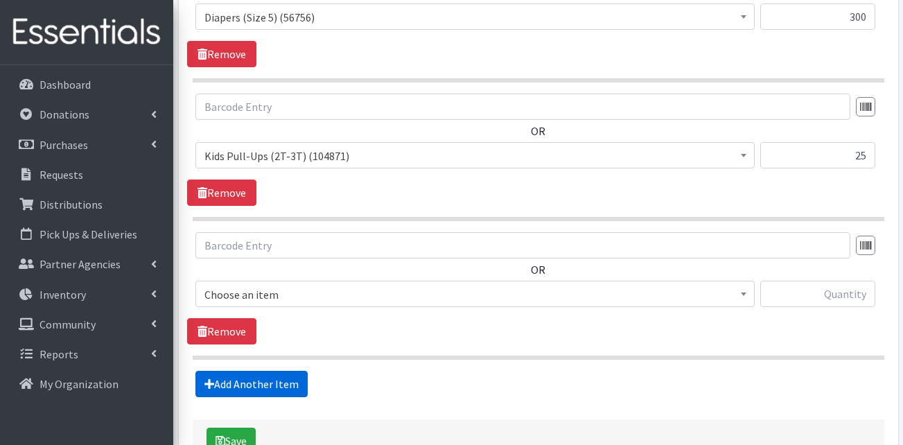
scroll to position [1126, 0]
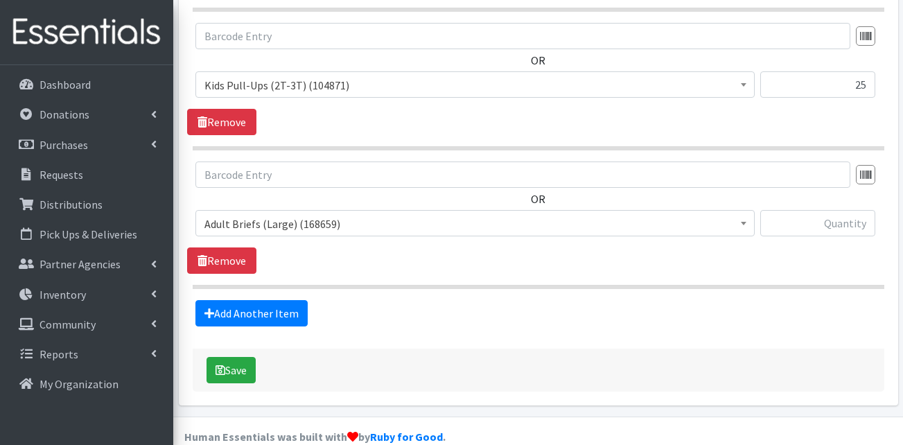
click at [254, 214] on span "Adult Briefs (Large) (168659)" at bounding box center [475, 223] width 541 height 19
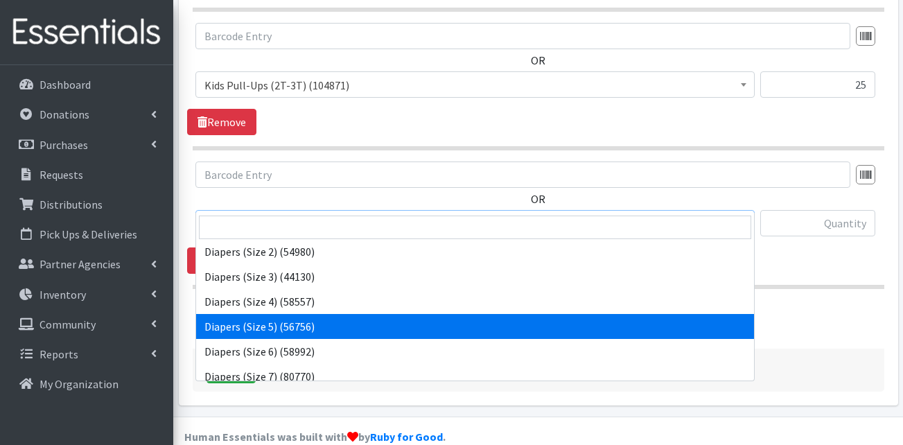
scroll to position [416, 0]
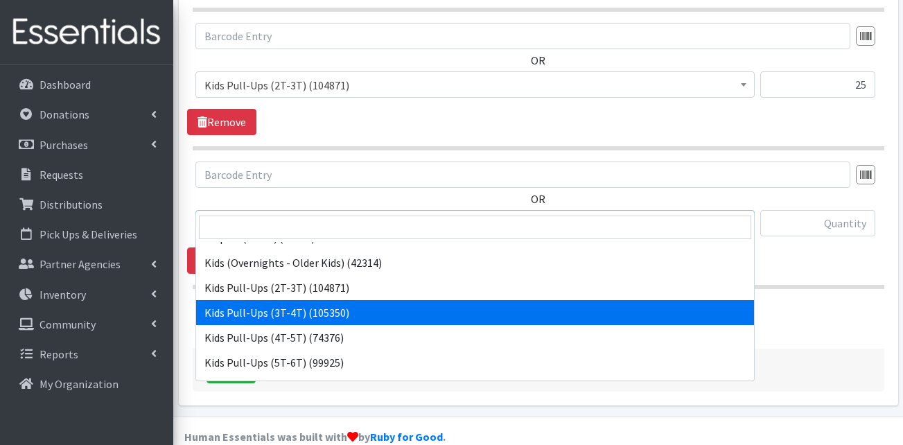
select select "13409"
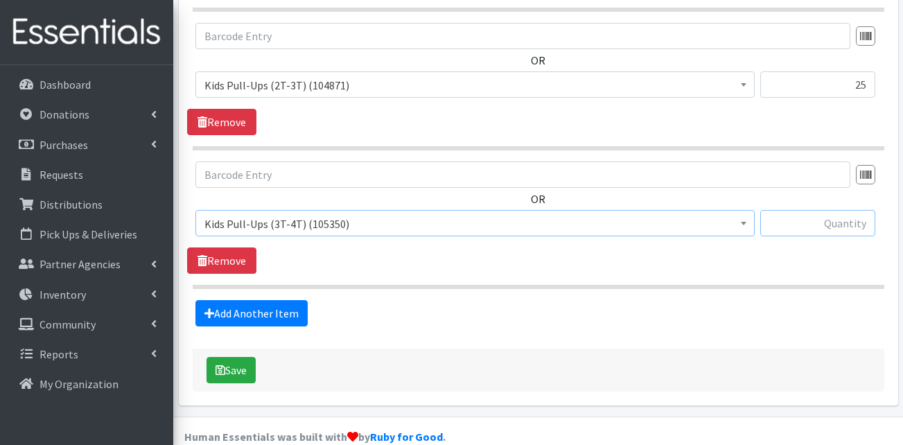
click at [815, 210] on input "text" at bounding box center [817, 223] width 115 height 26
type input "25"
click at [255, 302] on link "Add Another Item" at bounding box center [251, 313] width 112 height 26
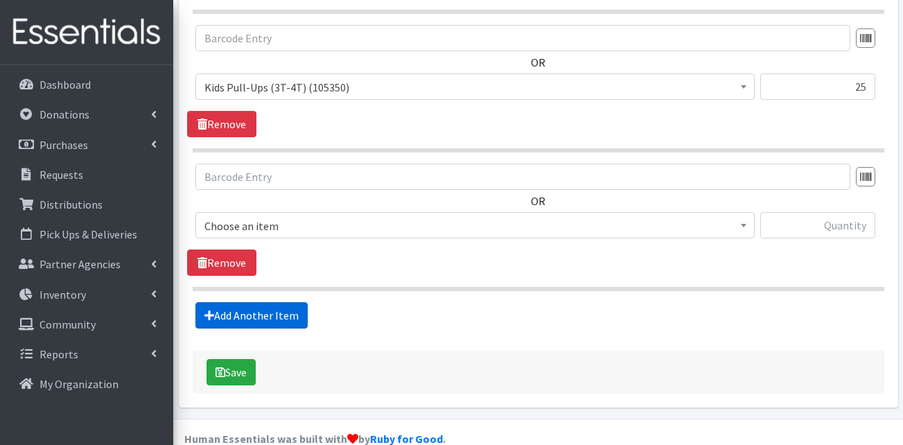
scroll to position [1264, 0]
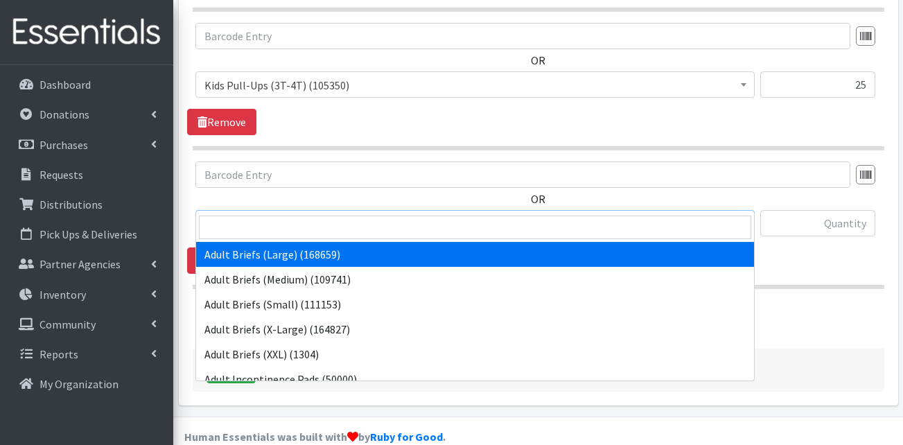
click at [286, 214] on span "Adult Briefs (Large) (168659)" at bounding box center [475, 223] width 541 height 19
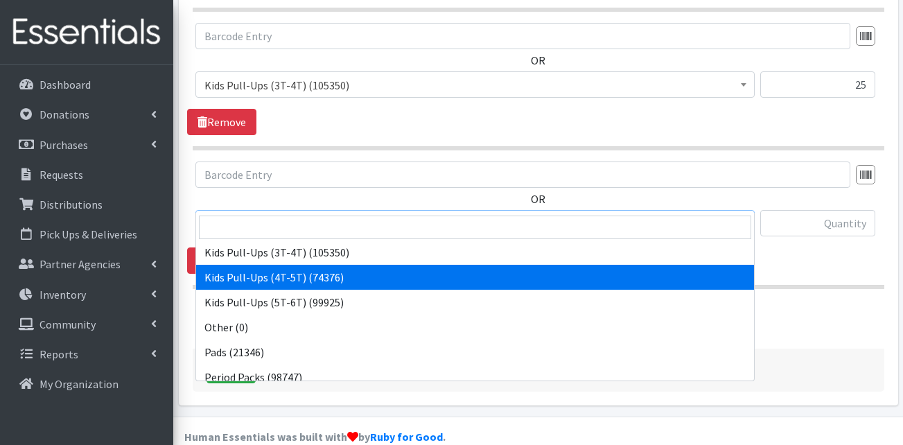
scroll to position [485, 0]
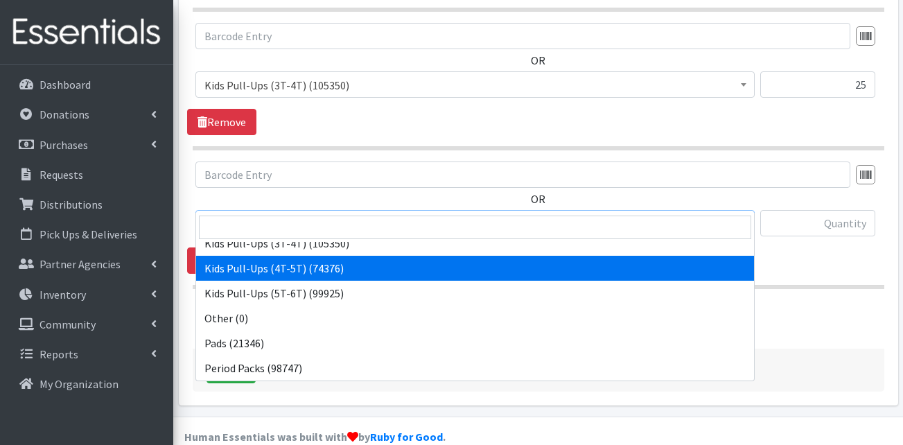
drag, startPoint x: 304, startPoint y: 268, endPoint x: 740, endPoint y: 223, distance: 438.3
select select "13424"
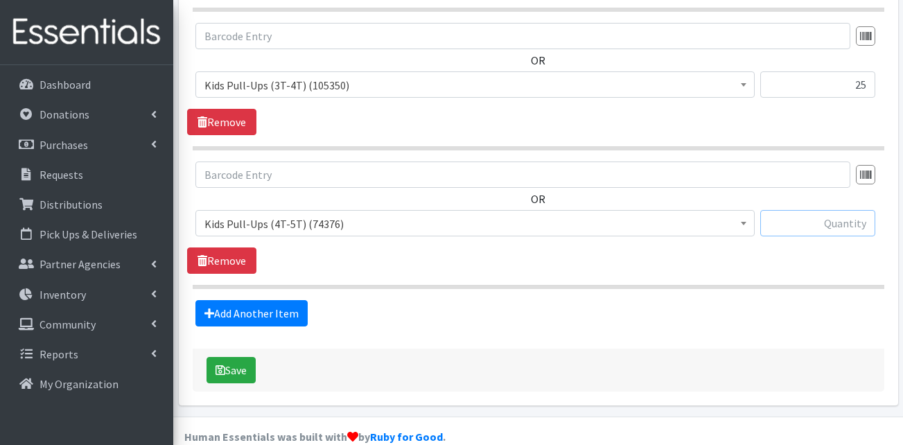
click at [781, 210] on input "text" at bounding box center [817, 223] width 115 height 26
type input "2"
type input "100"
click at [784, 285] on hr at bounding box center [539, 287] width 692 height 4
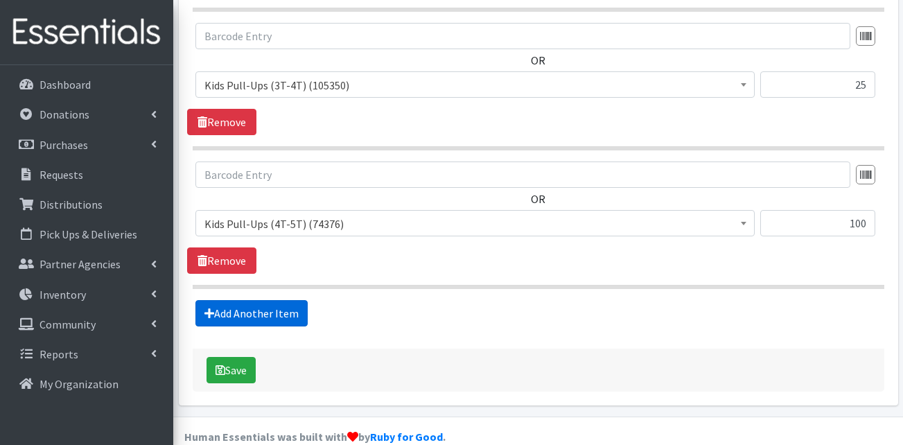
click at [278, 300] on link "Add Another Item" at bounding box center [251, 313] width 112 height 26
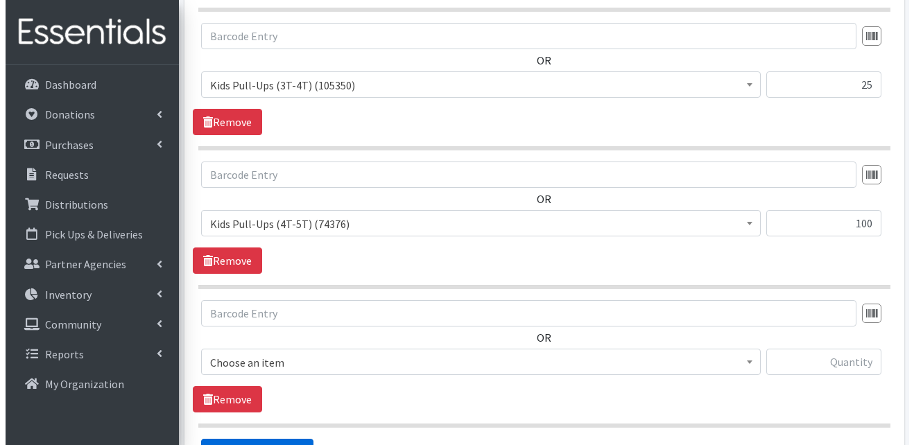
scroll to position [1403, 0]
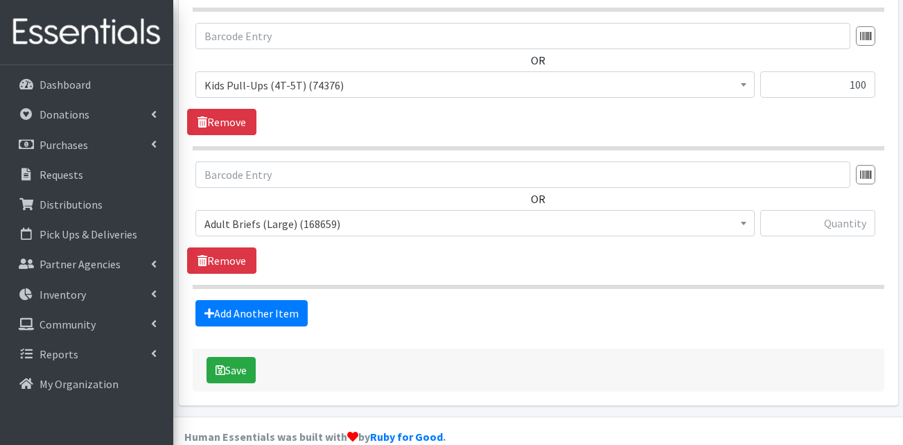
click at [245, 214] on span "Adult Briefs (Large) (168659)" at bounding box center [475, 223] width 541 height 19
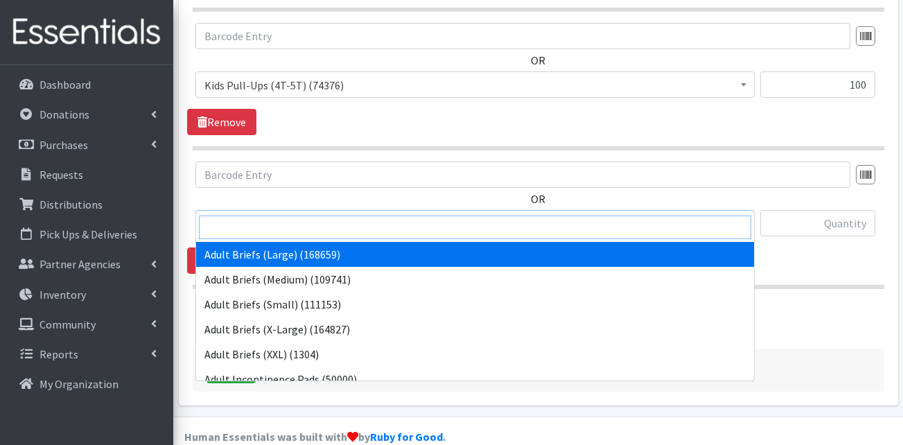
click at [236, 229] on input "search" at bounding box center [475, 228] width 552 height 24
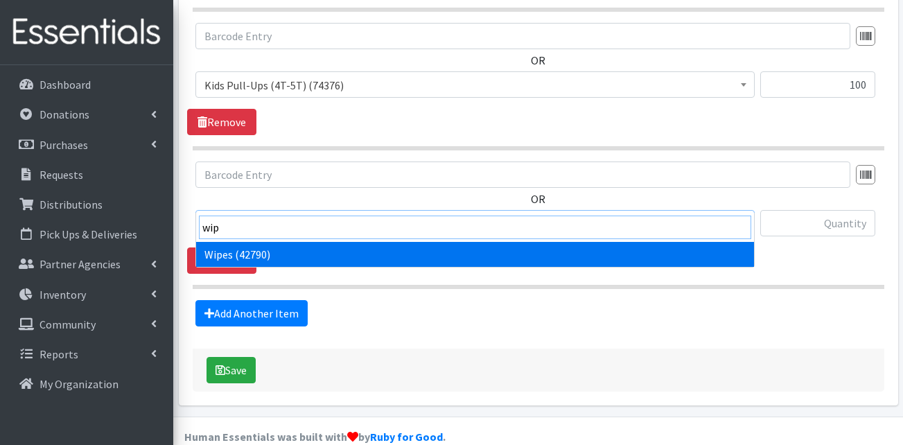
type input "wip"
select select "13405"
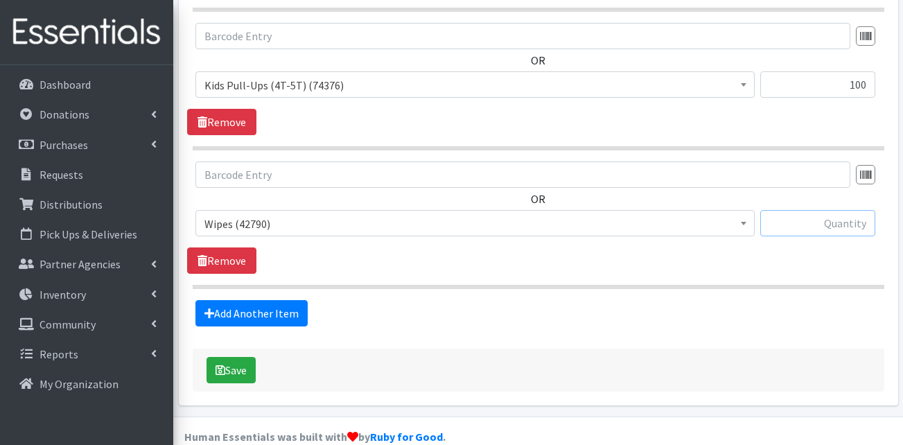
click at [837, 210] on input "text" at bounding box center [817, 223] width 115 height 26
type input "24"
click at [813, 255] on section "OR Adult Briefs (Large) (168659) Adult Briefs (Medium) (109741) Adult Briefs (S…" at bounding box center [539, 226] width 692 height 128
click at [234, 357] on button "Save" at bounding box center [231, 370] width 49 height 26
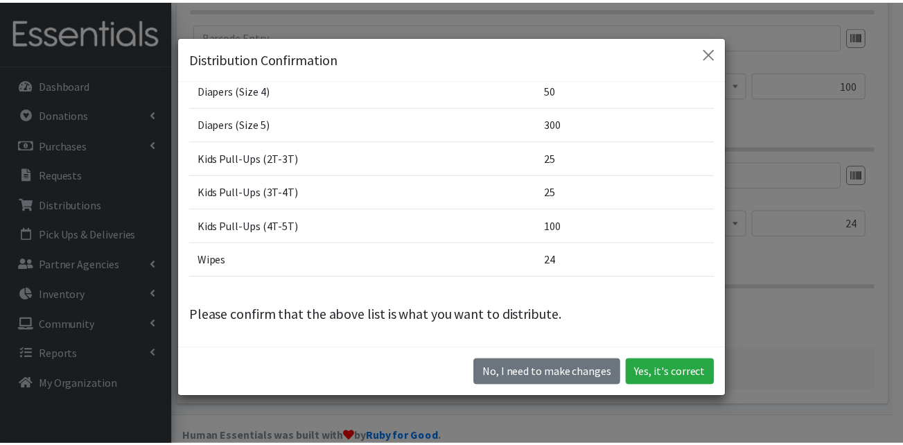
scroll to position [39, 0]
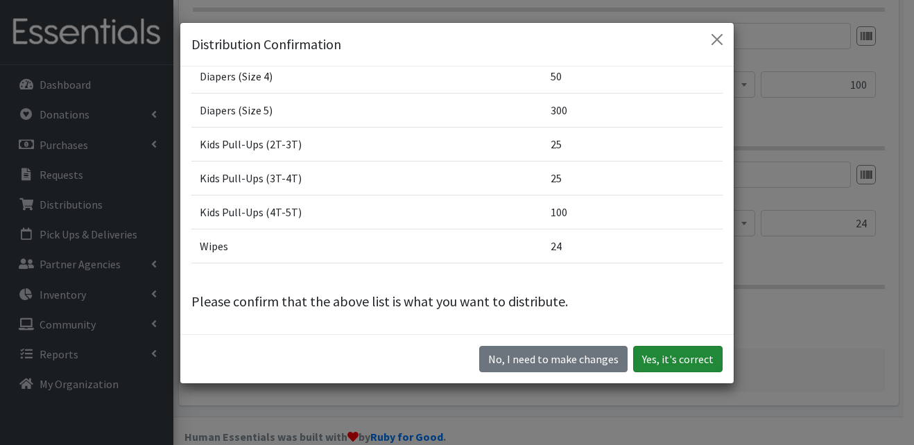
click at [655, 363] on button "Yes, it's correct" at bounding box center [677, 359] width 89 height 26
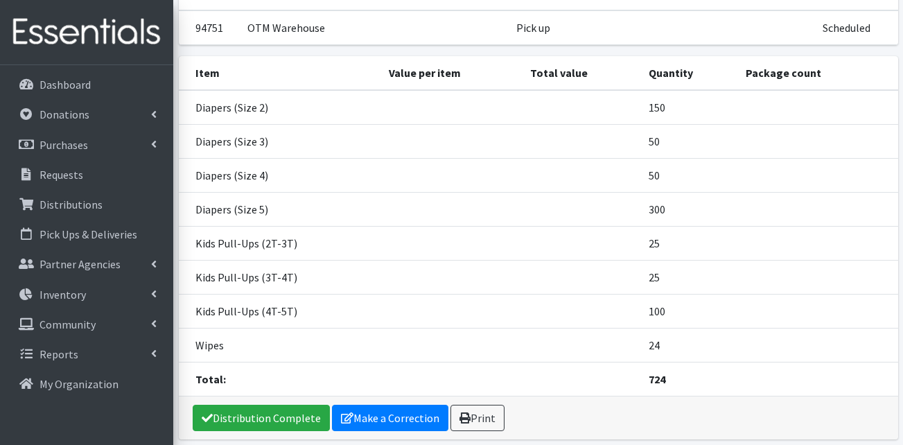
scroll to position [208, 0]
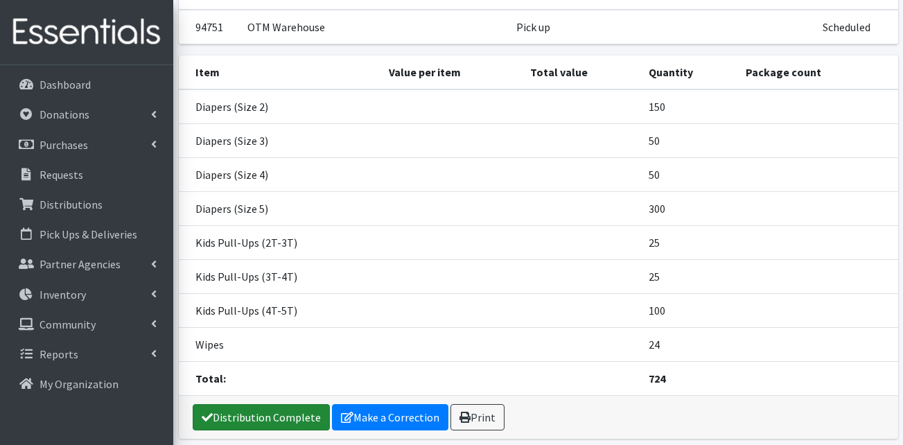
click at [272, 404] on link "Distribution Complete" at bounding box center [261, 417] width 137 height 26
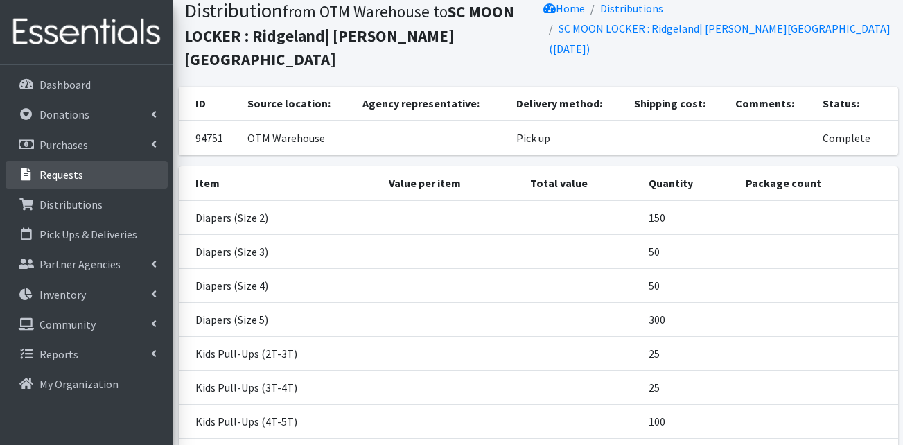
scroll to position [0, 0]
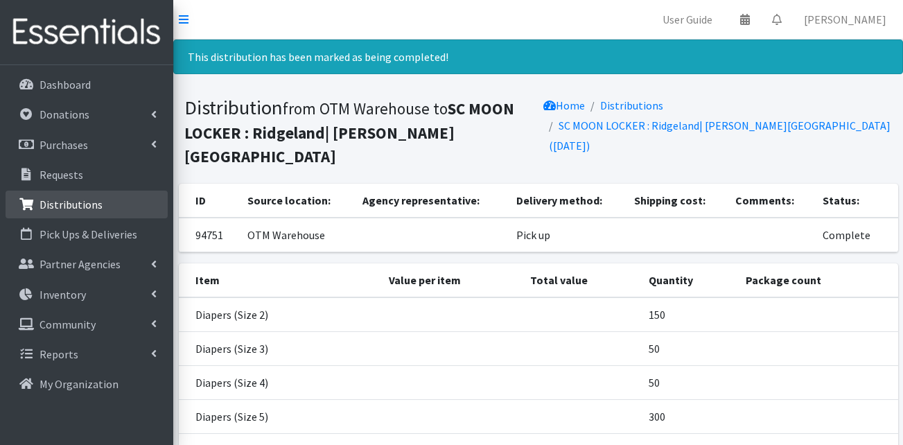
click at [74, 209] on p "Distributions" at bounding box center [71, 205] width 63 height 14
